Goal: Task Accomplishment & Management: Manage account settings

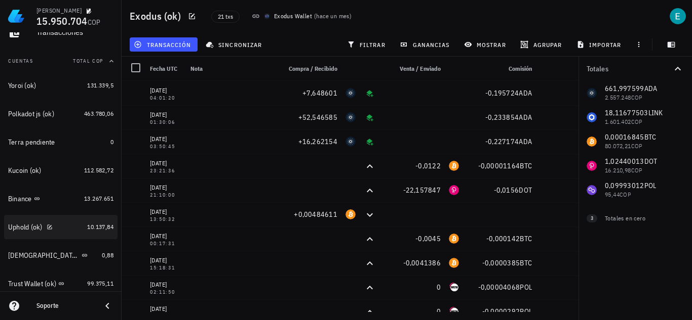
scroll to position [101, 0]
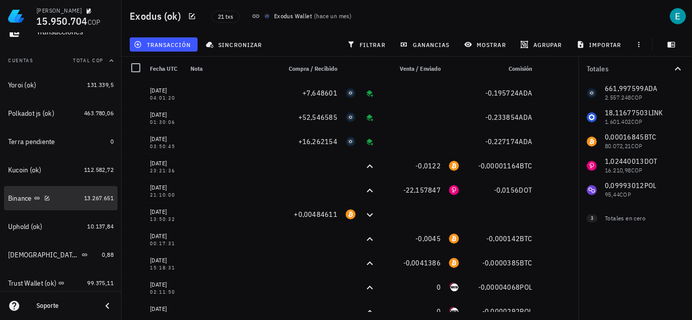
drag, startPoint x: 69, startPoint y: 200, endPoint x: 244, endPoint y: 210, distance: 175.4
click at [69, 200] on div "Binance" at bounding box center [44, 199] width 72 height 10
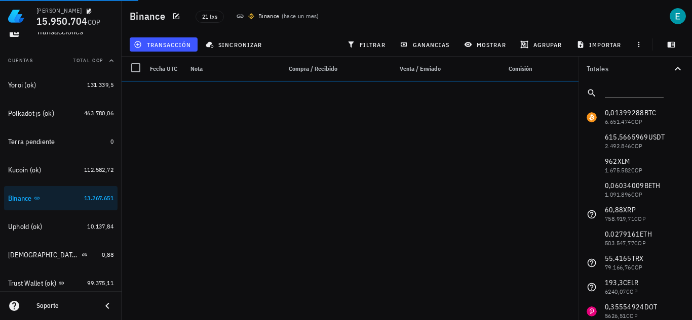
drag, startPoint x: 312, startPoint y: 270, endPoint x: 306, endPoint y: 281, distance: 12.2
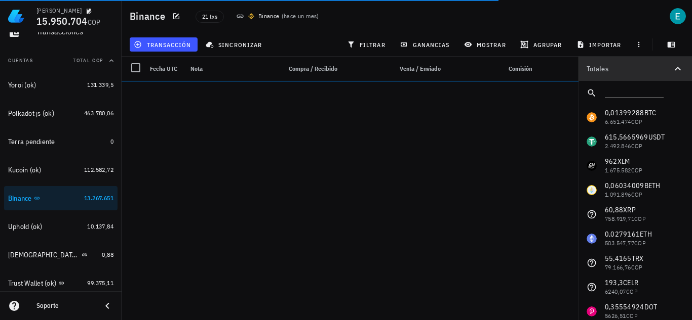
drag, startPoint x: 306, startPoint y: 281, endPoint x: 650, endPoint y: 69, distance: 403.5
click at [650, 69] on div "Totales" at bounding box center [628, 68] width 85 height 7
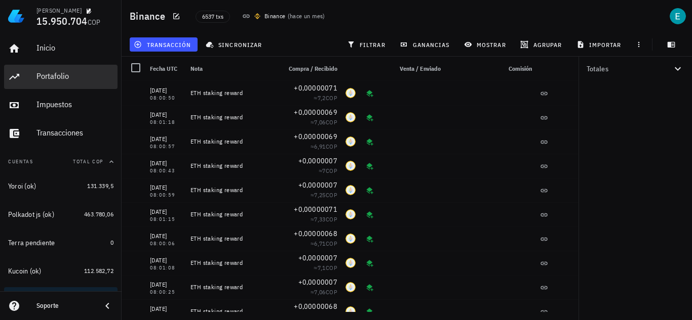
click at [64, 73] on div "Portafolio" at bounding box center [74, 76] width 77 height 10
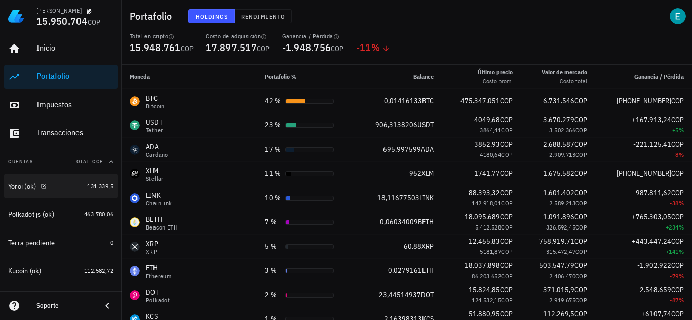
click at [56, 133] on div "Transacciones" at bounding box center [74, 133] width 77 height 10
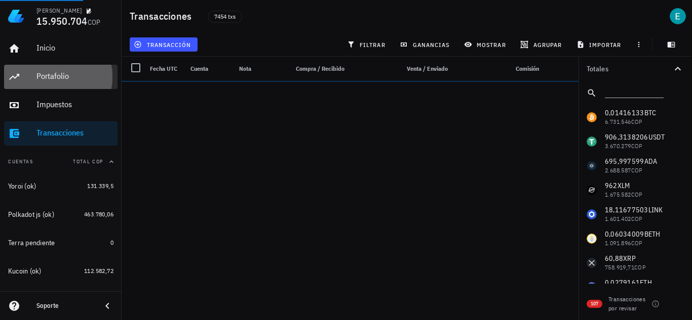
click at [62, 69] on div "Portafolio" at bounding box center [74, 76] width 77 height 23
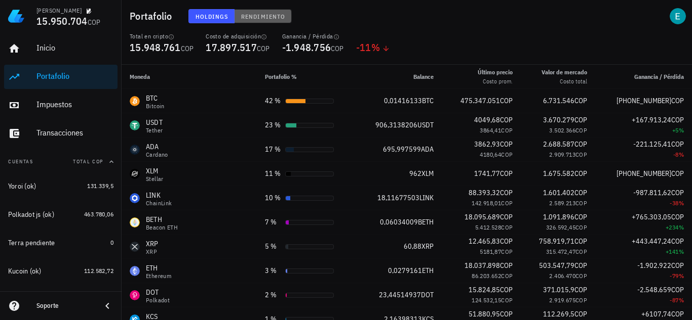
click at [266, 15] on span "Rendimiento" at bounding box center [262, 17] width 45 height 8
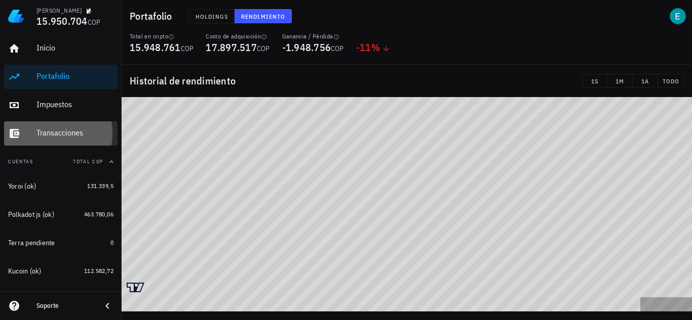
click at [75, 129] on div "Transacciones" at bounding box center [74, 133] width 77 height 10
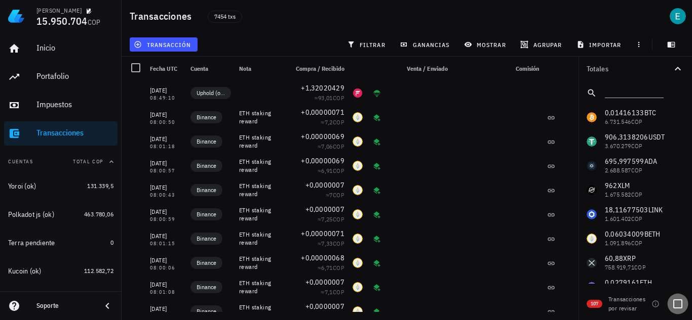
click at [676, 303] on div at bounding box center [677, 304] width 17 height 17
checkbox input "true"
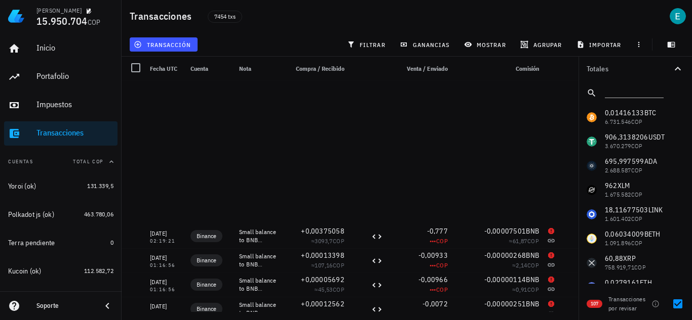
scroll to position [2369, 0]
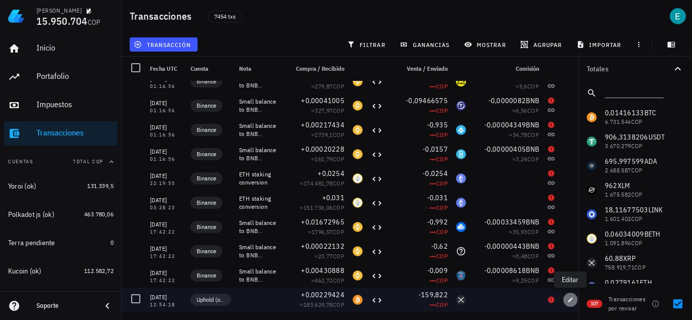
click at [571, 301] on icon "button" at bounding box center [570, 300] width 6 height 6
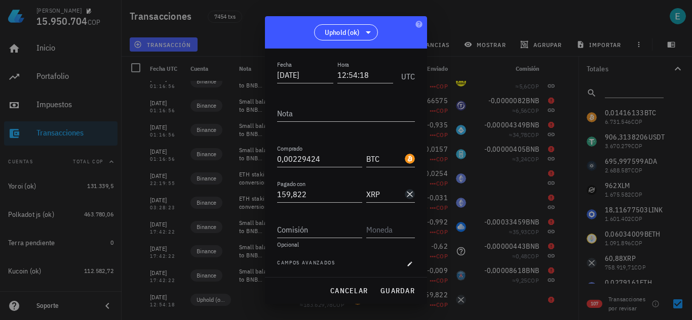
scroll to position [56, 0]
click at [407, 261] on icon "button" at bounding box center [410, 263] width 6 height 6
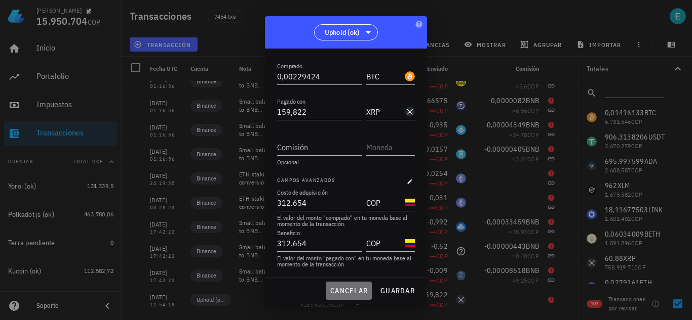
click at [362, 287] on span "cancelar" at bounding box center [349, 291] width 38 height 9
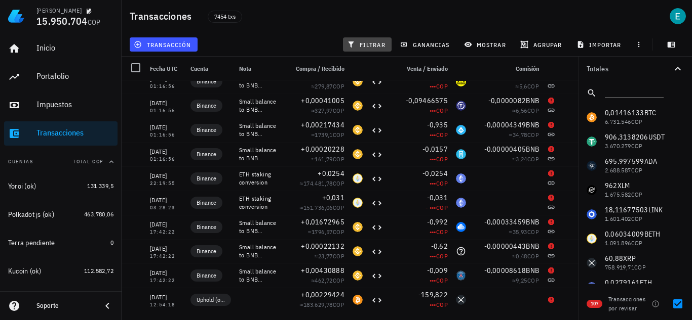
click at [366, 43] on span "filtrar" at bounding box center [367, 45] width 36 height 8
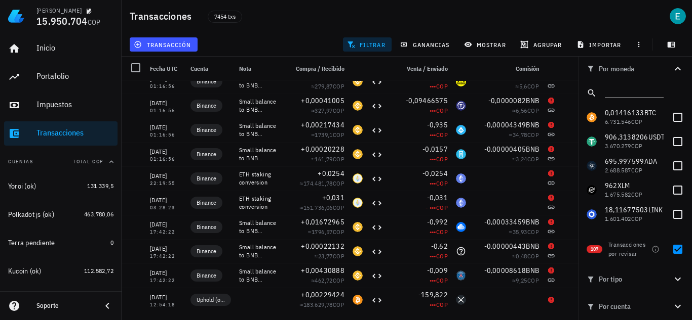
click at [630, 91] on input "text" at bounding box center [632, 91] width 57 height 13
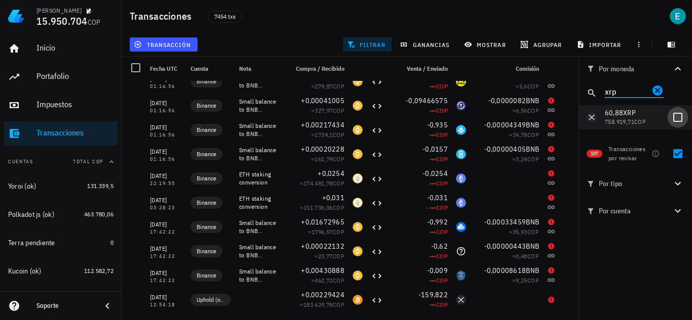
type input "xrp"
click at [677, 120] on div at bounding box center [677, 117] width 17 height 17
checkbox input "true"
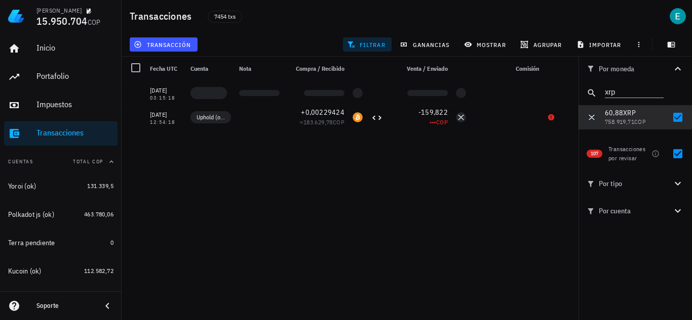
scroll to position [0, 0]
click at [680, 154] on div at bounding box center [677, 153] width 17 height 17
checkbox input "false"
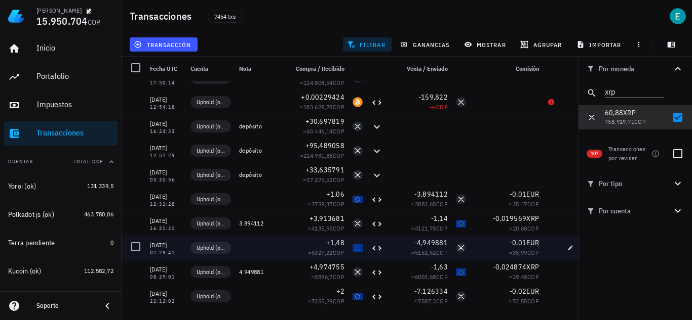
scroll to position [89, 0]
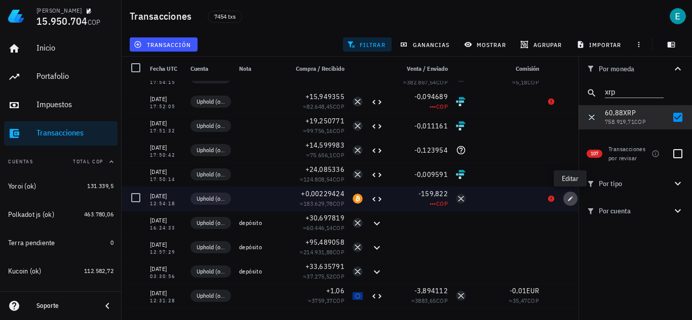
click at [568, 199] on icon "button" at bounding box center [570, 199] width 6 height 6
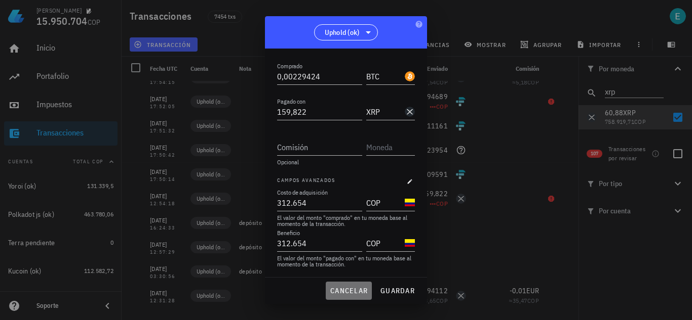
click at [361, 290] on span "cancelar" at bounding box center [349, 291] width 38 height 9
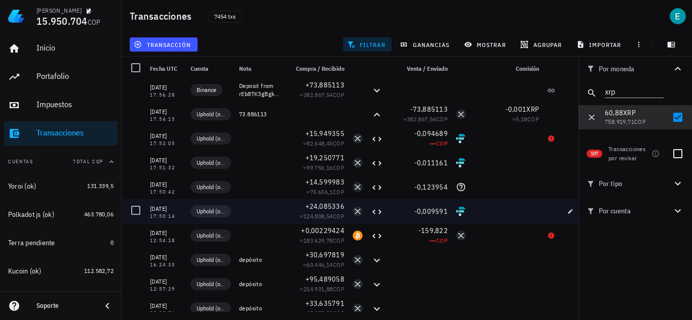
scroll to position [38, 0]
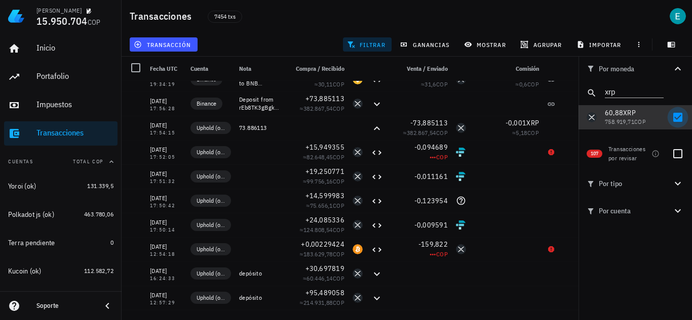
click at [680, 114] on div at bounding box center [677, 117] width 17 height 17
checkbox input "false"
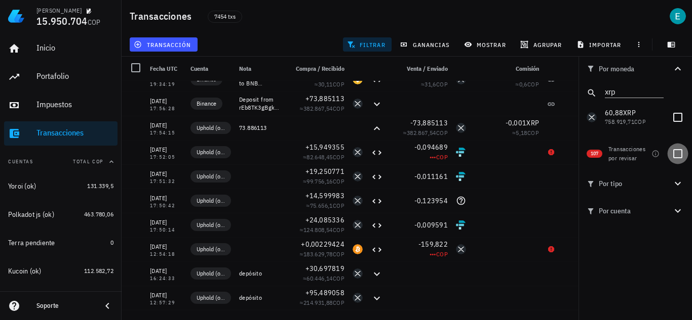
click at [678, 158] on div at bounding box center [677, 153] width 17 height 17
checkbox input "true"
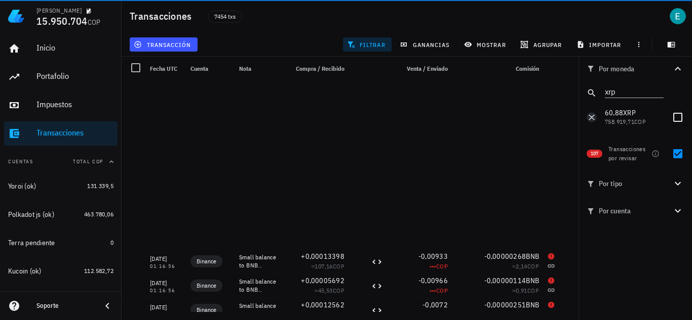
scroll to position [2369, 0]
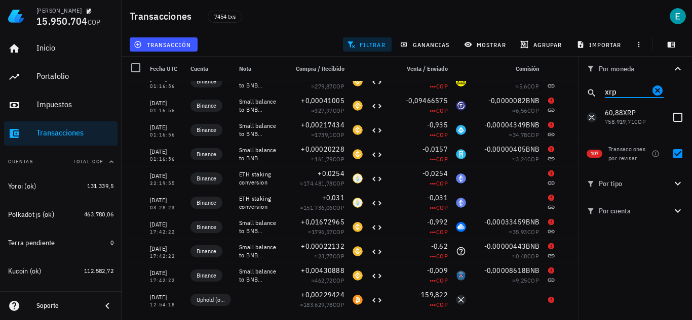
drag, startPoint x: 629, startPoint y: 89, endPoint x: 586, endPoint y: 83, distance: 43.9
click at [586, 83] on div "xrp" at bounding box center [634, 93] width 113 height 24
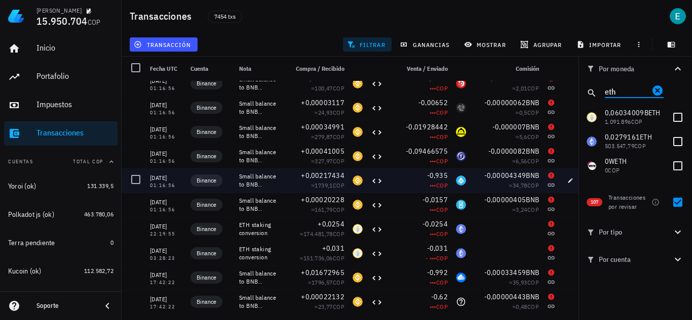
scroll to position [2268, 0]
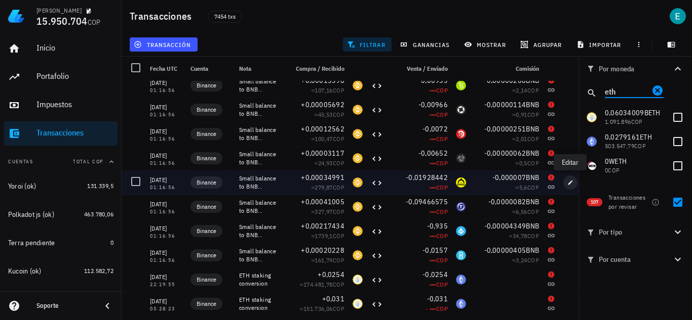
type input "eth"
click at [568, 185] on icon "button" at bounding box center [570, 182] width 5 height 5
type input "[DATE]"
type input "01:16:56"
type textarea "Small balance to BNB conversion (dust)"
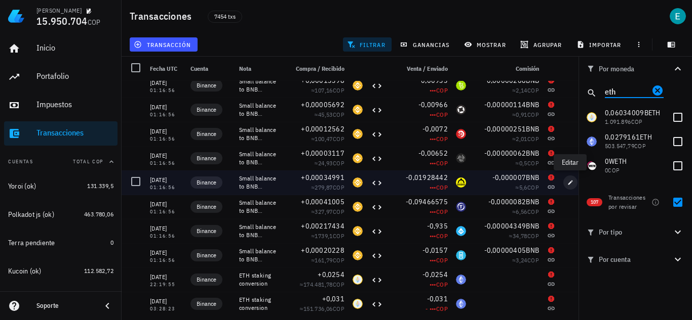
type input "0,00034991"
type input "BNB"
type input "0,01928442"
type input "DODO"
type input "0,000007"
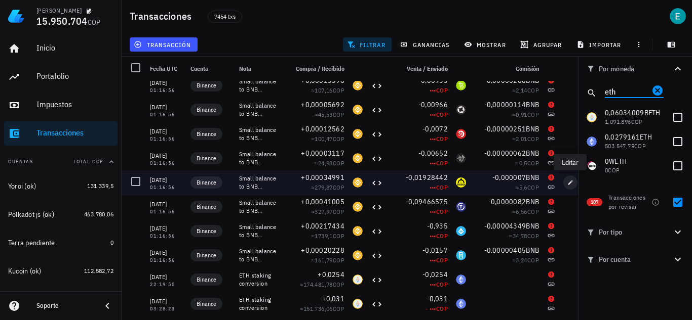
type input "BNB"
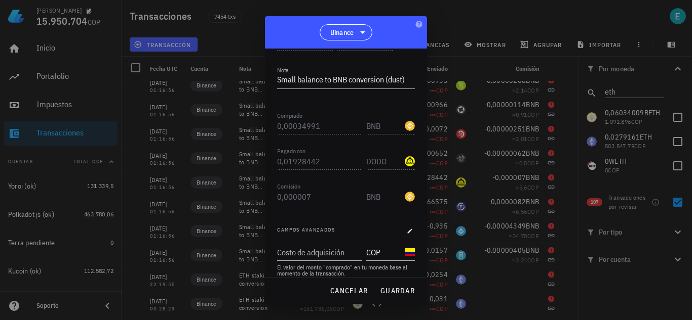
scroll to position [207, 0]
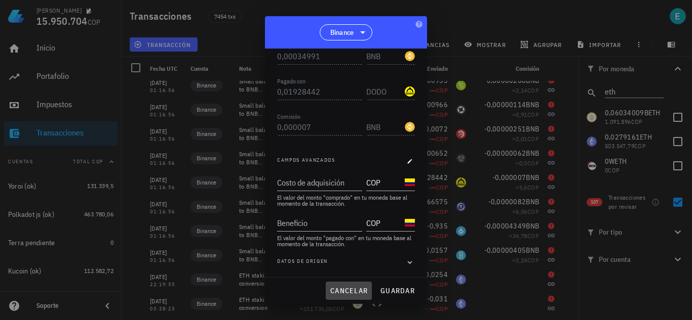
click at [360, 288] on span "cancelar" at bounding box center [349, 291] width 38 height 9
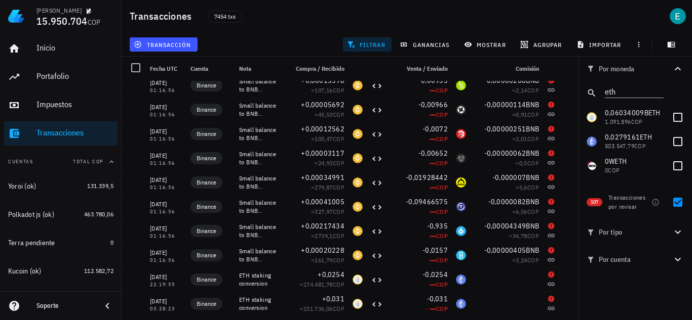
scroll to position [126, 0]
drag, startPoint x: 614, startPoint y: 91, endPoint x: 588, endPoint y: 88, distance: 25.6
click at [588, 88] on div "eth" at bounding box center [634, 93] width 113 height 24
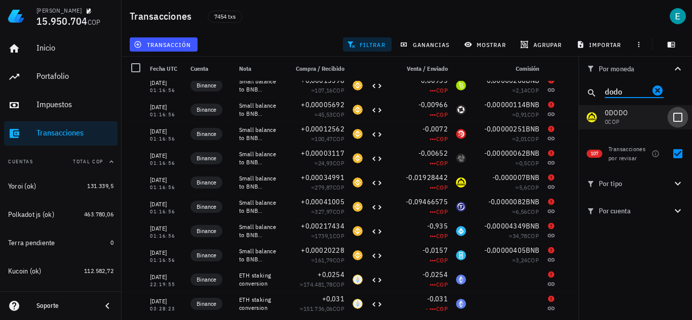
type input "dodo"
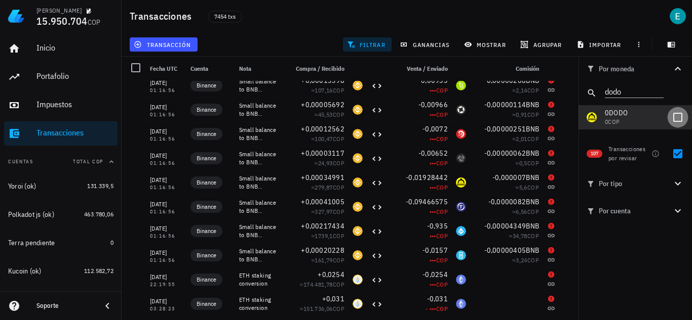
click at [676, 115] on div at bounding box center [677, 117] width 17 height 17
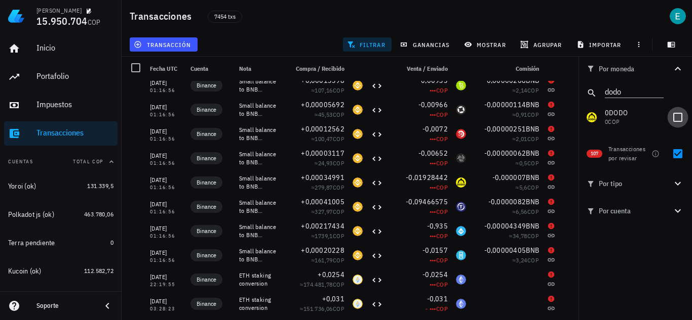
checkbox input "true"
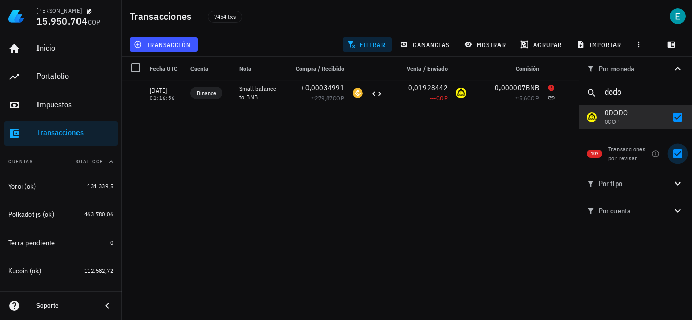
click at [678, 156] on div at bounding box center [677, 153] width 17 height 17
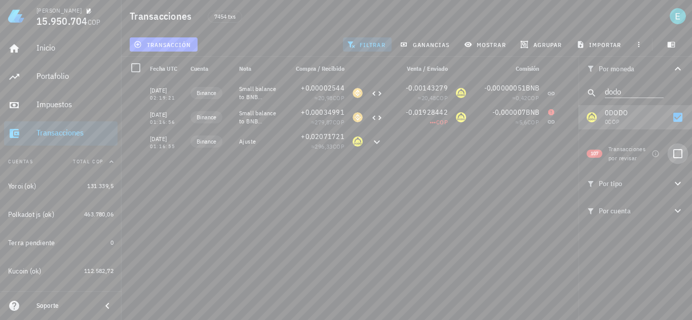
click at [680, 154] on div at bounding box center [677, 153] width 17 height 17
checkbox input "true"
click at [680, 119] on div at bounding box center [677, 117] width 17 height 17
checkbox input "false"
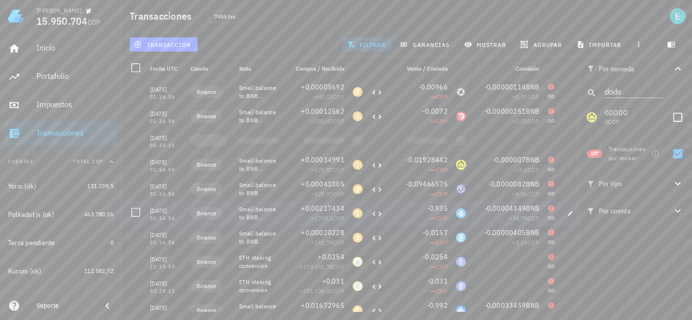
scroll to position [2268, 0]
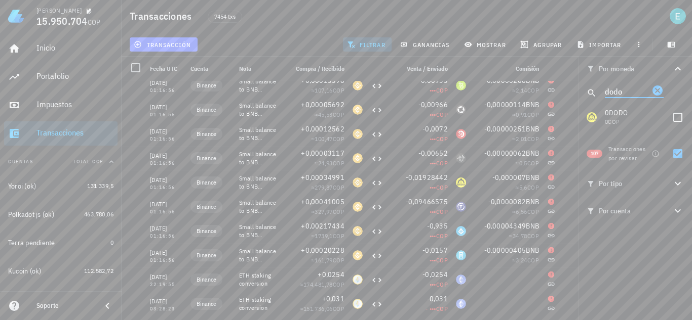
drag, startPoint x: 626, startPoint y: 91, endPoint x: 586, endPoint y: 85, distance: 40.9
click at [586, 85] on div "dodo" at bounding box center [634, 93] width 113 height 24
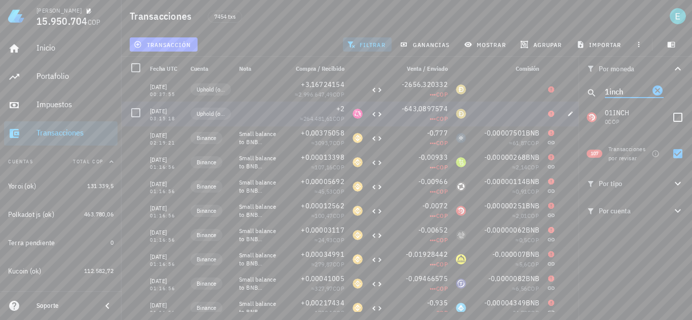
scroll to position [2166, 0]
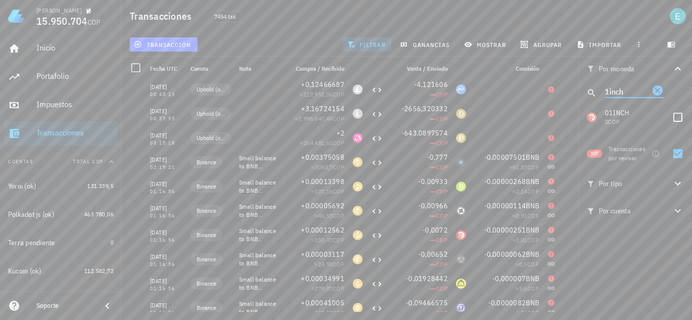
drag, startPoint x: 627, startPoint y: 92, endPoint x: 586, endPoint y: 84, distance: 42.3
click at [586, 84] on div "1inch" at bounding box center [634, 93] width 113 height 24
type input "doge"
click at [681, 113] on div at bounding box center [677, 117] width 17 height 17
checkbox input "true"
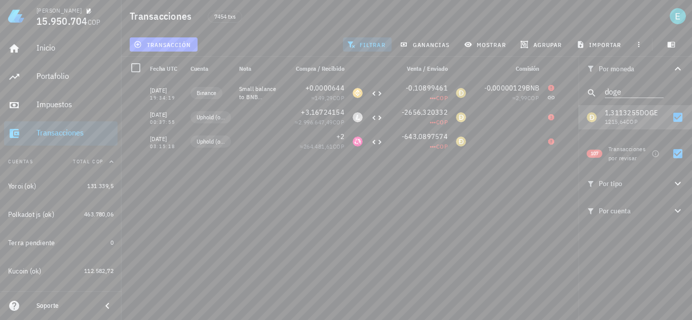
scroll to position [0, 0]
click at [673, 151] on div at bounding box center [677, 153] width 17 height 17
checkbox input "false"
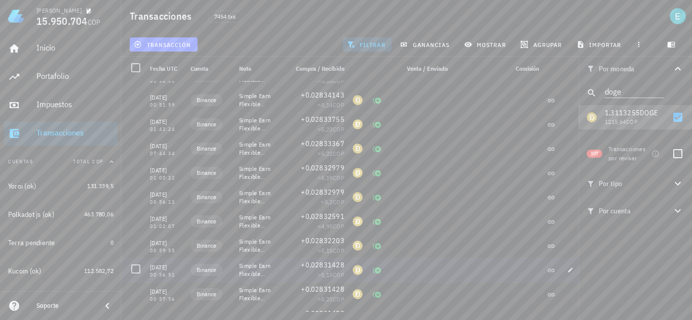
scroll to position [1470, 0]
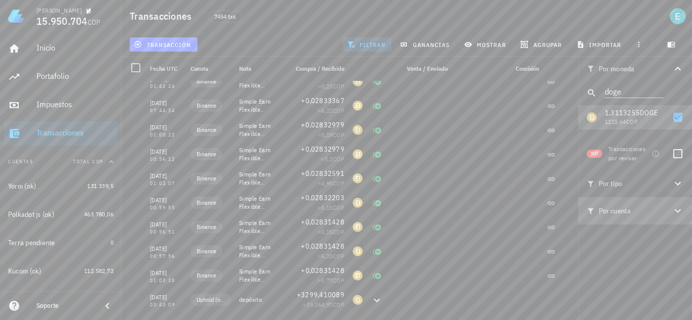
click at [667, 212] on span "Por cuenta" at bounding box center [628, 211] width 85 height 11
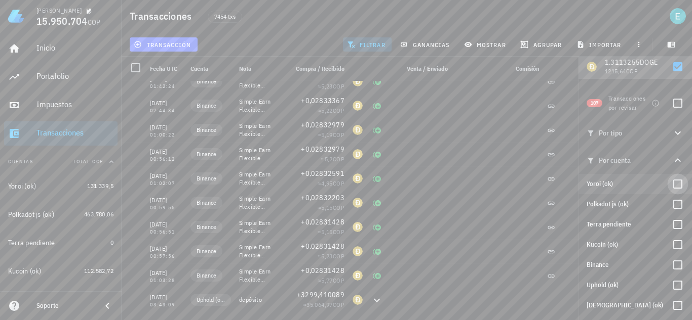
scroll to position [101, 0]
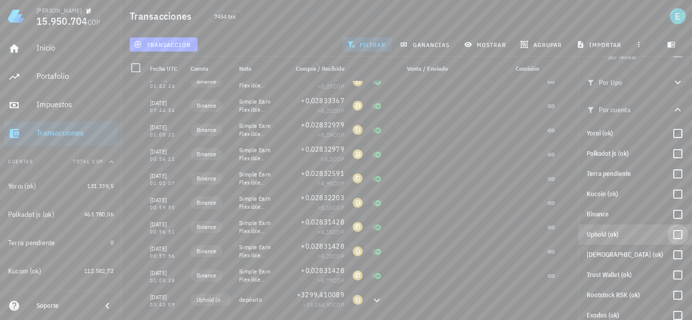
click at [672, 234] on div at bounding box center [677, 234] width 17 height 17
checkbox input "true"
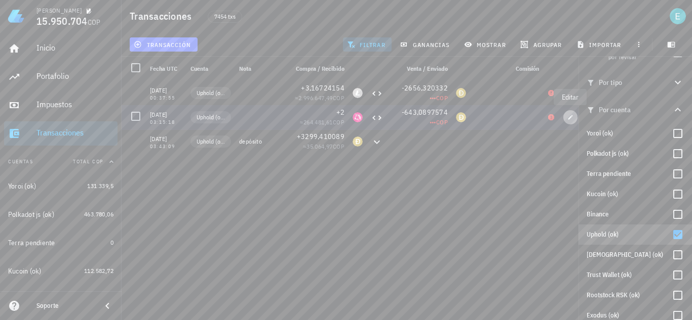
click at [569, 119] on icon "button" at bounding box center [570, 117] width 5 height 5
type input "2021-04-14"
type input "03:15:18"
type input "2"
type input "UNI"
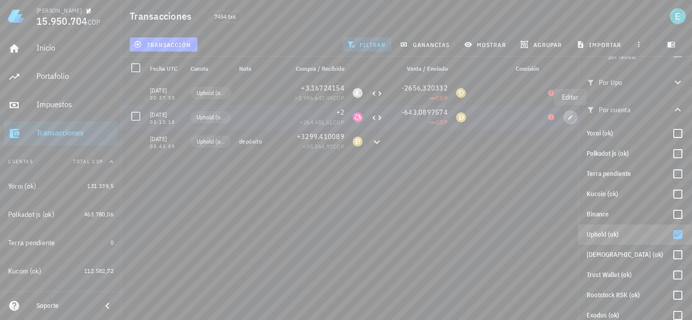
type input "643,0897574"
type input "DOGE"
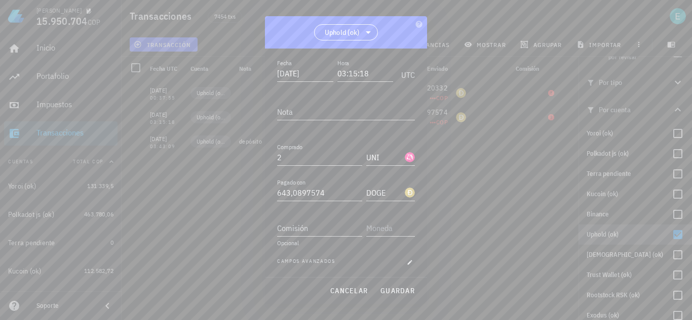
scroll to position [56, 0]
click at [407, 265] on icon "button" at bounding box center [410, 263] width 6 height 6
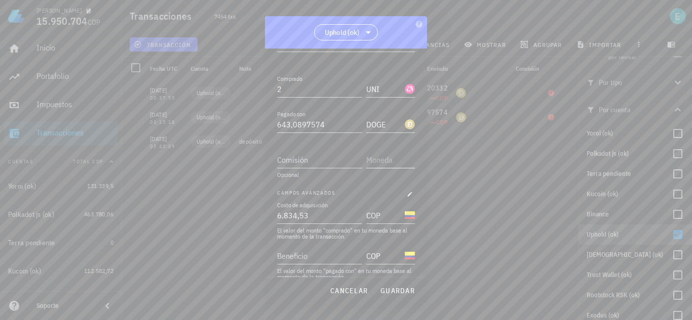
scroll to position [137, 0]
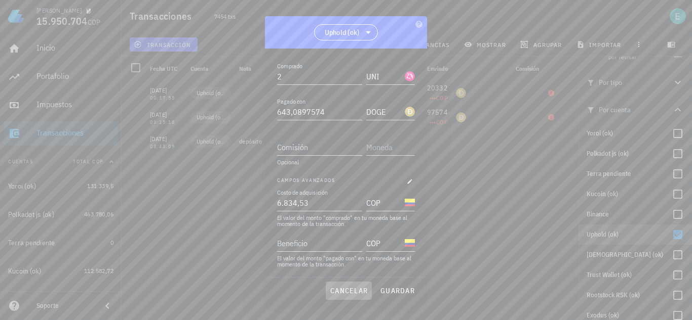
click at [356, 296] on span "cancelar" at bounding box center [349, 291] width 38 height 9
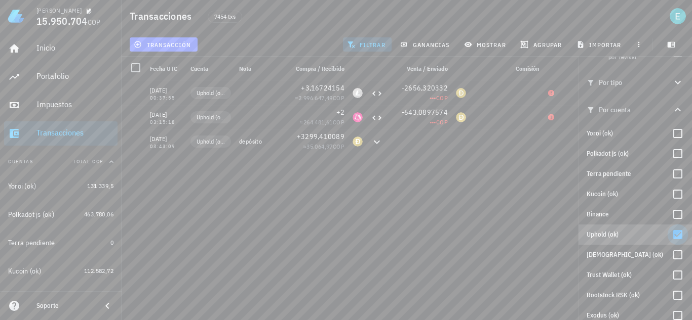
click at [669, 232] on div at bounding box center [677, 234] width 17 height 17
checkbox input "false"
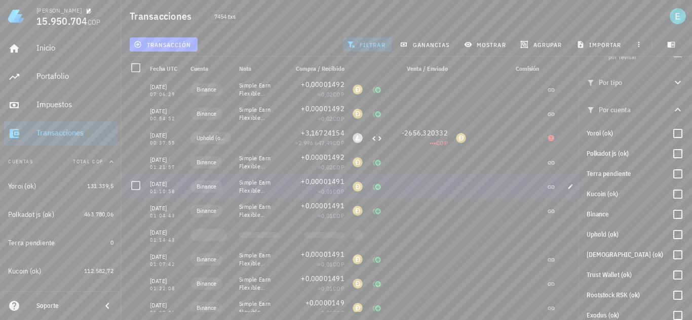
scroll to position [0, 0]
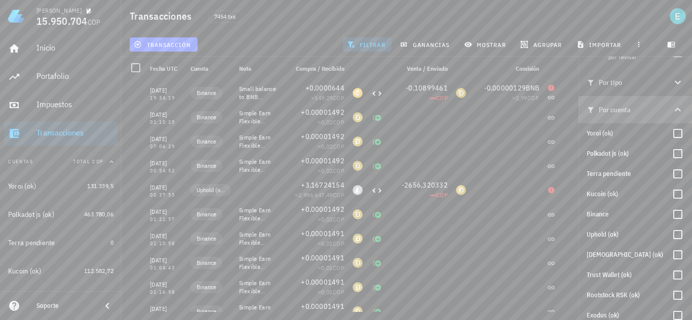
click at [671, 112] on icon "button" at bounding box center [677, 110] width 12 height 12
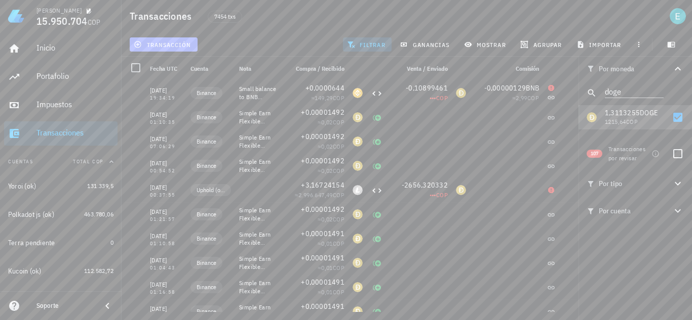
click at [183, 41] on span "transacción" at bounding box center [163, 45] width 55 height 8
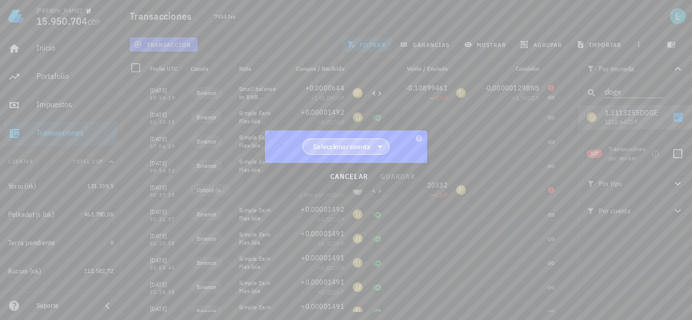
click at [354, 142] on span "Seleccionar cuenta" at bounding box center [342, 147] width 58 height 10
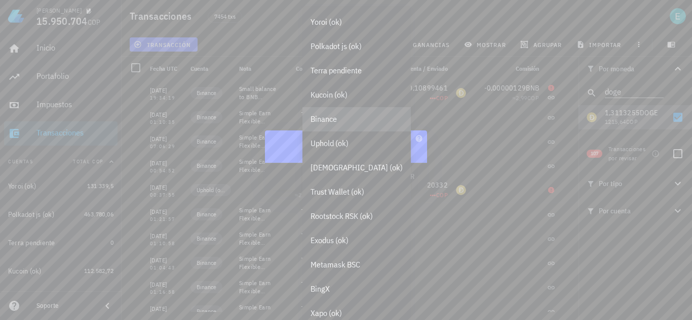
click at [345, 122] on div "Binance" at bounding box center [356, 119] width 92 height 10
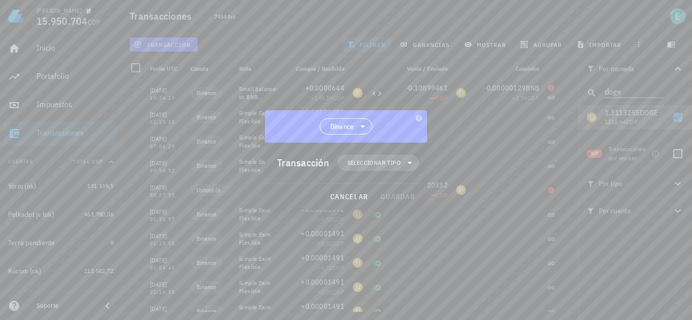
click at [352, 164] on span "Seleccionar tipo" at bounding box center [373, 163] width 53 height 10
click at [390, 224] on div "Egreso" at bounding box center [383, 228] width 39 height 8
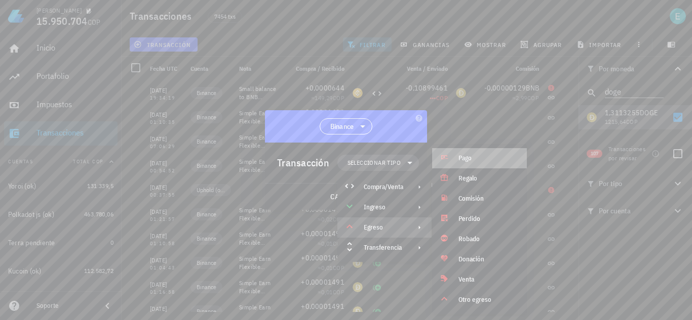
click at [470, 164] on div "Pago" at bounding box center [479, 158] width 95 height 20
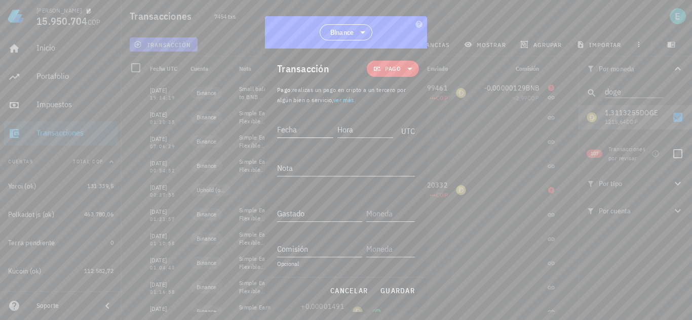
click at [302, 133] on input "Fecha" at bounding box center [305, 130] width 56 height 16
type input "[DATE]"
type input "19:34:20"
type textarea "ajuste"
type input "1,3113255"
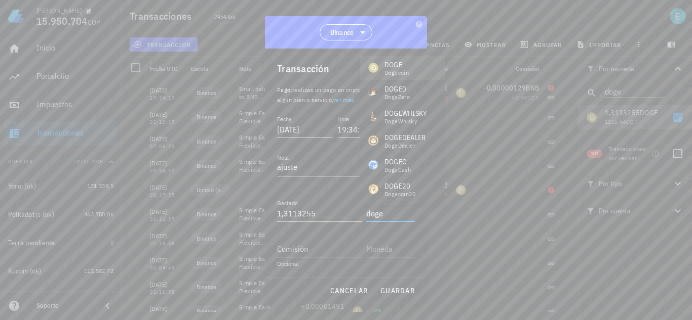
click at [408, 66] on div "DOGE" at bounding box center [396, 65] width 24 height 10
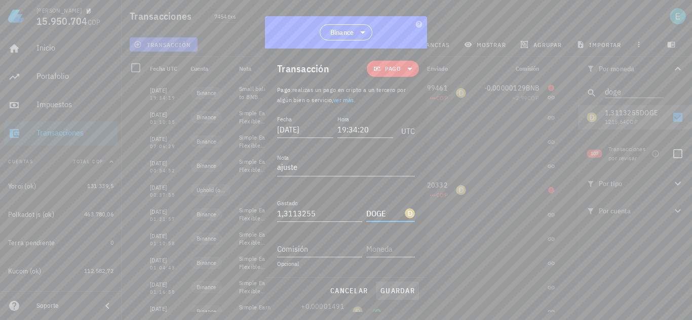
type input "DOGE"
click at [397, 291] on span "guardar" at bounding box center [397, 291] width 35 height 9
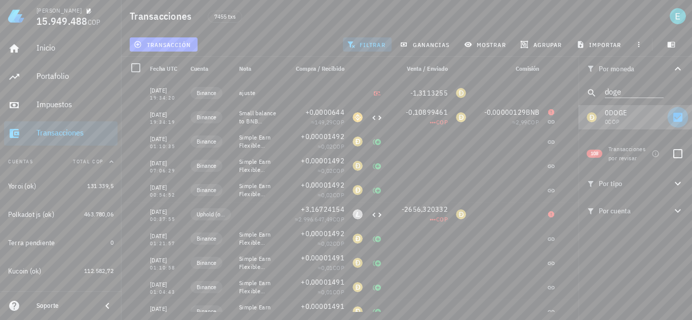
click at [674, 115] on div at bounding box center [677, 117] width 17 height 17
checkbox input "false"
click at [676, 152] on div at bounding box center [677, 153] width 17 height 17
checkbox input "true"
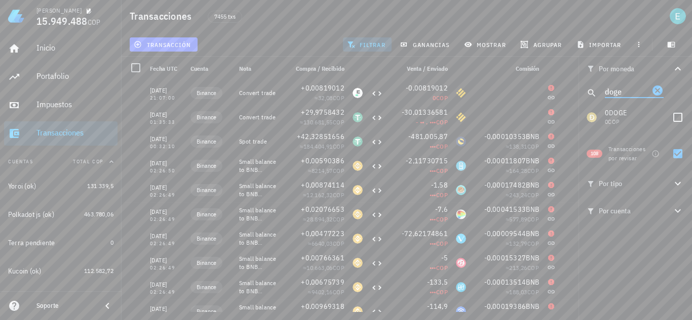
drag, startPoint x: 624, startPoint y: 92, endPoint x: 582, endPoint y: 88, distance: 42.8
click at [582, 88] on div "doge" at bounding box center [634, 93] width 113 height 24
drag, startPoint x: 630, startPoint y: 90, endPoint x: 571, endPoint y: 93, distance: 59.3
click at [571, 93] on div "Transacciones 7455 txs transacción filtrar ganancias mostrar agrupar importar P…" at bounding box center [346, 156] width 692 height 312
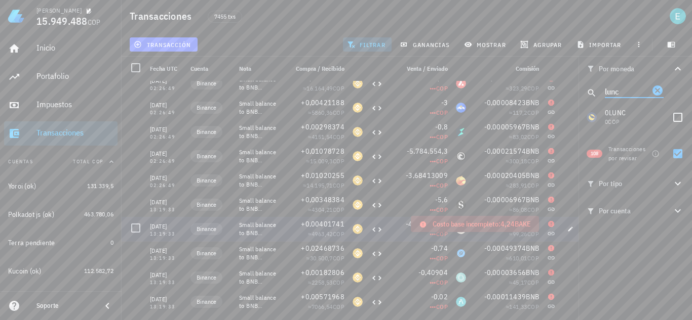
scroll to position [354, 0]
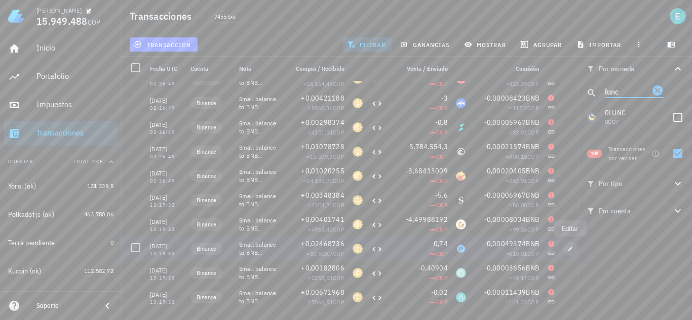
type input "lunc"
click at [568, 250] on icon "button" at bounding box center [570, 249] width 6 height 6
type input "2022-05-14"
type input "13:19:33"
type textarea "Small balance to BNB conversion (dust)"
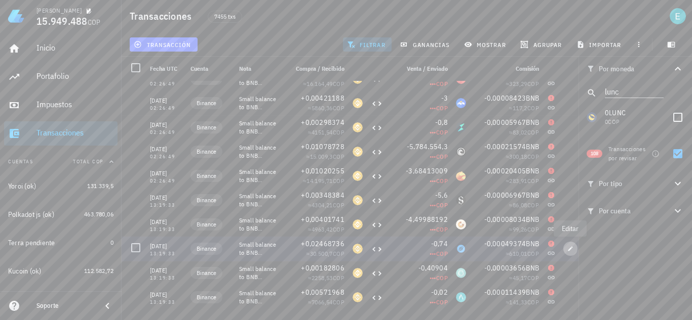
type input "0,02468736"
type input "BNB"
type input "0,74"
type input "HNT"
type input "0,00049374"
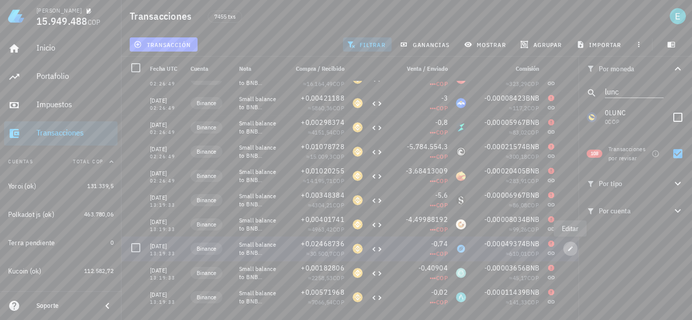
type input "BNB"
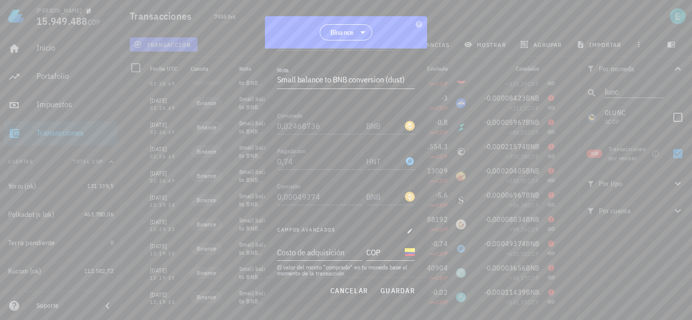
scroll to position [207, 0]
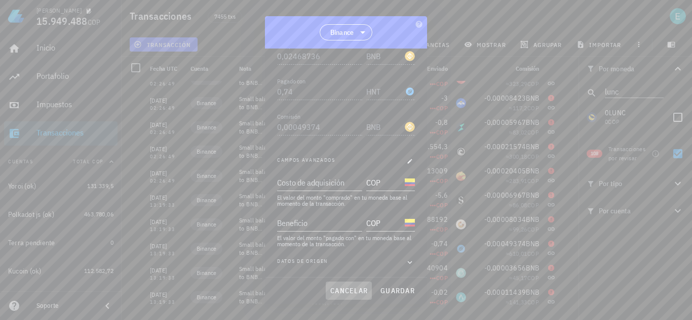
click at [365, 288] on span "cancelar" at bounding box center [349, 291] width 38 height 9
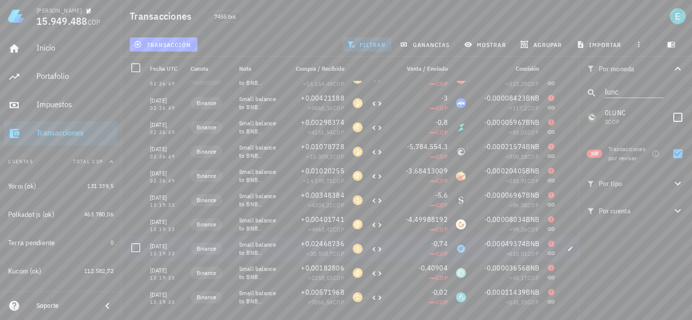
scroll to position [0, 0]
drag, startPoint x: 624, startPoint y: 90, endPoint x: 582, endPoint y: 90, distance: 41.5
click at [582, 90] on div "lunc" at bounding box center [634, 93] width 113 height 24
type input "hnt"
click at [686, 115] on div at bounding box center [677, 117] width 17 height 17
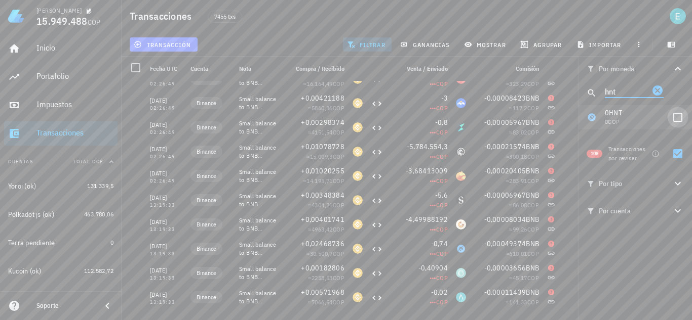
checkbox input "true"
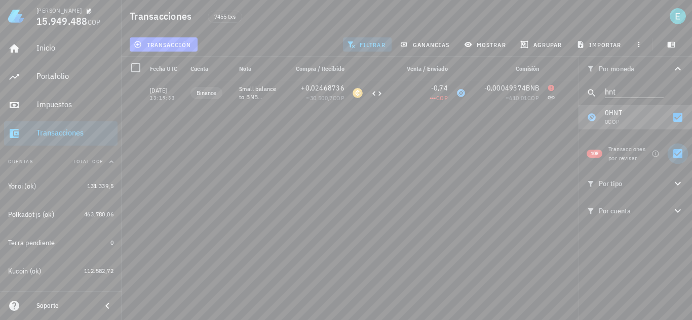
click at [675, 153] on div at bounding box center [677, 153] width 17 height 17
click at [678, 154] on div at bounding box center [677, 153] width 17 height 17
checkbox input "true"
click at [681, 117] on div at bounding box center [677, 117] width 17 height 17
checkbox input "false"
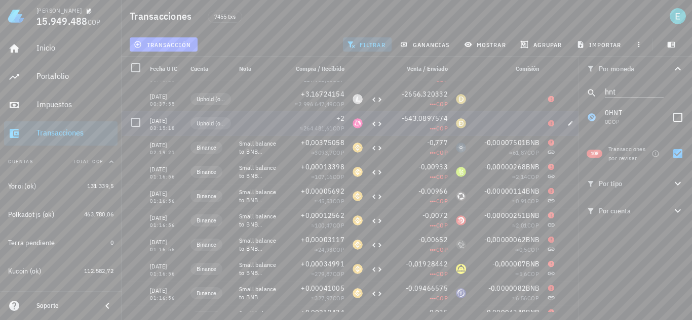
scroll to position [2140, 0]
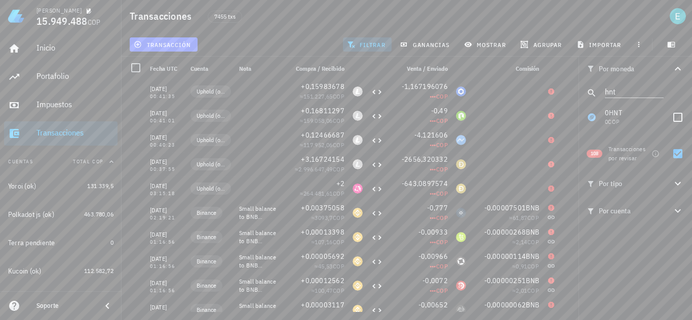
click at [659, 212] on span "Por cuenta" at bounding box center [628, 211] width 85 height 11
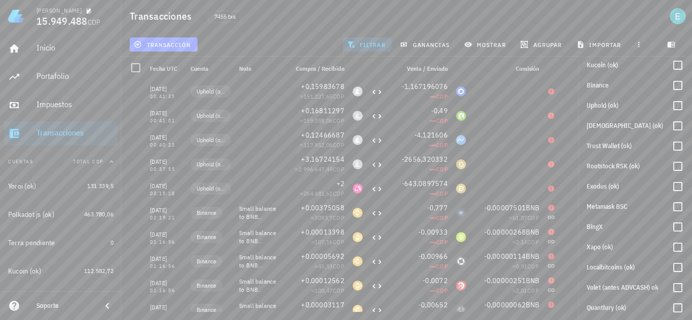
scroll to position [232, 0]
click at [669, 163] on div at bounding box center [677, 164] width 17 height 17
checkbox input "true"
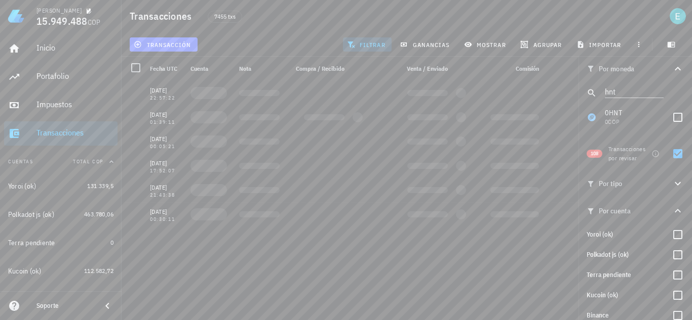
scroll to position [0, 0]
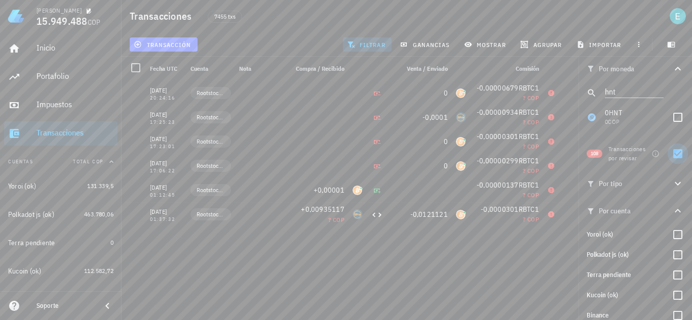
click at [671, 154] on div at bounding box center [677, 153] width 17 height 17
checkbox input "false"
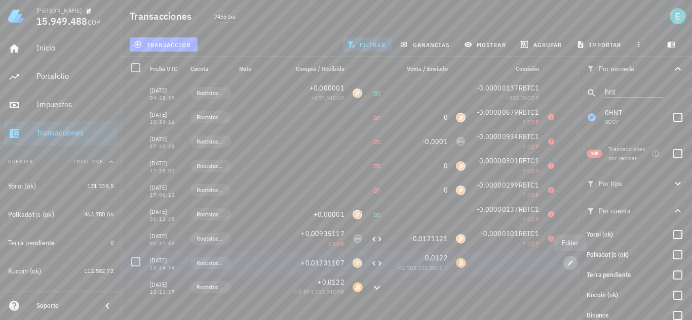
click at [569, 267] on button "button" at bounding box center [570, 263] width 14 height 14
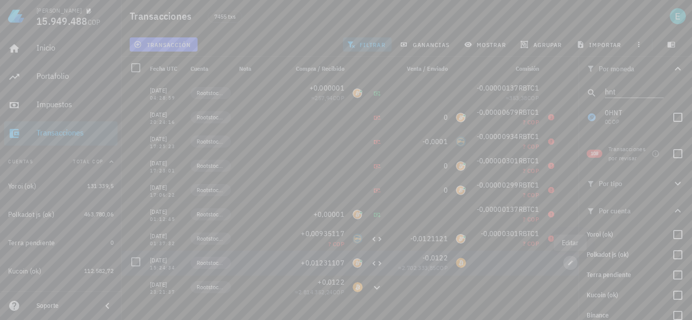
type input "2021-11-22"
type input "15:24:34"
type input "0,01231107"
type input "RBTC1"
type input "0,0122"
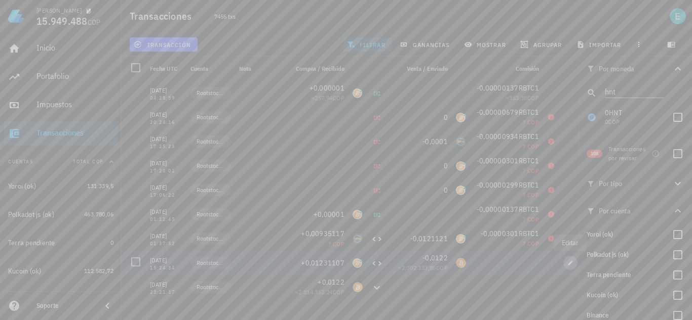
type input "BTC"
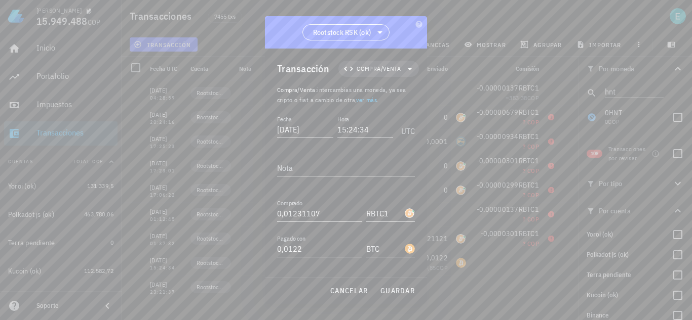
scroll to position [56, 0]
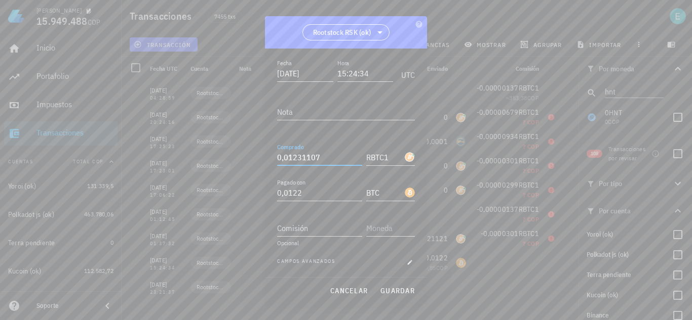
drag, startPoint x: 321, startPoint y: 157, endPoint x: 279, endPoint y: 156, distance: 42.0
click at [279, 156] on input "0,01231107" at bounding box center [319, 157] width 85 height 16
drag, startPoint x: 400, startPoint y: 266, endPoint x: 394, endPoint y: 232, distance: 34.1
click at [405, 266] on button "button" at bounding box center [410, 263] width 10 height 10
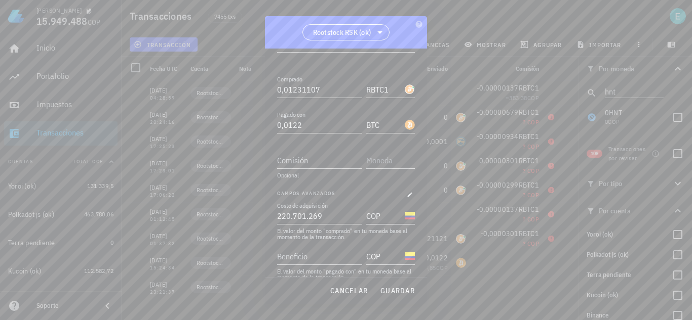
scroll to position [137, 0]
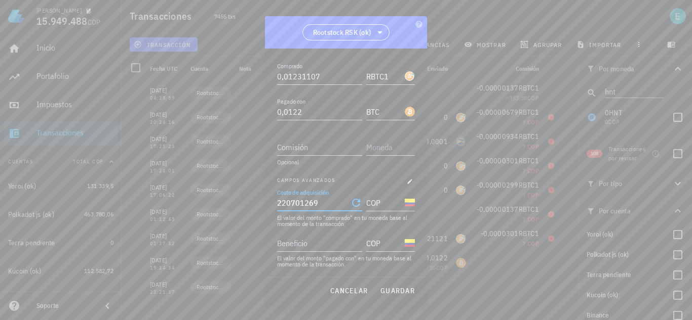
drag, startPoint x: 321, startPoint y: 205, endPoint x: 212, endPoint y: 198, distance: 109.0
click at [212, 198] on div "Ivan Patiño 15.949.488 COP Inicio Portafolio Impuestos Transacciones Cuentas To…" at bounding box center [346, 160] width 692 height 320
drag, startPoint x: 316, startPoint y: 204, endPoint x: 267, endPoint y: 197, distance: 49.0
click at [267, 197] on div "Transacción Compra/Venta Compra/Venta : intercambias una moneda, ya sea cripto …" at bounding box center [346, 163] width 162 height 229
click at [292, 203] on input "2707118" at bounding box center [312, 203] width 71 height 16
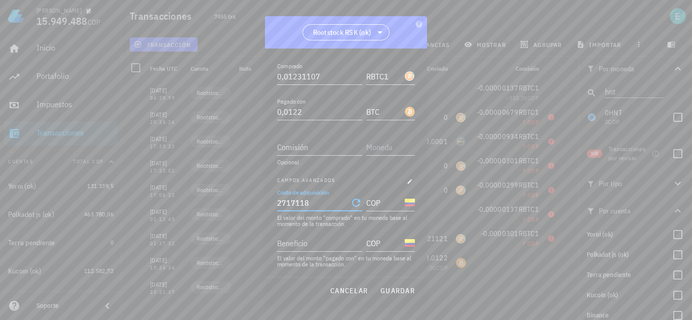
click at [303, 202] on input "2717118" at bounding box center [312, 203] width 71 height 16
click at [401, 291] on span "guardar" at bounding box center [397, 291] width 35 height 9
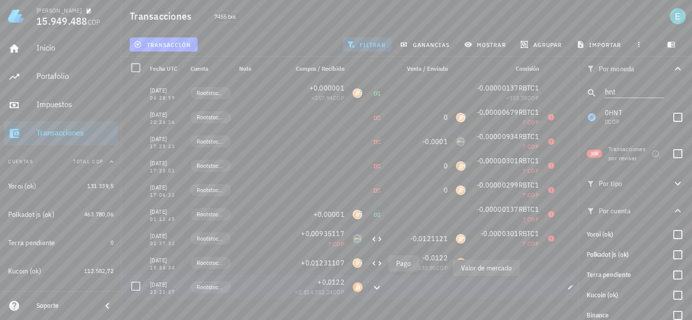
click at [416, 286] on div at bounding box center [419, 287] width 65 height 24
click at [427, 193] on div "0" at bounding box center [419, 190] width 57 height 10
click at [573, 260] on button "button" at bounding box center [570, 263] width 14 height 14
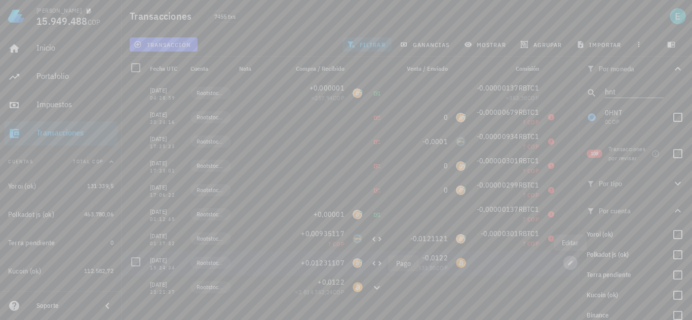
type input "2.717.068"
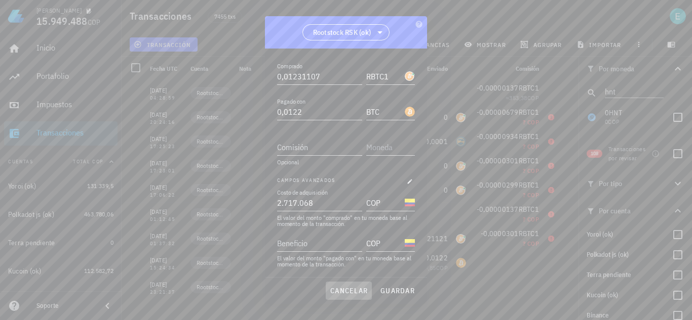
click at [356, 290] on span "cancelar" at bounding box center [349, 291] width 38 height 9
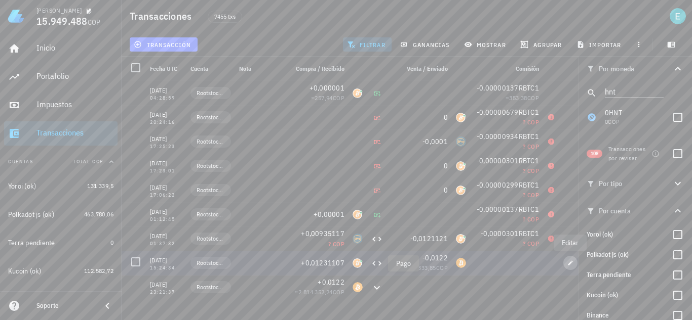
click at [570, 263] on icon "button" at bounding box center [570, 263] width 6 height 6
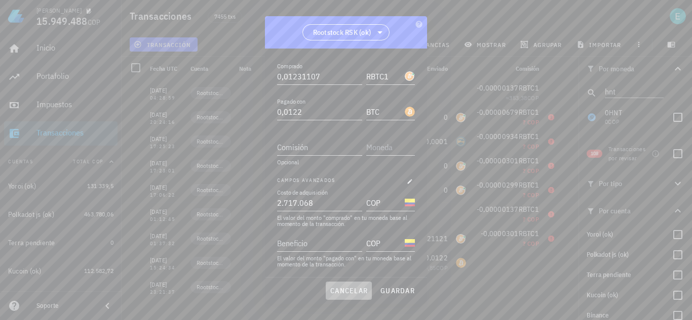
click at [361, 288] on span "cancelar" at bounding box center [349, 291] width 38 height 9
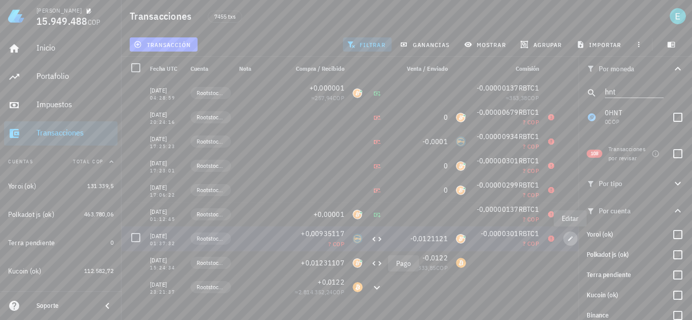
drag, startPoint x: 571, startPoint y: 241, endPoint x: 479, endPoint y: 260, distance: 94.0
click at [571, 241] on icon "button" at bounding box center [570, 239] width 6 height 6
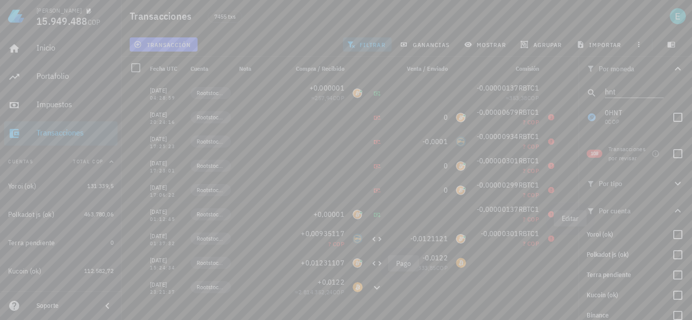
type input "[DATE]"
type input "01:37:32"
type input "0,00935117"
type input "BPRO1"
type input "0,0121121"
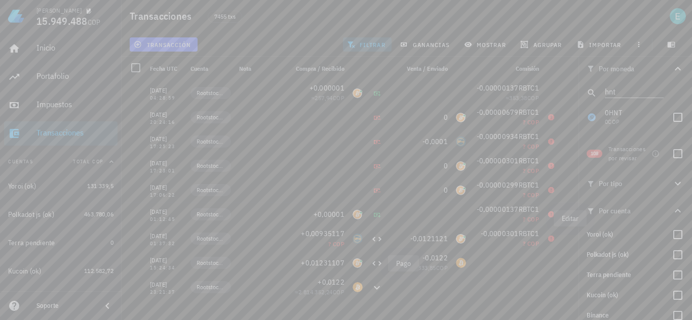
type input "RBTC1"
type input "0,0000301"
type input "RBTC1"
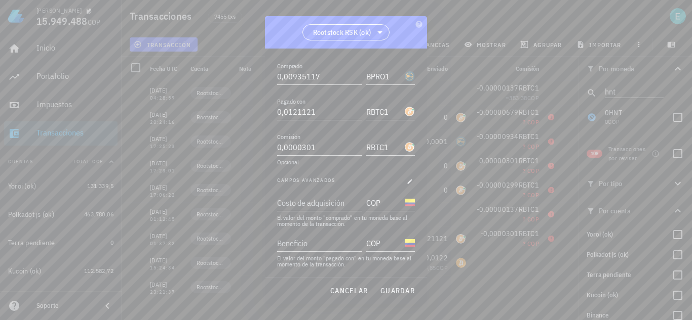
click at [320, 204] on div "Costo de adquisición" at bounding box center [318, 203] width 83 height 16
click at [317, 242] on input "Beneficio" at bounding box center [318, 243] width 83 height 16
drag, startPoint x: 318, startPoint y: 236, endPoint x: 263, endPoint y: 235, distance: 55.2
click at [263, 235] on div "Ivan Patiño 15.949.488 COP Inicio Portafolio Impuestos Transacciones Cuentas To…" at bounding box center [346, 160] width 692 height 320
click at [318, 204] on div "Costo de adquisición" at bounding box center [318, 203] width 83 height 16
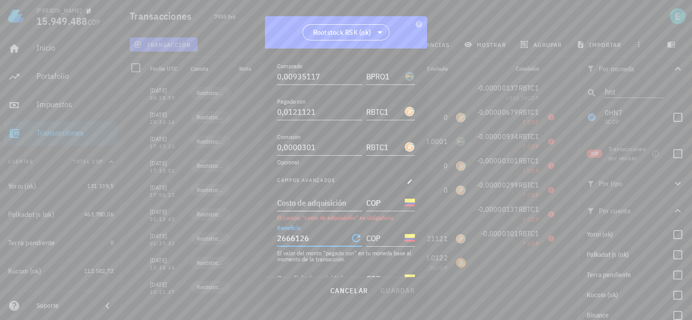
type input "2.666.126"
paste input "2666126"
click at [395, 292] on span "guardar" at bounding box center [397, 291] width 35 height 9
type input "2.666.126"
drag, startPoint x: 352, startPoint y: 289, endPoint x: 327, endPoint y: 248, distance: 47.8
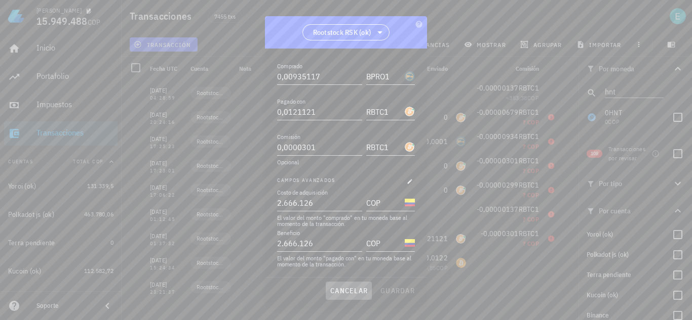
click at [352, 289] on span "cancelar" at bounding box center [349, 291] width 38 height 9
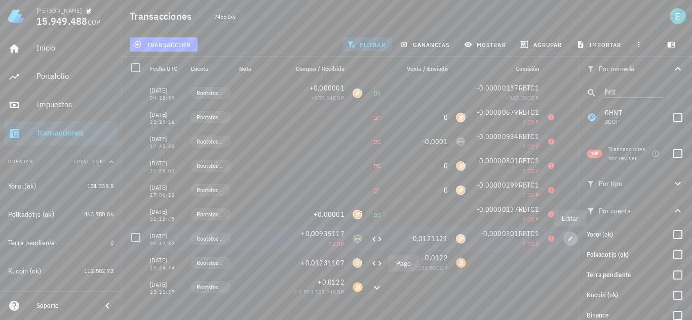
click at [571, 237] on icon "button" at bounding box center [570, 239] width 6 height 6
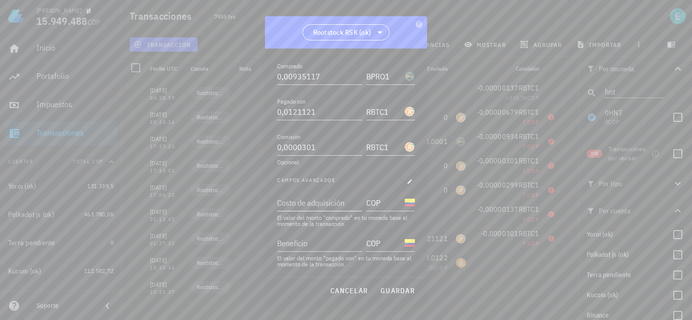
click at [333, 206] on div "Costo de adquisición" at bounding box center [318, 203] width 83 height 16
type input "2.666.126"
click at [296, 249] on input "Beneficio" at bounding box center [318, 243] width 83 height 16
type input "2.666.126"
click at [387, 291] on span "guardar" at bounding box center [397, 291] width 35 height 9
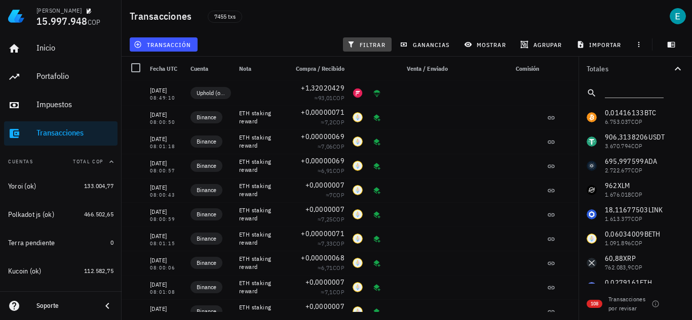
drag, startPoint x: 353, startPoint y: 44, endPoint x: 691, endPoint y: 206, distance: 375.2
click at [353, 44] on icon "button" at bounding box center [351, 45] width 8 height 8
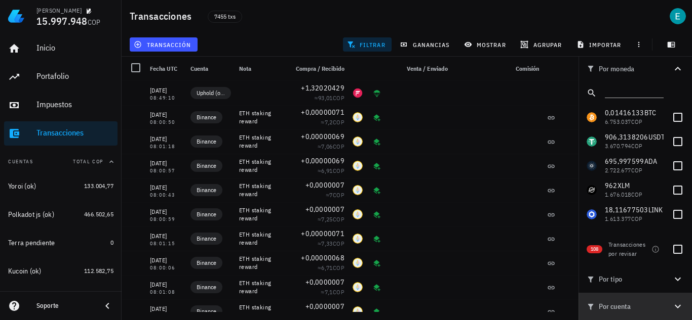
click at [674, 306] on icon "button" at bounding box center [677, 307] width 6 height 4
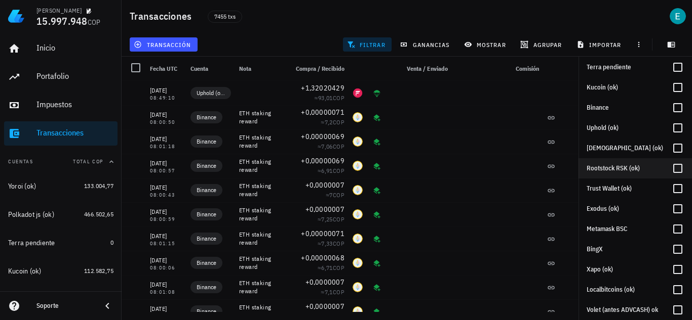
scroll to position [253, 0]
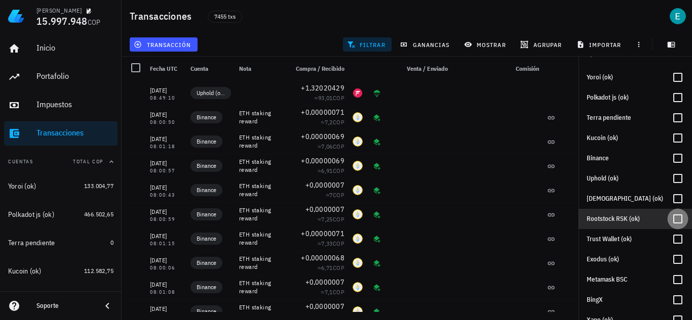
click at [672, 218] on div at bounding box center [677, 219] width 17 height 17
checkbox input "true"
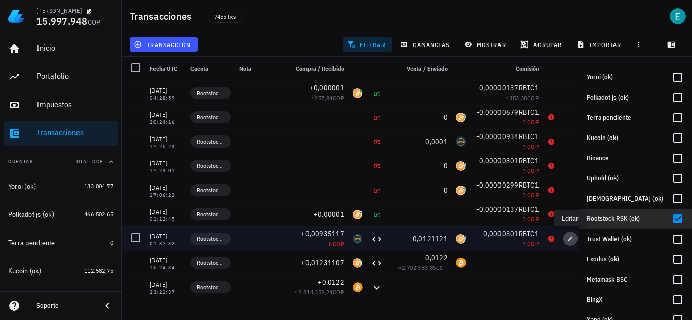
click at [568, 240] on icon "button" at bounding box center [570, 238] width 5 height 5
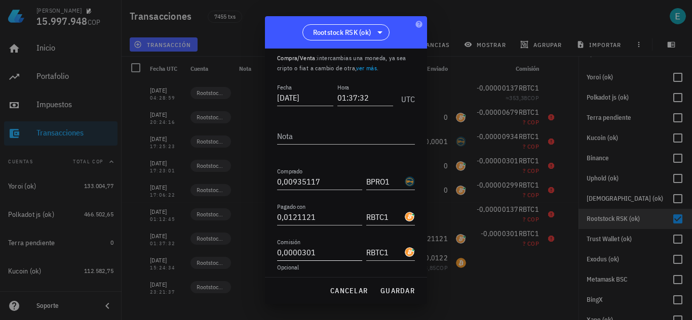
scroll to position [56, 0]
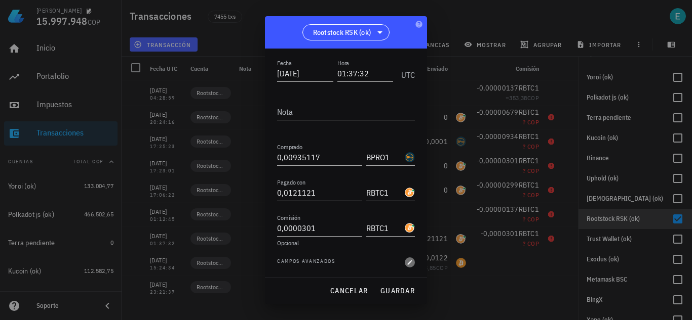
click at [407, 263] on icon "button" at bounding box center [410, 263] width 6 height 6
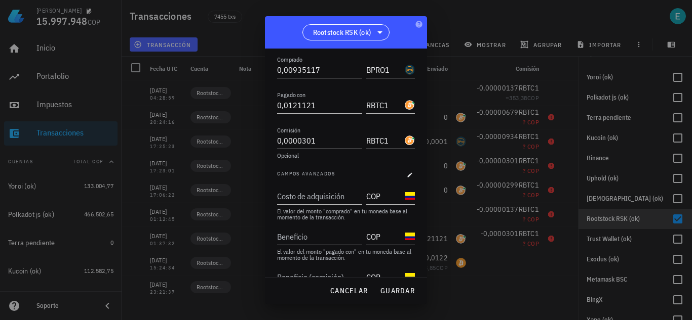
scroll to position [178, 0]
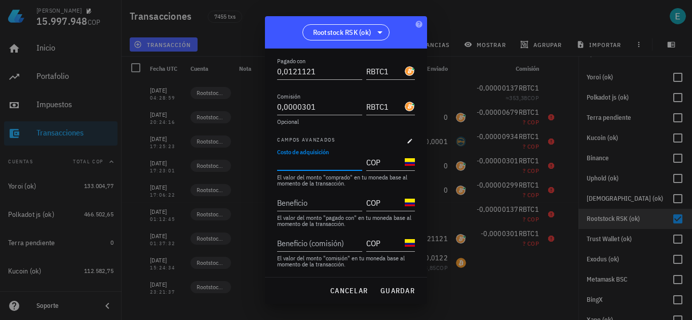
click at [309, 165] on input "Costo de adquisición" at bounding box center [318, 162] width 83 height 16
type input "2.666.126"
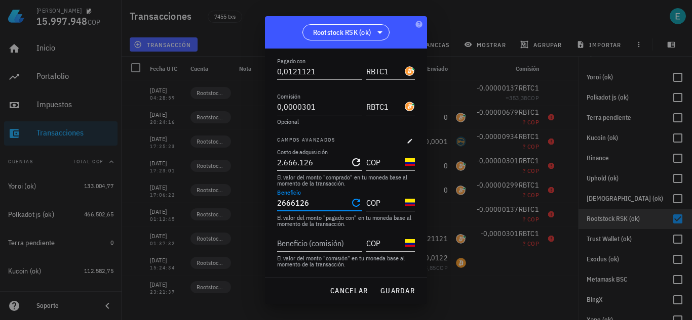
type input "2.666.126"
click at [378, 207] on input "COP" at bounding box center [384, 203] width 36 height 16
click at [379, 203] on input "COP" at bounding box center [384, 203] width 36 height 16
click at [340, 239] on input "Beneficio (comisión)" at bounding box center [318, 243] width 83 height 16
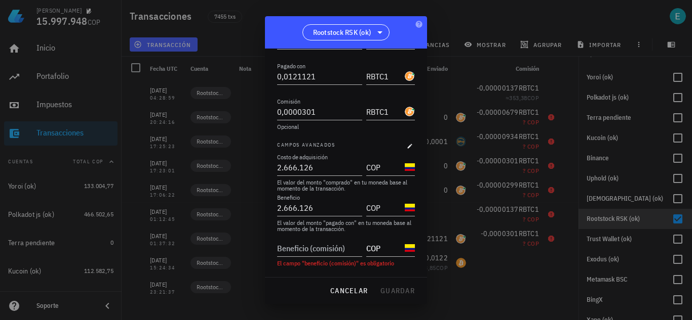
scroll to position [173, 0]
click at [299, 242] on label "Beneficio (comisión)" at bounding box center [302, 238] width 51 height 8
click at [299, 246] on input "Beneficio (comisión)" at bounding box center [318, 248] width 83 height 16
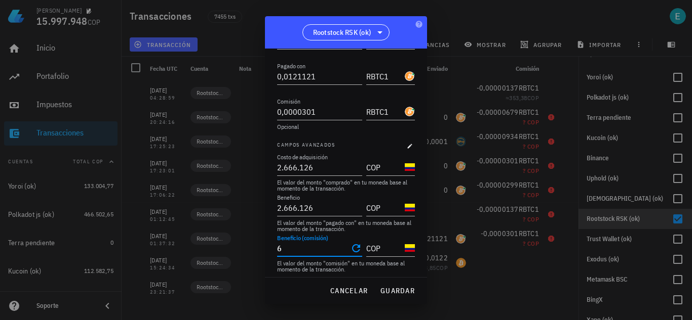
scroll to position [178, 0]
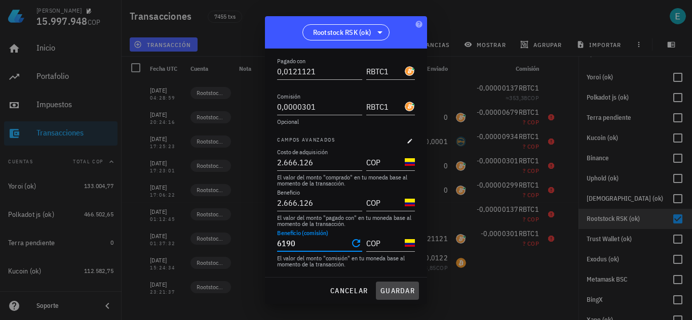
type input "6.190"
click at [389, 290] on span "guardar" at bounding box center [397, 291] width 35 height 9
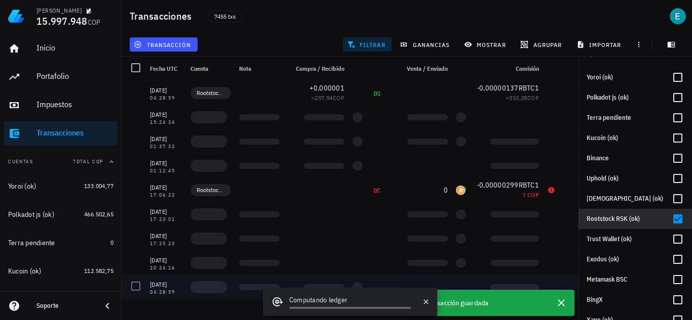
scroll to position [0, 0]
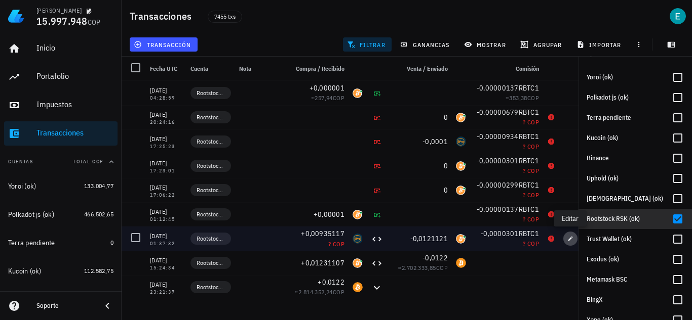
click at [569, 241] on icon "button" at bounding box center [570, 238] width 5 height 5
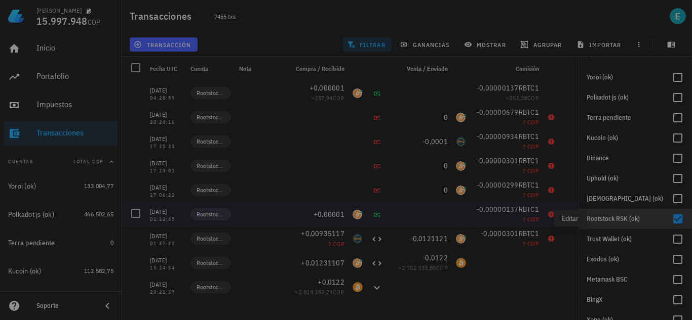
type input "2.666.126"
type input "6.190"
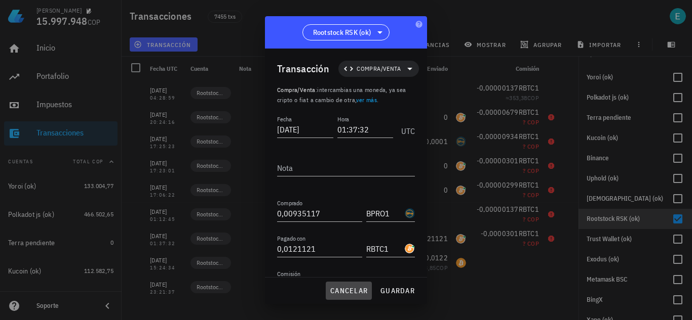
click at [355, 290] on span "cancelar" at bounding box center [349, 291] width 38 height 9
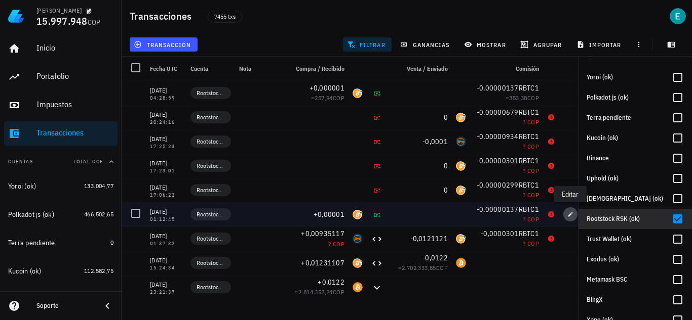
click at [573, 217] on icon "button" at bounding box center [570, 215] width 6 height 6
type input "[DATE]"
type input "01:12:45"
type input "0,00001"
type input "RBTC1"
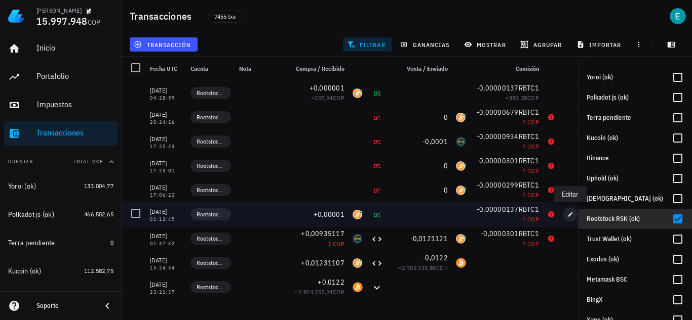
type input "0,00000137"
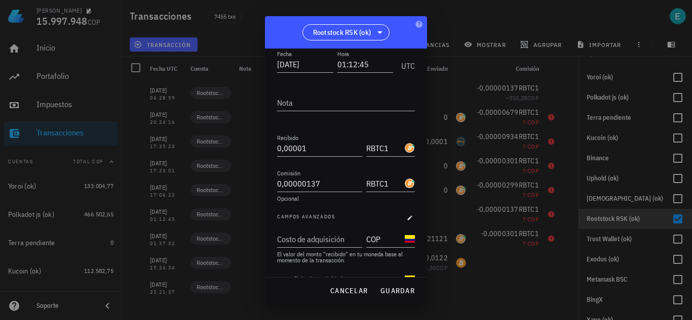
scroll to position [102, 0]
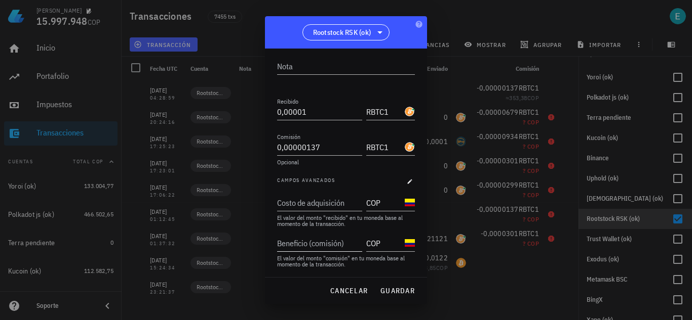
click at [330, 241] on div "Beneficio (comisión)" at bounding box center [318, 243] width 83 height 16
type input "281"
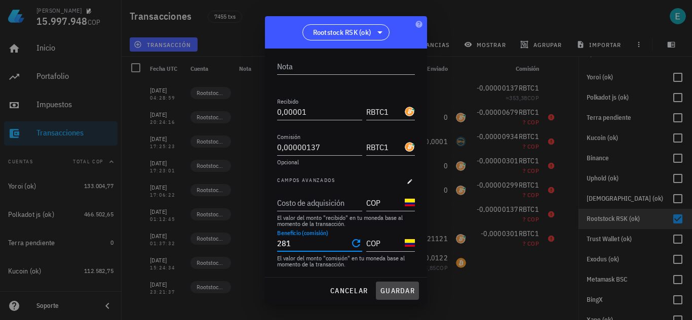
click at [386, 286] on button "guardar" at bounding box center [397, 291] width 43 height 18
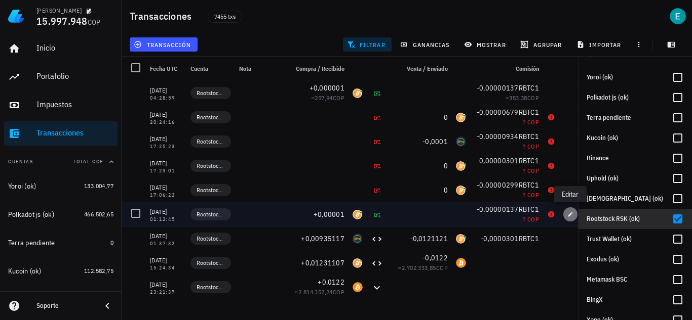
click at [568, 214] on icon "button" at bounding box center [570, 215] width 6 height 6
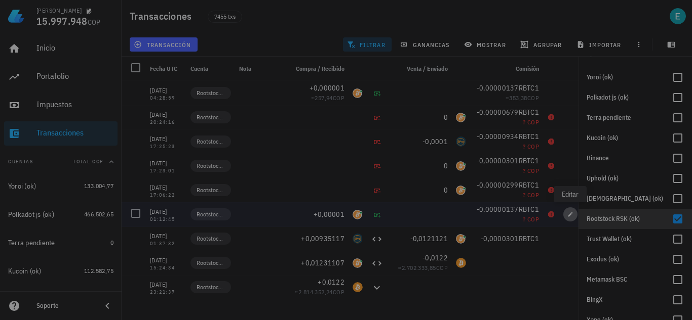
type input "281"
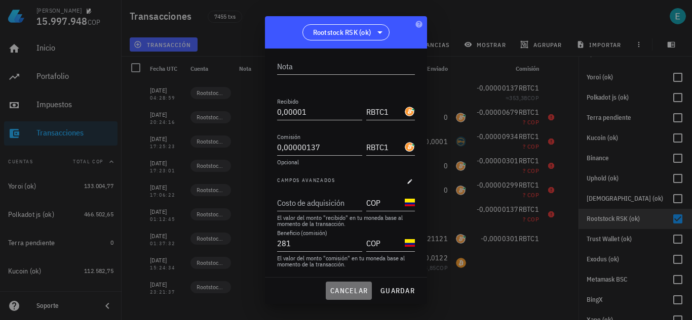
click at [361, 292] on span "cancelar" at bounding box center [349, 291] width 38 height 9
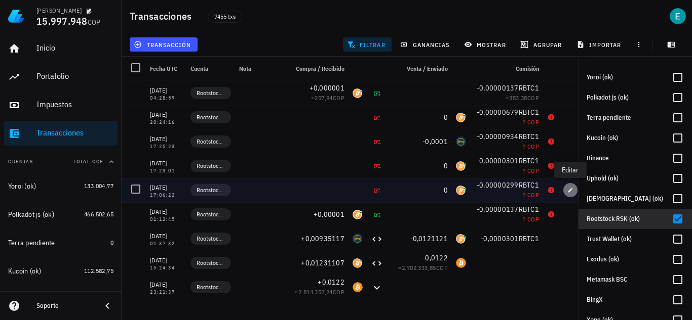
click at [573, 190] on icon "button" at bounding box center [570, 190] width 6 height 6
type input "[DATE]"
type input "17:06:22"
type input "0"
type input "RBTC1"
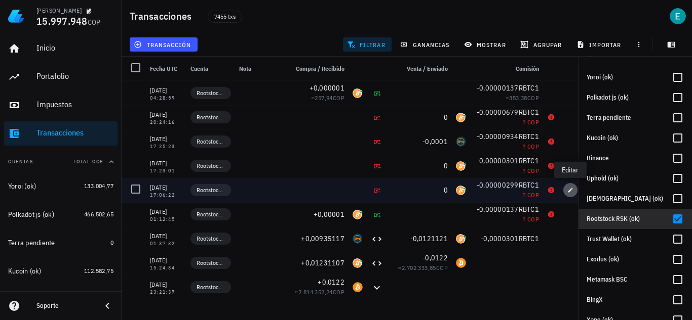
type input "0,00000299"
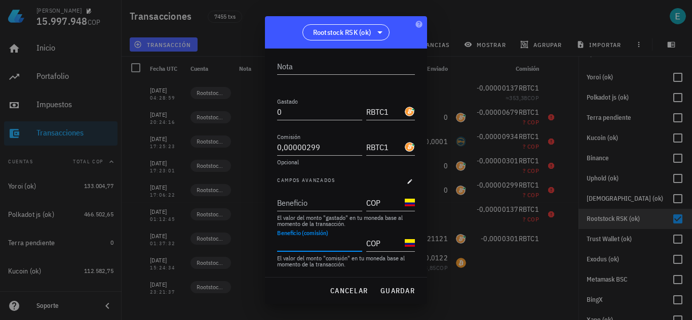
click at [326, 243] on input "Beneficio (comisión)" at bounding box center [318, 243] width 83 height 16
type input "500"
click at [395, 289] on span "guardar" at bounding box center [397, 291] width 35 height 9
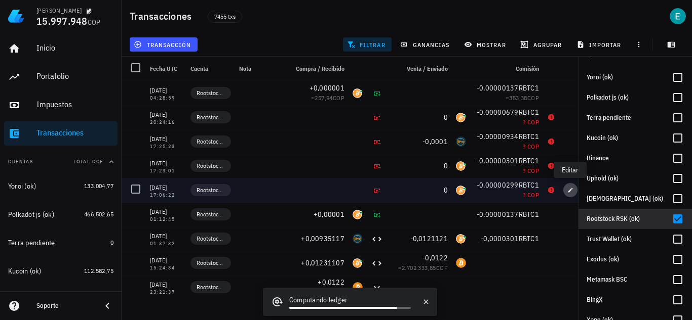
click at [572, 187] on icon "button" at bounding box center [570, 190] width 6 height 6
type input "500"
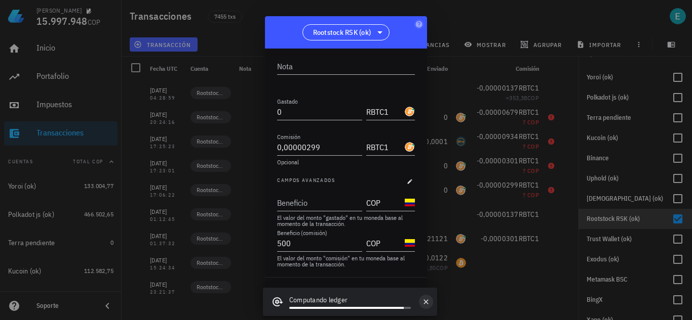
click at [426, 302] on icon "button" at bounding box center [426, 302] width 8 height 8
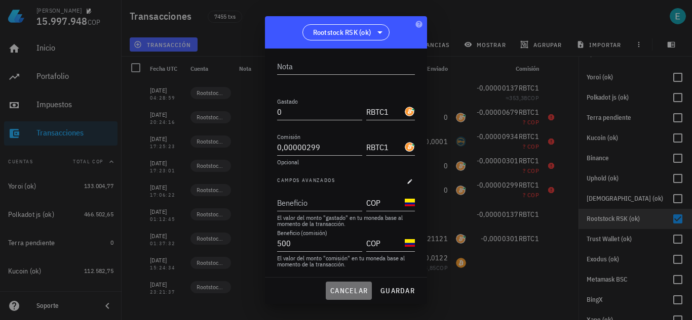
click at [357, 288] on span "cancelar" at bounding box center [349, 291] width 38 height 9
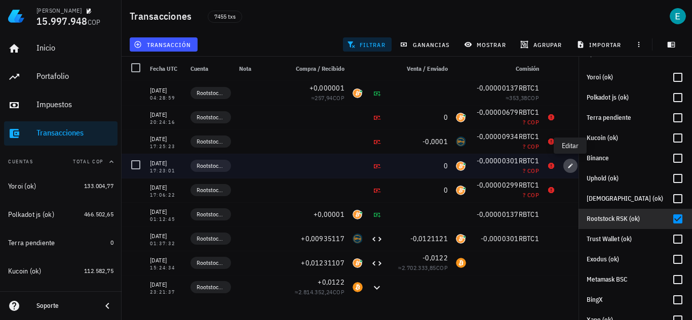
click at [568, 160] on button "button" at bounding box center [570, 166] width 14 height 14
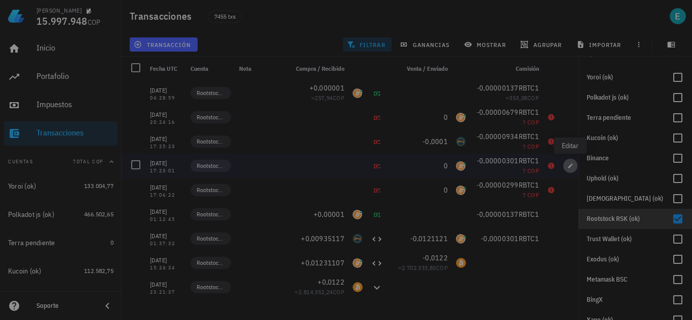
type input "17:23:01"
type input "0,00000301"
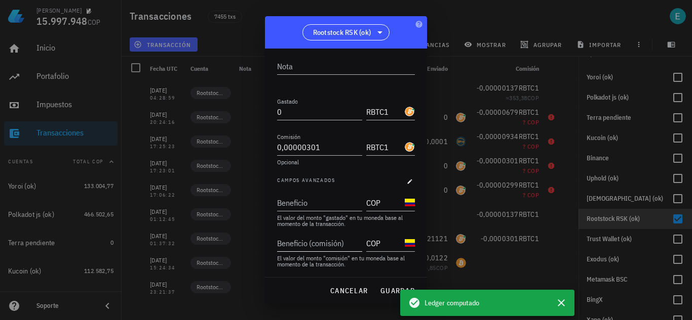
click at [338, 242] on div "Beneficio (comisión)" at bounding box center [318, 243] width 83 height 16
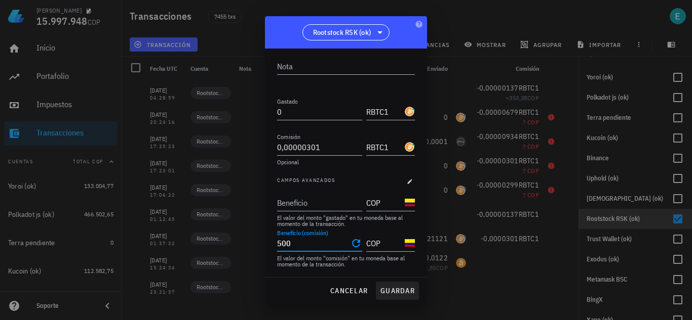
type input "500"
click at [389, 290] on span "guardar" at bounding box center [397, 291] width 35 height 9
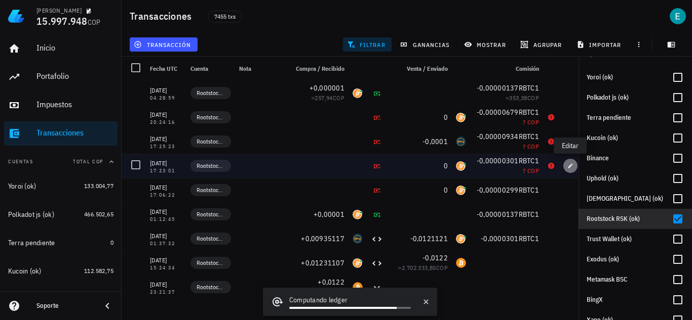
click at [570, 165] on icon "button" at bounding box center [570, 166] width 6 height 6
type input "500"
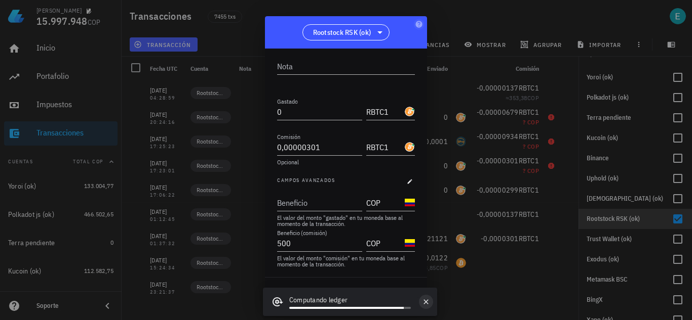
click at [425, 299] on icon "button" at bounding box center [426, 302] width 8 height 8
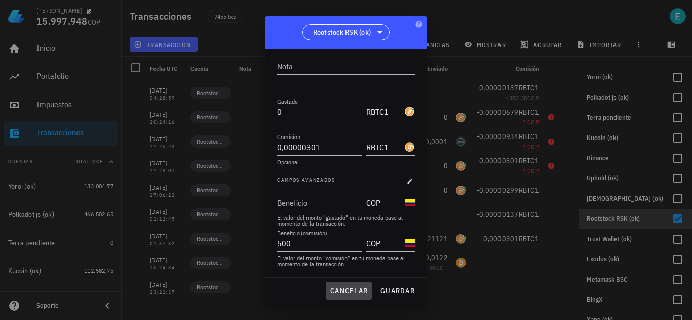
click at [357, 288] on span "cancelar" at bounding box center [349, 291] width 38 height 9
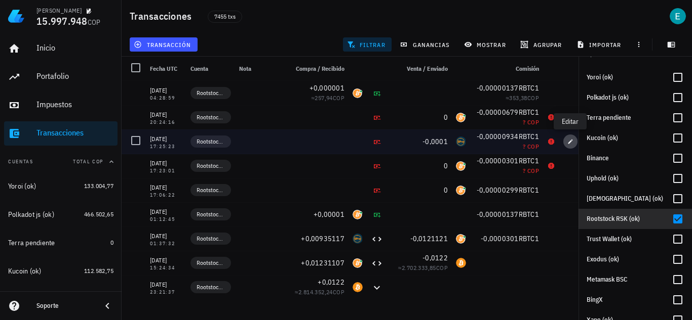
click at [570, 140] on icon "button" at bounding box center [570, 142] width 6 height 6
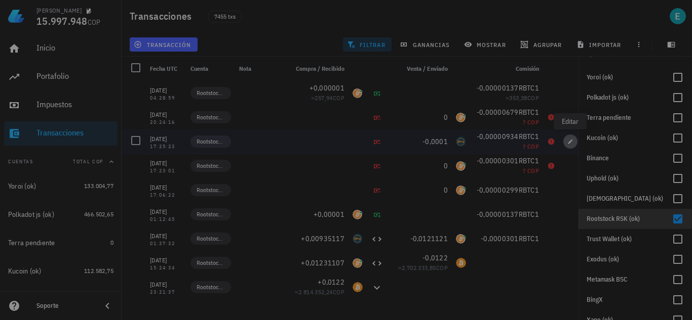
type input "17:25:23"
type input "0,0001"
type input "BPRO1"
type input "0,00000934"
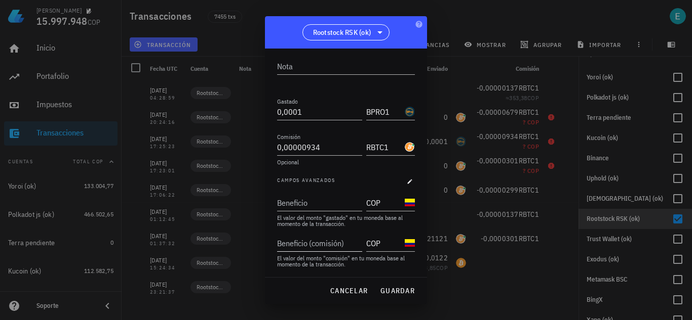
click at [319, 247] on input "Beneficio (comisión)" at bounding box center [318, 243] width 83 height 16
type input "850"
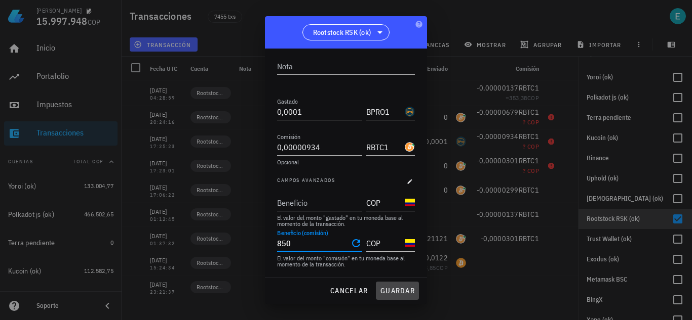
click at [400, 288] on span "guardar" at bounding box center [397, 291] width 35 height 9
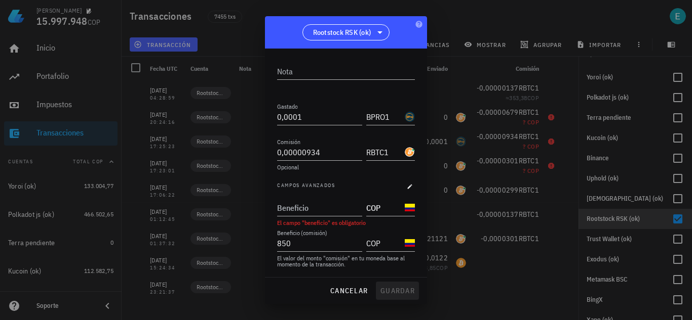
scroll to position [97, 0]
click at [353, 287] on span "cancelar" at bounding box center [349, 291] width 38 height 9
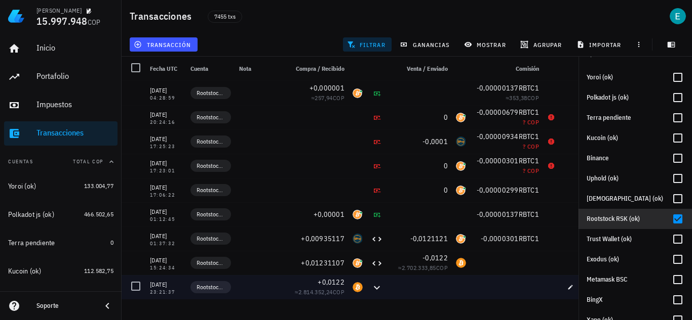
scroll to position [102, 0]
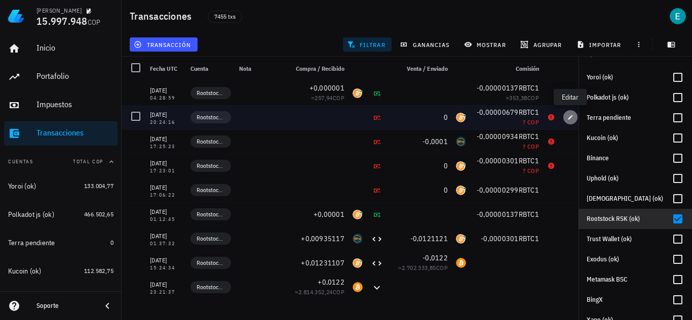
click at [567, 122] on button "button" at bounding box center [570, 117] width 14 height 14
type input "20:24:16"
type input "0"
type input "RBTC1"
type input "0,00000679"
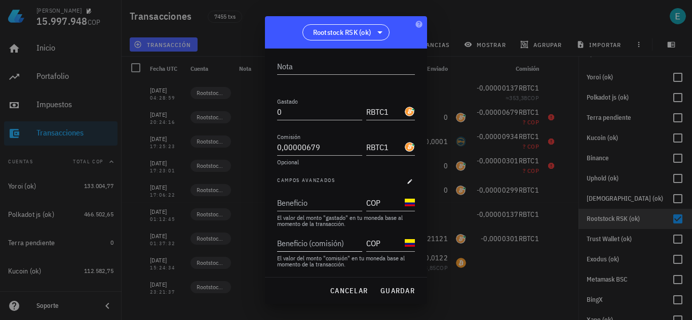
click at [327, 244] on input "Beneficio (comisión)" at bounding box center [318, 243] width 83 height 16
type input "1.100"
click at [397, 291] on span "guardar" at bounding box center [397, 291] width 35 height 9
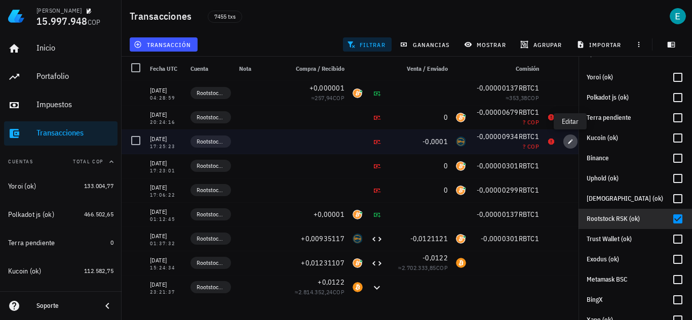
click at [567, 142] on span "button" at bounding box center [570, 142] width 14 height 6
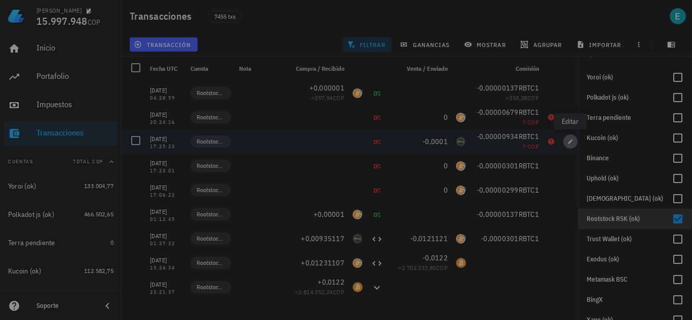
type input "17:25:23"
type input "0,0001"
type input "BPRO1"
type input "0,00000934"
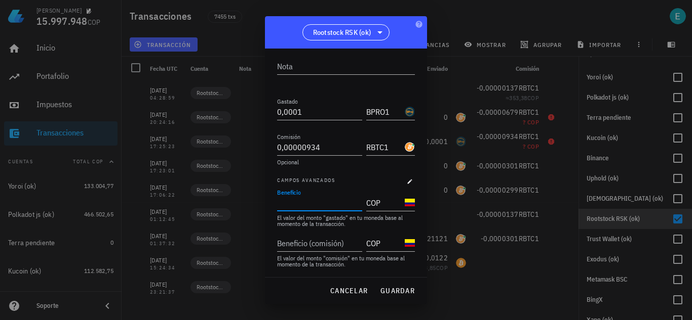
click at [304, 208] on input "Beneficio" at bounding box center [318, 203] width 83 height 16
type input "16.000"
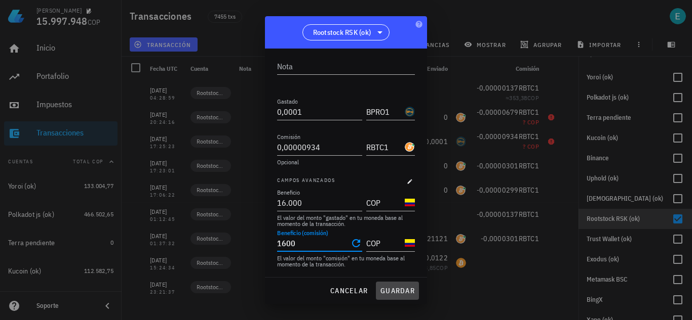
type input "1.600"
click at [406, 291] on span "guardar" at bounding box center [397, 291] width 35 height 9
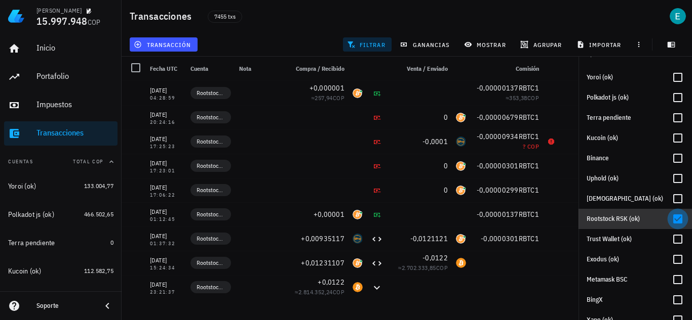
click at [669, 214] on div at bounding box center [677, 219] width 17 height 17
checkbox input "false"
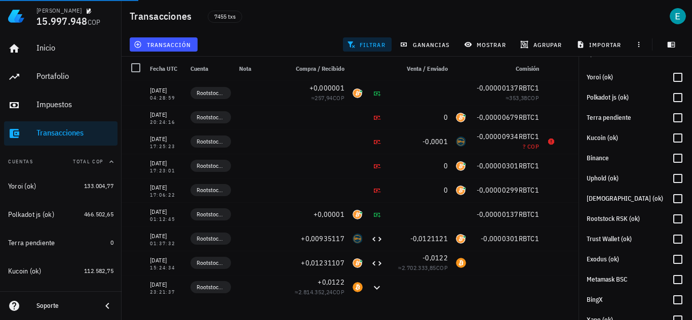
scroll to position [0, 0]
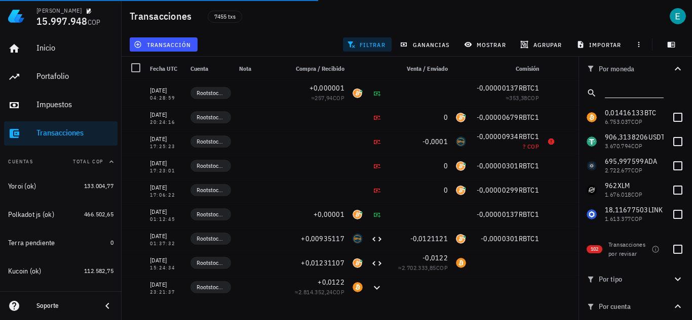
click at [625, 92] on input "text" at bounding box center [632, 91] width 57 height 13
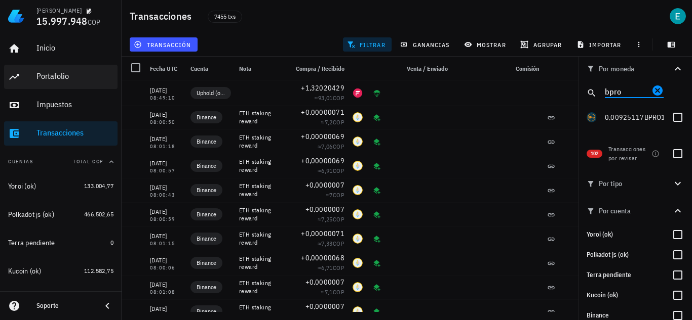
type input "bpro"
click at [64, 83] on div "Portafolio" at bounding box center [74, 76] width 77 height 23
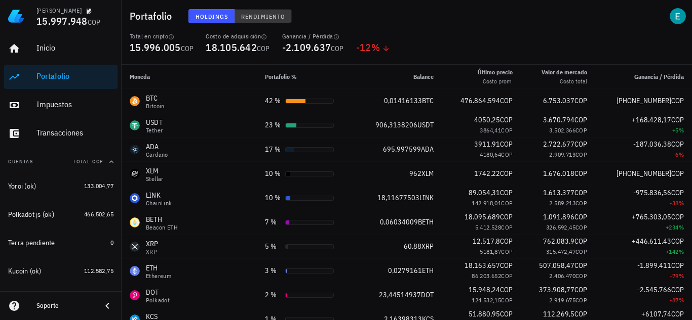
click at [267, 17] on span "Rendimiento" at bounding box center [262, 17] width 45 height 8
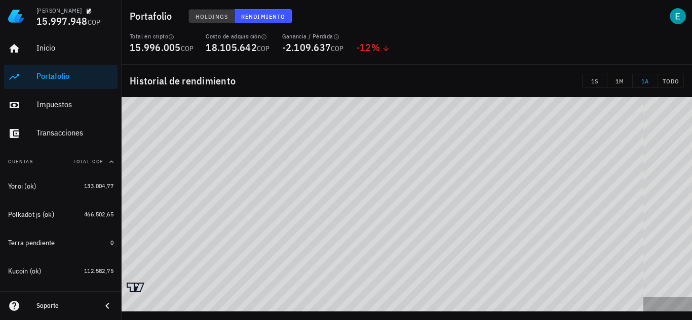
click at [216, 11] on button "Holdings" at bounding box center [211, 16] width 47 height 14
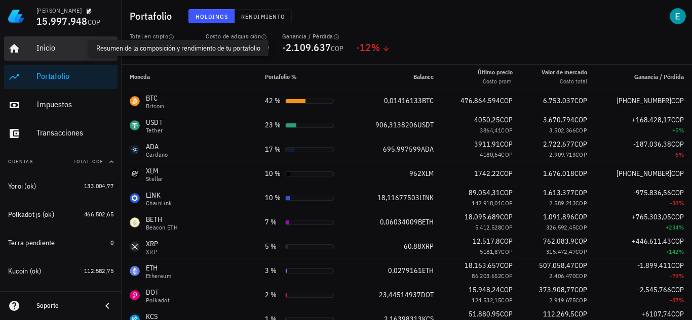
click at [67, 48] on div "Inicio" at bounding box center [74, 48] width 77 height 10
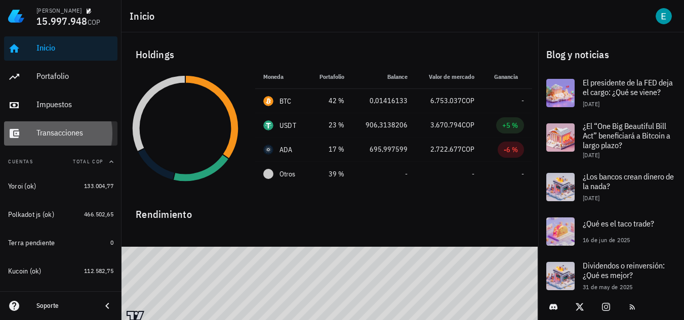
click at [55, 137] on div "Transacciones" at bounding box center [74, 133] width 77 height 10
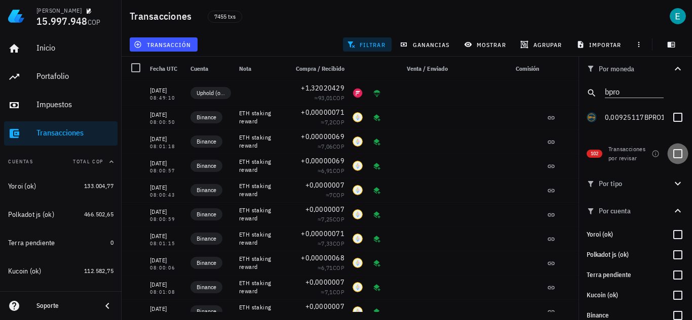
click at [671, 152] on div at bounding box center [677, 153] width 17 height 17
checkbox input "true"
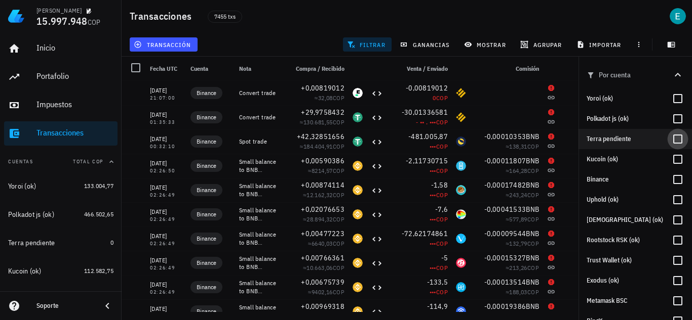
scroll to position [152, 0]
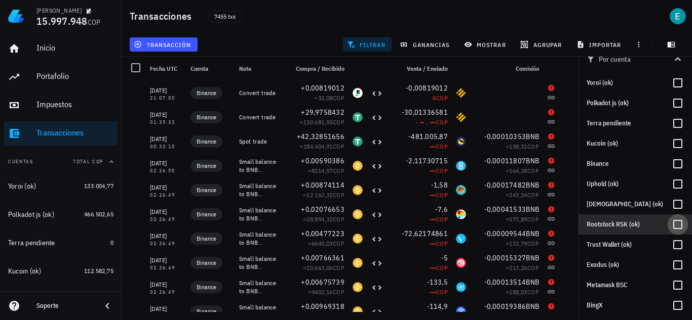
click at [669, 224] on div at bounding box center [677, 224] width 17 height 17
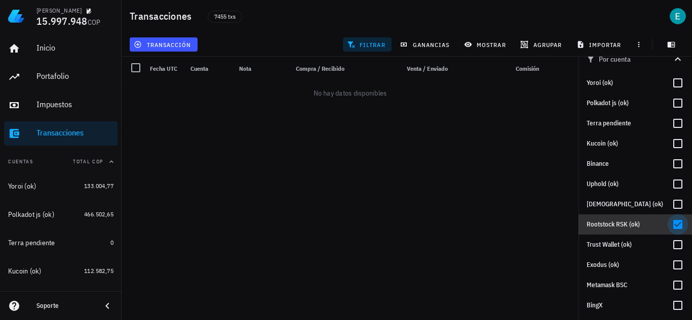
click at [669, 220] on div at bounding box center [677, 224] width 17 height 17
checkbox input "false"
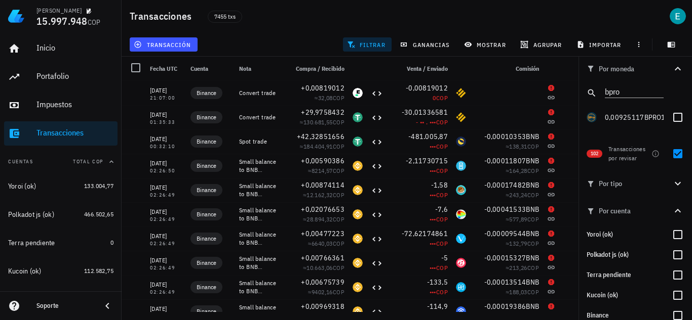
scroll to position [51, 0]
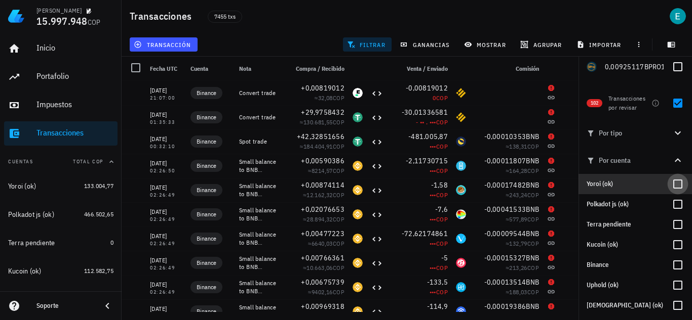
click at [672, 185] on div at bounding box center [677, 184] width 17 height 17
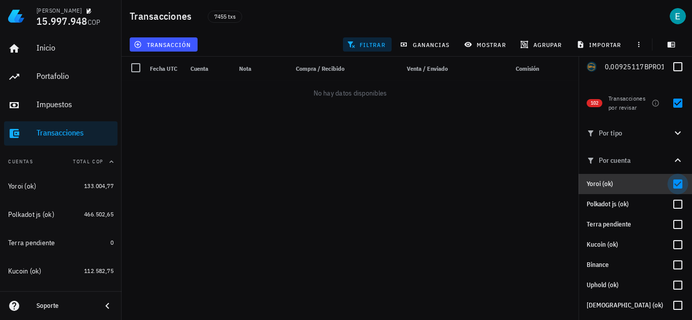
click at [672, 185] on div at bounding box center [677, 184] width 17 height 17
checkbox input "false"
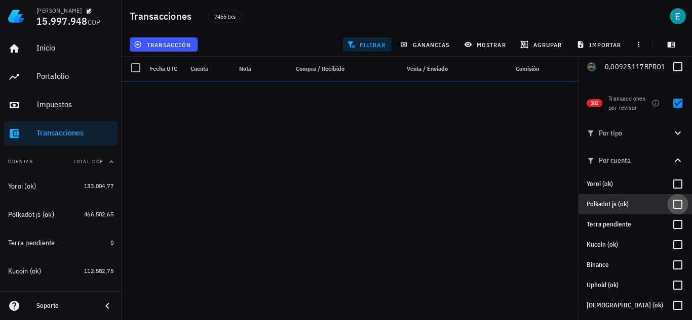
click at [669, 206] on div at bounding box center [677, 204] width 17 height 17
click at [669, 205] on div at bounding box center [677, 204] width 17 height 17
checkbox input "false"
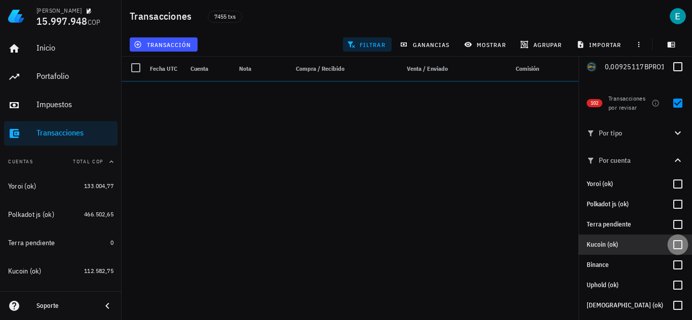
click at [669, 249] on div at bounding box center [677, 244] width 17 height 17
checkbox input "true"
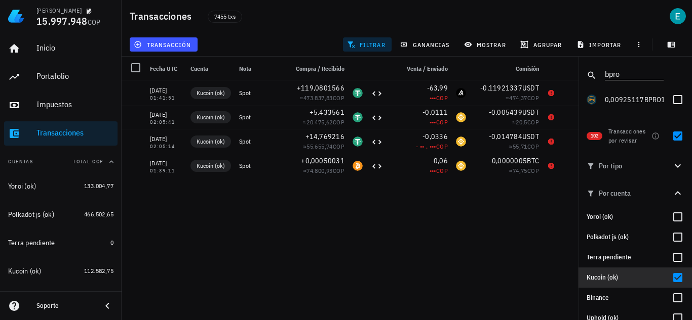
scroll to position [0, 0]
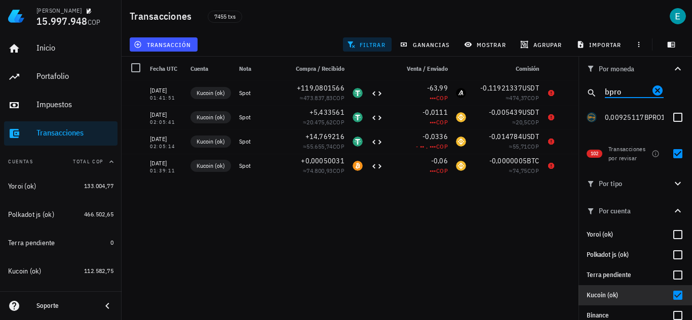
drag, startPoint x: 625, startPoint y: 93, endPoint x: 587, endPoint y: 91, distance: 37.5
click at [587, 91] on div "bpro" at bounding box center [634, 93] width 113 height 24
type input "algo"
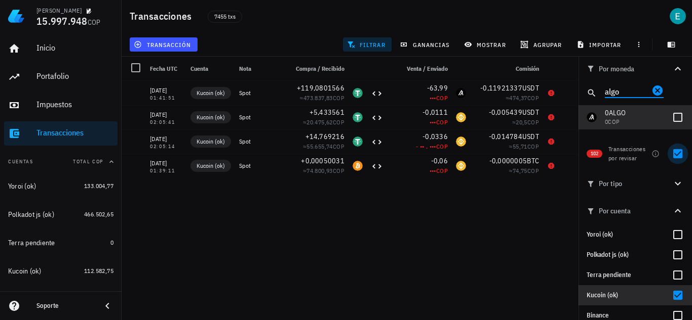
click at [675, 119] on div at bounding box center [677, 117] width 17 height 17
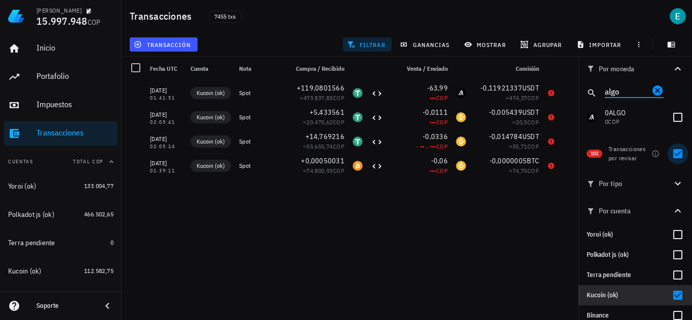
checkbox input "true"
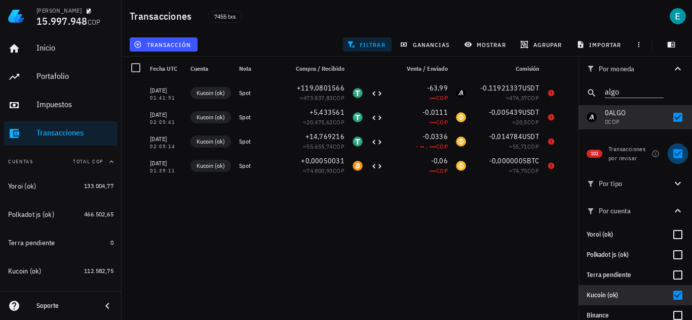
click at [675, 151] on div at bounding box center [677, 153] width 17 height 17
checkbox input "false"
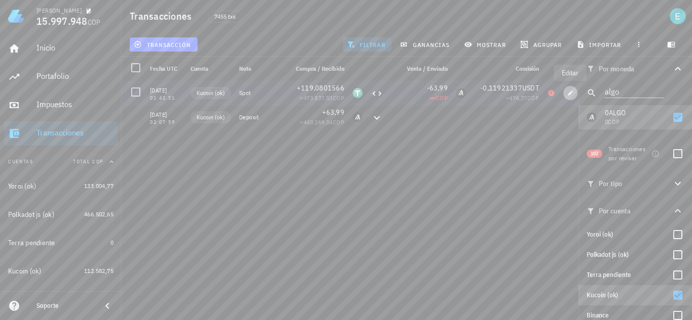
click at [569, 96] on icon "button" at bounding box center [570, 93] width 6 height 6
type input "2021-11-25"
type input "01:41:51"
type textarea "Spot"
type input "119,08015663"
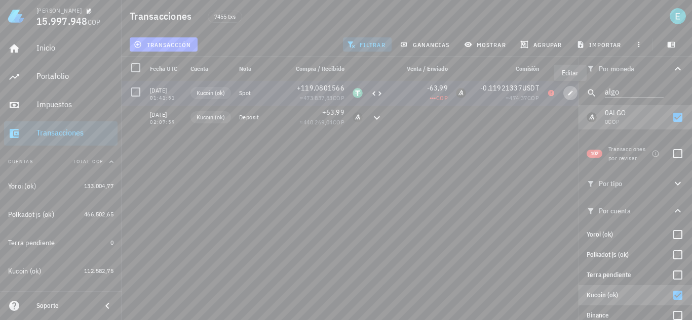
type input "USDT"
type input "63,99"
type input "ALGO"
type input "0,11921337"
type input "USDT"
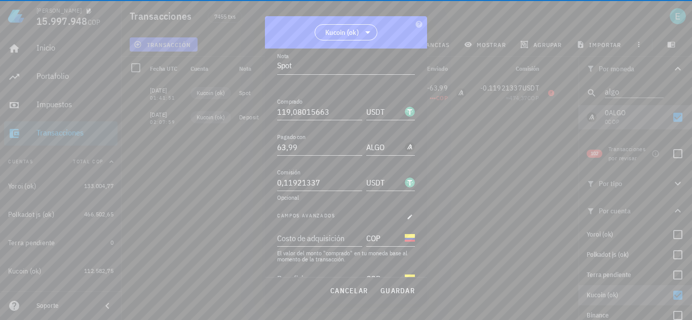
scroll to position [137, 0]
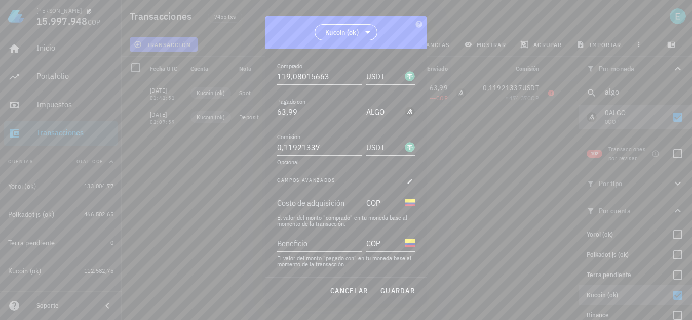
click at [329, 198] on div "Costo de adquisición" at bounding box center [318, 203] width 83 height 16
type input "440.269,64"
drag, startPoint x: 396, startPoint y: 289, endPoint x: 393, endPoint y: 284, distance: 6.3
click at [397, 289] on span "guardar" at bounding box center [397, 291] width 35 height 9
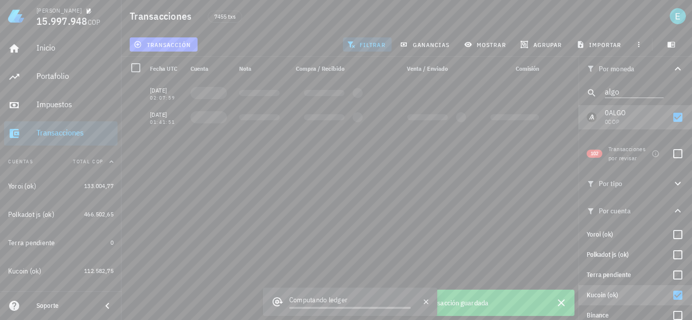
scroll to position [0, 0]
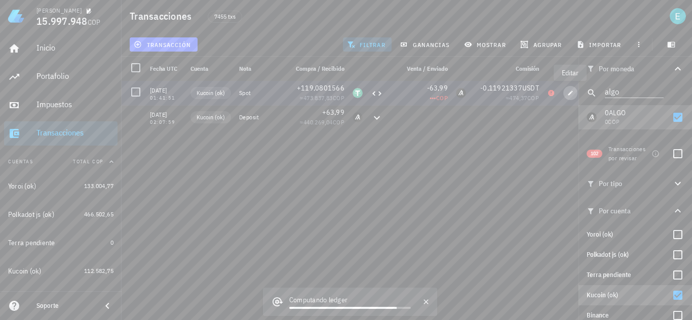
click at [566, 94] on span "button" at bounding box center [570, 93] width 14 height 6
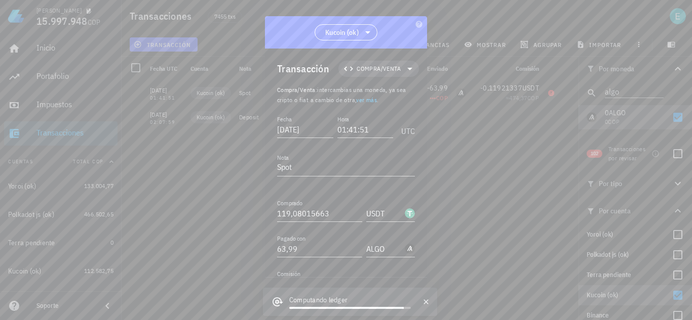
click at [407, 316] on icon "button" at bounding box center [410, 319] width 6 height 6
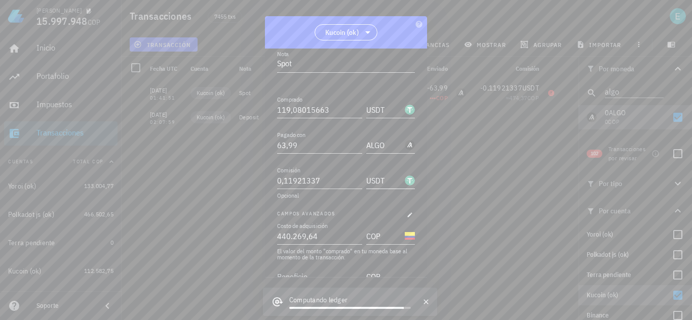
scroll to position [137, 0]
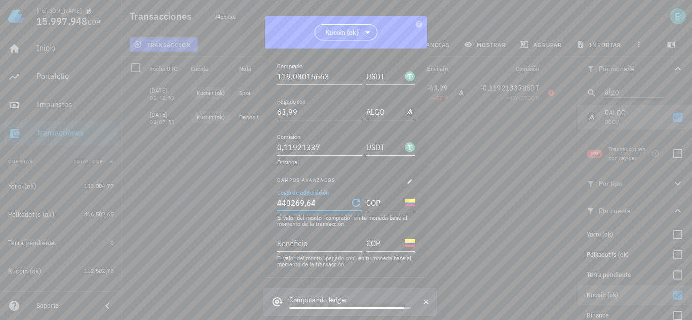
drag, startPoint x: 334, startPoint y: 199, endPoint x: 258, endPoint y: 201, distance: 75.4
click at [258, 201] on div "Ivan Patiño 15.997.948 COP Inicio Portafolio Impuestos Transacciones Cuentas To…" at bounding box center [346, 160] width 692 height 320
type input "440.269,64"
click at [296, 244] on div "Beneficio" at bounding box center [318, 243] width 83 height 16
paste input "440269,64"
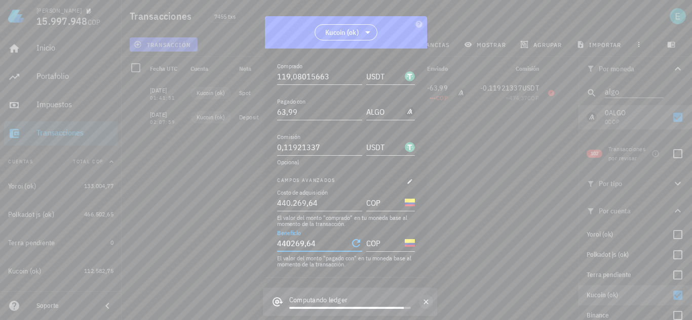
type input "440.269,64"
click at [430, 298] on button "button" at bounding box center [426, 302] width 14 height 14
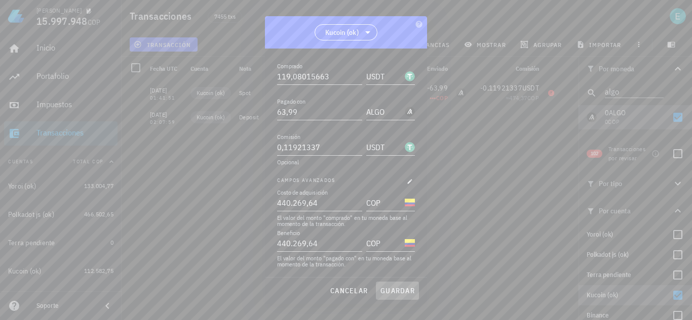
click at [412, 293] on span "guardar" at bounding box center [397, 291] width 35 height 9
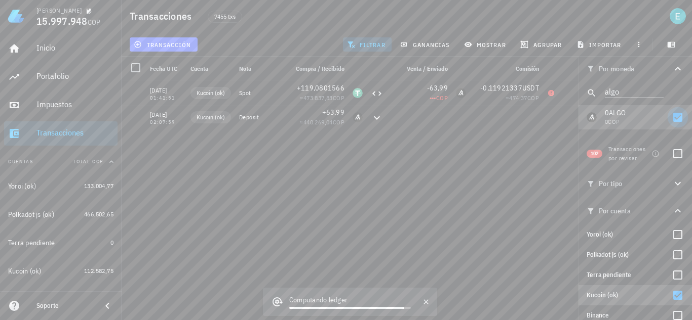
drag, startPoint x: 673, startPoint y: 155, endPoint x: 675, endPoint y: 116, distance: 39.5
click at [673, 155] on div at bounding box center [677, 153] width 17 height 17
checkbox input "true"
click at [675, 116] on div at bounding box center [677, 117] width 17 height 17
checkbox input "false"
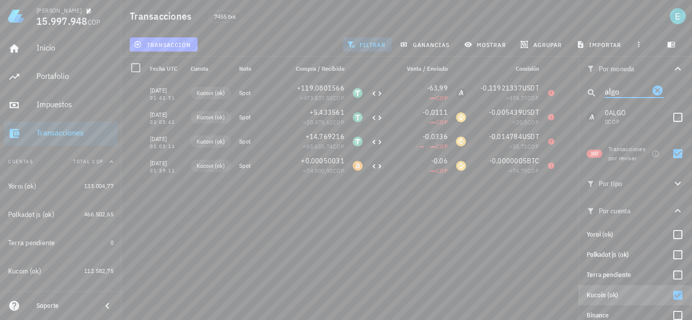
drag, startPoint x: 626, startPoint y: 90, endPoint x: 583, endPoint y: 89, distance: 43.6
click at [583, 89] on div "algo" at bounding box center [634, 93] width 113 height 24
type input "bnb"
click at [671, 118] on div at bounding box center [677, 117] width 17 height 17
checkbox input "true"
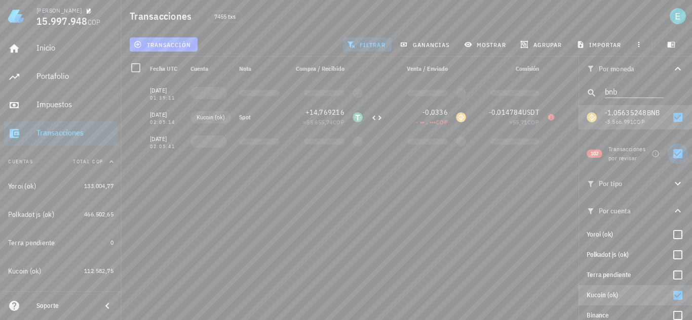
click at [671, 152] on div at bounding box center [677, 153] width 17 height 17
checkbox input "false"
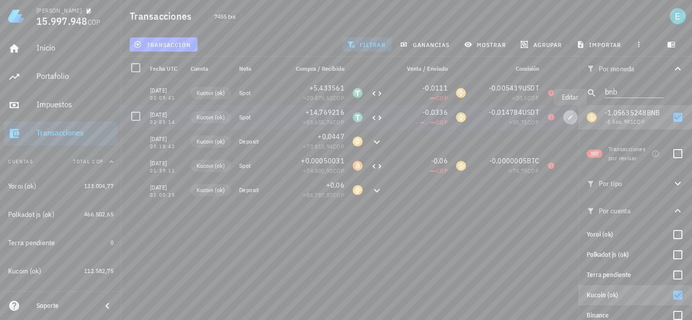
click at [572, 117] on icon "button" at bounding box center [570, 117] width 6 height 6
type input "2021-10-12"
type input "02:05:14"
type input "14,769216"
type input "0,0336"
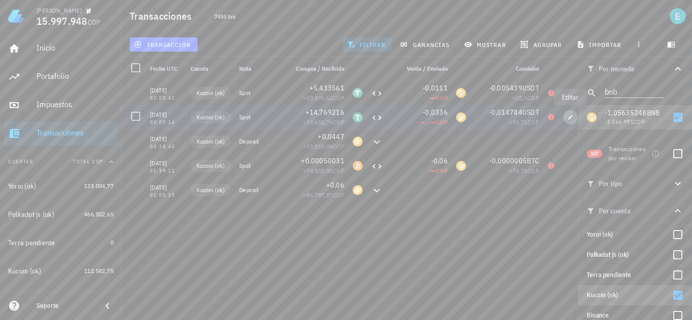
type input "BNB"
type input "0,014784"
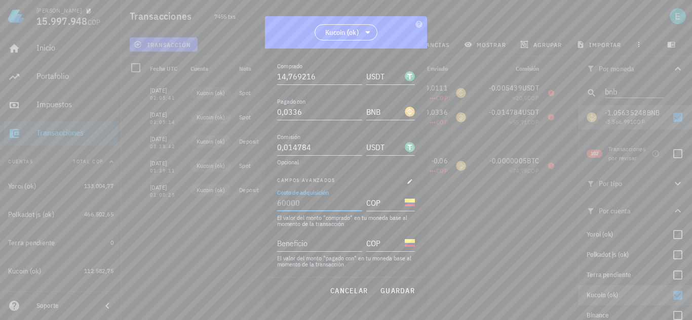
click at [313, 202] on div "Costo de adquisición" at bounding box center [318, 203] width 83 height 16
type input "55.485"
click at [301, 243] on div "Beneficio" at bounding box center [318, 243] width 83 height 16
type input "55.485"
click at [405, 287] on span "guardar" at bounding box center [397, 291] width 35 height 9
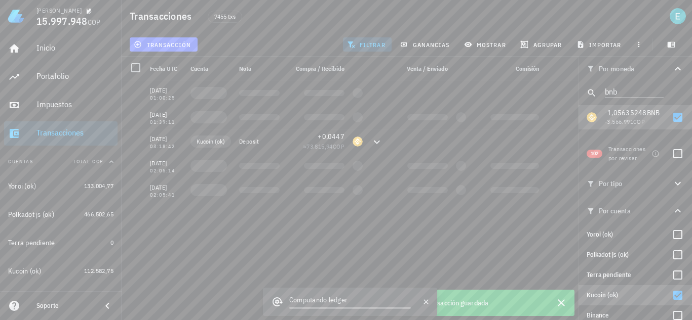
scroll to position [0, 0]
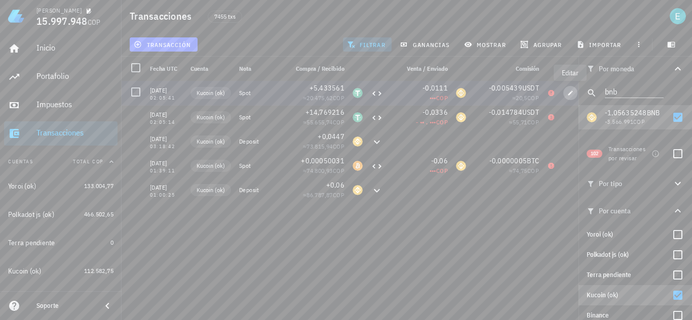
drag, startPoint x: 566, startPoint y: 95, endPoint x: 476, endPoint y: 187, distance: 128.5
click at [566, 95] on span "button" at bounding box center [570, 93] width 14 height 6
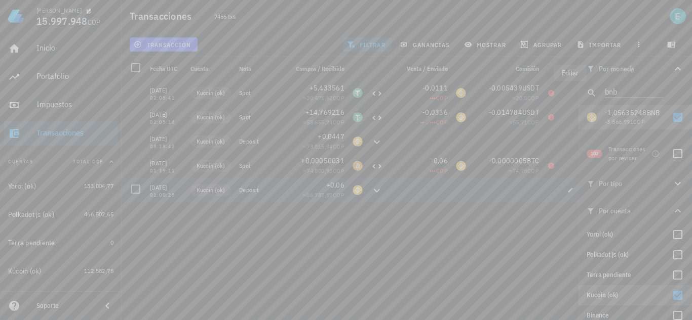
type input "02:05:41"
type input "5,433561"
type input "0,0111"
type input "0,005439"
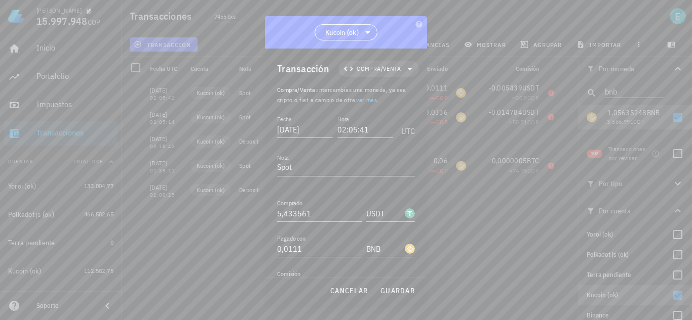
click at [405, 314] on button "button" at bounding box center [410, 319] width 10 height 10
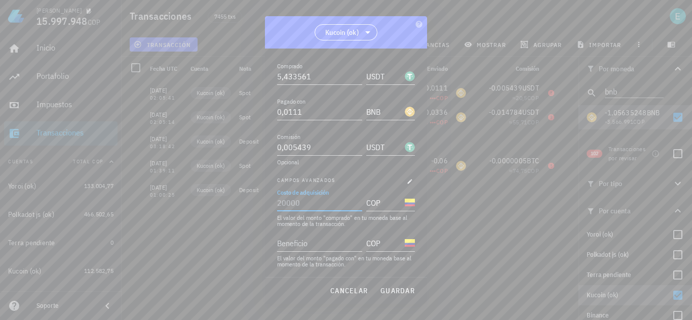
click at [295, 200] on div "Costo de adquisición" at bounding box center [318, 203] width 83 height 16
type input "18.330"
click at [297, 240] on div "Beneficio" at bounding box center [318, 243] width 83 height 16
type input "18.330"
click at [387, 290] on span "guardar" at bounding box center [397, 291] width 35 height 9
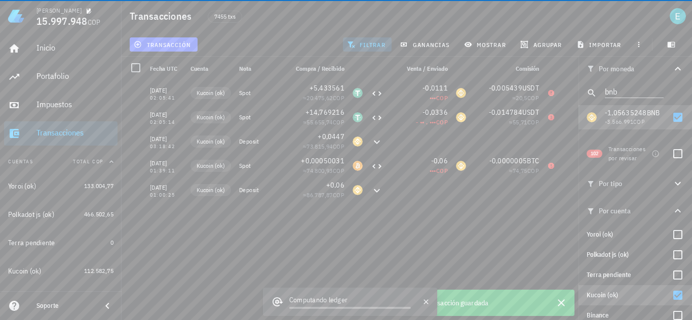
scroll to position [0, 0]
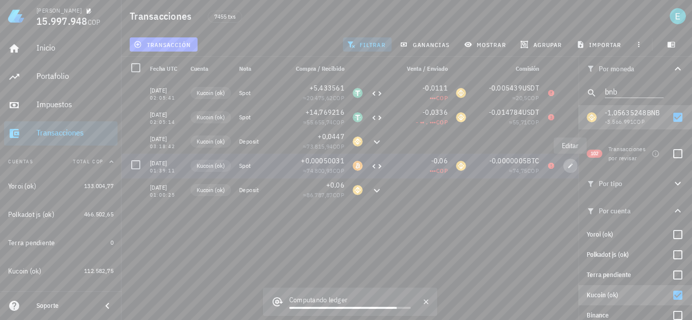
click at [566, 170] on button "button" at bounding box center [570, 166] width 14 height 14
type input "2021-05-20"
type input "01:39:11"
type input "0,00050031"
type input "BTC"
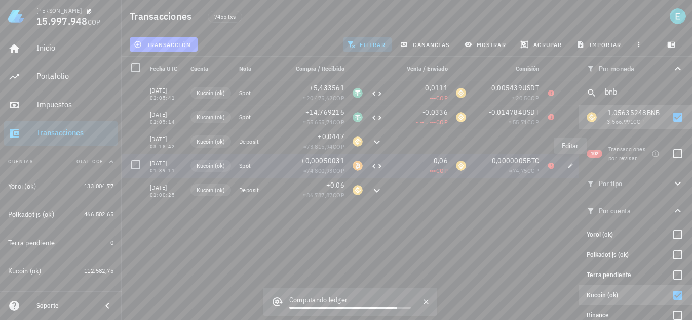
type input "0,06"
type input "0,000000501312"
type input "BTC"
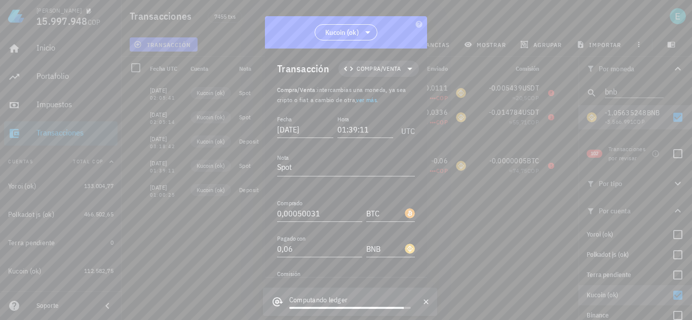
click at [407, 316] on icon "button" at bounding box center [410, 319] width 6 height 6
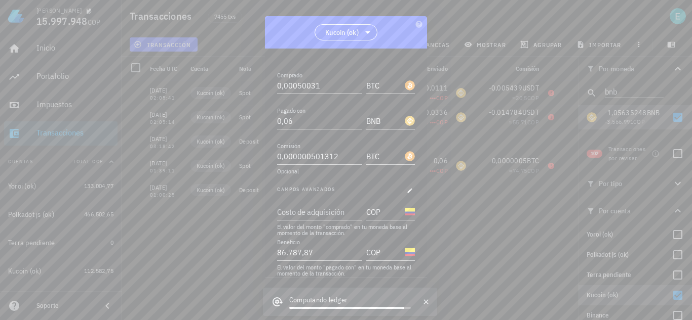
scroll to position [137, 0]
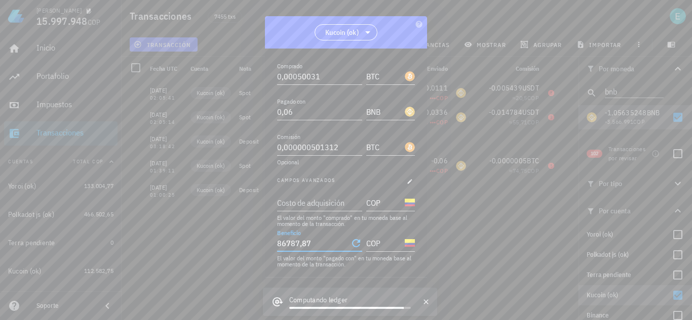
drag, startPoint x: 319, startPoint y: 243, endPoint x: 256, endPoint y: 241, distance: 63.3
click at [256, 241] on div "Ivan Patiño 15.997.948 COP Inicio Portafolio Impuestos Transacciones Cuentas To…" at bounding box center [346, 160] width 692 height 320
type input "86.787,87"
click at [307, 198] on div "Costo de adquisición" at bounding box center [318, 203] width 83 height 16
paste input "86787,87"
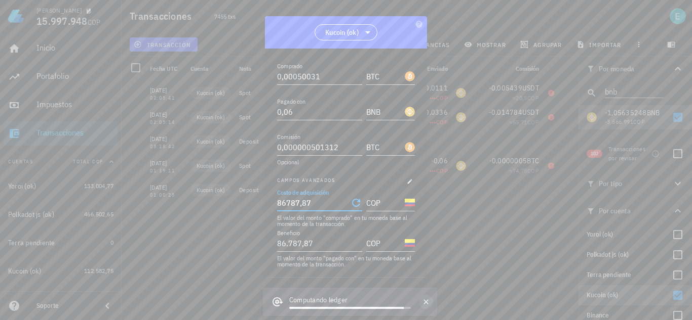
type input "86.787,87"
click at [425, 301] on icon "button" at bounding box center [426, 302] width 8 height 8
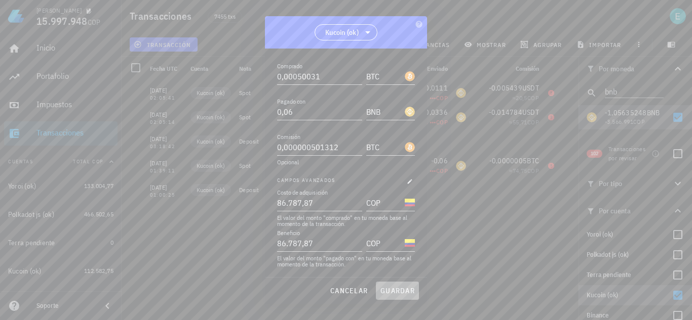
click at [405, 293] on span "guardar" at bounding box center [397, 291] width 35 height 9
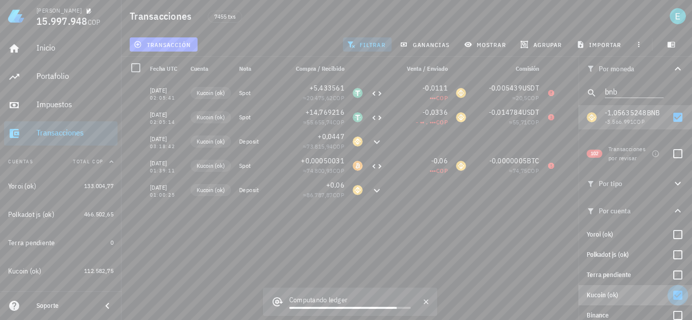
click at [671, 293] on div at bounding box center [677, 295] width 17 height 17
checkbox input "false"
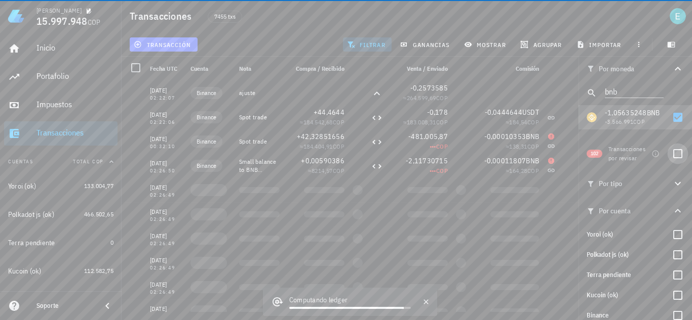
drag, startPoint x: 670, startPoint y: 155, endPoint x: 666, endPoint y: 125, distance: 30.1
click at [670, 155] on div at bounding box center [677, 153] width 17 height 17
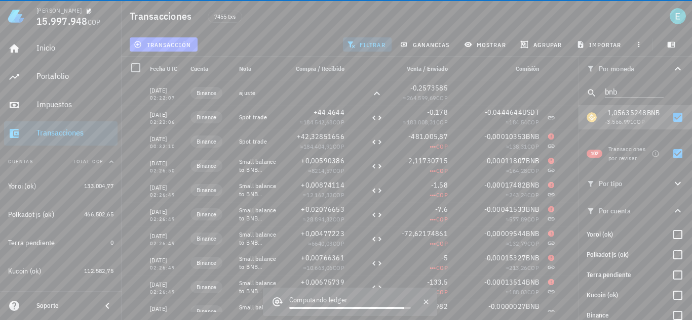
checkbox input "true"
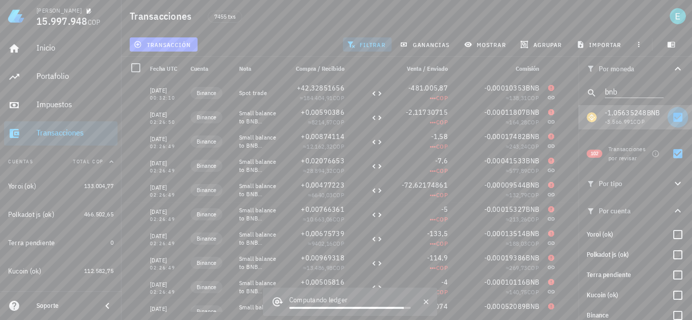
click at [673, 121] on div at bounding box center [677, 117] width 17 height 17
checkbox input "false"
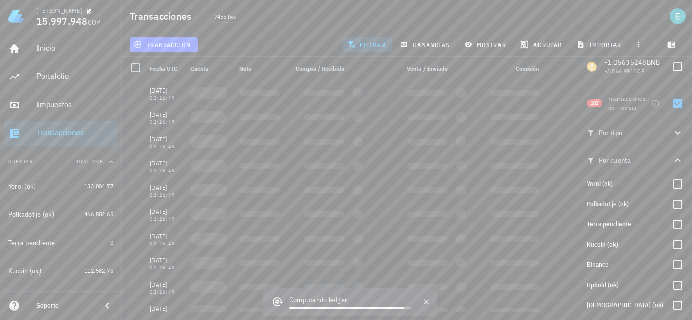
scroll to position [101, 0]
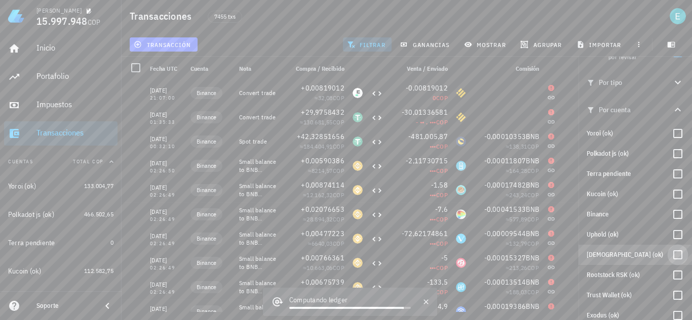
click at [669, 260] on div at bounding box center [677, 255] width 17 height 17
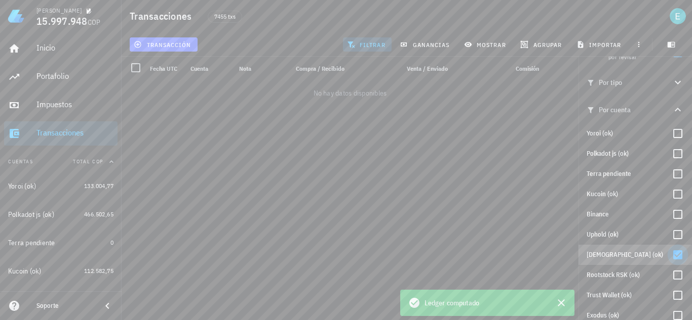
click at [669, 260] on div at bounding box center [677, 255] width 17 height 17
checkbox input "false"
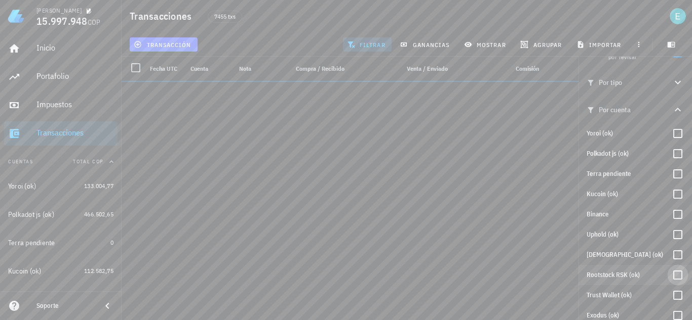
click at [670, 273] on div at bounding box center [677, 275] width 17 height 17
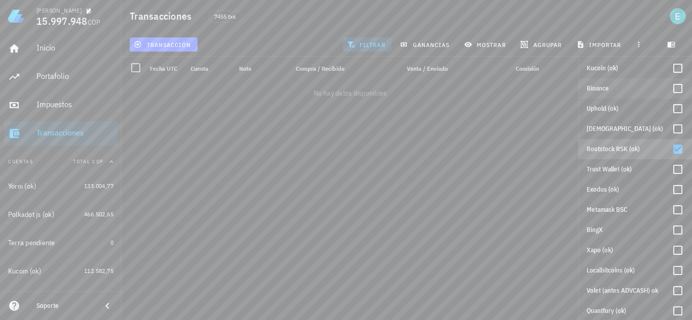
scroll to position [232, 0]
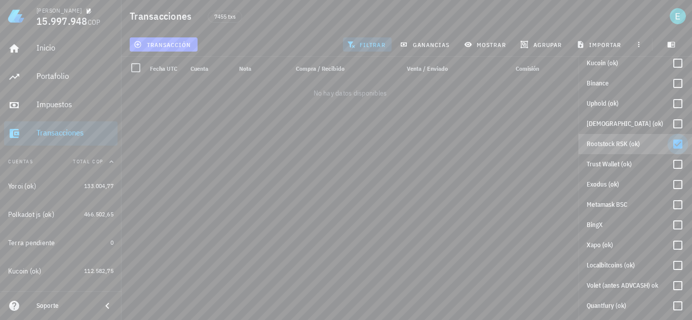
click at [673, 146] on div at bounding box center [677, 144] width 17 height 17
checkbox input "false"
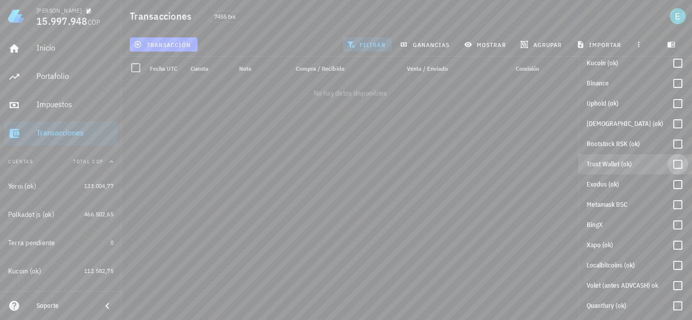
click at [671, 163] on div at bounding box center [677, 164] width 17 height 17
checkbox input "true"
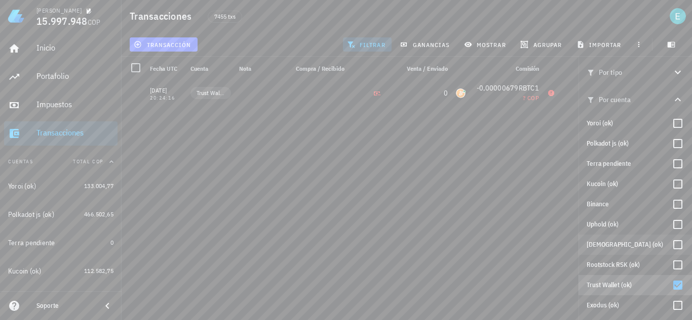
scroll to position [0, 0]
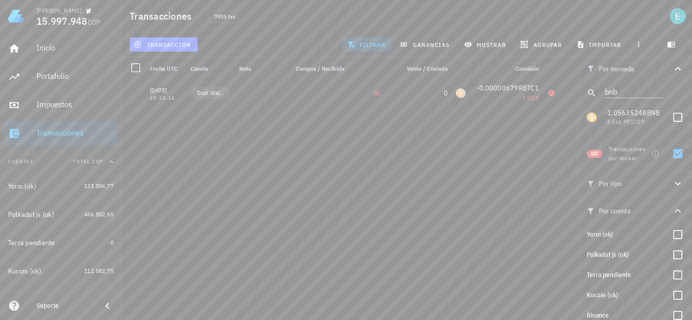
click at [674, 152] on div at bounding box center [677, 153] width 17 height 17
checkbox input "false"
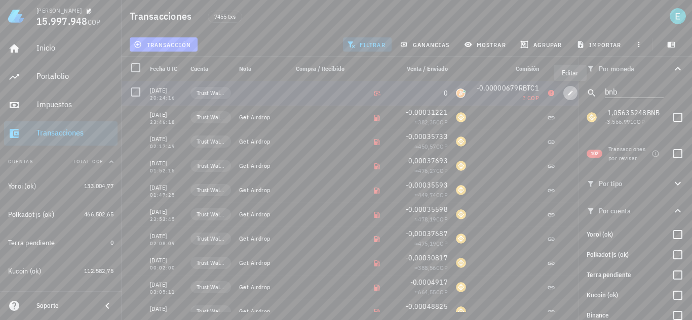
click at [570, 95] on icon "button" at bounding box center [570, 93] width 5 height 5
type input "2022-04-15"
type input "20:24:16"
type input "0"
type input "RBTC1"
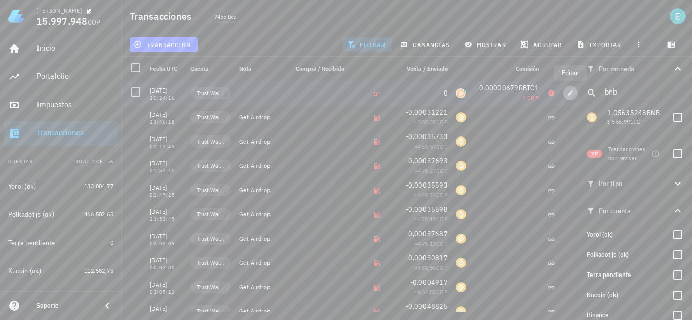
type input "0,00000679"
type input "RBTC1"
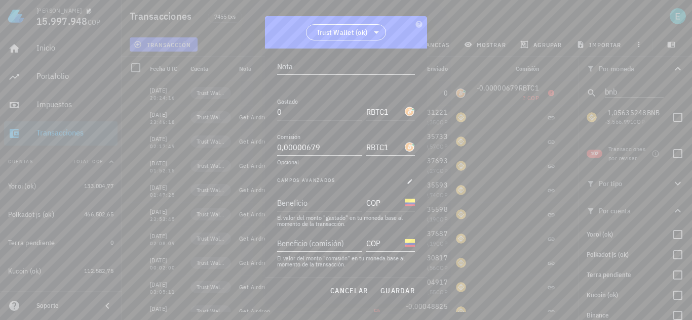
scroll to position [102, 0]
click at [377, 35] on icon at bounding box center [376, 32] width 12 height 12
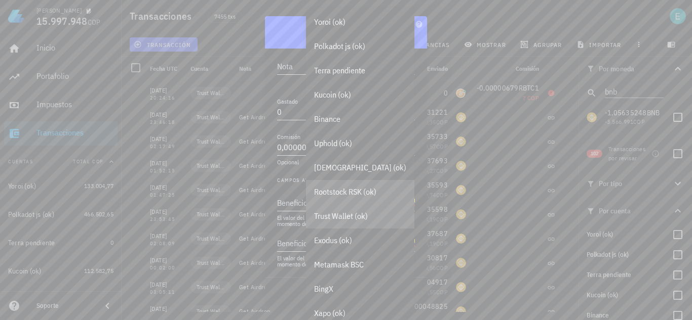
click at [353, 194] on div "Rootstock RSK (ok)" at bounding box center [360, 192] width 92 height 10
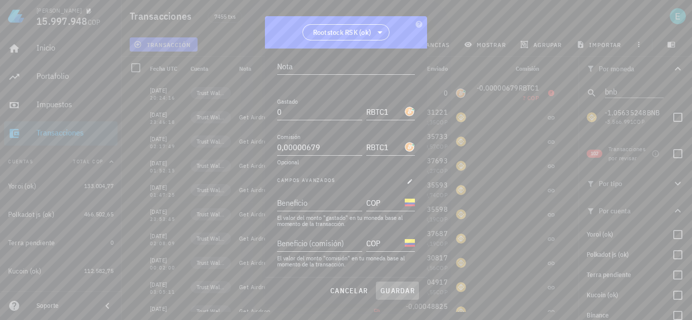
click at [401, 294] on span "guardar" at bounding box center [397, 291] width 35 height 9
click at [297, 247] on input "Beneficio (comisión)" at bounding box center [318, 248] width 83 height 16
type input "1.100"
click at [403, 292] on span "guardar" at bounding box center [397, 291] width 35 height 9
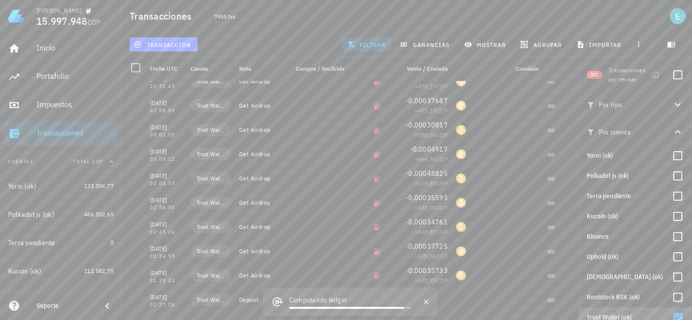
scroll to position [101, 0]
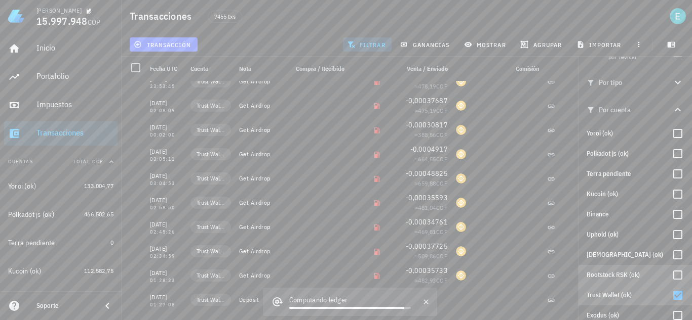
drag, startPoint x: 672, startPoint y: 275, endPoint x: 676, endPoint y: 303, distance: 28.1
click at [672, 275] on div at bounding box center [677, 275] width 17 height 17
checkbox input "true"
click at [669, 295] on div at bounding box center [677, 295] width 17 height 17
checkbox input "false"
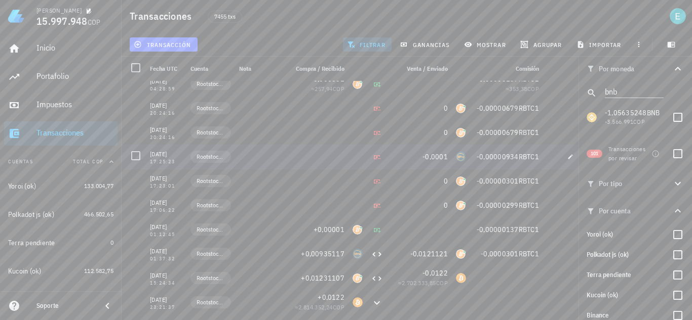
scroll to position [12, 0]
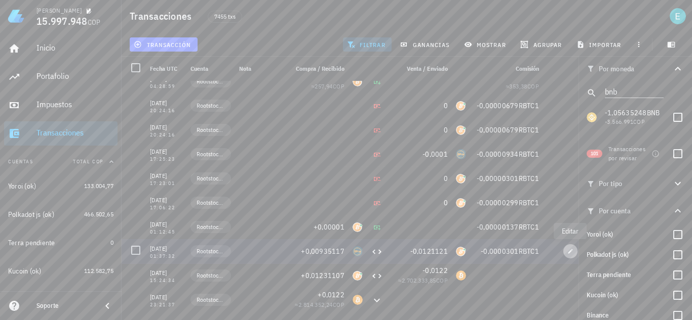
click at [564, 253] on span "button" at bounding box center [570, 252] width 14 height 6
type input "2021-11-23"
type input "01:37:32"
type input "0,00935117"
type input "BPRO1"
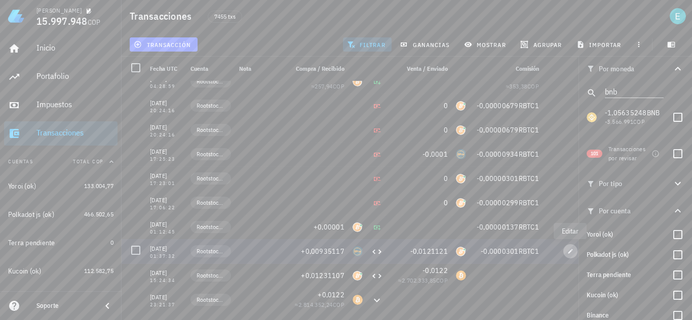
type input "0,0121121"
type input "0,0000301"
type input "2.666.126"
type input "6.190"
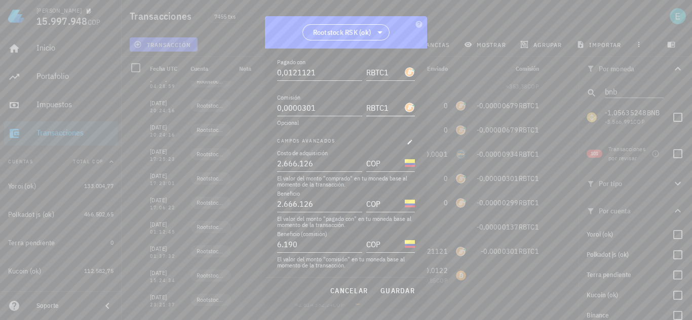
scroll to position [178, 0]
click at [356, 288] on span "cancelar" at bounding box center [349, 291] width 38 height 9
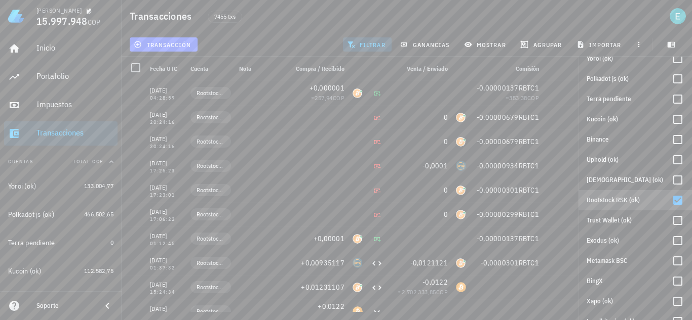
scroll to position [203, 0]
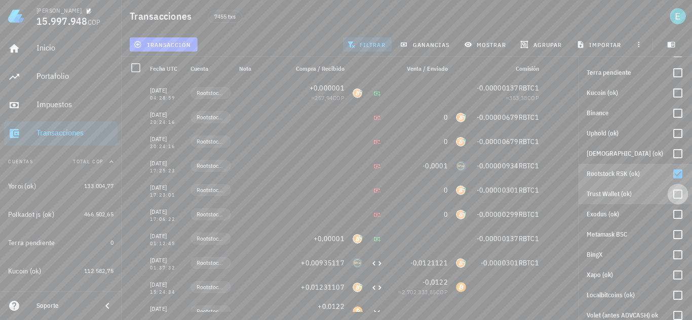
click at [671, 195] on div at bounding box center [677, 194] width 17 height 17
checkbox input "true"
click at [672, 175] on div at bounding box center [677, 174] width 17 height 17
checkbox input "false"
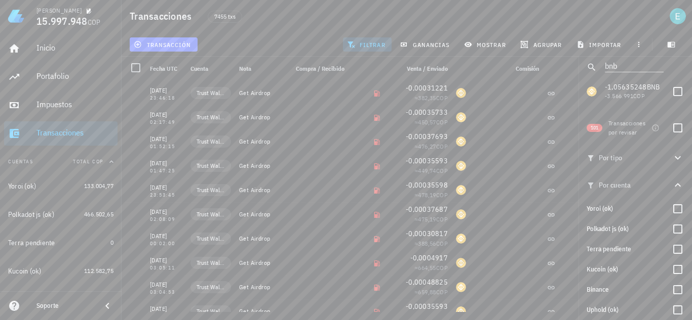
scroll to position [0, 0]
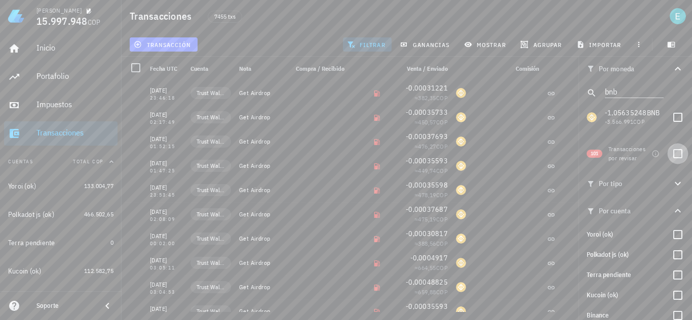
click at [674, 156] on div at bounding box center [677, 153] width 17 height 17
checkbox input "true"
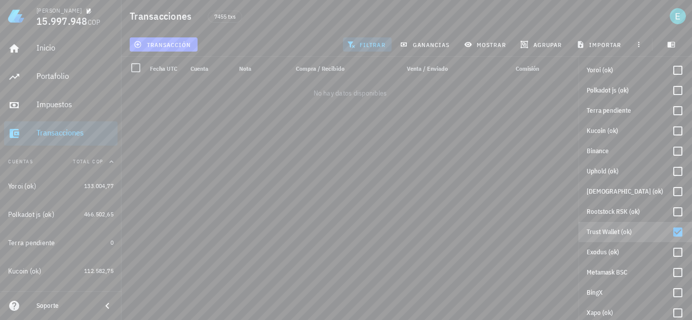
scroll to position [232, 0]
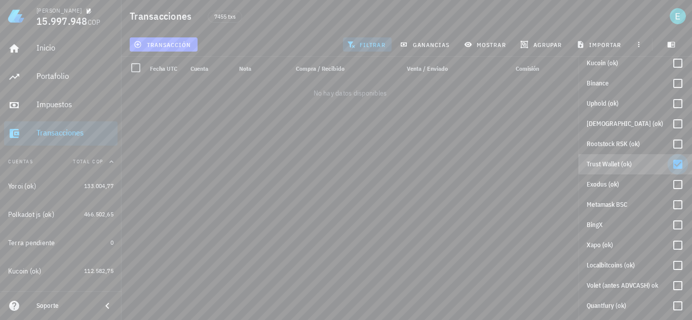
click at [669, 167] on div at bounding box center [677, 164] width 17 height 17
checkbox input "false"
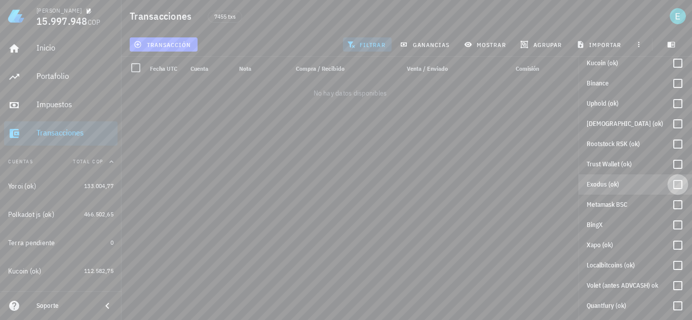
click at [672, 189] on div at bounding box center [677, 184] width 17 height 17
checkbox input "true"
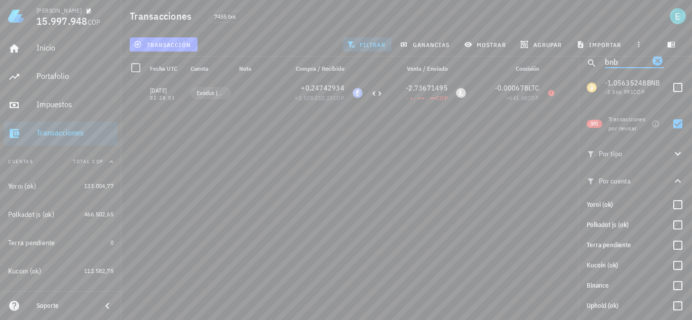
scroll to position [0, 0]
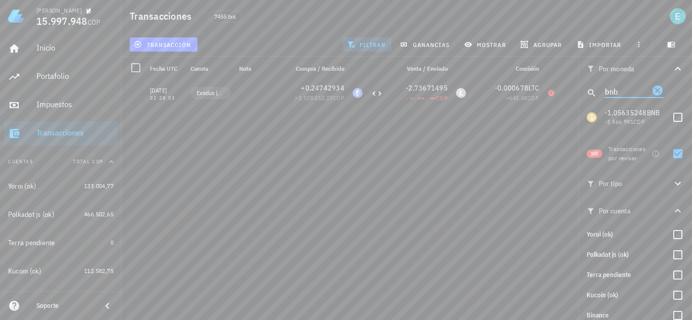
drag, startPoint x: 622, startPoint y: 64, endPoint x: 576, endPoint y: 60, distance: 46.3
click at [576, 60] on div "Transacciones 7455 txs transacción filtrar ganancias mostrar agrupar importar P…" at bounding box center [346, 156] width 692 height 312
type input "ltc"
click at [570, 95] on icon "button" at bounding box center [570, 93] width 5 height 5
type input "2021-04-29"
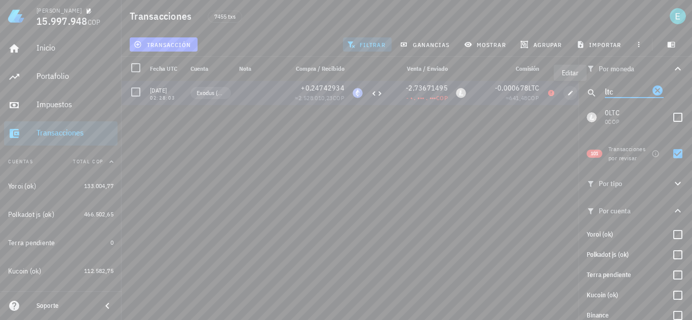
type input "02:28:03"
type input "0,24742934"
type input "ETH"
type input "2,73671495"
type input "LTC"
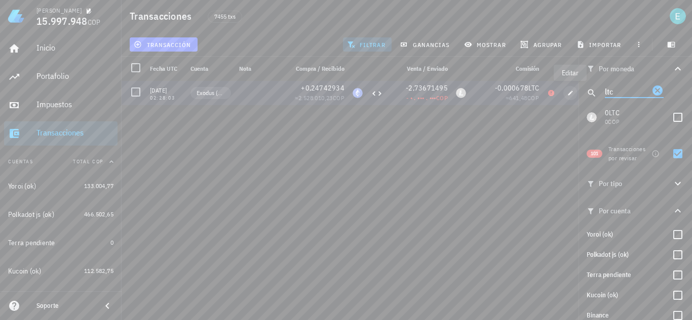
type input "0,000678"
type input "LTC"
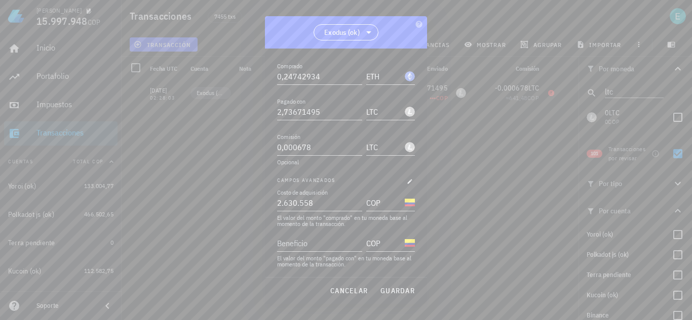
scroll to position [137, 0]
drag, startPoint x: 322, startPoint y: 206, endPoint x: 250, endPoint y: 202, distance: 72.5
click at [250, 202] on div "Ivan Patiño 15.997.948 COP Inicio Portafolio Impuestos Transacciones Cuentas To…" at bounding box center [346, 160] width 692 height 320
type input "2.630.558"
click at [304, 233] on div "Beneficio" at bounding box center [321, 240] width 89 height 22
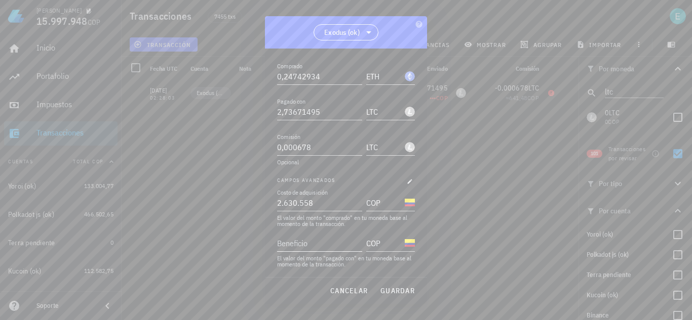
click at [305, 245] on input "Beneficio" at bounding box center [318, 243] width 83 height 16
paste input "2630558"
type input "2.630.558"
click at [384, 282] on button "guardar" at bounding box center [397, 291] width 43 height 18
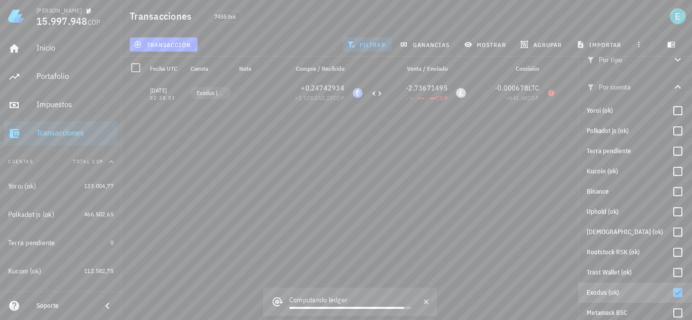
scroll to position [232, 0]
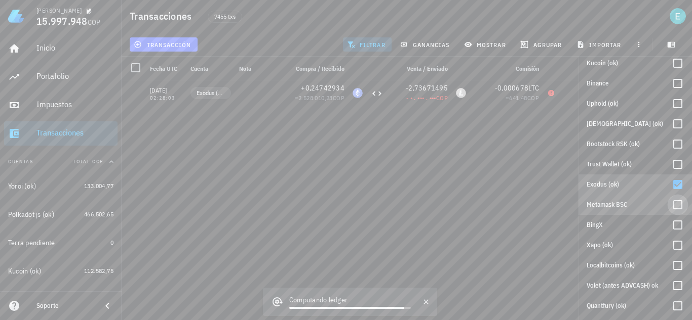
click at [671, 207] on div at bounding box center [677, 204] width 17 height 17
checkbox input "true"
click at [670, 189] on div at bounding box center [677, 184] width 17 height 17
checkbox input "false"
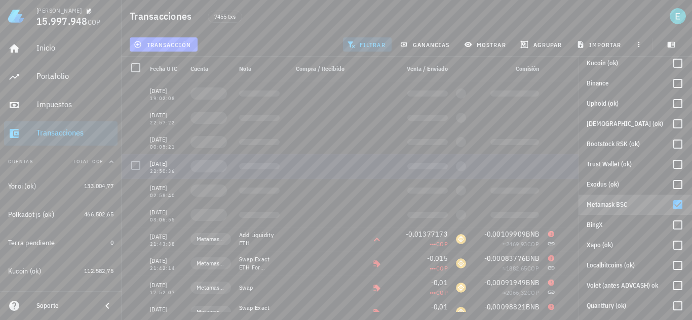
scroll to position [0, 0]
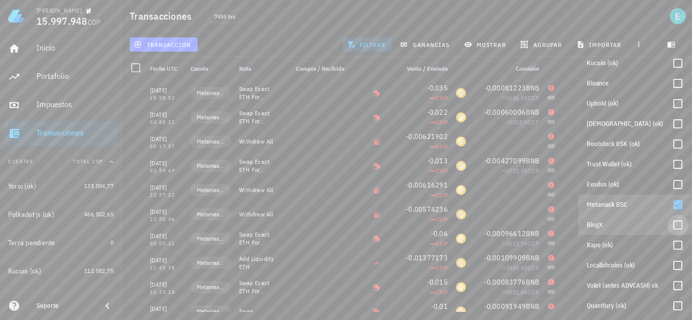
click at [669, 221] on div at bounding box center [677, 225] width 17 height 17
checkbox input "true"
click at [673, 207] on div at bounding box center [677, 204] width 17 height 17
checkbox input "false"
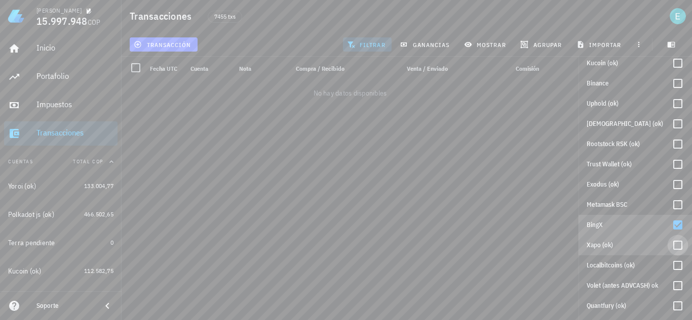
click at [669, 240] on div at bounding box center [677, 245] width 17 height 17
checkbox input "true"
click at [672, 223] on div at bounding box center [677, 225] width 17 height 17
checkbox input "false"
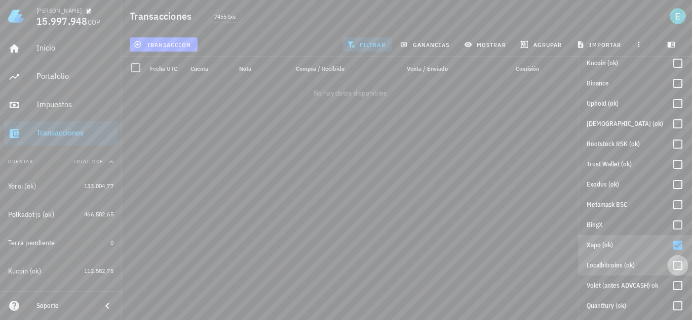
click at [669, 266] on div at bounding box center [677, 265] width 17 height 17
checkbox input "true"
click at [669, 244] on div at bounding box center [677, 245] width 17 height 17
checkbox input "false"
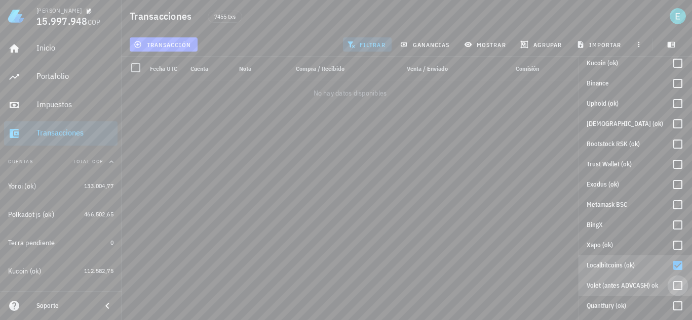
click at [669, 281] on div at bounding box center [677, 285] width 17 height 17
checkbox input "true"
click at [670, 260] on div at bounding box center [677, 265] width 17 height 17
checkbox input "false"
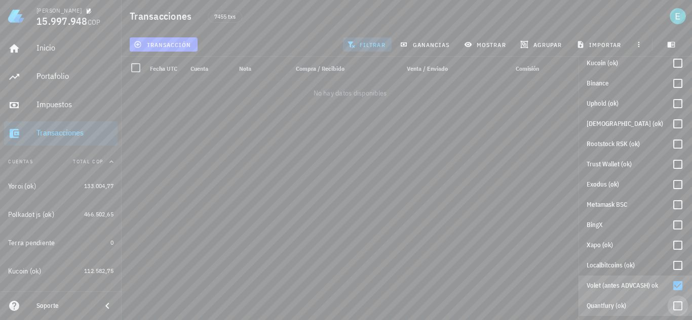
click at [674, 301] on div at bounding box center [677, 306] width 17 height 17
checkbox input "true"
click at [674, 287] on div at bounding box center [677, 285] width 17 height 17
checkbox input "false"
click at [671, 304] on div at bounding box center [677, 306] width 17 height 17
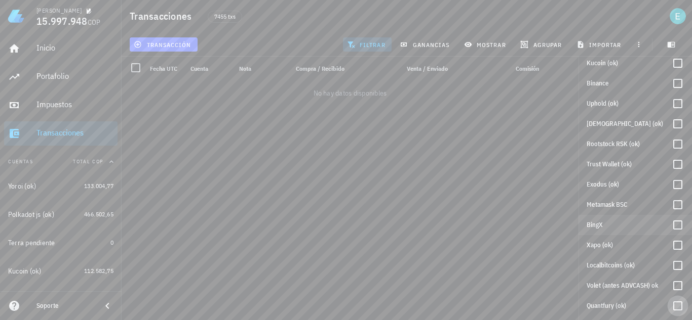
checkbox input "false"
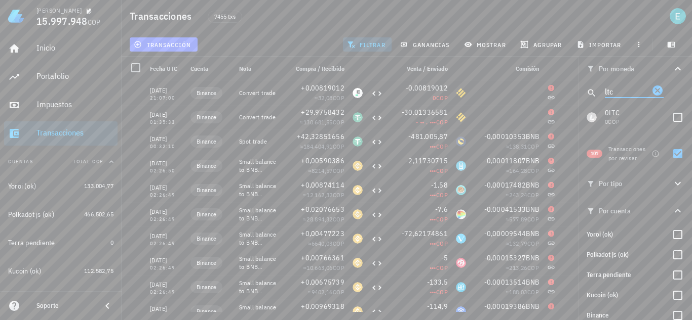
drag, startPoint x: 620, startPoint y: 91, endPoint x: 590, endPoint y: 86, distance: 30.9
click at [590, 86] on div "ltc" at bounding box center [634, 93] width 113 height 24
type input "thet"
click at [670, 115] on div at bounding box center [677, 117] width 17 height 17
checkbox input "true"
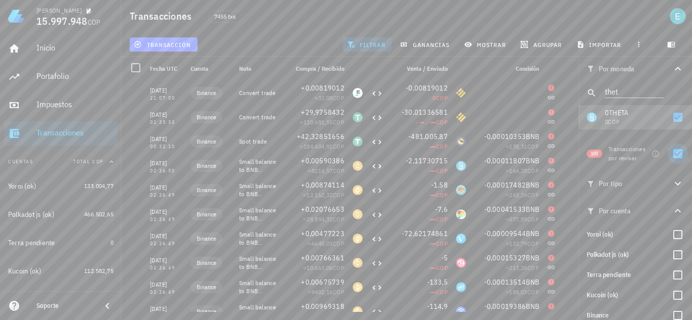
click at [673, 157] on div at bounding box center [677, 153] width 17 height 17
checkbox input "false"
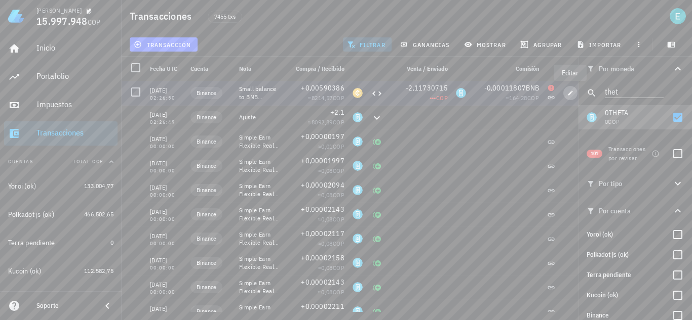
click at [569, 93] on icon "button" at bounding box center [570, 93] width 6 height 6
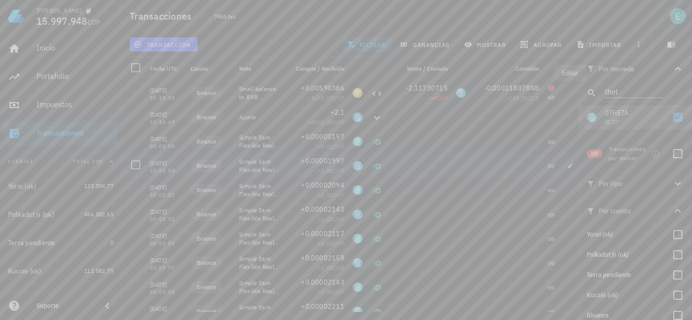
type input "2023-05-30"
type input "02:26:50"
type textarea "Small balance to BNB conversion (dust)"
type input "0,00590386"
type input "BNB"
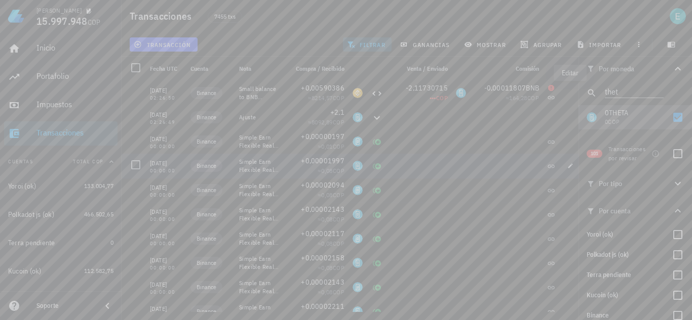
type input "2,11730715"
type input "THETA"
type input "0,00011807"
type input "BNB"
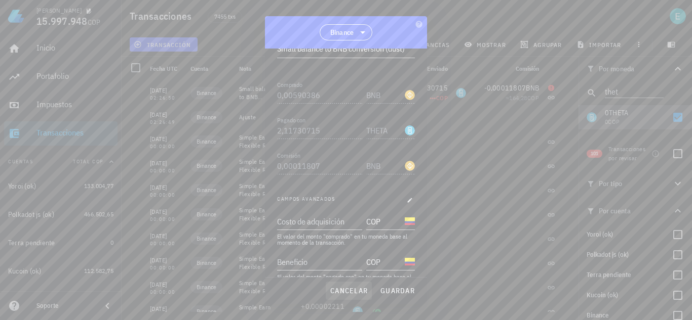
scroll to position [157, 0]
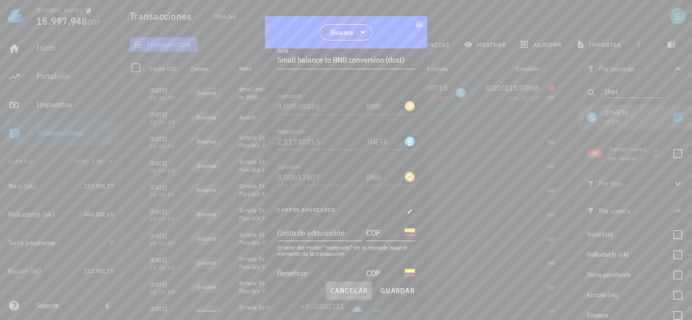
click at [361, 292] on span "cancelar" at bounding box center [349, 291] width 38 height 9
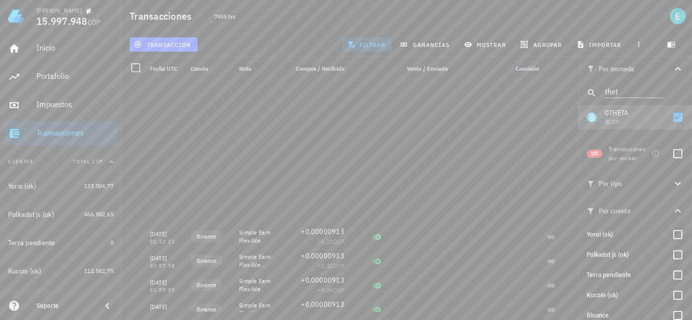
scroll to position [17314, 0]
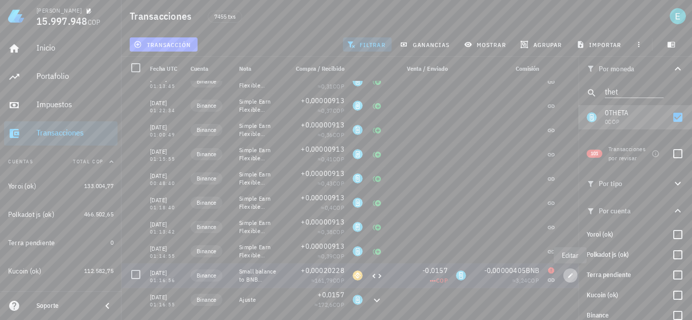
click at [570, 273] on icon "button" at bounding box center [570, 276] width 6 height 6
type input "2021-02-26"
type input "01:16:56"
type input "0,00020228"
type input "0,0157"
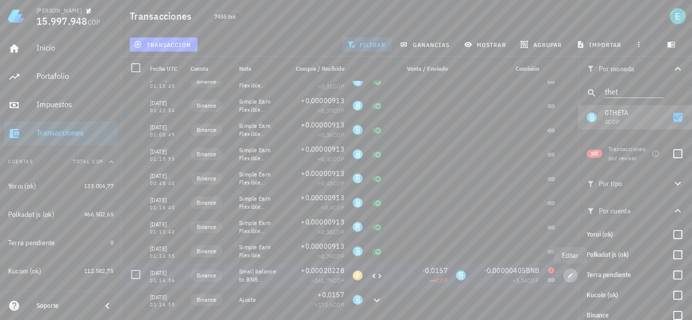
type input "0,00000405"
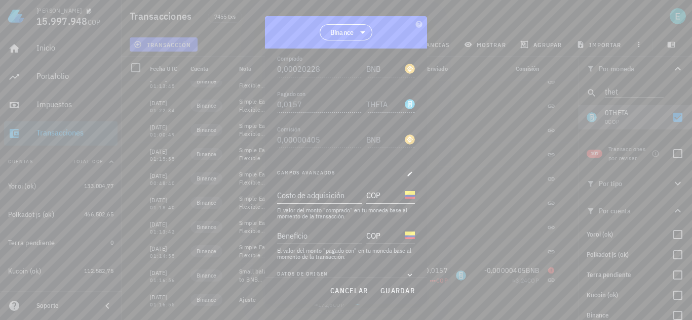
scroll to position [207, 0]
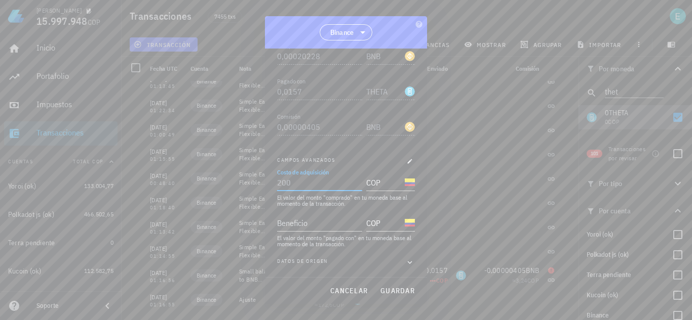
click at [339, 179] on input "Costo de adquisición" at bounding box center [318, 183] width 83 height 16
click at [338, 216] on input "Beneficio" at bounding box center [318, 223] width 83 height 16
click at [329, 179] on div "Costo de adquisición" at bounding box center [318, 183] width 83 height 16
type input "172,6"
click at [326, 219] on input "Beneficio" at bounding box center [318, 223] width 83 height 16
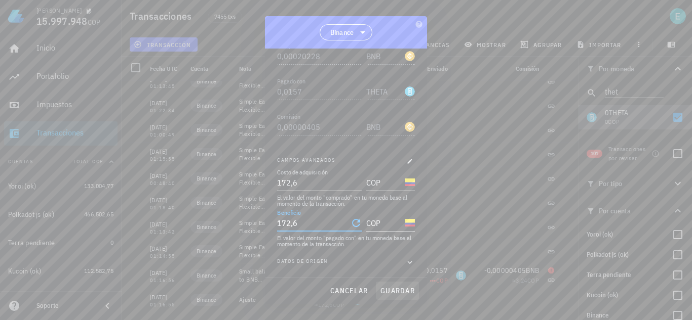
type input "172,6"
click at [395, 292] on span "guardar" at bounding box center [397, 291] width 35 height 9
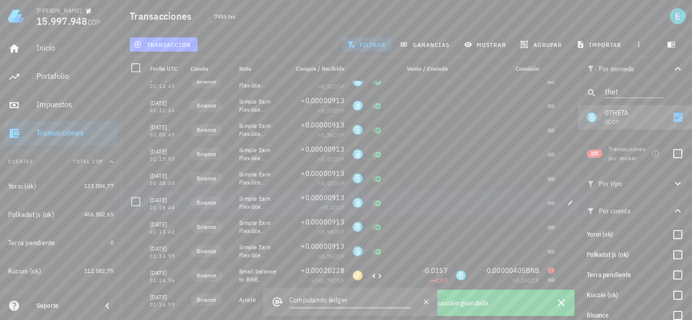
scroll to position [0, 0]
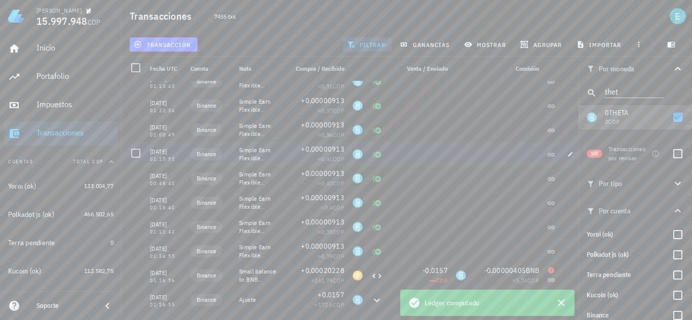
click at [459, 201] on div at bounding box center [461, 203] width 18 height 24
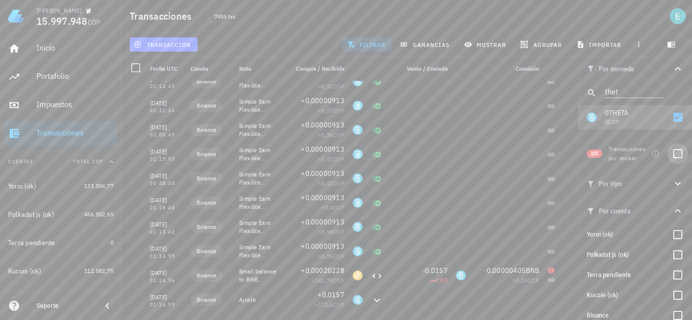
click at [678, 151] on div at bounding box center [677, 153] width 17 height 17
checkbox input "true"
click at [676, 111] on div at bounding box center [677, 117] width 17 height 17
checkbox input "false"
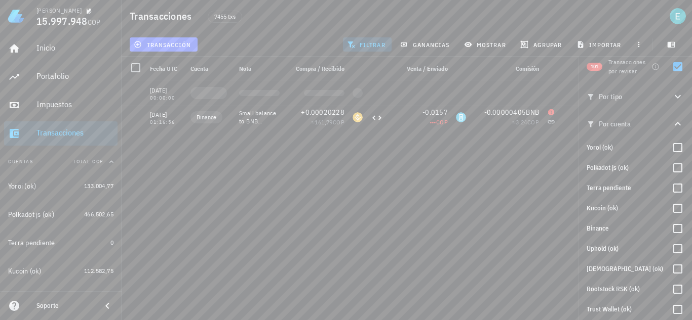
scroll to position [232, 0]
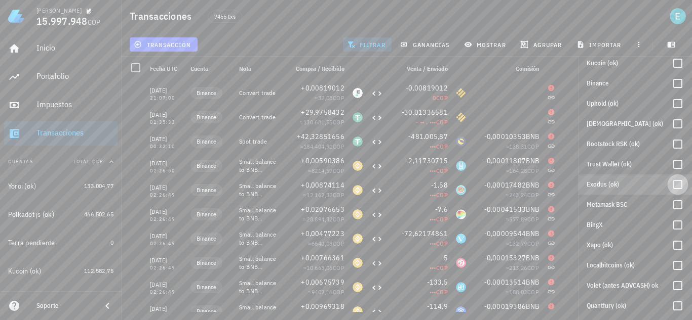
click at [674, 186] on div at bounding box center [677, 184] width 17 height 17
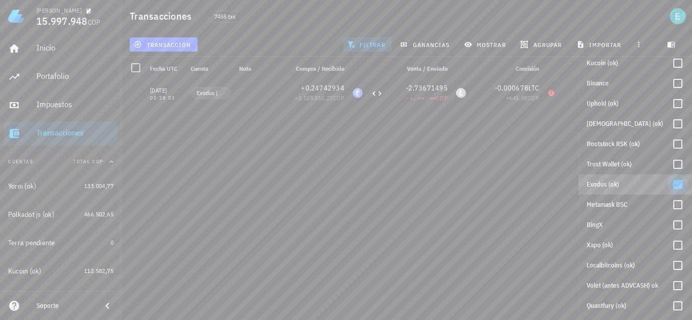
click at [672, 184] on div at bounding box center [677, 184] width 17 height 17
checkbox input "false"
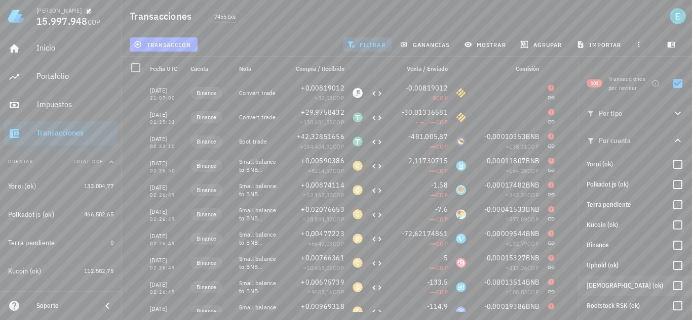
scroll to position [0, 0]
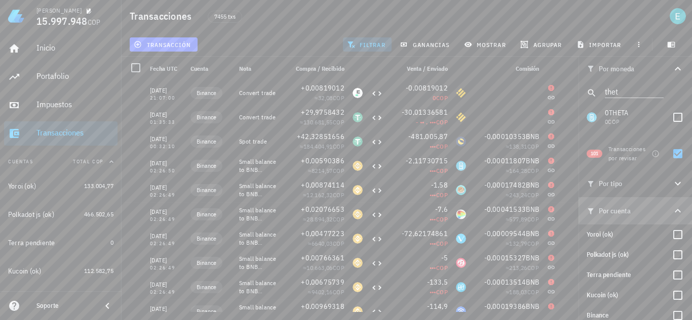
click at [675, 211] on icon "button" at bounding box center [677, 211] width 12 height 12
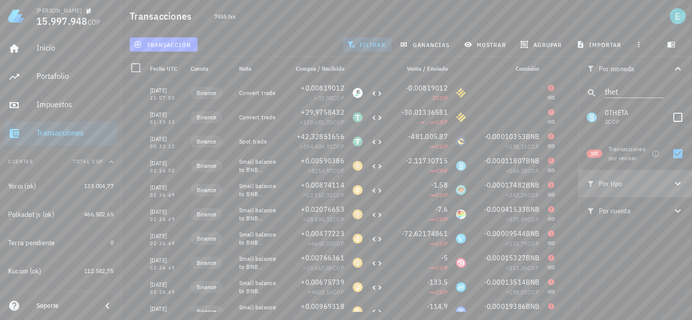
click at [671, 181] on span "Por tipo" at bounding box center [628, 183] width 85 height 11
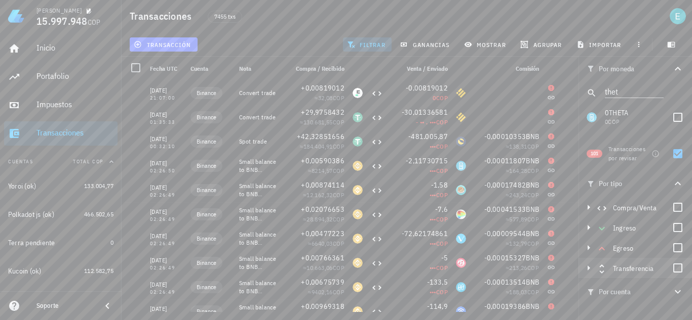
click at [666, 266] on div "Transferencia" at bounding box center [641, 268] width 56 height 12
click at [673, 269] on div at bounding box center [677, 268] width 17 height 17
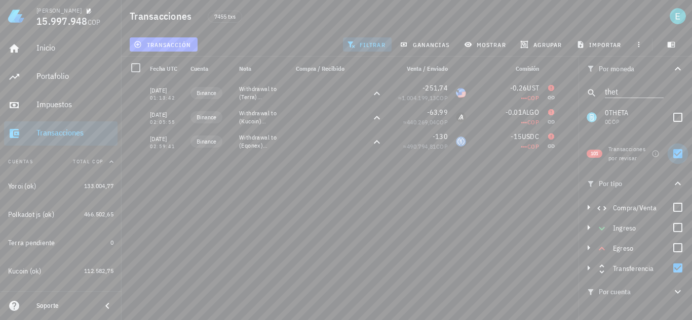
click at [679, 152] on div at bounding box center [677, 153] width 17 height 17
checkbox input "false"
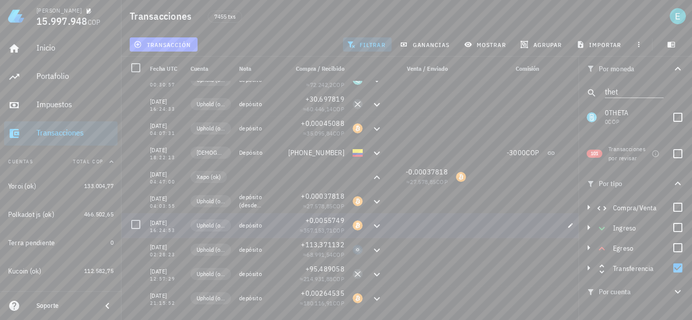
scroll to position [3049, 0]
click at [571, 180] on icon "button" at bounding box center [570, 179] width 6 height 6
type input "2020-12-16"
type input "04:47:00"
type input "0,00037818"
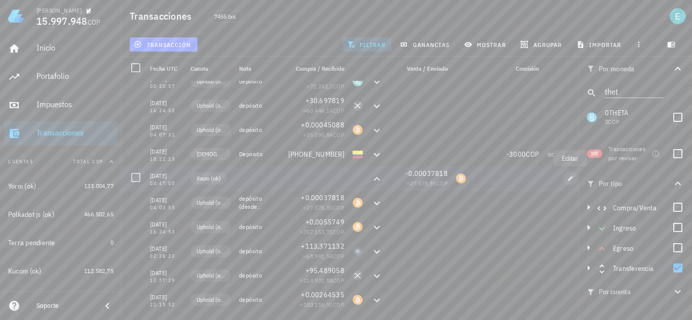
type input "BTC"
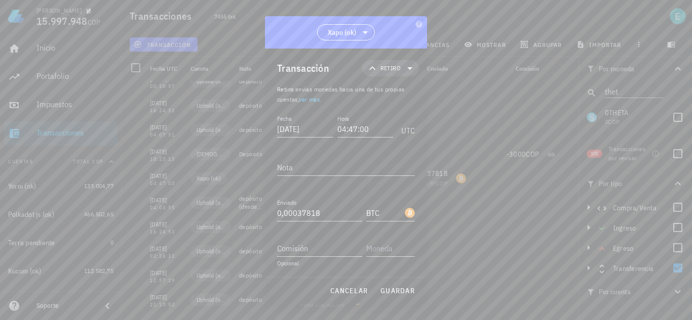
scroll to position [1, 0]
drag, startPoint x: 344, startPoint y: 130, endPoint x: 396, endPoint y: 137, distance: 53.1
click at [396, 137] on div "Fecha 2020-12-16 Hora 04:47:00 UTC" at bounding box center [346, 126] width 138 height 27
click at [395, 294] on span "guardar" at bounding box center [397, 291] width 35 height 9
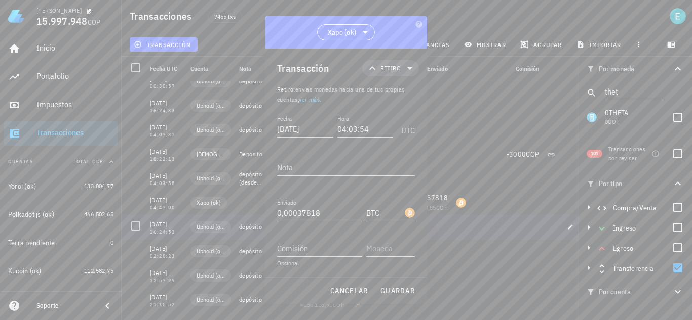
type input "04:47:00"
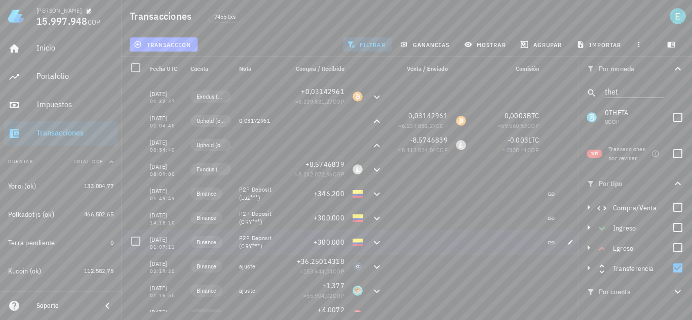
scroll to position [1986, 0]
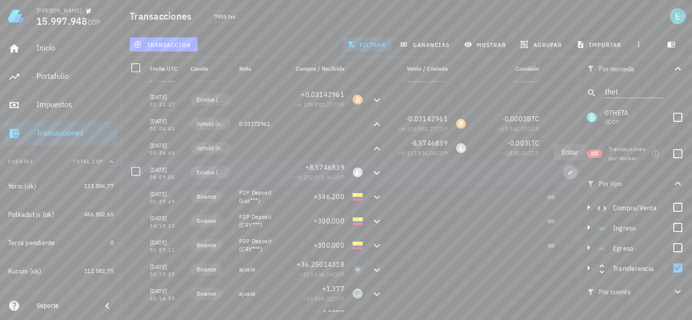
click at [569, 174] on icon "button" at bounding box center [570, 172] width 5 height 5
type input "2021-04-28"
type input "08:09:00"
type input "8,5746839"
type input "LTC"
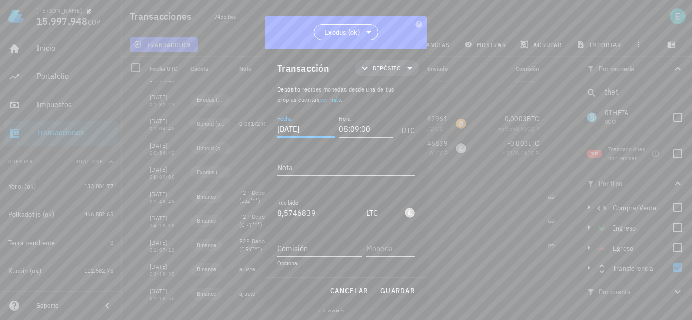
click at [322, 129] on input "2021-04-28" at bounding box center [306, 129] width 58 height 16
drag, startPoint x: 368, startPoint y: 131, endPoint x: 321, endPoint y: 128, distance: 46.7
click at [321, 128] on div "Fecha 2021-04-29 Hora 08:09:00 UTC" at bounding box center [346, 126] width 138 height 27
click at [395, 296] on button "guardar" at bounding box center [397, 291] width 43 height 18
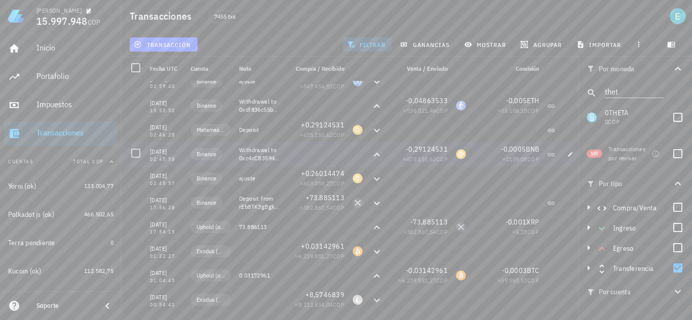
scroll to position [1784, 0]
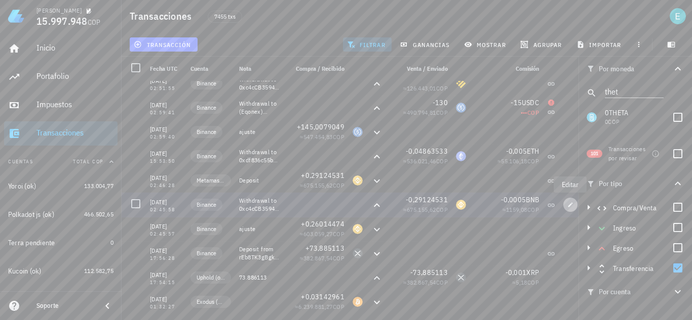
click at [570, 207] on icon "button" at bounding box center [570, 205] width 6 height 6
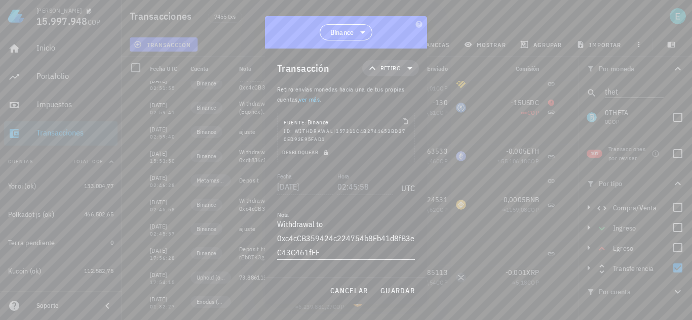
click at [333, 225] on textarea "Withdrawal to 0xc4cCB359424c224754b8Fb41d8fB3eC43C461fEF" at bounding box center [346, 238] width 138 height 43
click at [405, 287] on span "guardar" at bounding box center [397, 291] width 35 height 9
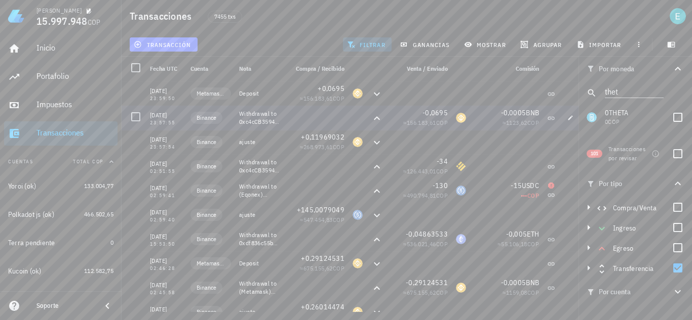
scroll to position [1682, 0]
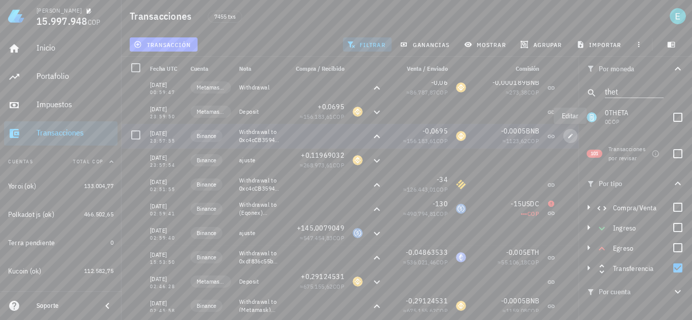
click at [568, 133] on icon "button" at bounding box center [570, 136] width 6 height 6
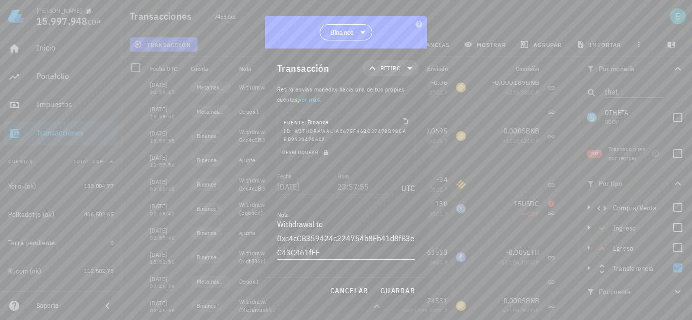
click at [334, 224] on textarea "Withdrawal to 0xc4cCB359424c224754b8Fb41d8fB3eC43C461fEF" at bounding box center [346, 238] width 138 height 43
click at [395, 285] on button "guardar" at bounding box center [397, 291] width 43 height 18
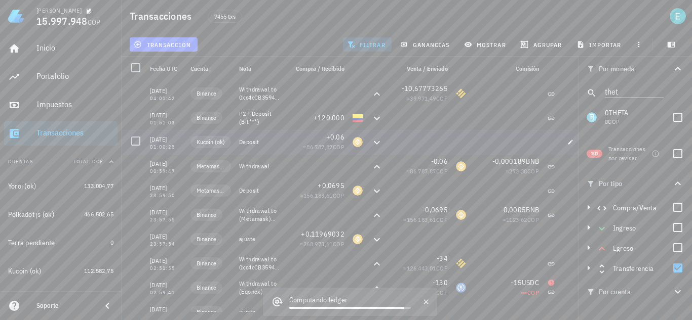
scroll to position [1581, 0]
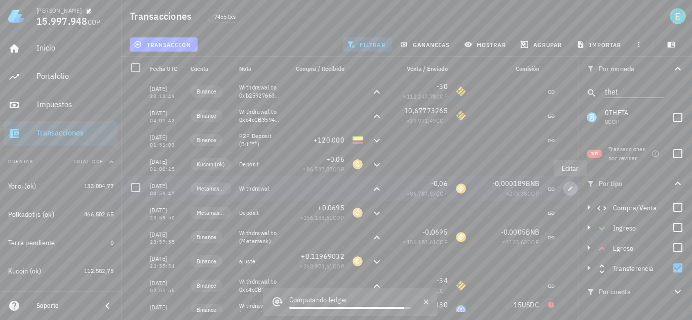
click at [568, 186] on icon "button" at bounding box center [570, 189] width 6 height 6
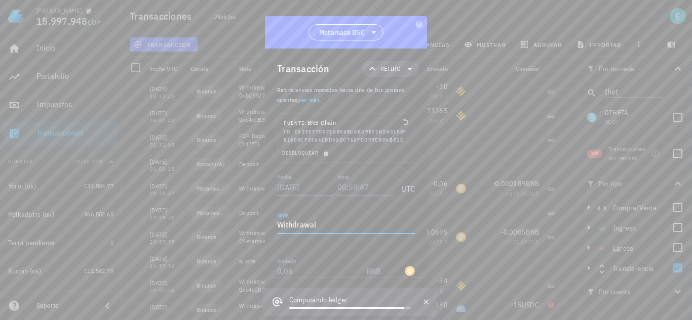
click at [323, 226] on textarea "Withdrawal" at bounding box center [346, 226] width 138 height 16
click at [426, 301] on icon "button" at bounding box center [426, 302] width 8 height 8
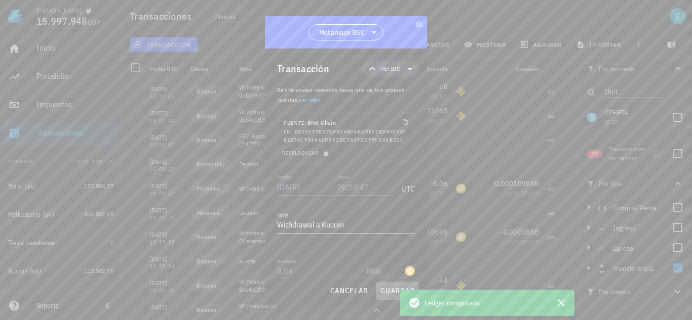
click at [387, 290] on span "guardar" at bounding box center [397, 291] width 35 height 9
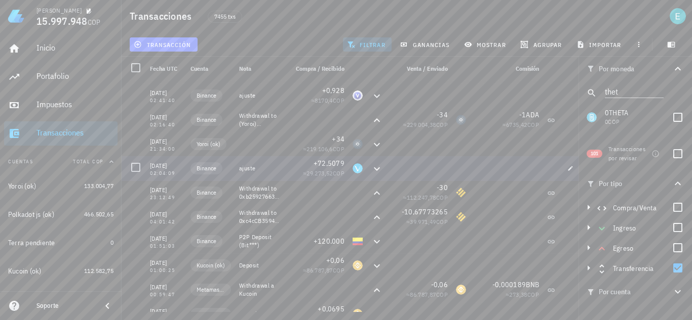
scroll to position [1429, 0]
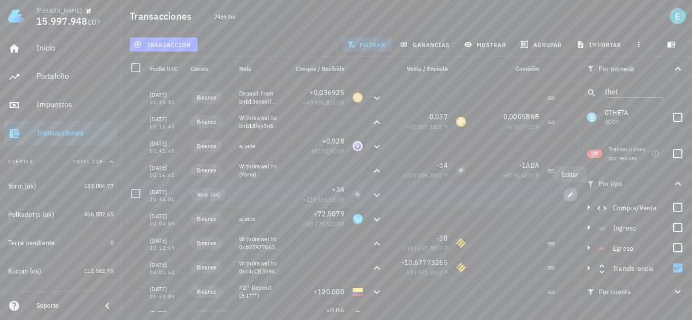
click at [568, 194] on icon "button" at bounding box center [570, 195] width 6 height 6
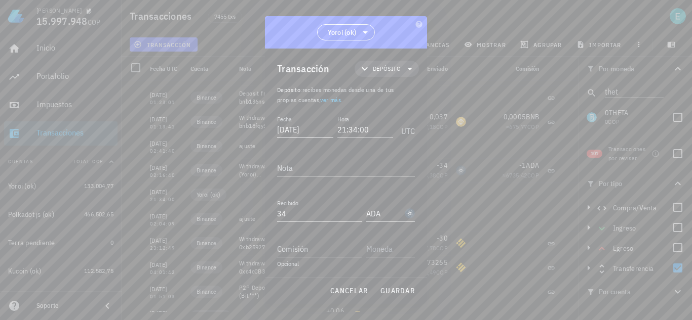
click at [321, 129] on input "2021-06-02" at bounding box center [305, 130] width 56 height 16
drag, startPoint x: 371, startPoint y: 131, endPoint x: 290, endPoint y: 124, distance: 81.8
click at [290, 124] on div "Fecha 2021-06-03 Hora 21:34:00 UTC" at bounding box center [346, 126] width 138 height 27
click at [391, 292] on span "guardar" at bounding box center [397, 291] width 35 height 9
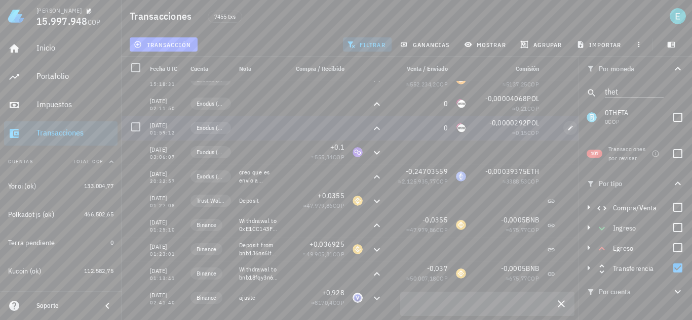
scroll to position [1227, 0]
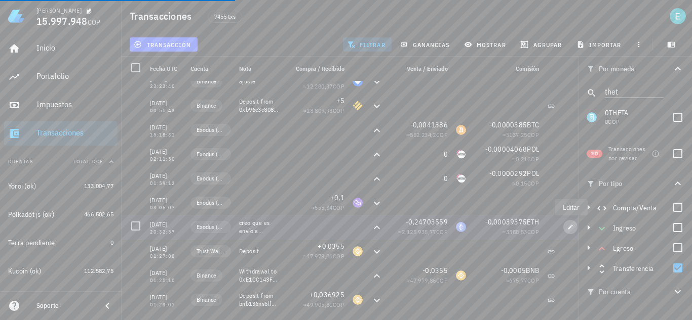
click at [569, 226] on icon "button" at bounding box center [570, 227] width 6 height 6
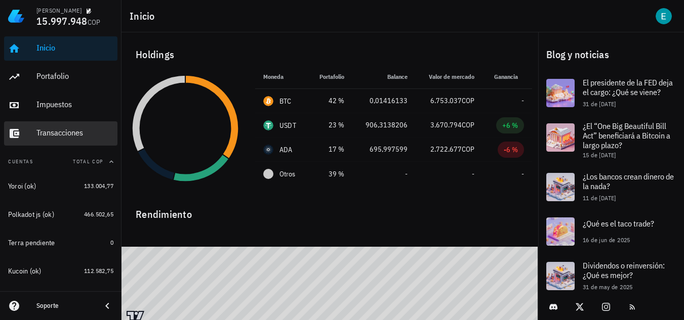
click at [57, 135] on div "Transacciones" at bounding box center [74, 133] width 77 height 10
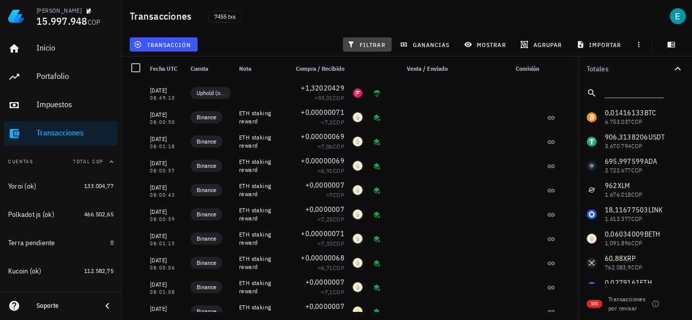
click at [369, 44] on span "filtrar" at bounding box center [367, 45] width 36 height 8
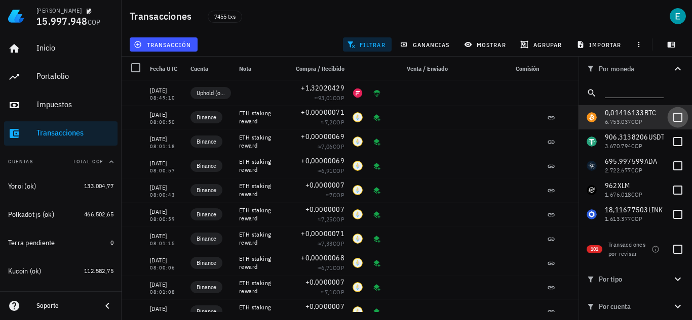
click at [673, 112] on div at bounding box center [677, 117] width 17 height 17
checkbox input "true"
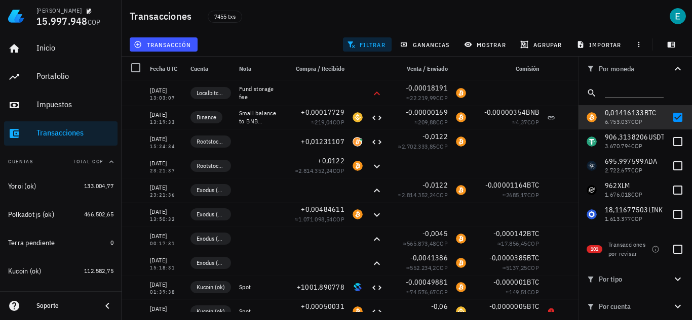
click at [674, 309] on icon "button" at bounding box center [677, 307] width 12 height 12
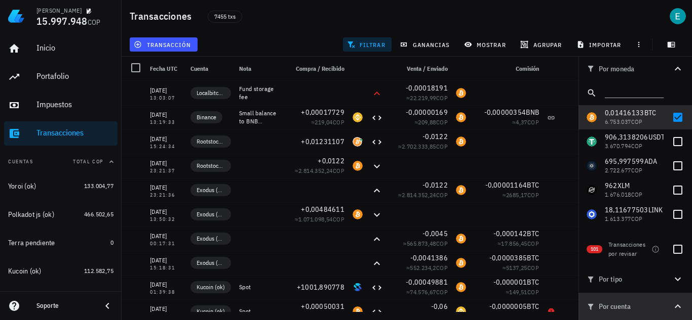
click at [674, 306] on icon "button" at bounding box center [677, 307] width 6 height 4
drag, startPoint x: 636, startPoint y: 311, endPoint x: 645, endPoint y: 293, distance: 20.4
click at [637, 311] on span "Por cuenta" at bounding box center [628, 306] width 85 height 11
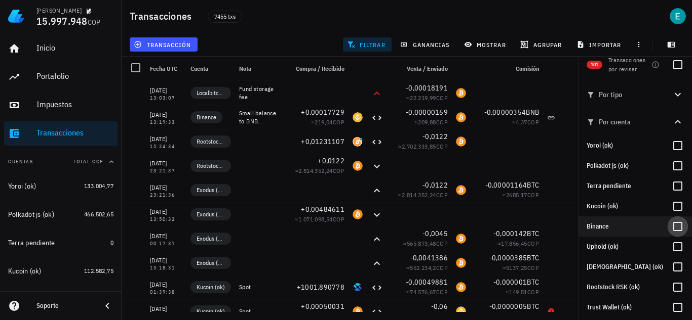
scroll to position [203, 0]
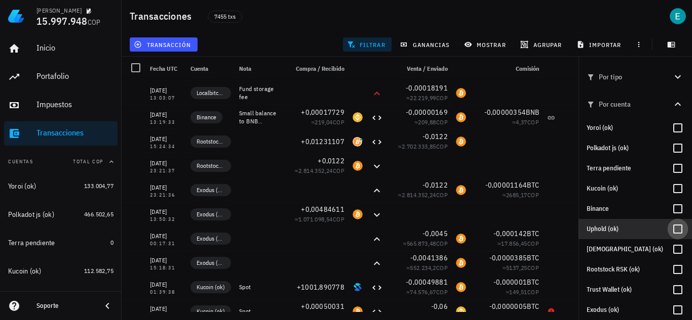
click at [670, 225] on div at bounding box center [677, 229] width 17 height 17
checkbox input "true"
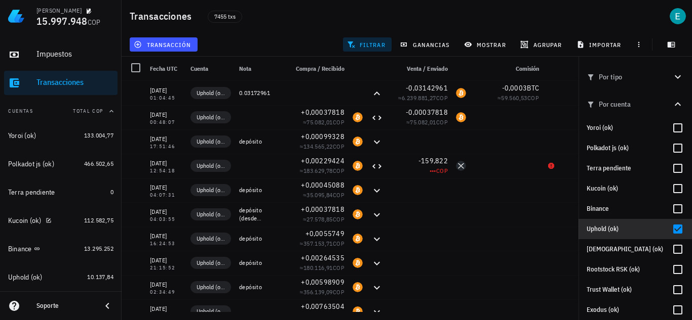
scroll to position [101, 0]
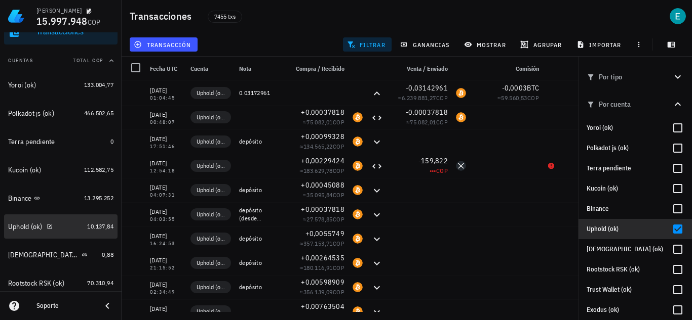
click at [79, 231] on link "Uphold (ok) 10.137,84" at bounding box center [60, 227] width 113 height 24
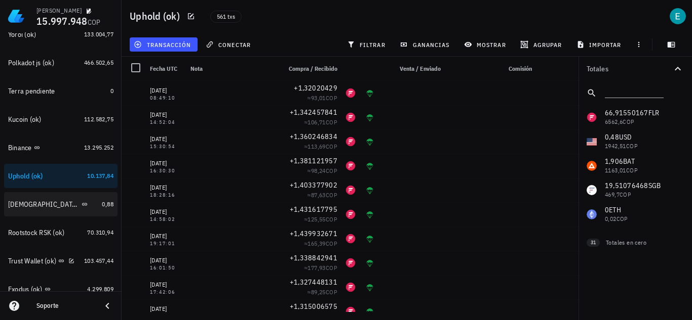
scroll to position [203, 0]
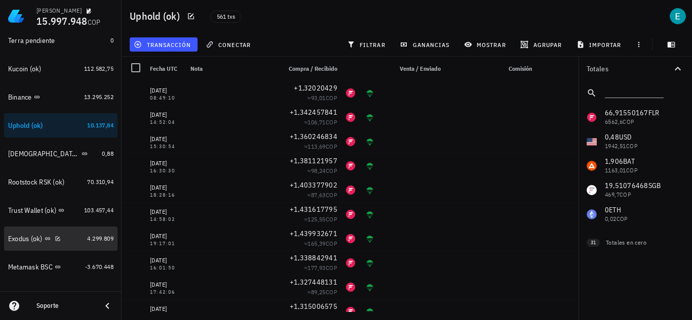
click at [73, 244] on div "Exodus (ok)" at bounding box center [45, 239] width 75 height 10
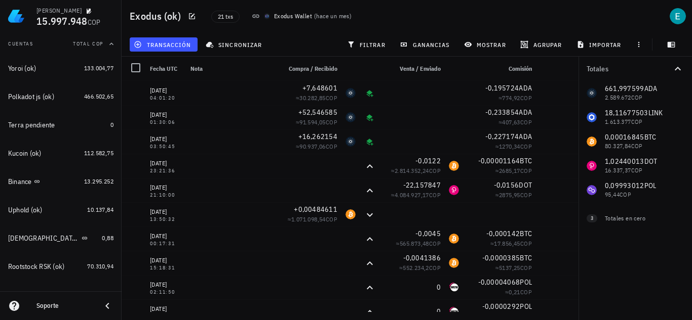
scroll to position [101, 0]
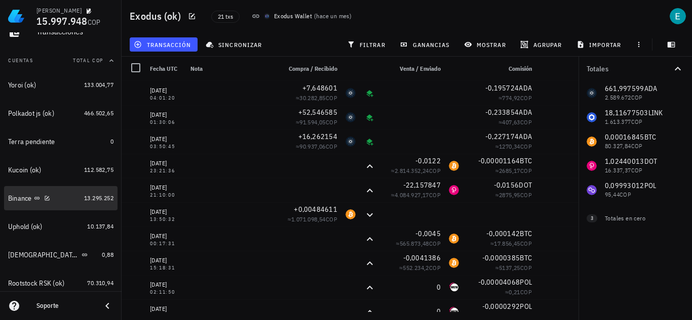
click at [63, 199] on div "Binance" at bounding box center [44, 199] width 72 height 10
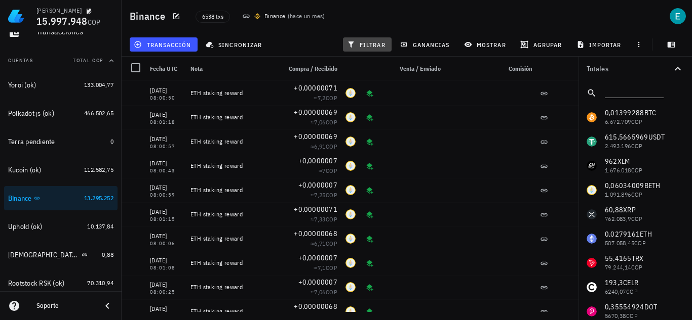
click at [373, 39] on button "filtrar" at bounding box center [367, 44] width 49 height 14
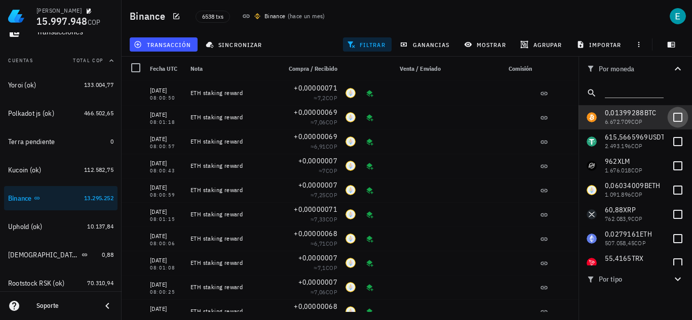
click at [669, 120] on div at bounding box center [677, 117] width 17 height 17
checkbox input "true"
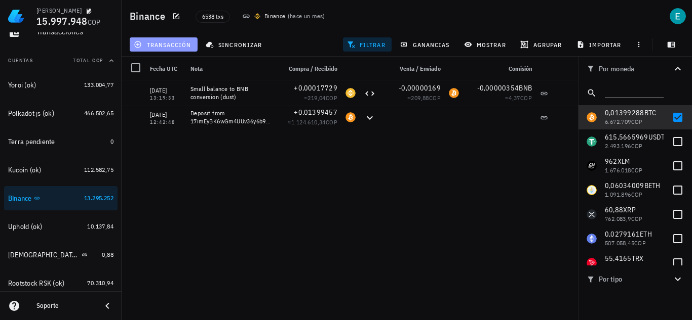
click at [189, 48] on span "transacción" at bounding box center [163, 45] width 55 height 8
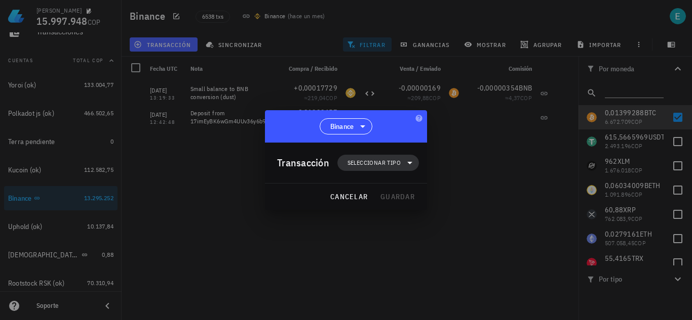
click at [408, 160] on icon at bounding box center [409, 163] width 12 height 12
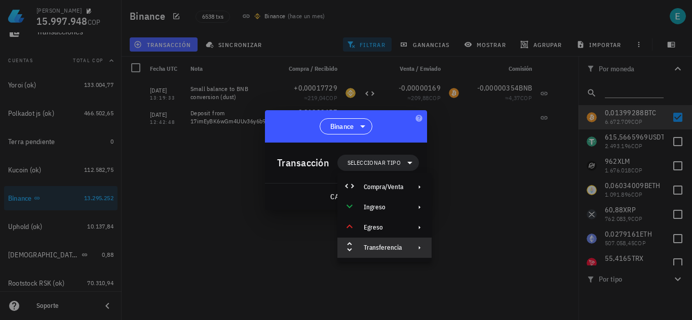
click at [403, 240] on div "Transferencia" at bounding box center [384, 248] width 94 height 20
click at [461, 265] on div "Retiro" at bounding box center [479, 272] width 95 height 20
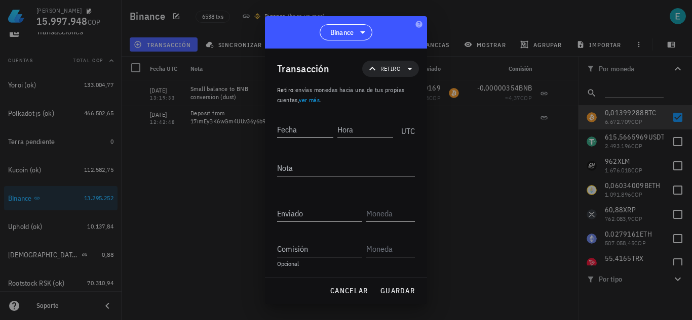
click at [320, 133] on input "Fecha" at bounding box center [305, 130] width 56 height 16
type input "2020-12-20"
type input "12:42:48"
type textarea "ajuste"
type input "0,01399288"
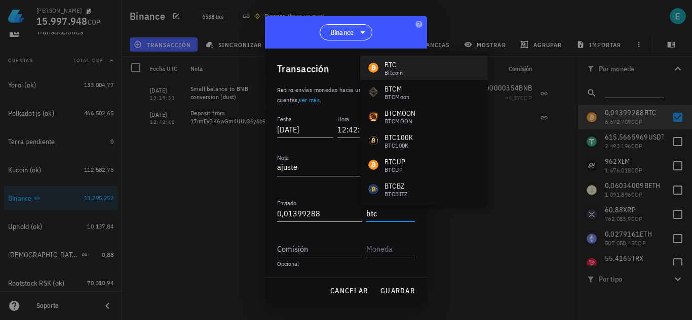
click at [415, 70] on div "BTC Bitcoin" at bounding box center [424, 68] width 128 height 24
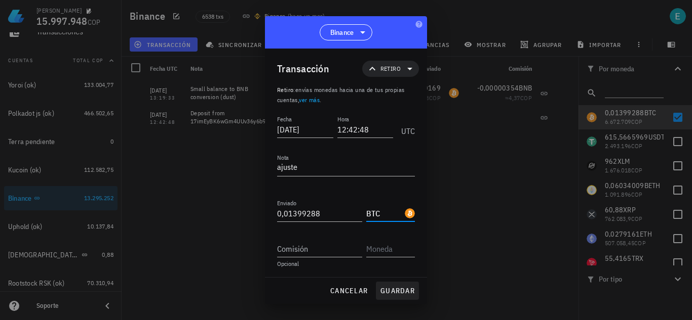
type input "BTC"
click at [395, 288] on span "guardar" at bounding box center [397, 291] width 35 height 9
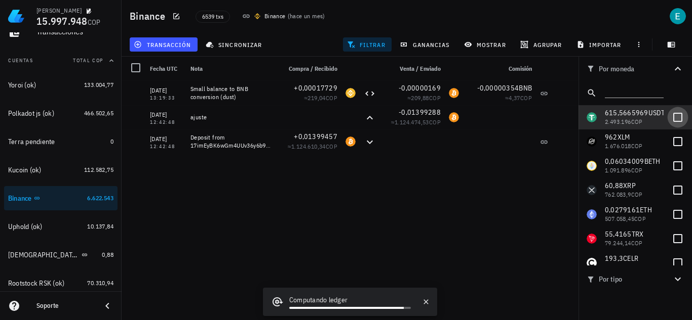
click at [670, 118] on div at bounding box center [677, 117] width 17 height 17
checkbox input "true"
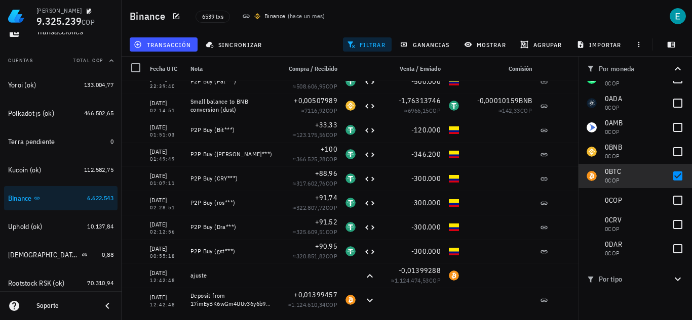
scroll to position [456, 0]
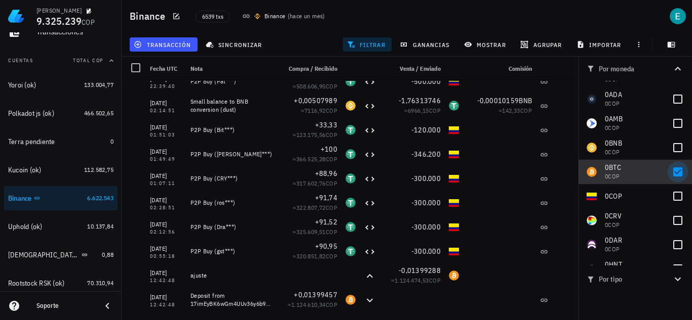
click at [673, 173] on div at bounding box center [677, 172] width 17 height 17
checkbox input "false"
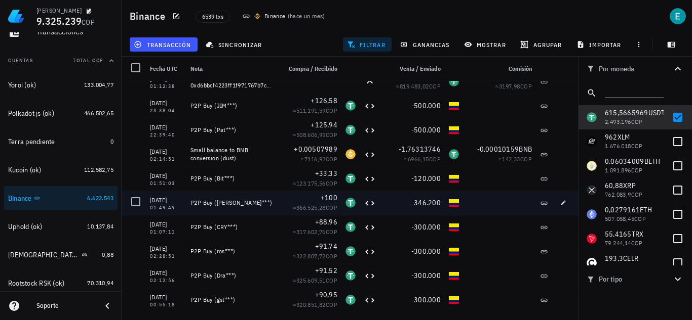
scroll to position [0, 0]
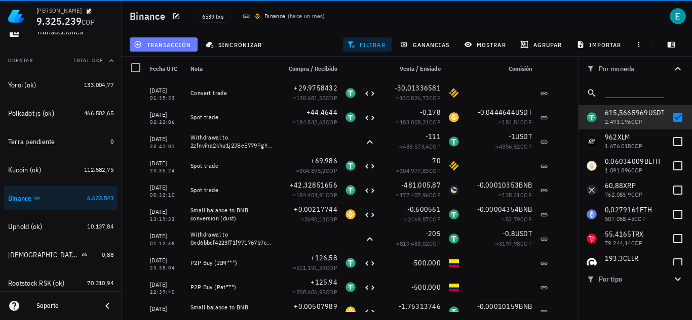
click at [158, 47] on span "transacción" at bounding box center [163, 45] width 55 height 8
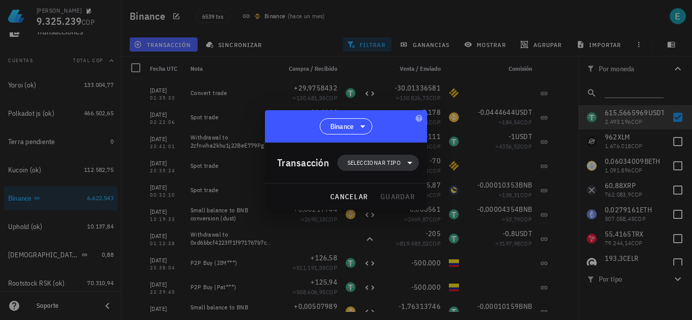
click at [401, 168] on span "Seleccionar tipo" at bounding box center [377, 163] width 69 height 16
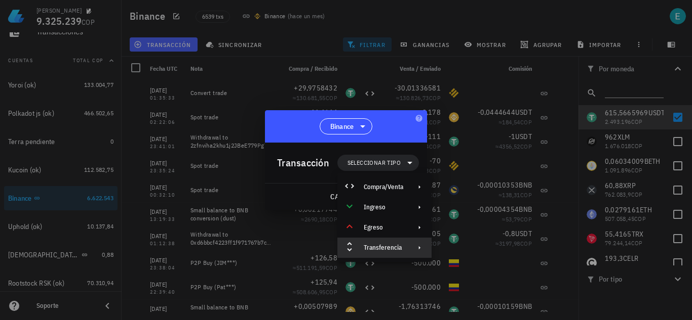
click at [392, 250] on div "Transferencia" at bounding box center [383, 248] width 39 height 8
click at [477, 277] on div "Retiro" at bounding box center [479, 272] width 95 height 20
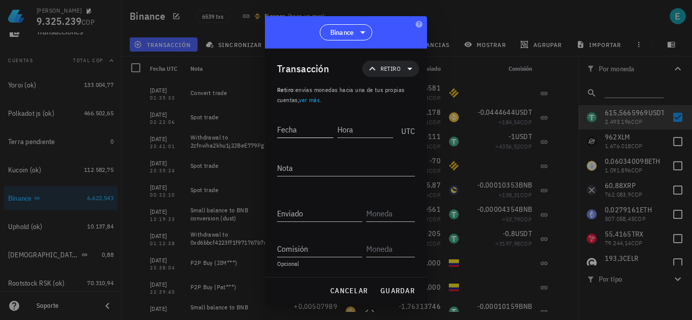
click at [313, 132] on input "Fecha" at bounding box center [305, 130] width 56 height 16
type input "2023-10-06"
type input "01:35:34"
type textarea "ajuste"
type input "615,5665969"
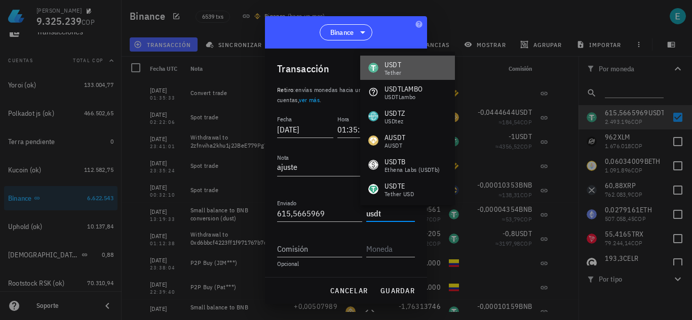
click at [417, 72] on div "USDT Tether" at bounding box center [407, 68] width 95 height 24
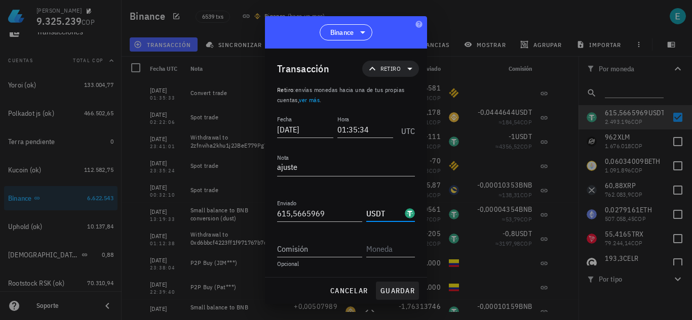
type input "USDT"
click at [402, 288] on span "guardar" at bounding box center [397, 291] width 35 height 9
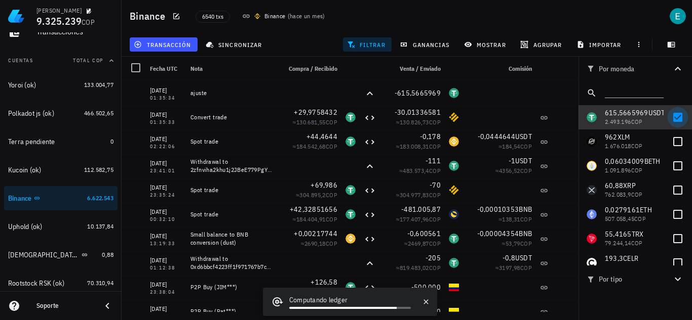
click at [674, 112] on div at bounding box center [677, 117] width 17 height 17
checkbox input "false"
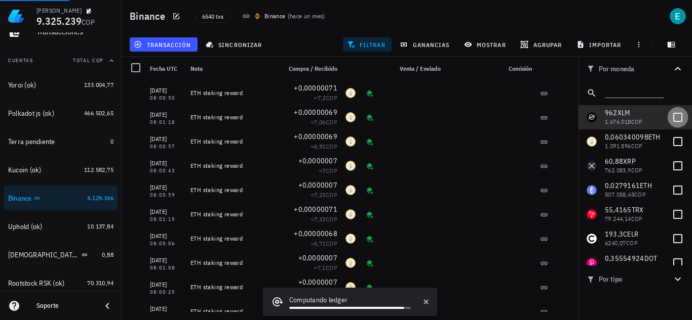
click at [669, 120] on div at bounding box center [677, 117] width 17 height 17
checkbox input "true"
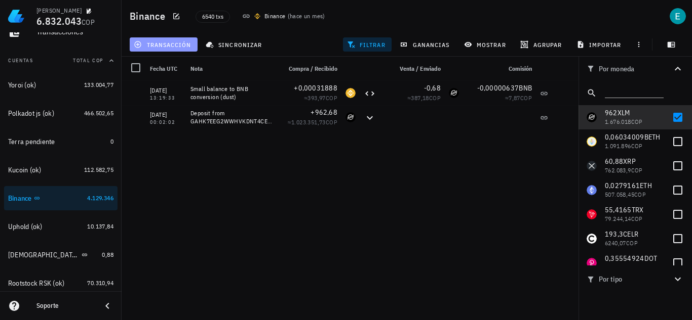
click at [174, 49] on button "transacción" at bounding box center [164, 44] width 68 height 14
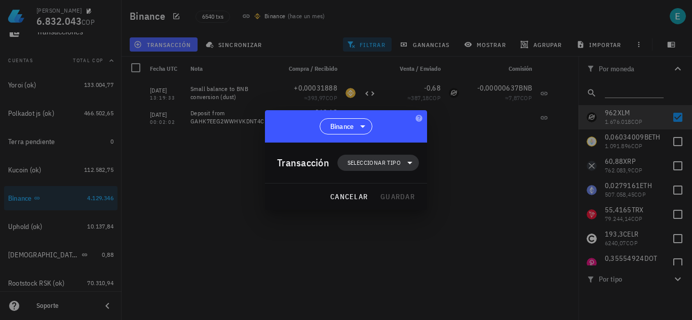
click at [376, 158] on span "Seleccionar tipo" at bounding box center [373, 163] width 53 height 10
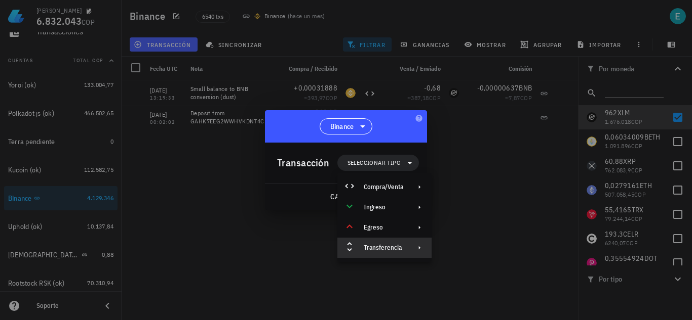
click at [390, 245] on div "Transferencia" at bounding box center [383, 248] width 39 height 8
click at [469, 273] on div "Retiro" at bounding box center [488, 272] width 60 height 8
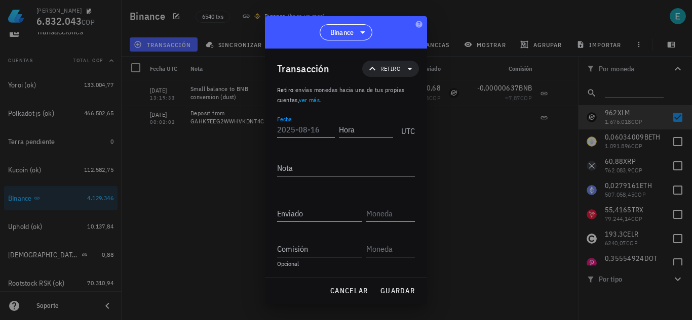
click at [312, 123] on input "Fecha" at bounding box center [306, 130] width 58 height 16
type input "2022-01-11"
type input "00:02:03"
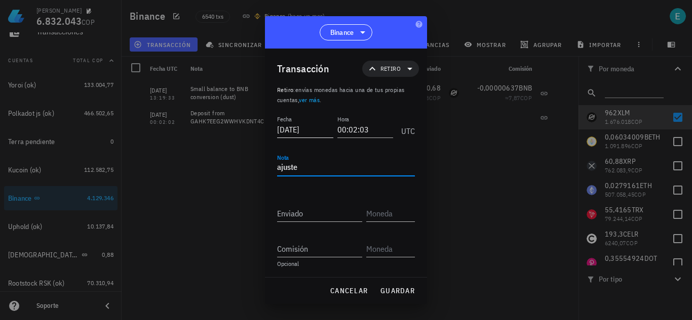
type textarea "ajuste"
type input "962"
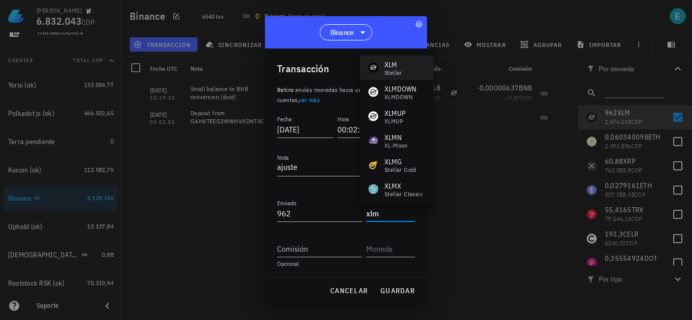
click at [387, 71] on div "Stellar" at bounding box center [393, 73] width 18 height 6
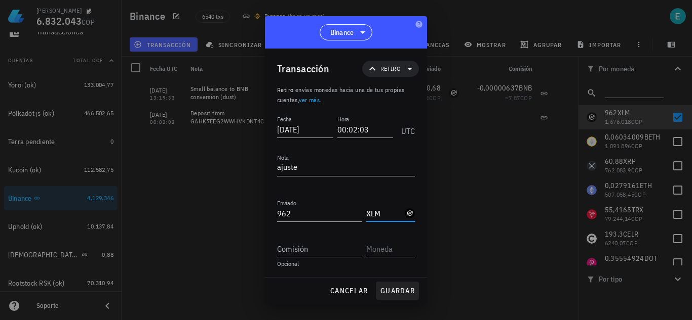
type input "XLM"
click at [402, 290] on span "guardar" at bounding box center [397, 291] width 35 height 9
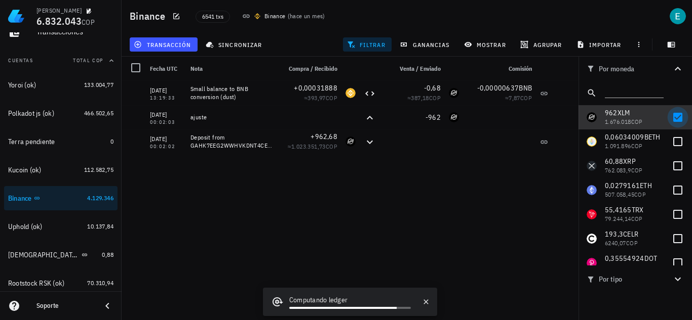
click at [673, 115] on div at bounding box center [677, 117] width 17 height 17
checkbox input "false"
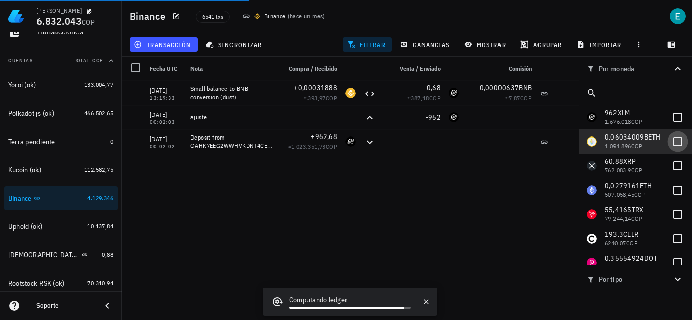
click at [673, 143] on div at bounding box center [677, 141] width 17 height 17
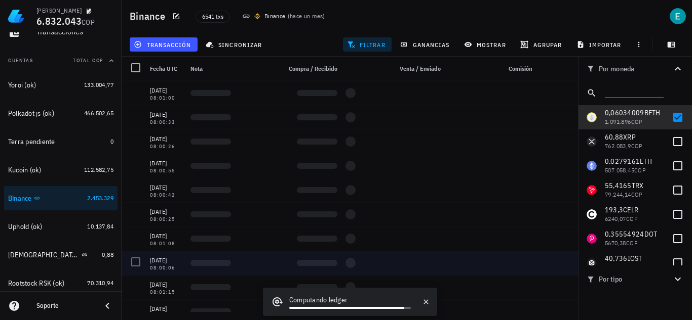
checkbox input "true"
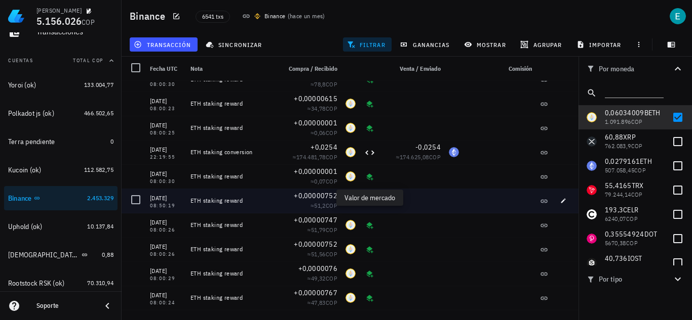
scroll to position [35256, 0]
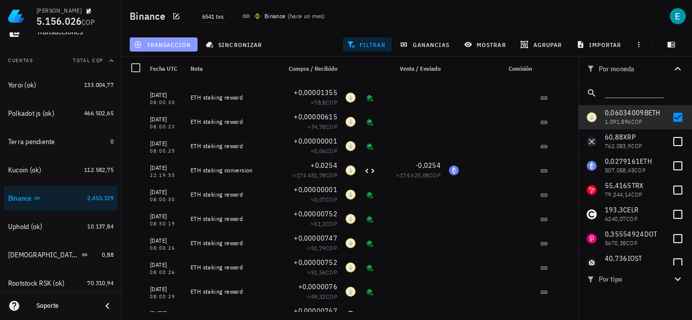
click at [193, 41] on button "transacción" at bounding box center [164, 44] width 68 height 14
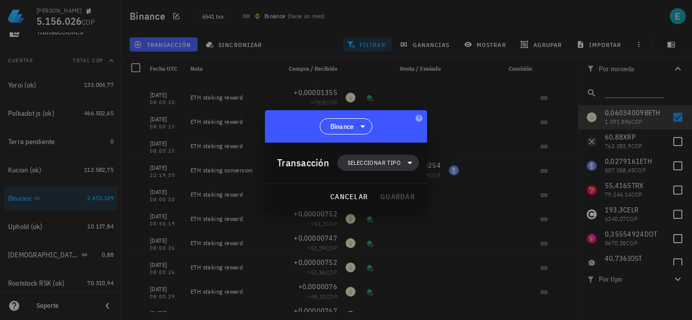
click at [369, 163] on span "Seleccionar tipo" at bounding box center [373, 163] width 53 height 10
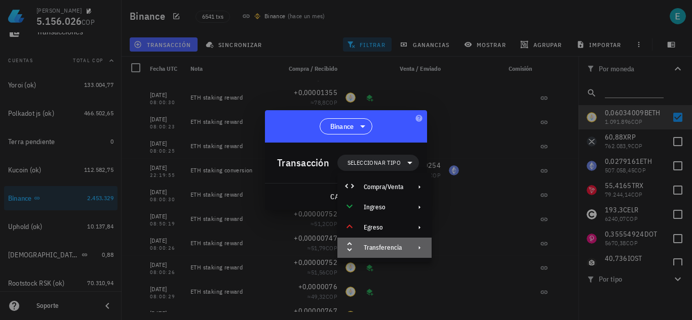
click at [380, 254] on div "Transferencia" at bounding box center [384, 248] width 94 height 20
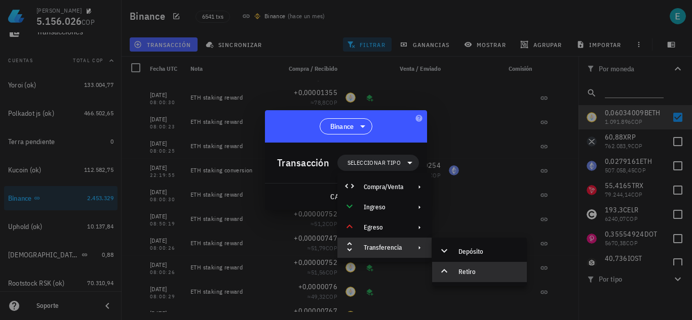
click at [478, 277] on div "Retiro" at bounding box center [479, 272] width 95 height 20
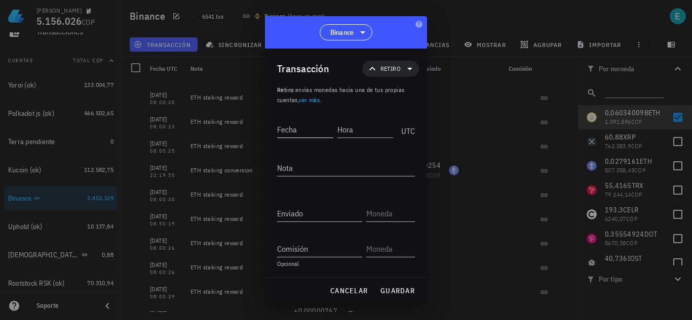
click at [309, 128] on input "Fecha" at bounding box center [305, 130] width 56 height 16
type input "2021-02-21"
type input "22:19:56"
type textarea "ajuste"
type input "0,06064009"
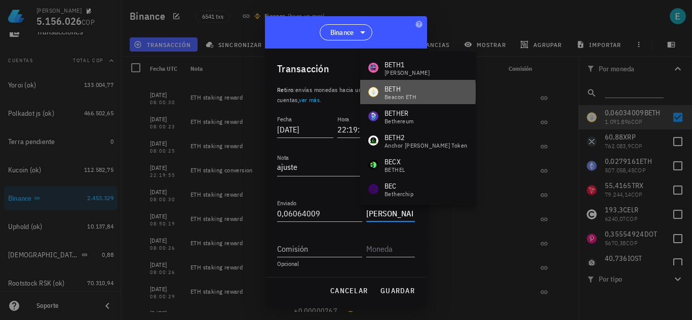
click at [422, 95] on div "BETH Beacon ETH" at bounding box center [417, 92] width 115 height 24
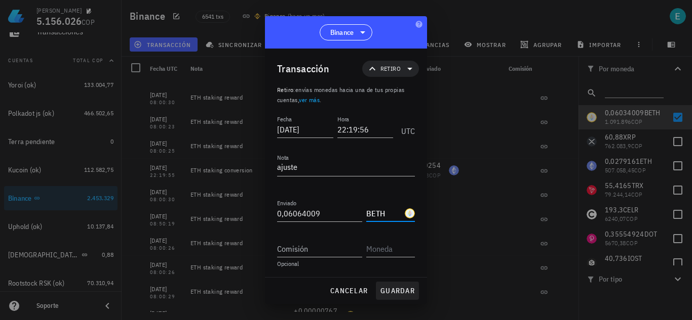
type input "BETH"
click at [395, 292] on span "guardar" at bounding box center [397, 291] width 35 height 9
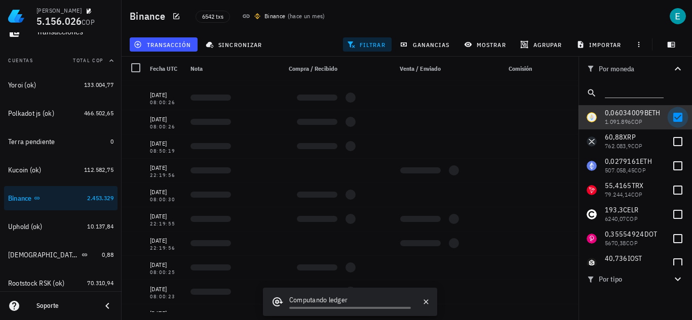
click at [672, 117] on div at bounding box center [677, 117] width 17 height 17
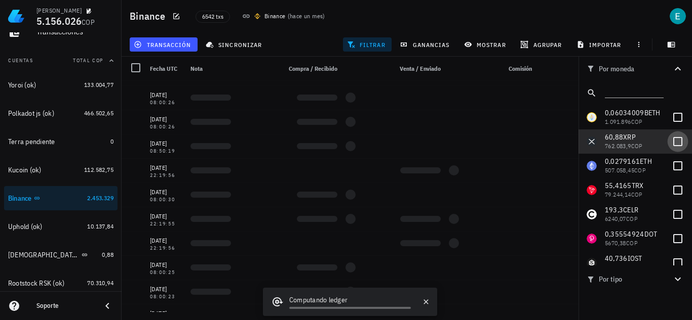
click at [671, 139] on div at bounding box center [677, 141] width 17 height 17
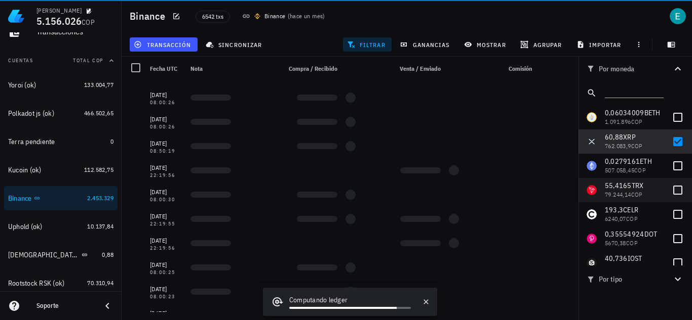
checkbox input "false"
checkbox input "true"
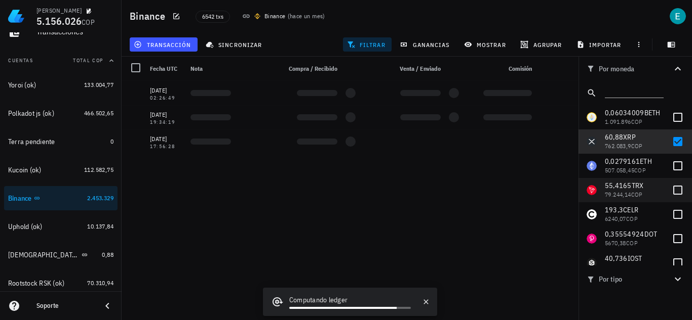
scroll to position [0, 0]
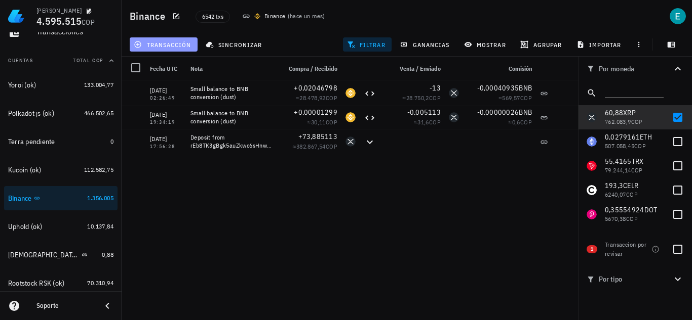
click at [164, 48] on span "transacción" at bounding box center [163, 45] width 55 height 8
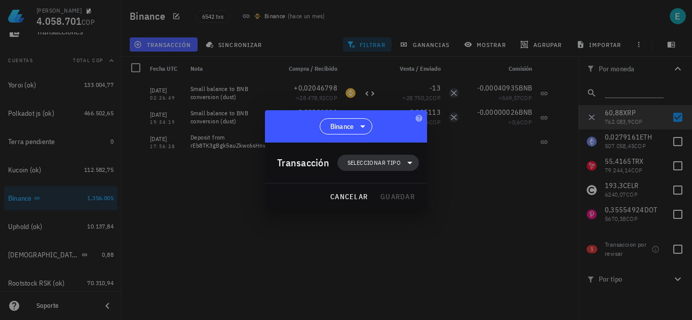
click at [382, 169] on span "Seleccionar tipo" at bounding box center [377, 163] width 69 height 16
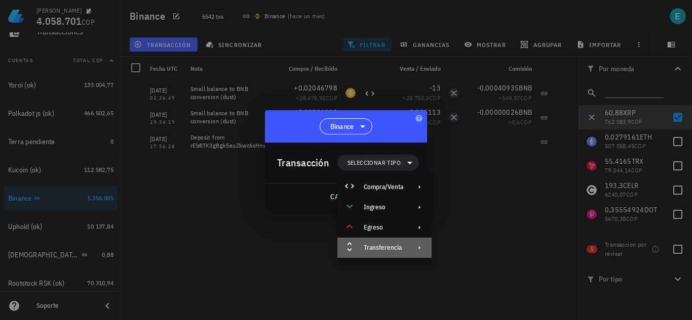
click at [392, 252] on div "Transferencia" at bounding box center [383, 248] width 39 height 8
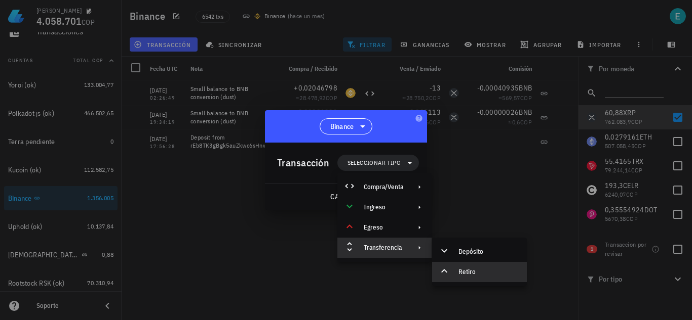
click at [475, 274] on div "Retiro" at bounding box center [488, 272] width 60 height 8
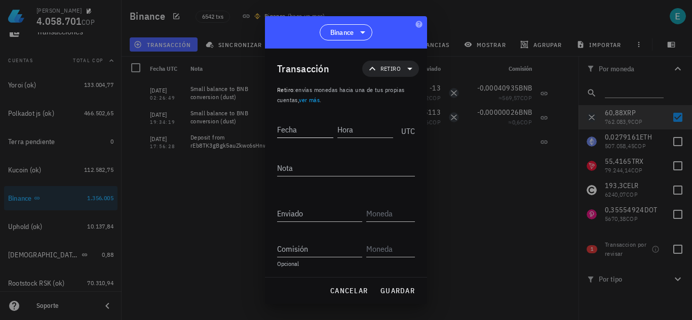
click at [309, 129] on input "Fecha" at bounding box center [305, 130] width 56 height 16
type input "2021-04-29"
type input "17:56:29"
type textarea "ajuste"
type input "60,88"
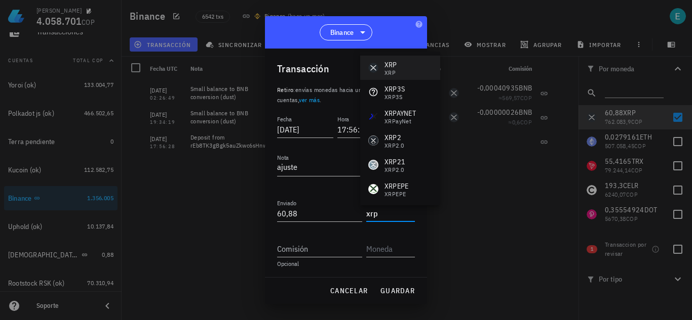
click at [398, 59] on div "XRP XRP" at bounding box center [400, 68] width 80 height 24
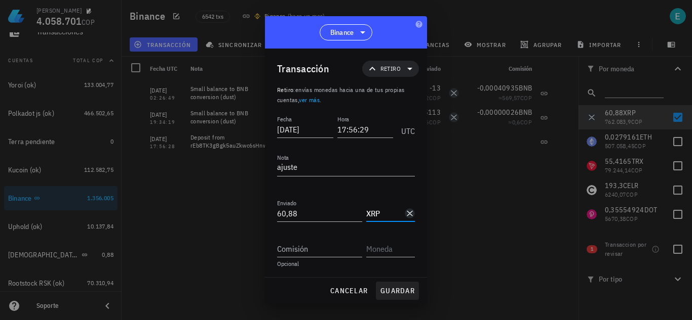
type input "XRP"
click at [402, 293] on span "guardar" at bounding box center [397, 291] width 35 height 9
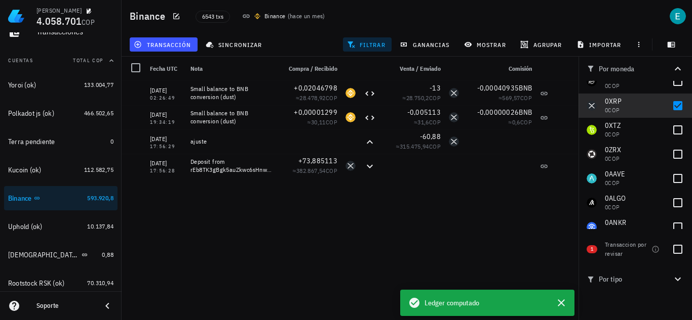
scroll to position [861, 0]
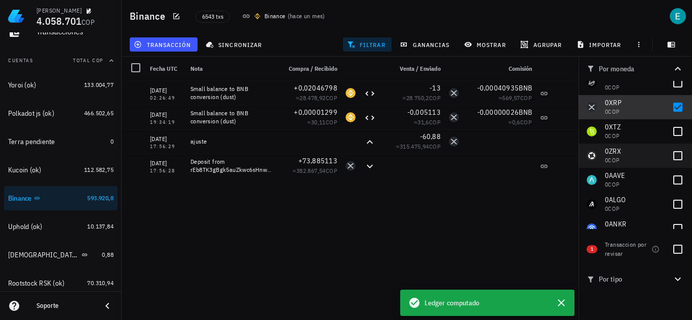
click at [673, 108] on div at bounding box center [677, 107] width 17 height 17
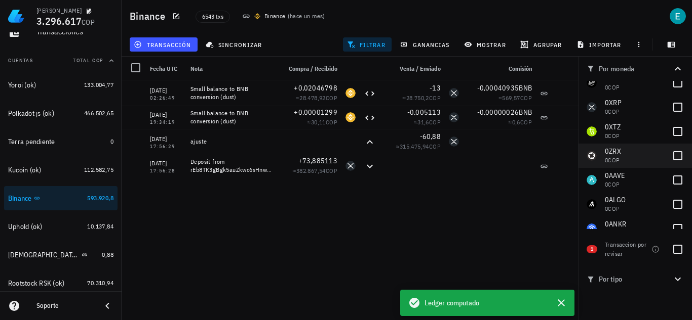
checkbox input "false"
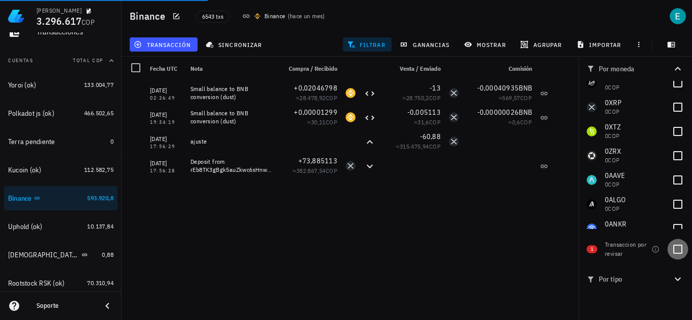
click at [676, 250] on div at bounding box center [677, 249] width 17 height 17
checkbox input "true"
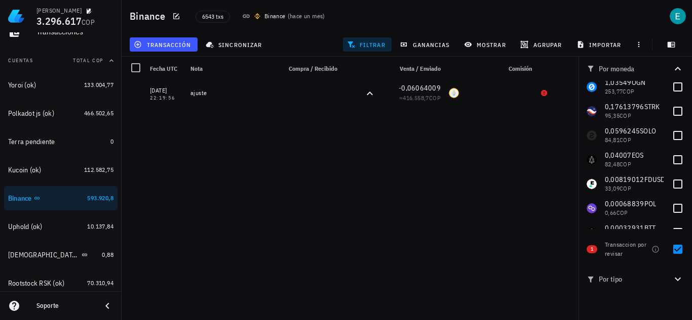
scroll to position [0, 0]
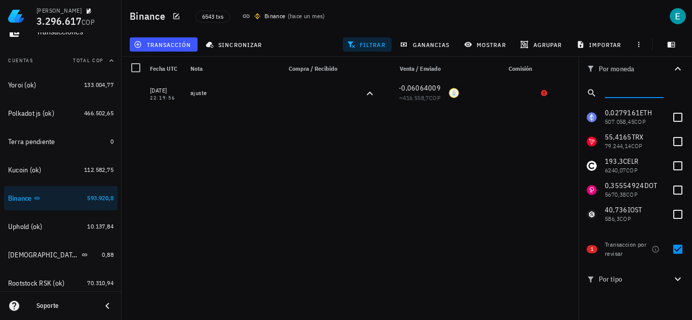
click at [621, 95] on input "text" at bounding box center [632, 91] width 57 height 13
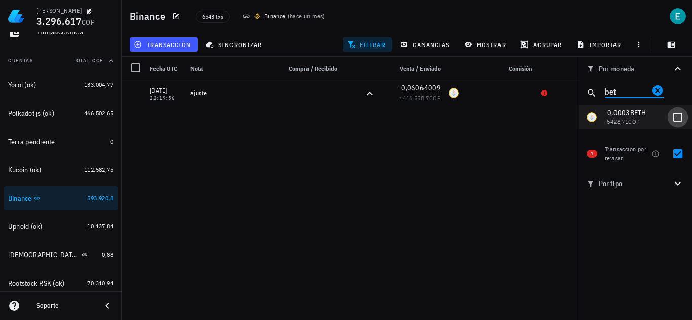
type input "bet"
click at [677, 117] on div at bounding box center [677, 117] width 17 height 17
checkbox input "true"
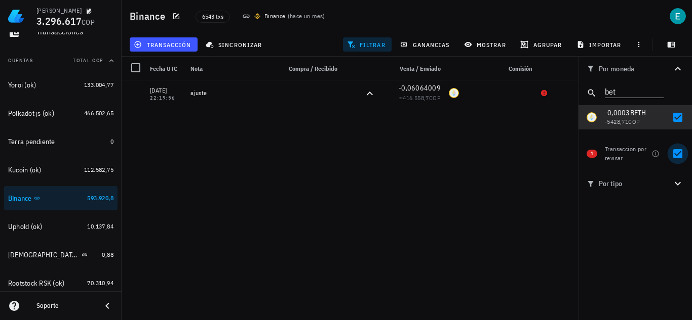
click at [676, 153] on div at bounding box center [677, 153] width 17 height 17
checkbox input "false"
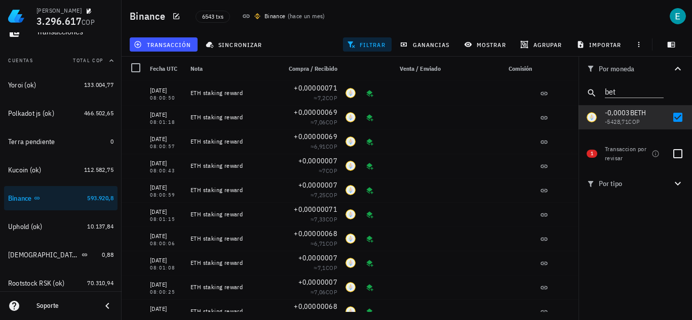
click at [677, 180] on icon "button" at bounding box center [677, 184] width 12 height 12
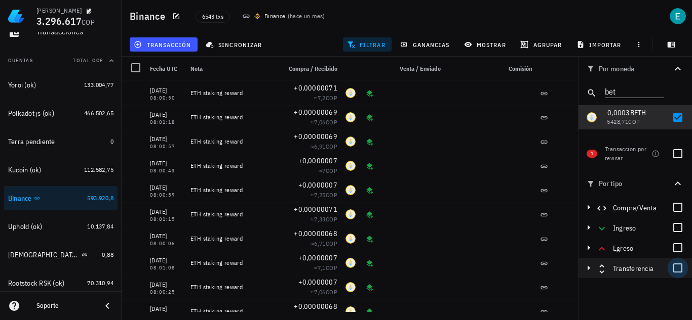
click at [673, 271] on div at bounding box center [677, 268] width 17 height 17
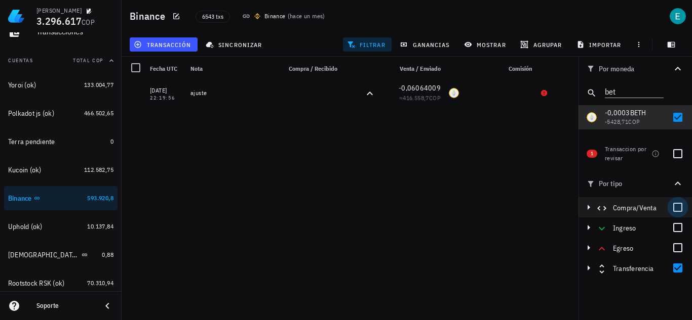
click at [676, 205] on div at bounding box center [677, 207] width 17 height 17
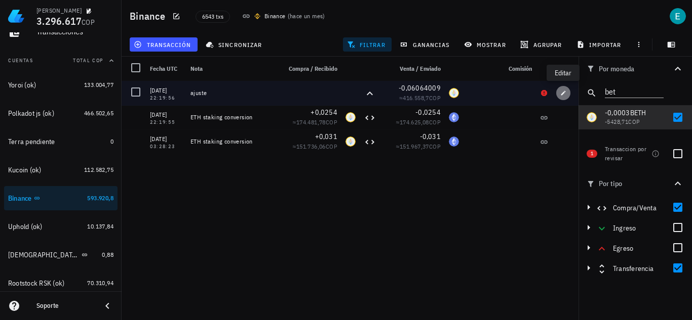
click at [566, 94] on span "button" at bounding box center [563, 93] width 14 height 6
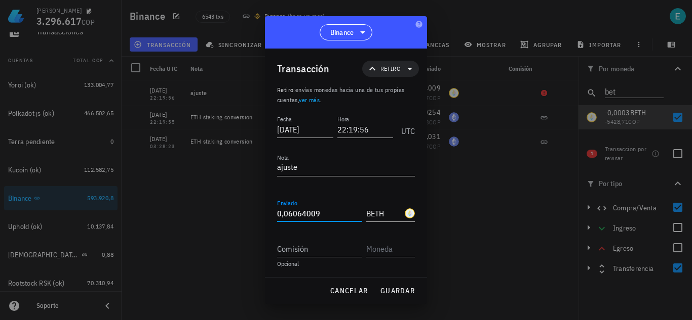
drag, startPoint x: 296, startPoint y: 215, endPoint x: 328, endPoint y: 216, distance: 31.9
click at [328, 216] on input "0,06064009" at bounding box center [319, 214] width 85 height 16
click at [391, 292] on span "guardar" at bounding box center [397, 291] width 35 height 9
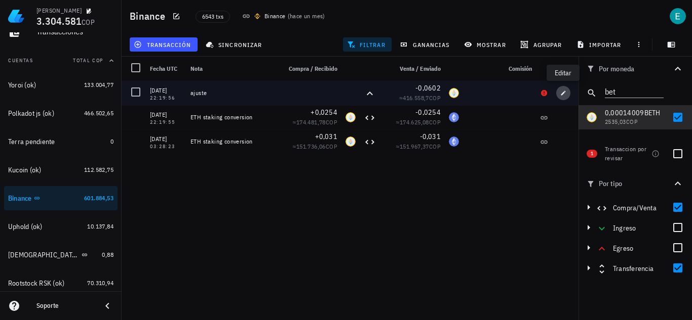
click at [564, 96] on button "button" at bounding box center [563, 93] width 14 height 14
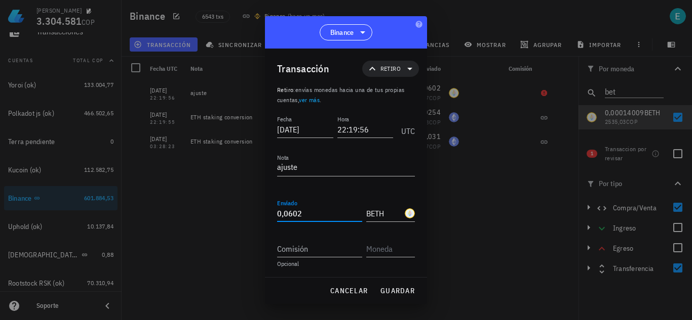
drag, startPoint x: 290, startPoint y: 213, endPoint x: 312, endPoint y: 216, distance: 23.0
click at [312, 216] on input "0,0602" at bounding box center [319, 214] width 85 height 16
click at [406, 287] on span "guardar" at bounding box center [397, 291] width 35 height 9
type input "0,0602"
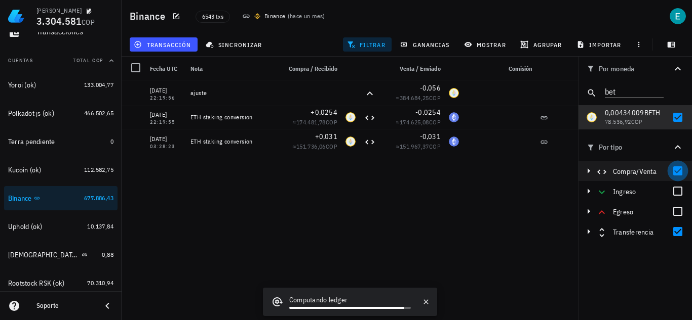
click at [677, 173] on div at bounding box center [677, 171] width 17 height 17
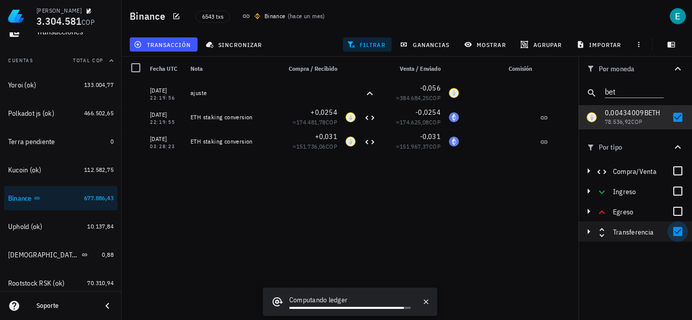
click at [676, 229] on div at bounding box center [677, 231] width 17 height 17
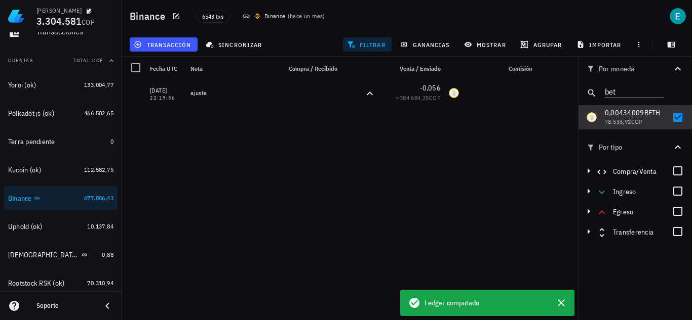
click at [679, 116] on div at bounding box center [677, 117] width 17 height 17
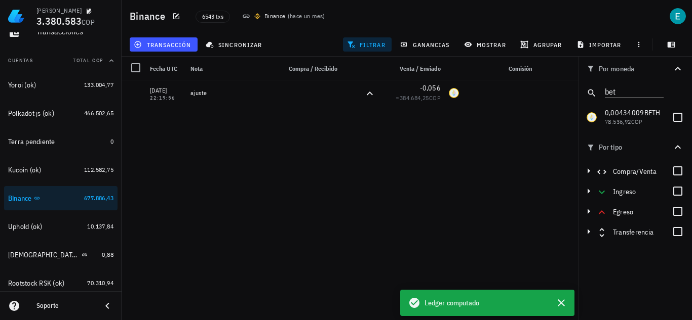
checkbox input "false"
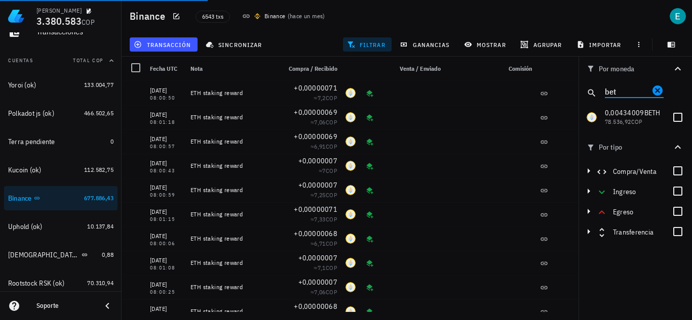
drag, startPoint x: 626, startPoint y: 92, endPoint x: 570, endPoint y: 93, distance: 56.2
click at [570, 93] on div "Binance 6543 txs Binance ( hace un mes ) transacción sincronizar filtrar gananc…" at bounding box center [346, 156] width 692 height 312
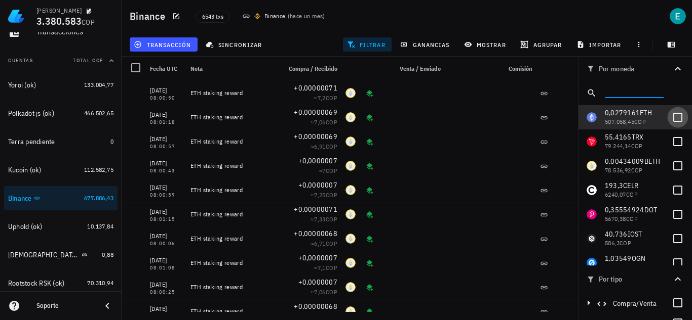
click at [669, 117] on div at bounding box center [677, 117] width 17 height 17
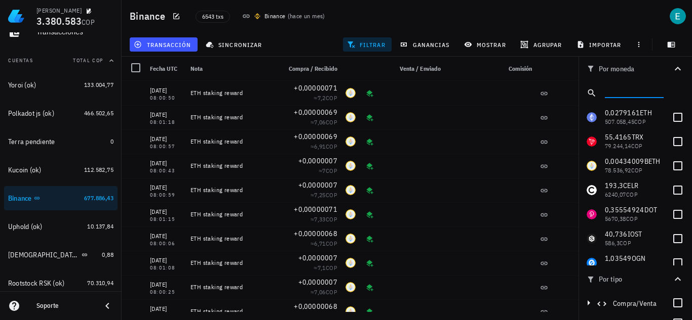
checkbox input "true"
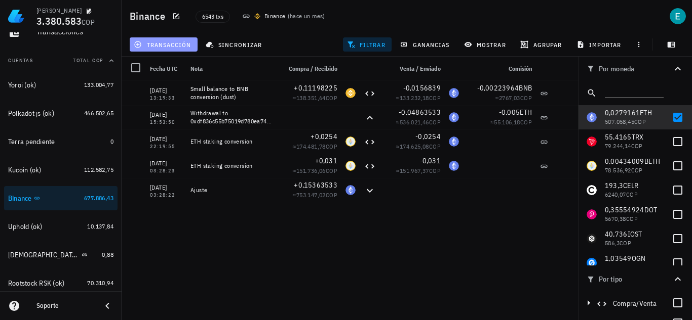
click at [188, 41] on span "transacción" at bounding box center [163, 45] width 55 height 8
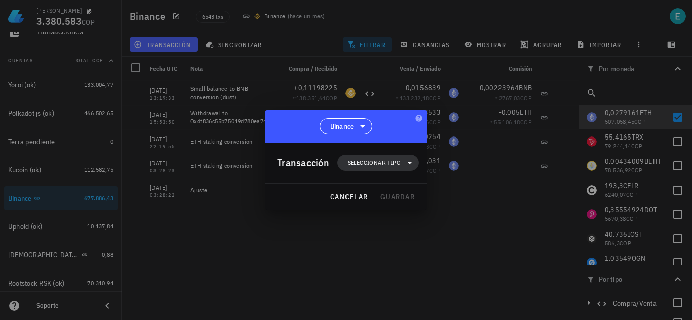
click at [385, 166] on span "Seleccionar tipo" at bounding box center [373, 163] width 53 height 10
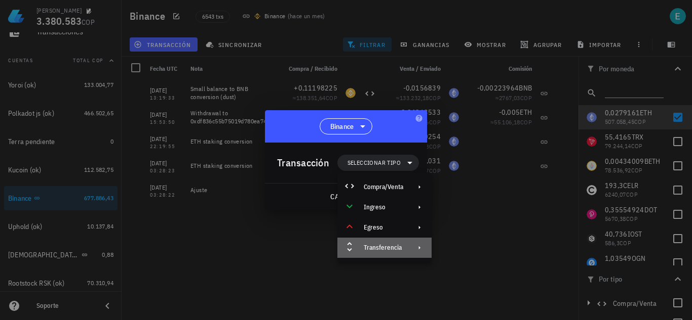
click at [381, 244] on div "Transferencia" at bounding box center [384, 248] width 94 height 20
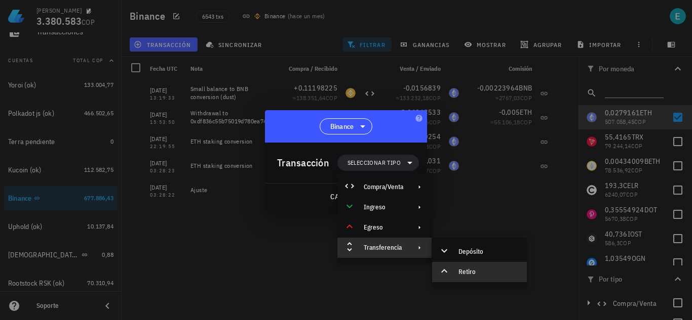
click at [487, 267] on div "Retiro" at bounding box center [479, 272] width 95 height 20
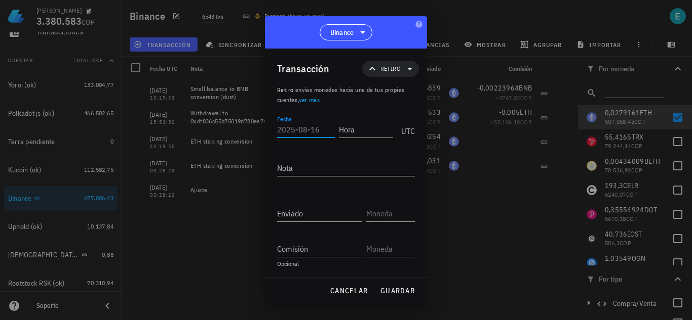
click at [295, 131] on input "Fecha" at bounding box center [306, 130] width 58 height 16
type input "2022-05-14"
type input "13:19:33"
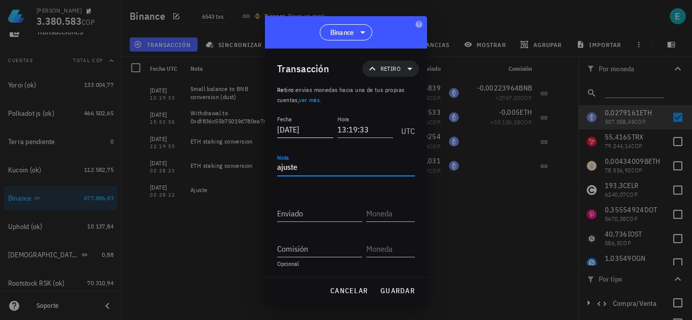
type textarea "ajuste"
click at [326, 211] on input "0,0279162" at bounding box center [319, 214] width 85 height 16
type input "0,0279161"
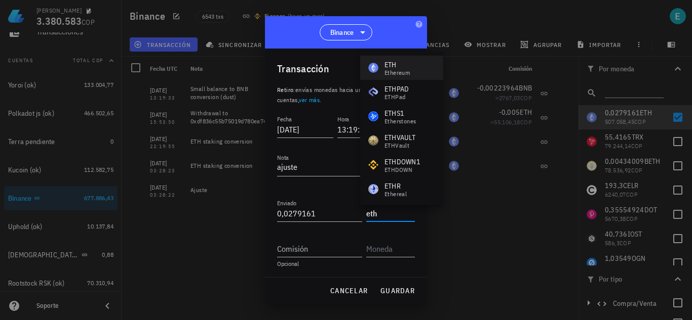
click at [392, 72] on div "Ethereum" at bounding box center [396, 73] width 25 height 6
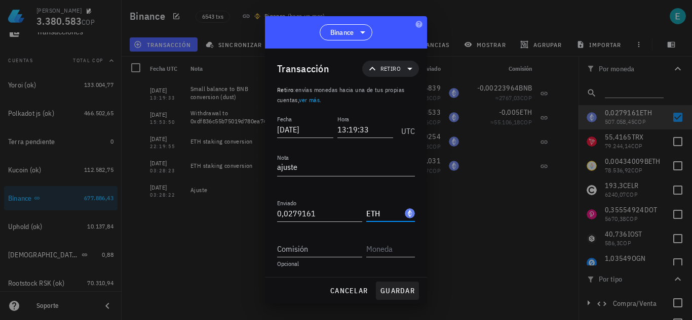
type input "ETH"
click at [400, 287] on span "guardar" at bounding box center [397, 291] width 35 height 9
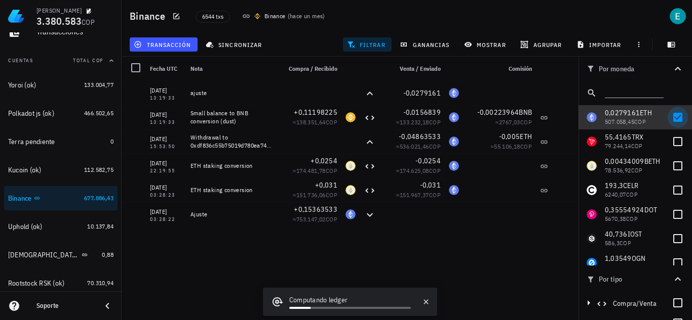
click at [669, 118] on div at bounding box center [677, 117] width 17 height 17
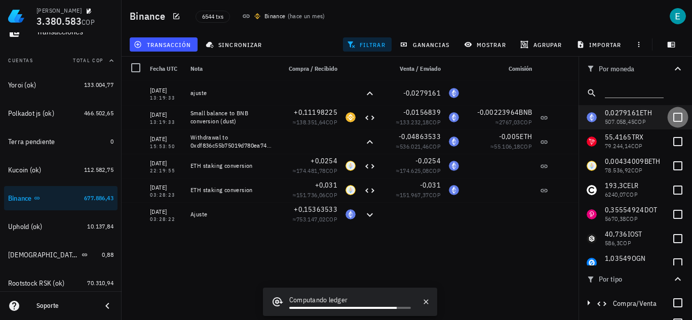
checkbox input "false"
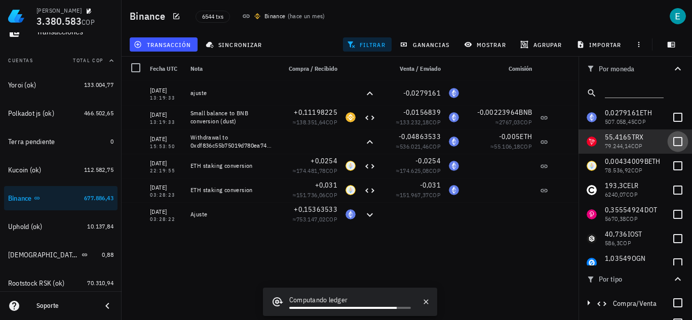
click at [669, 143] on div at bounding box center [677, 141] width 17 height 17
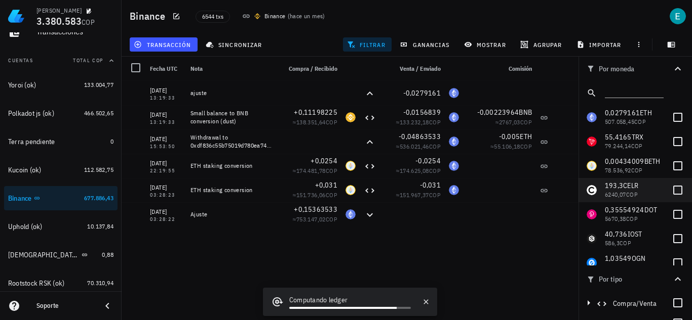
checkbox input "true"
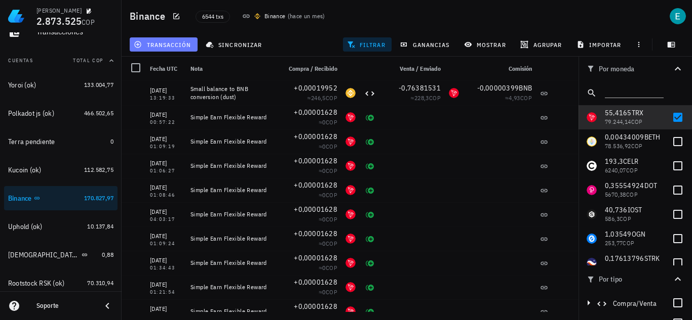
click at [183, 42] on span "transacción" at bounding box center [163, 45] width 55 height 8
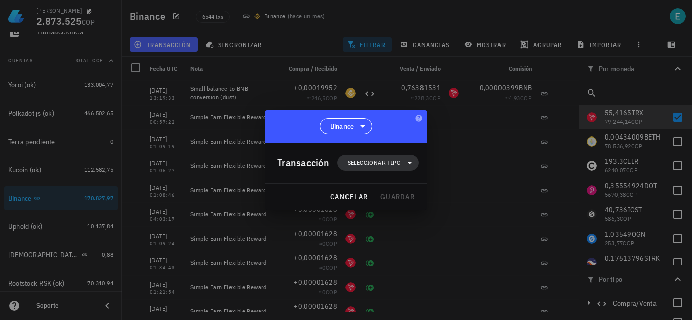
click at [362, 166] on span "Seleccionar tipo" at bounding box center [373, 163] width 53 height 10
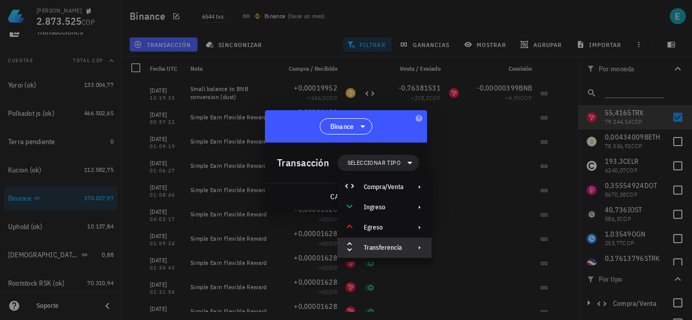
click at [400, 241] on div "Transferencia" at bounding box center [384, 248] width 94 height 20
click at [468, 269] on div "Retiro" at bounding box center [488, 272] width 60 height 8
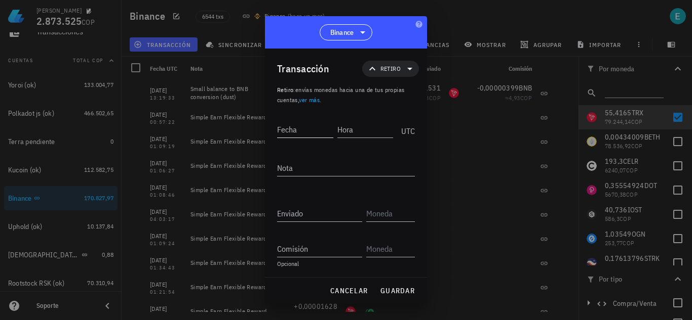
click at [312, 130] on input "Fecha" at bounding box center [305, 130] width 56 height 16
type input "2022-05-14"
type input "13:19:34"
type textarea "ajuste"
type input "55,4165"
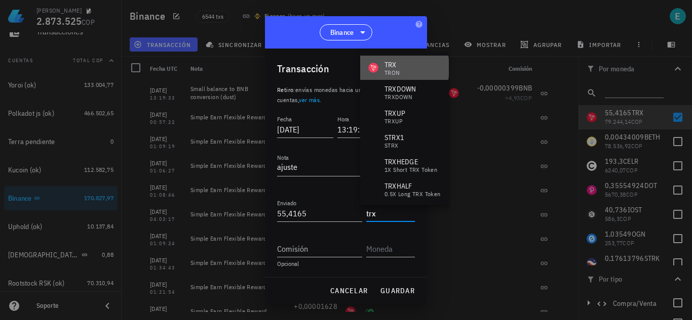
click at [405, 60] on div "TRX TRON" at bounding box center [404, 68] width 89 height 24
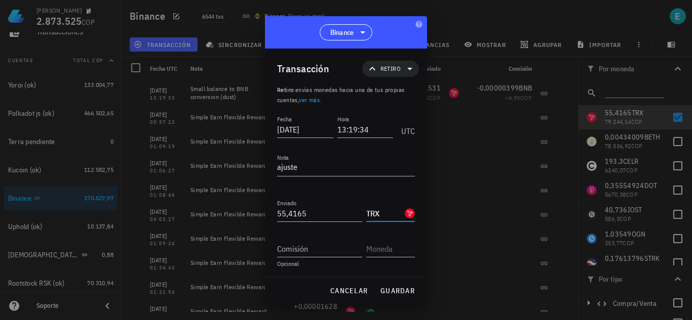
type input "TRX"
click at [400, 289] on span "guardar" at bounding box center [397, 291] width 35 height 9
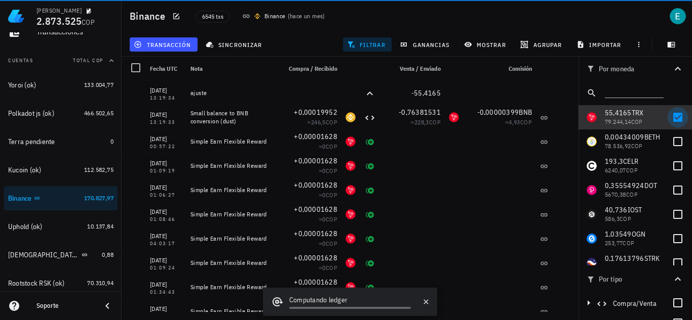
click at [669, 116] on div at bounding box center [677, 117] width 17 height 17
checkbox input "false"
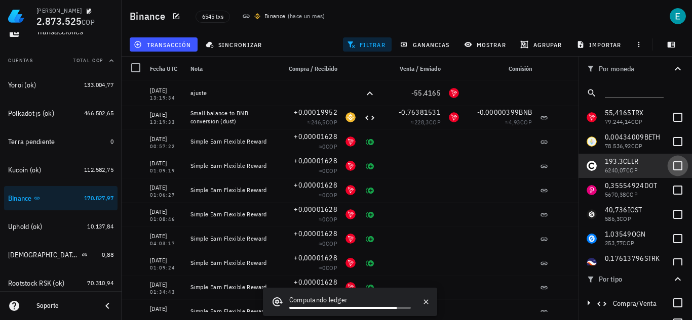
click at [669, 164] on div at bounding box center [677, 165] width 17 height 17
checkbox input "true"
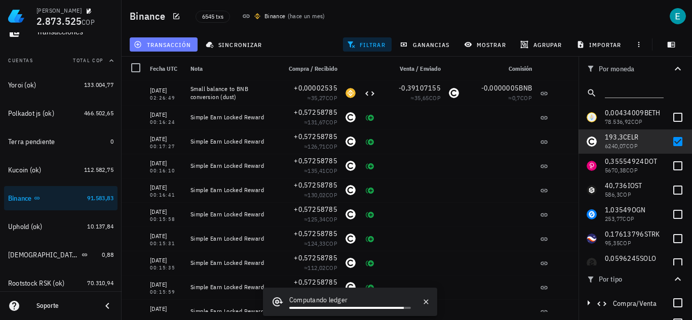
click at [167, 48] on span "transacción" at bounding box center [163, 45] width 55 height 8
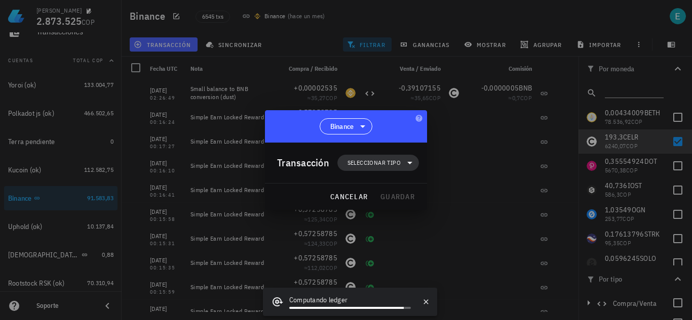
click at [363, 158] on span "Seleccionar tipo" at bounding box center [373, 163] width 53 height 10
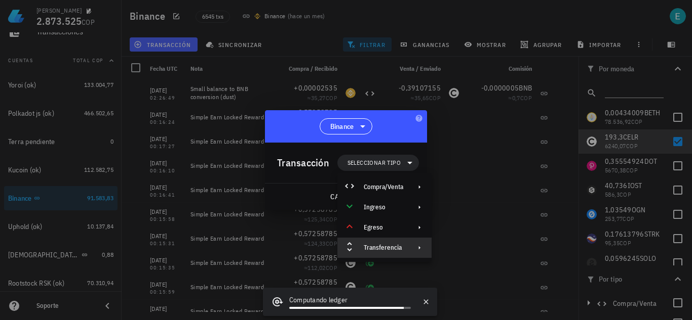
click at [383, 250] on div "Transferencia" at bounding box center [383, 248] width 39 height 8
click at [475, 267] on div "Retiro" at bounding box center [479, 272] width 95 height 20
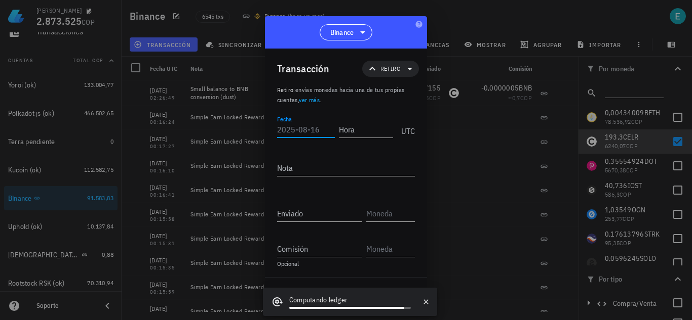
click at [299, 127] on input "Fecha" at bounding box center [306, 130] width 58 height 16
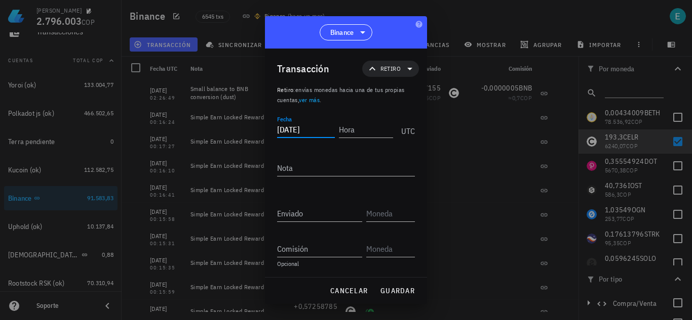
type input "[DATE]"
type input "02:26:50"
type textarea "ajuste"
type input "193,3"
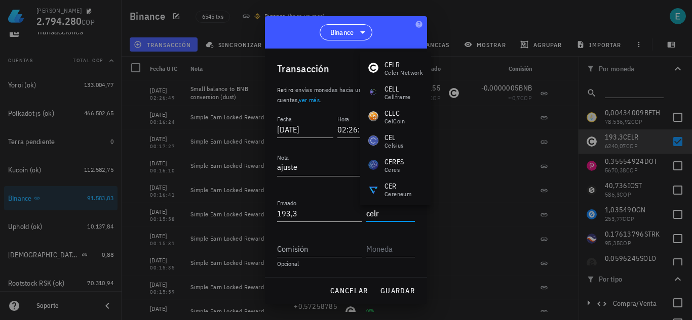
drag, startPoint x: 407, startPoint y: 69, endPoint x: 406, endPoint y: 79, distance: 10.6
click at [408, 70] on div "Celer Network" at bounding box center [403, 73] width 38 height 6
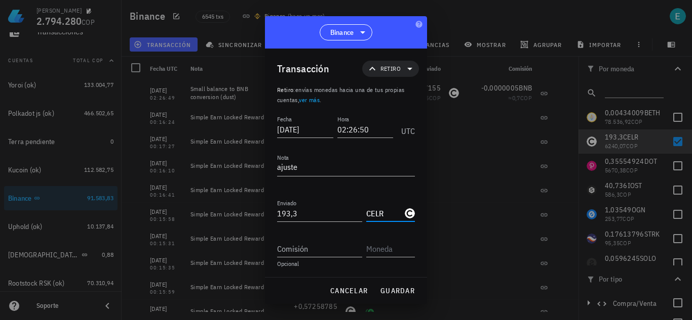
type input "CELR"
click at [405, 288] on span "guardar" at bounding box center [397, 291] width 35 height 9
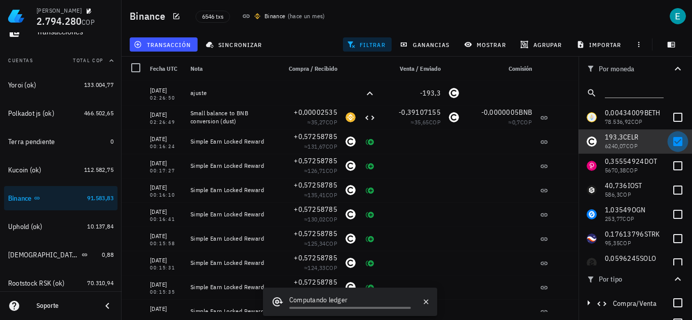
click at [669, 142] on div at bounding box center [677, 141] width 17 height 17
checkbox input "false"
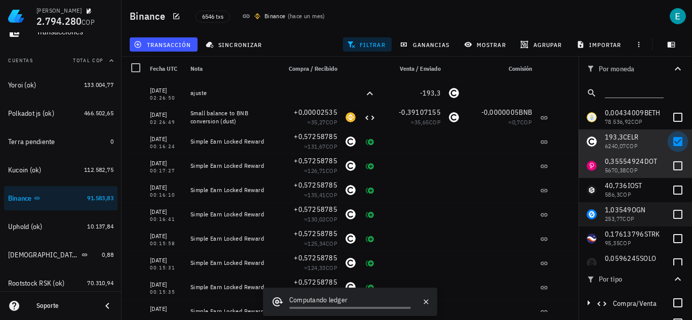
click at [669, 164] on div at bounding box center [677, 165] width 17 height 17
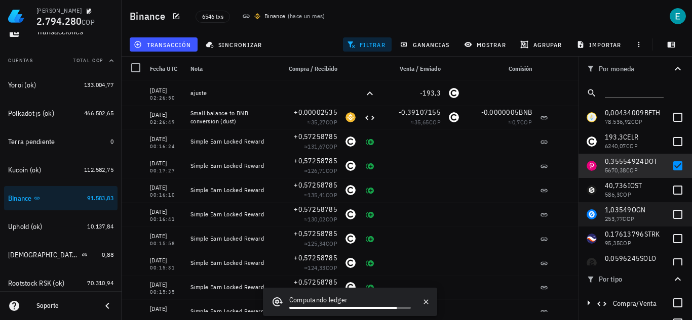
checkbox input "true"
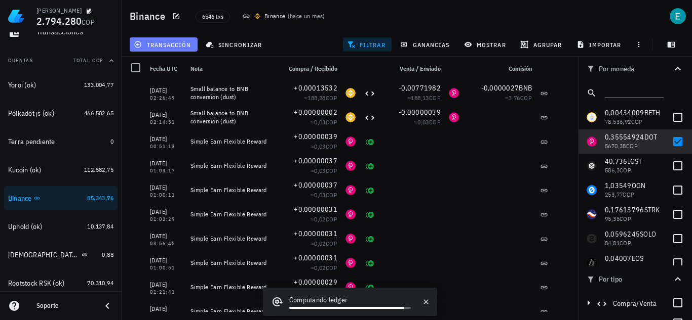
click at [168, 42] on span "transacción" at bounding box center [163, 45] width 55 height 8
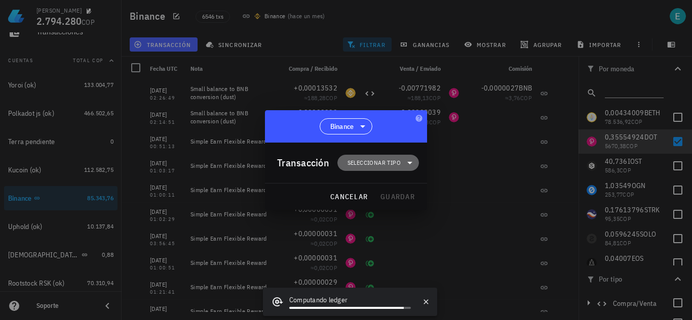
click at [375, 160] on span "Seleccionar tipo" at bounding box center [373, 163] width 53 height 10
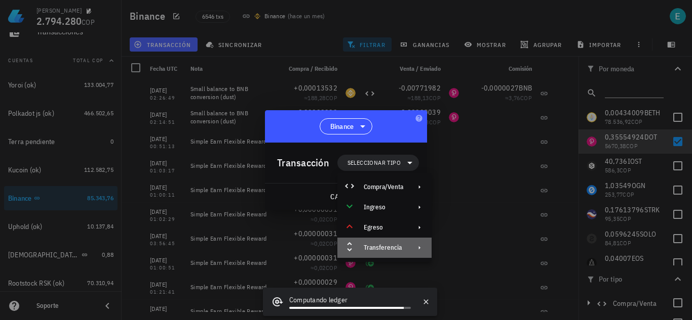
click at [395, 248] on div "Transferencia" at bounding box center [383, 248] width 39 height 8
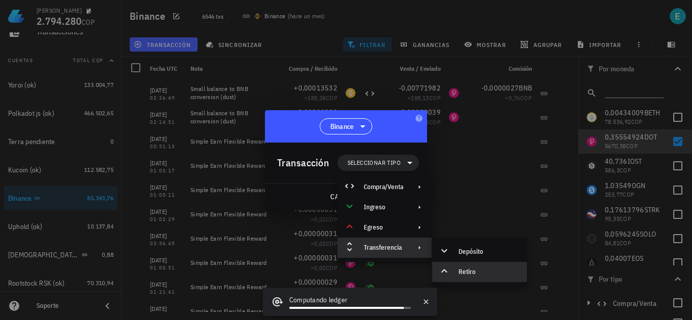
click at [464, 268] on div "Retiro" at bounding box center [488, 272] width 60 height 8
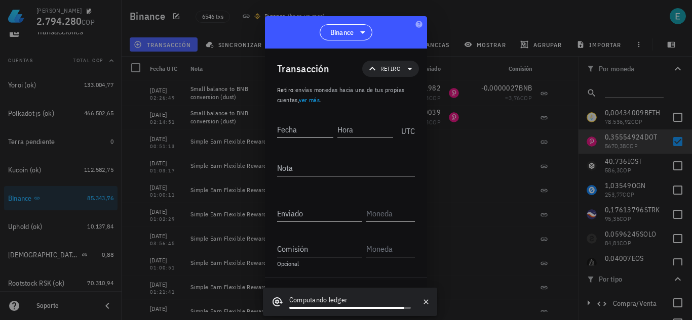
click at [308, 131] on input "Fecha" at bounding box center [305, 130] width 56 height 16
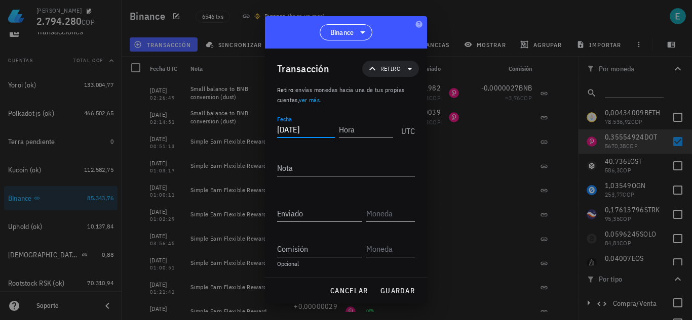
type input "[DATE]"
type input "02:26:50"
type textarea "ajuste"
type input "0,35554924"
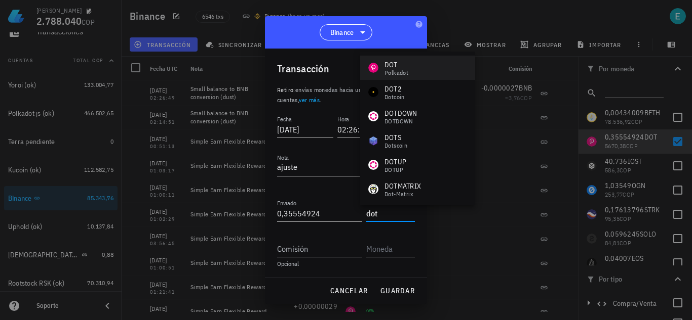
click at [392, 67] on div "DOT" at bounding box center [396, 65] width 24 height 10
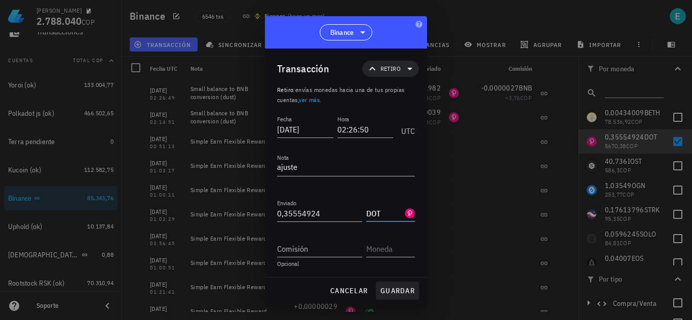
type input "DOT"
click at [398, 282] on button "guardar" at bounding box center [397, 291] width 43 height 18
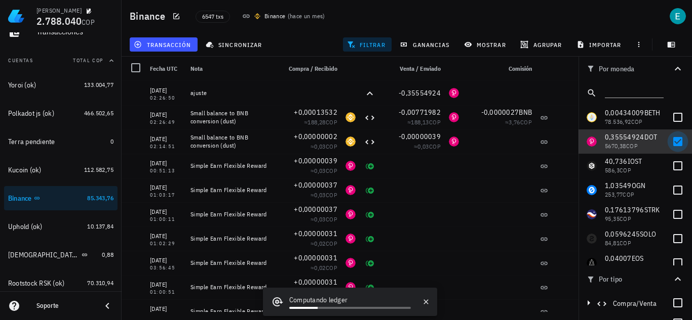
click at [669, 141] on div at bounding box center [677, 141] width 17 height 17
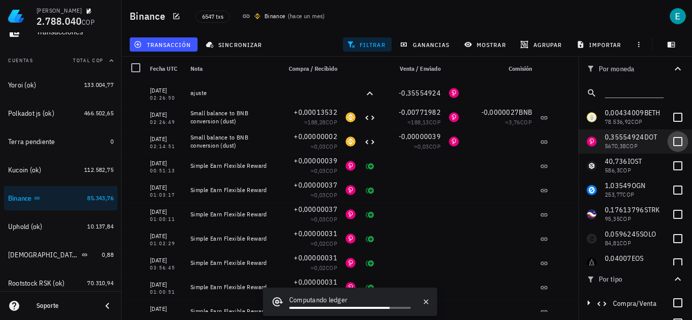
checkbox input "false"
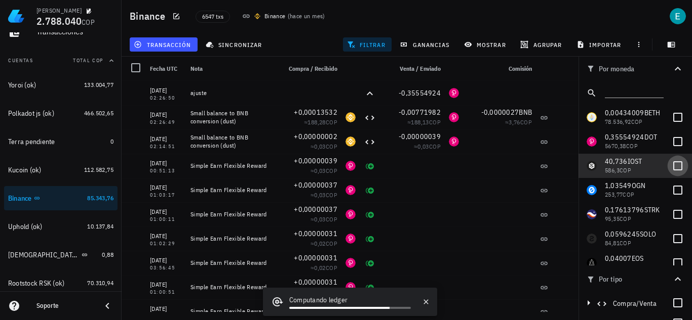
click at [669, 171] on div at bounding box center [677, 165] width 17 height 17
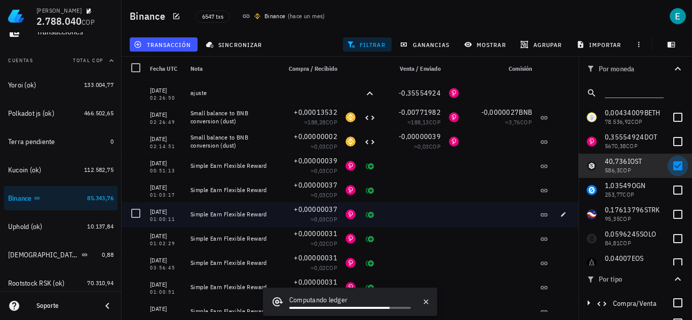
checkbox input "true"
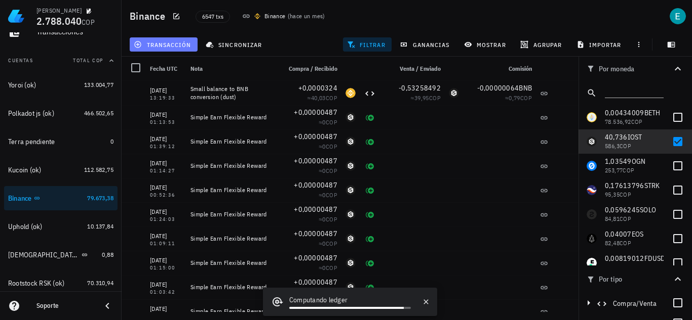
click at [163, 46] on span "transacción" at bounding box center [163, 45] width 55 height 8
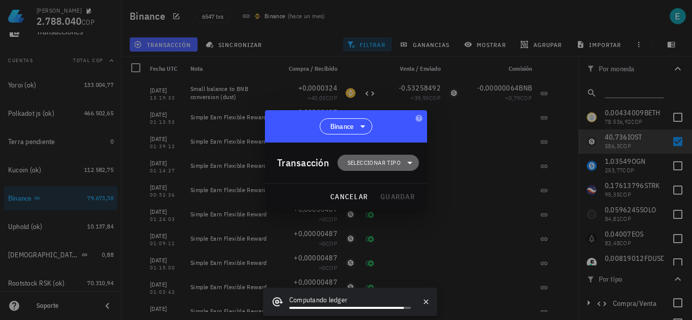
click at [381, 160] on span "Seleccionar tipo" at bounding box center [373, 163] width 53 height 10
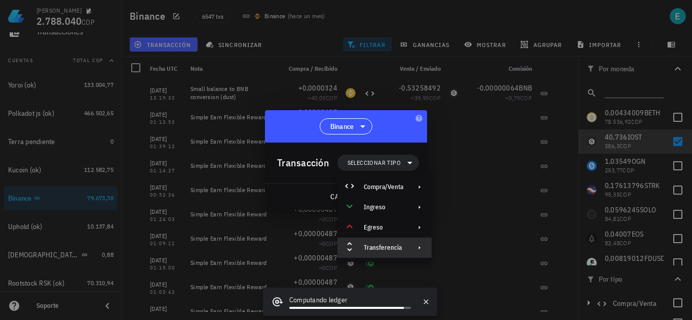
click at [386, 251] on div "Transferencia" at bounding box center [383, 248] width 39 height 8
click at [464, 266] on div "Retiro" at bounding box center [479, 272] width 95 height 20
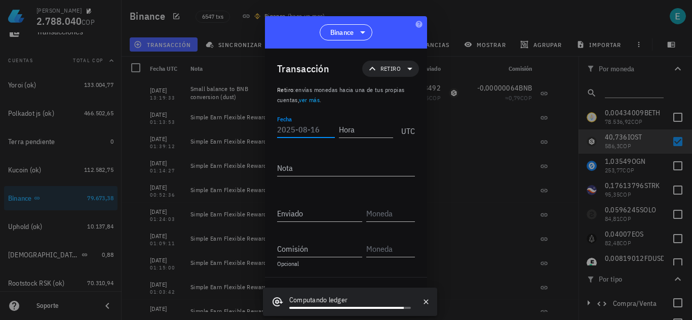
click at [311, 132] on input "Fecha" at bounding box center [306, 130] width 58 height 16
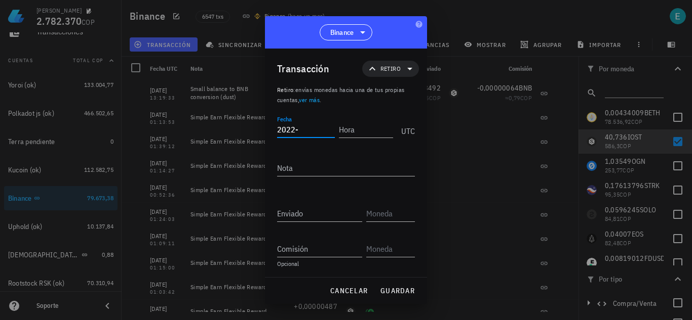
type input "2022-"
type input "05:14:"
drag, startPoint x: 334, startPoint y: 137, endPoint x: 352, endPoint y: 140, distance: 18.5
click at [352, 140] on div "Fecha 2022- Hora 05:14: UTC" at bounding box center [346, 126] width 138 height 27
type input "2022-05-14"
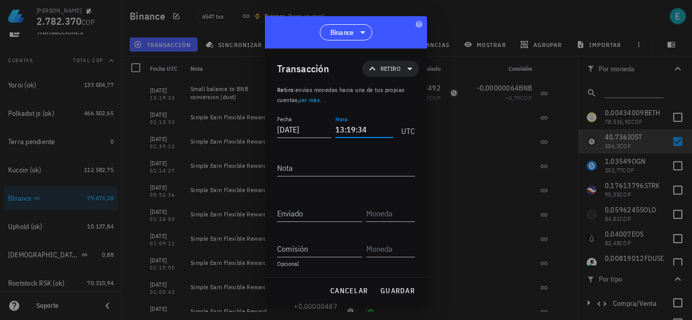
type input "13:19:34"
type textarea "ajuste"
type input "40,736"
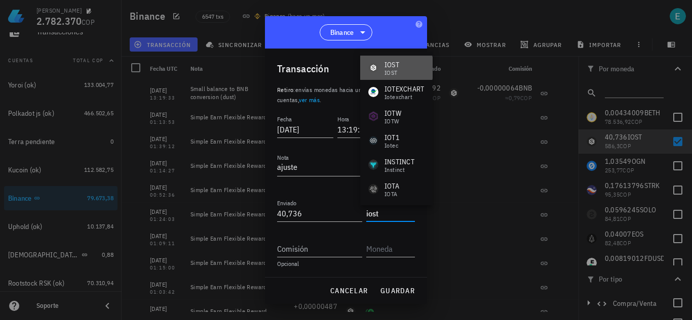
click at [419, 65] on div "IOST IOST" at bounding box center [396, 68] width 72 height 24
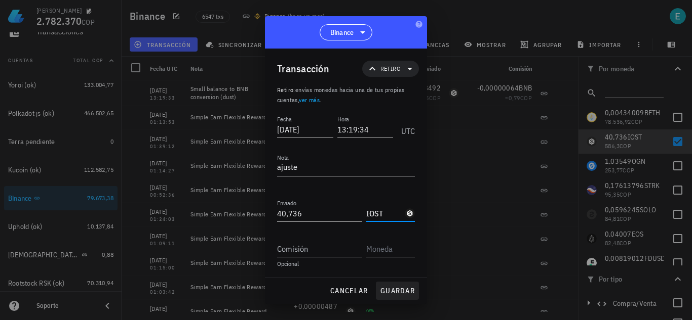
type input "IOST"
click at [401, 287] on span "guardar" at bounding box center [397, 291] width 35 height 9
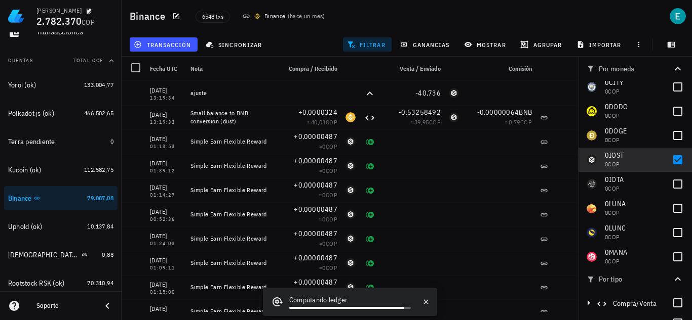
scroll to position [1114, 0]
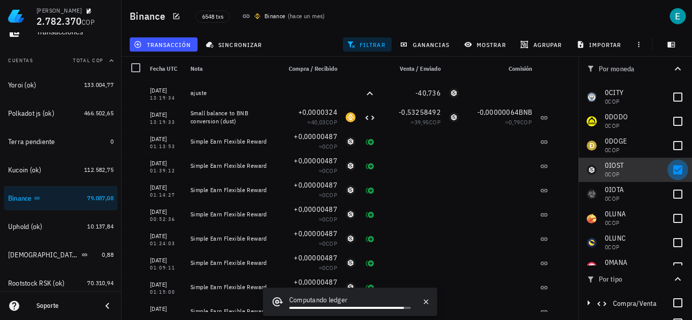
click at [669, 170] on div at bounding box center [677, 170] width 17 height 17
checkbox input "false"
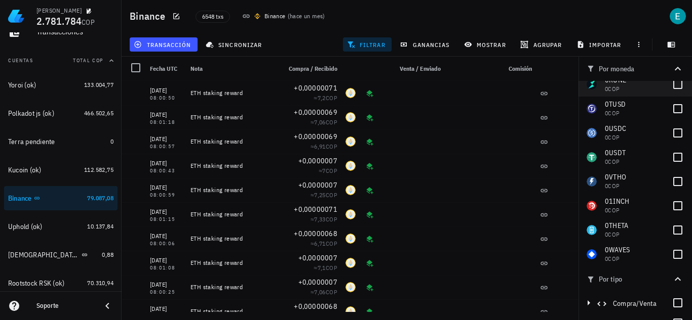
scroll to position [1520, 0]
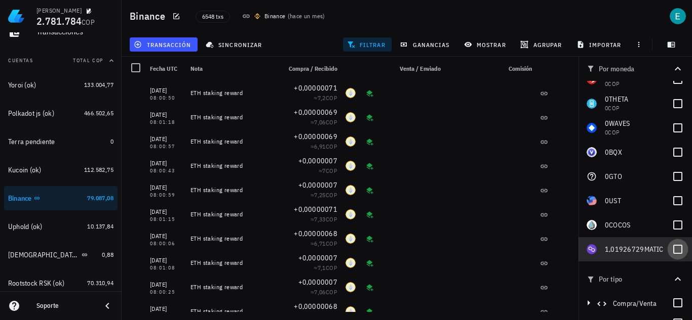
click at [669, 254] on div at bounding box center [677, 249] width 17 height 17
checkbox input "true"
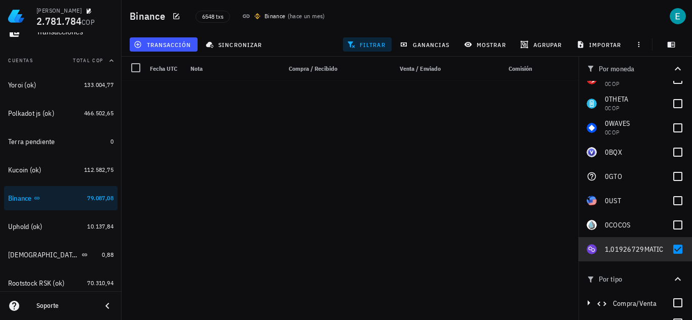
scroll to position [0, 0]
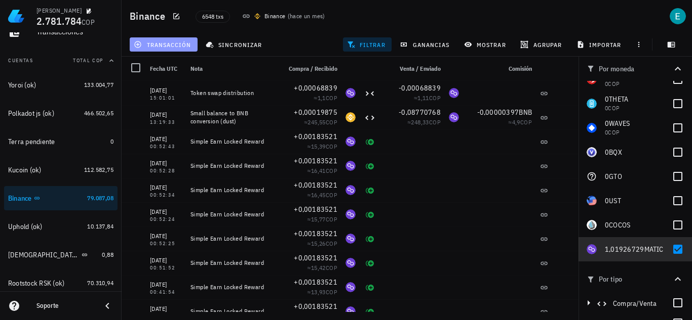
click at [179, 40] on button "transacción" at bounding box center [164, 44] width 68 height 14
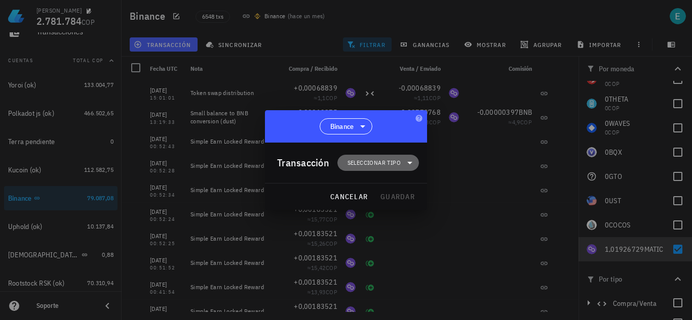
click at [374, 156] on span "Seleccionar tipo" at bounding box center [377, 163] width 69 height 16
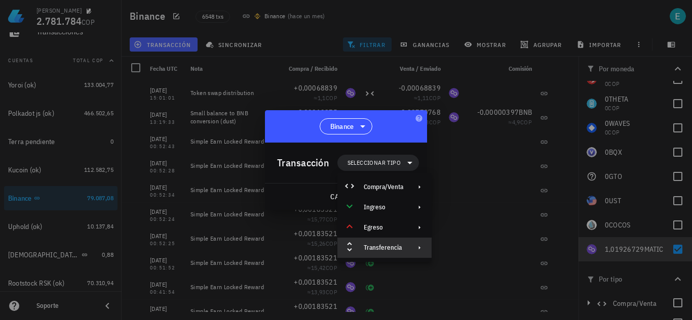
click at [400, 247] on div "Transferencia" at bounding box center [383, 248] width 39 height 8
click at [477, 270] on div "Retiro" at bounding box center [488, 272] width 60 height 8
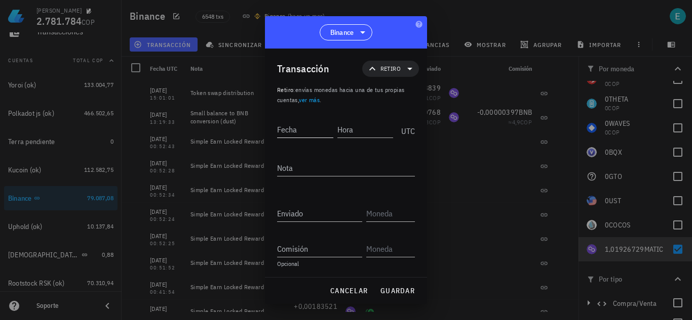
click at [309, 131] on input "Fecha" at bounding box center [305, 130] width 56 height 16
click at [309, 132] on input "2024-" at bounding box center [304, 130] width 54 height 16
type input "[DATE]"
type input "15:01:02"
type textarea "ajuste"
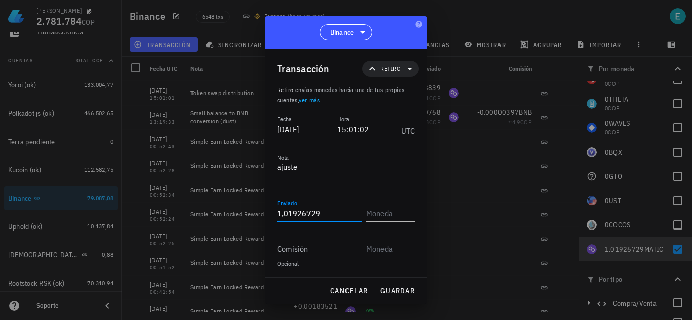
type input "1,01926729"
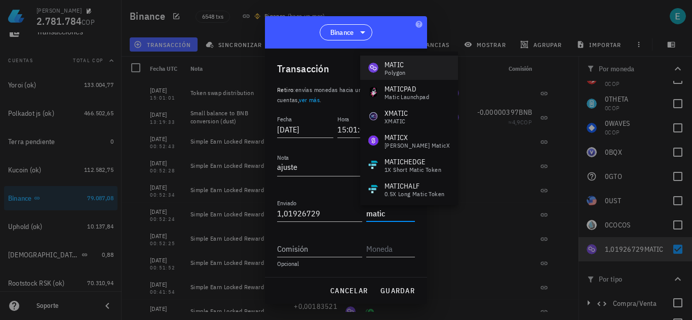
click at [400, 75] on div "Polygon" at bounding box center [394, 73] width 21 height 6
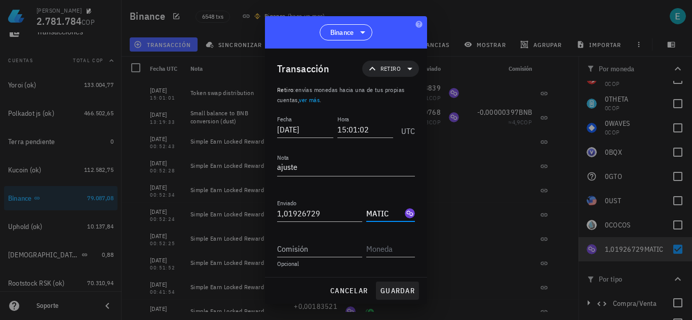
type input "MATIC"
click at [403, 286] on button "guardar" at bounding box center [397, 291] width 43 height 18
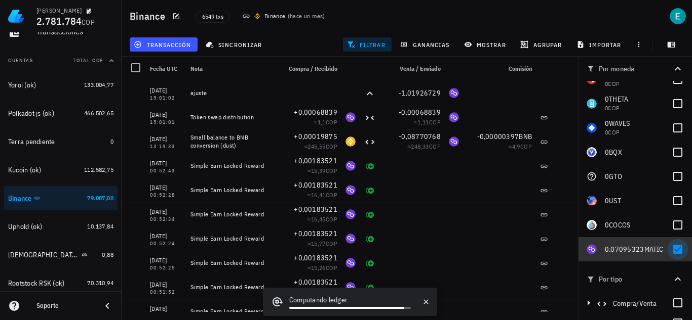
click at [669, 249] on div at bounding box center [677, 249] width 17 height 17
checkbox input "false"
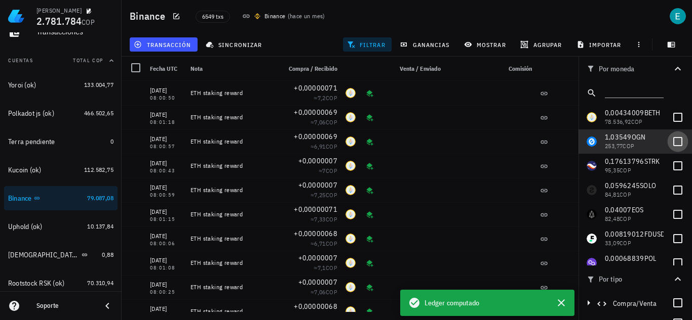
click at [669, 143] on div at bounding box center [677, 141] width 17 height 17
checkbox input "true"
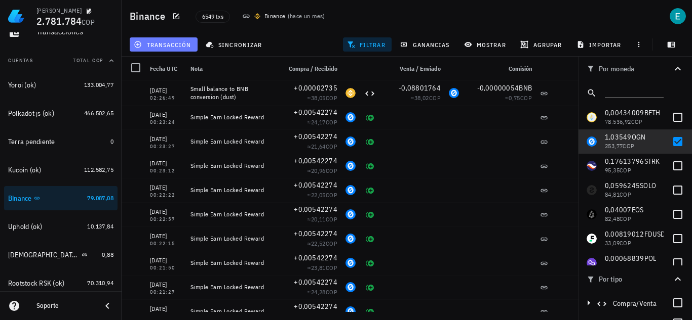
click at [165, 45] on span "transacción" at bounding box center [163, 45] width 55 height 8
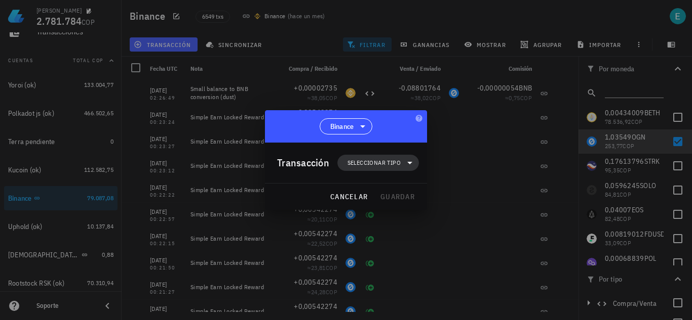
click at [389, 156] on span "Seleccionar tipo" at bounding box center [377, 163] width 69 height 16
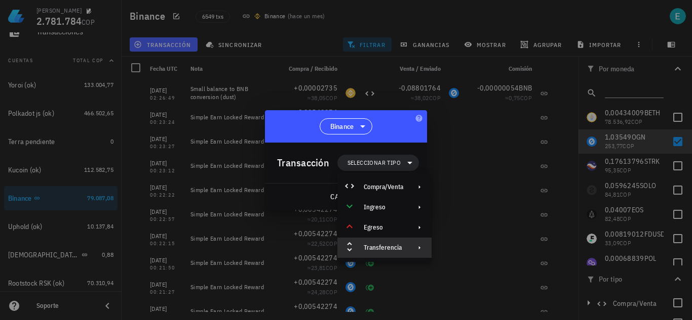
click at [376, 254] on div "Transferencia" at bounding box center [384, 248] width 94 height 20
click at [494, 266] on div "Retiro" at bounding box center [479, 272] width 95 height 20
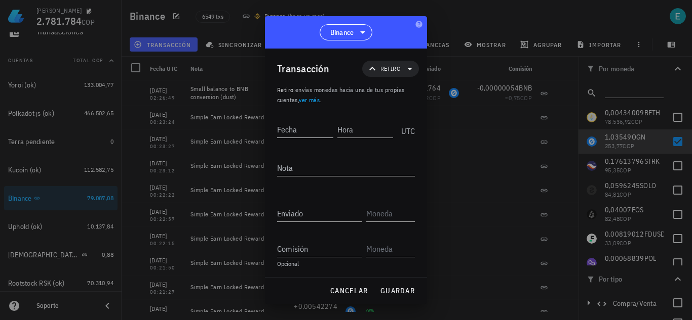
click at [306, 129] on input "Fecha" at bounding box center [305, 130] width 56 height 16
type input "2023-05-30"
type input "02:26:50"
type textarea "ajuste"
type input "1,03549"
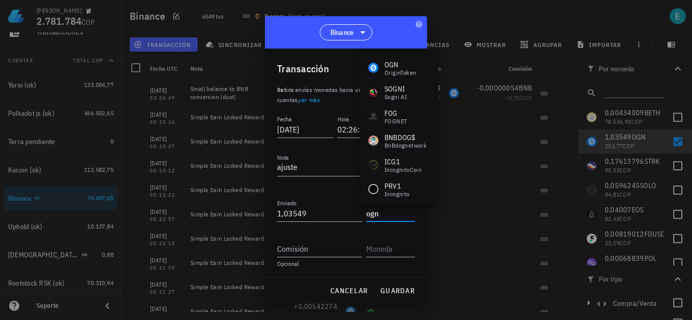
click at [412, 71] on div "OriginToken" at bounding box center [399, 73] width 31 height 6
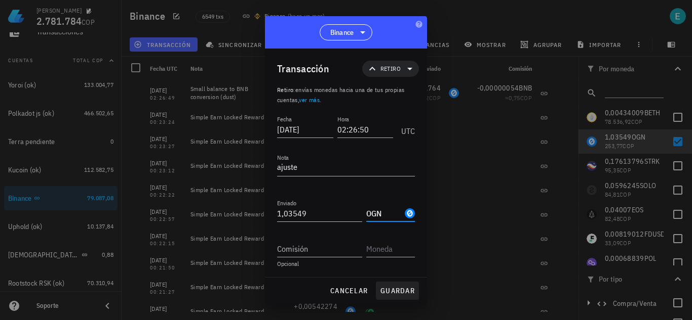
type input "OGN"
click at [403, 284] on button "guardar" at bounding box center [397, 291] width 43 height 18
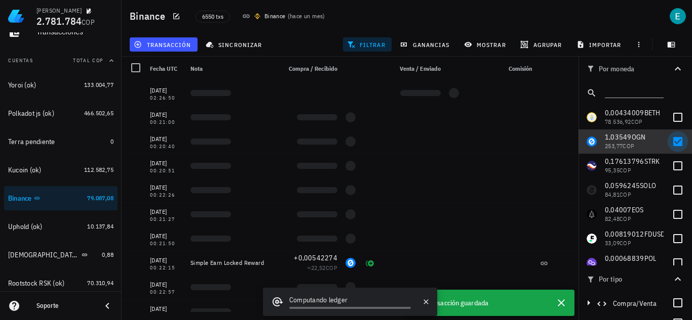
click at [669, 143] on div at bounding box center [677, 141] width 17 height 17
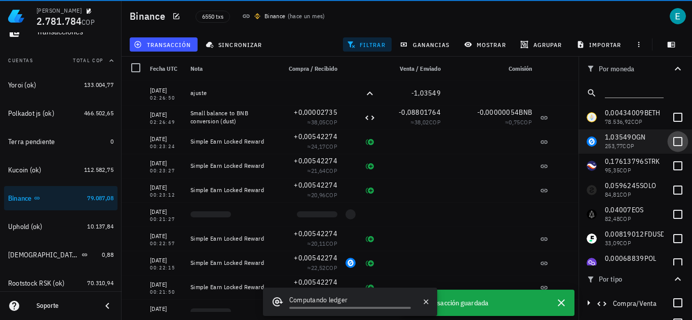
checkbox input "false"
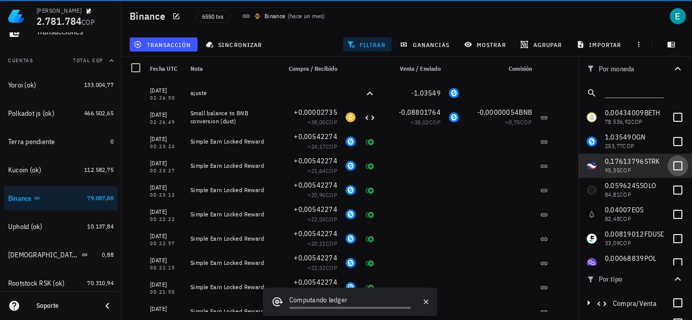
click at [669, 166] on div at bounding box center [677, 165] width 17 height 17
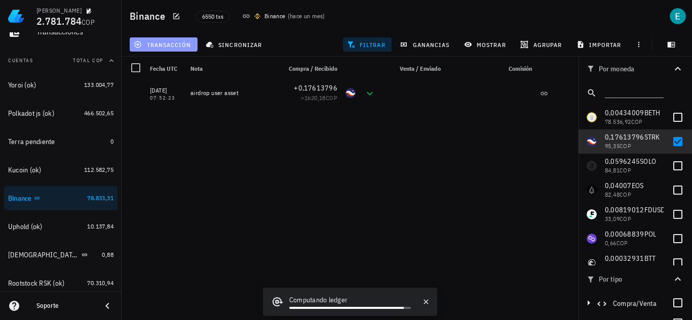
click at [174, 43] on span "transacción" at bounding box center [163, 45] width 55 height 8
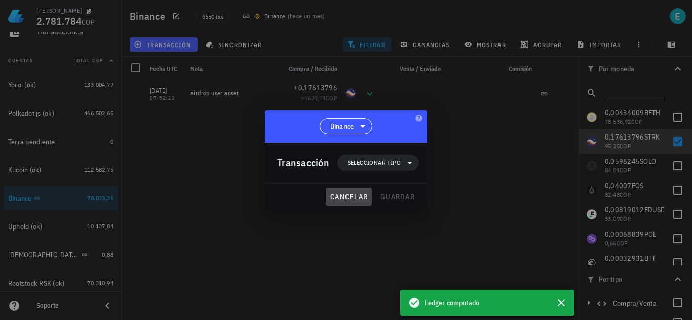
click at [357, 194] on span "cancelar" at bounding box center [349, 196] width 38 height 9
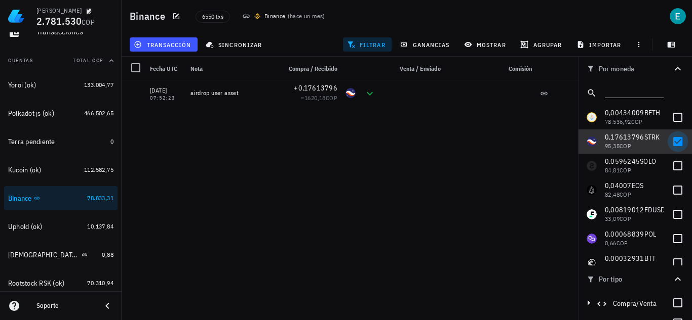
click at [669, 144] on div at bounding box center [677, 141] width 17 height 17
checkbox input "false"
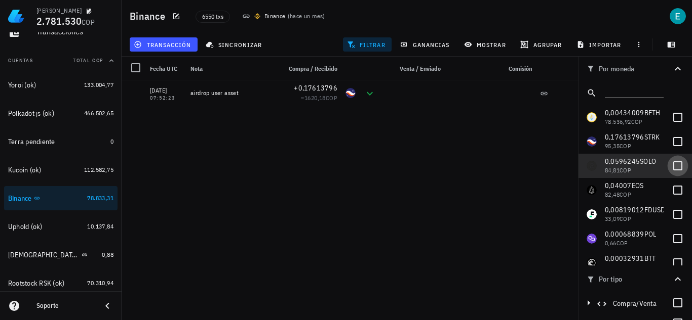
click at [669, 166] on div at bounding box center [677, 165] width 17 height 17
checkbox input "false"
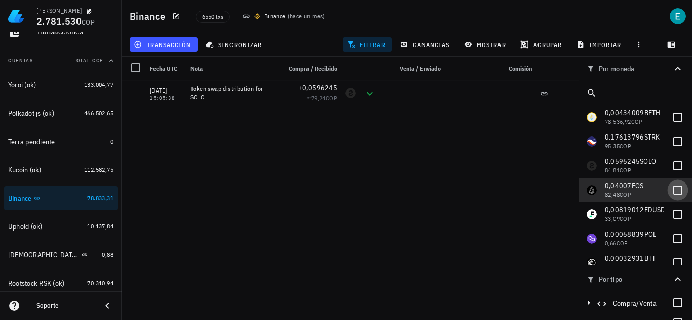
click at [669, 192] on div at bounding box center [677, 190] width 17 height 17
checkbox input "true"
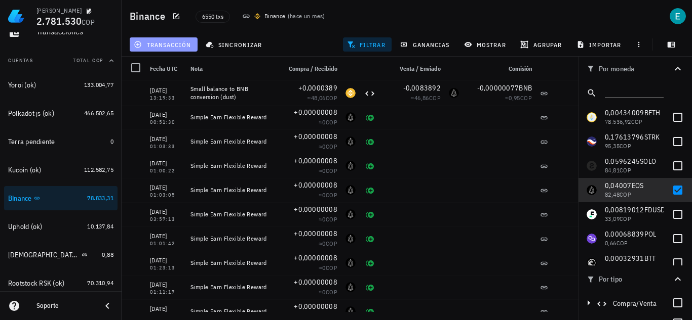
click at [181, 46] on span "transacción" at bounding box center [163, 45] width 55 height 8
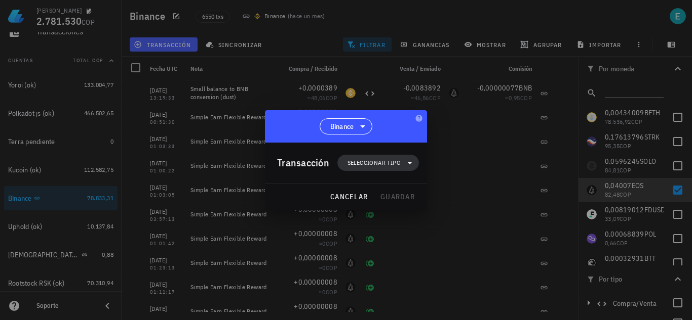
click at [381, 161] on span "Seleccionar tipo" at bounding box center [373, 163] width 53 height 10
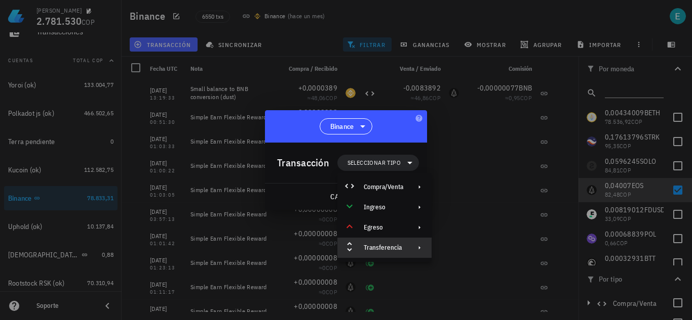
click at [381, 242] on div "Transferencia" at bounding box center [384, 248] width 94 height 20
click at [470, 273] on div "Retiro" at bounding box center [488, 272] width 60 height 8
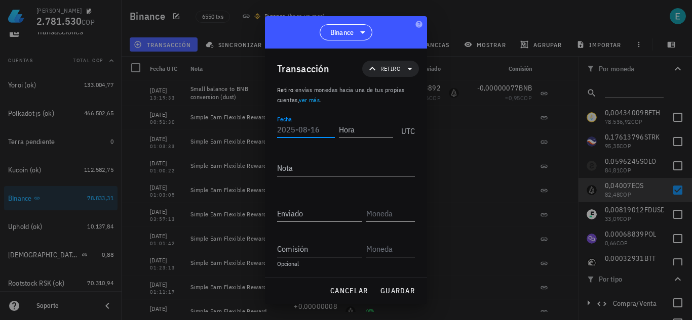
click at [306, 131] on input "Fecha" at bounding box center [306, 130] width 58 height 16
type input "2022-05-14"
type input "13:19:33"
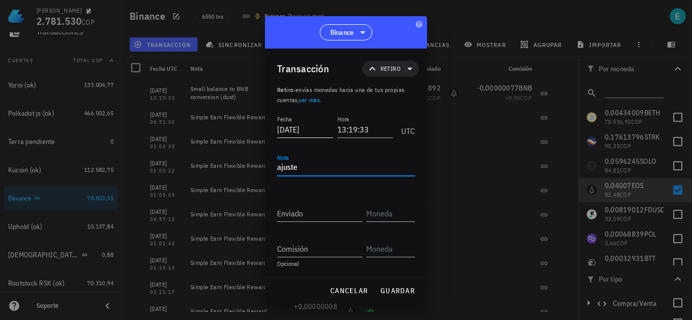
type textarea "ajuste"
type input "0,04007"
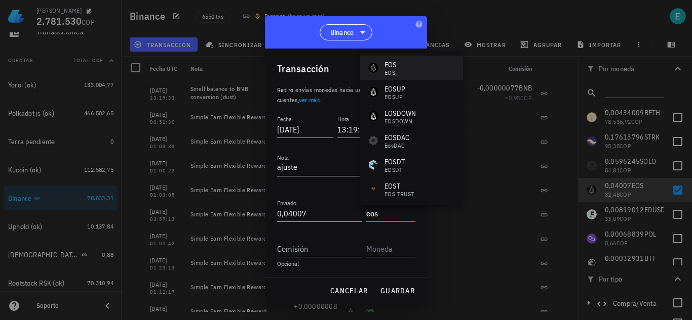
click at [414, 63] on div "EOS EOS" at bounding box center [411, 68] width 103 height 24
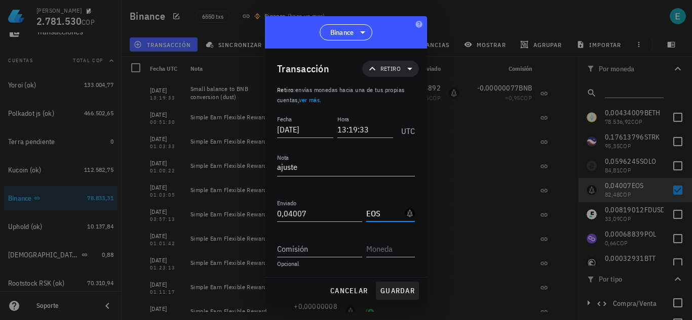
type input "EOS"
click at [399, 286] on button "guardar" at bounding box center [397, 291] width 43 height 18
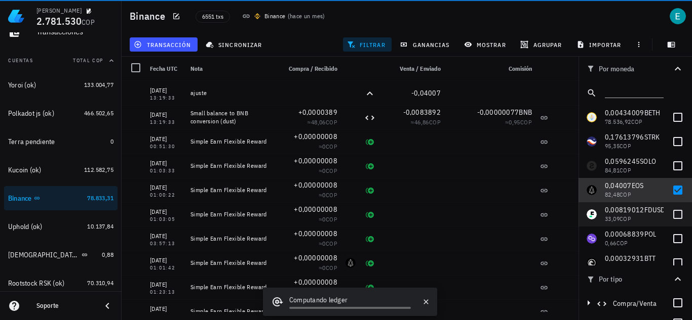
drag, startPoint x: 667, startPoint y: 190, endPoint x: 620, endPoint y: 213, distance: 52.8
click at [669, 190] on div at bounding box center [677, 190] width 17 height 17
checkbox input "false"
click at [669, 214] on div at bounding box center [677, 214] width 17 height 17
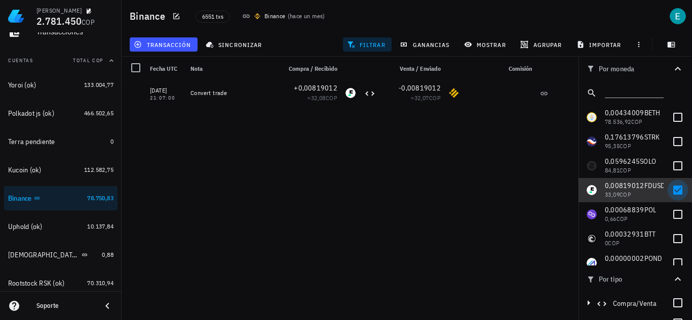
click at [669, 193] on div at bounding box center [677, 190] width 17 height 17
checkbox input "false"
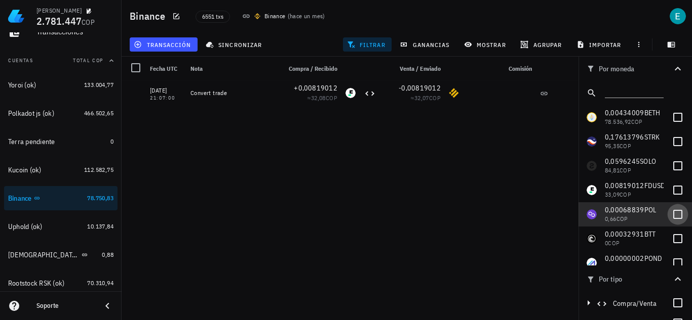
click at [669, 215] on div at bounding box center [677, 214] width 17 height 17
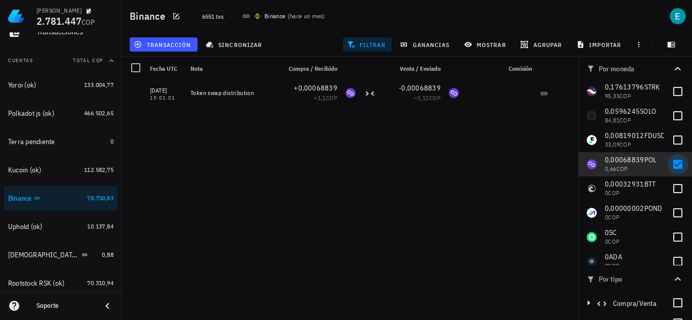
scroll to position [51, 0]
click at [669, 166] on div at bounding box center [677, 163] width 17 height 17
checkbox input "false"
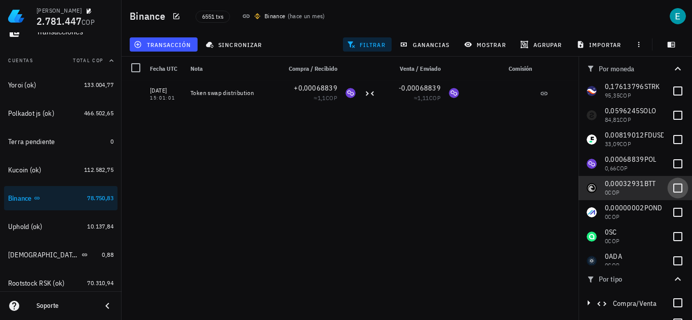
click at [669, 186] on div at bounding box center [677, 188] width 17 height 17
checkbox input "true"
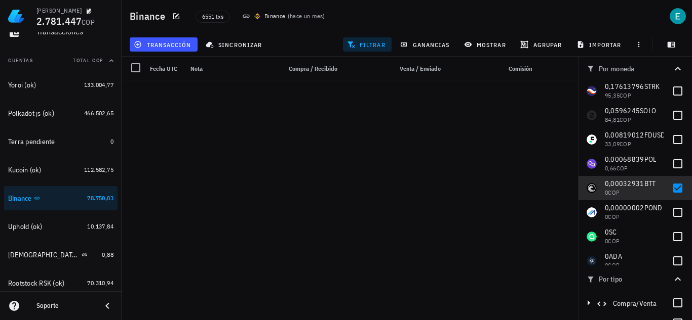
scroll to position [1008, 0]
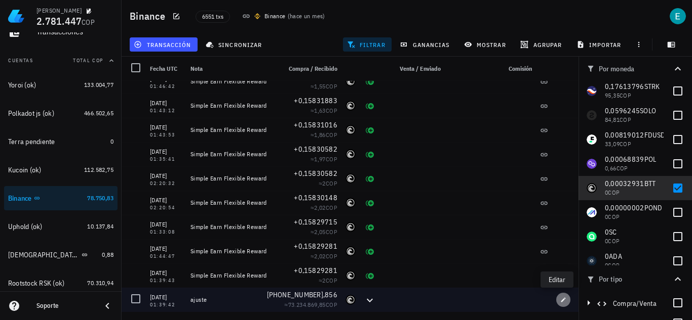
click at [560, 300] on icon "button" at bounding box center [563, 300] width 6 height 6
type input "2021-11-27"
type input "01:39:42"
type input "5.784.546,856"
type input "BTT"
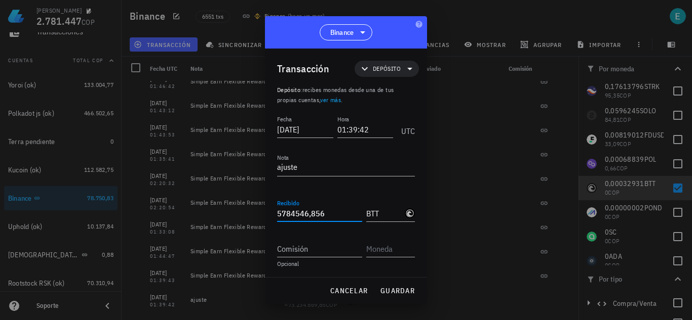
drag, startPoint x: 324, startPoint y: 213, endPoint x: 330, endPoint y: 214, distance: 6.2
click at [330, 214] on input "5784546,856" at bounding box center [319, 214] width 85 height 16
click at [390, 288] on span "guardar" at bounding box center [397, 291] width 35 height 9
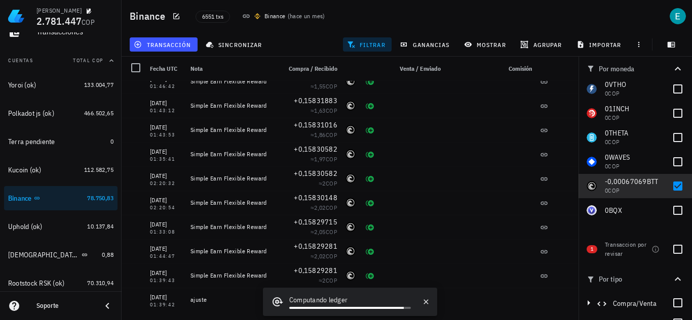
scroll to position [1456, 0]
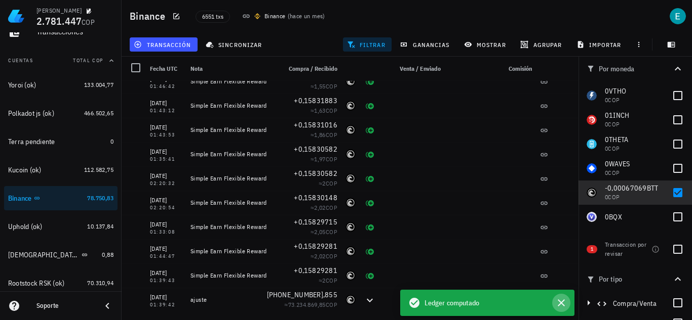
drag, startPoint x: 554, startPoint y: 303, endPoint x: 528, endPoint y: 220, distance: 86.8
click at [554, 302] on button "button" at bounding box center [561, 303] width 18 height 18
click at [561, 304] on icon "button" at bounding box center [560, 303] width 7 height 7
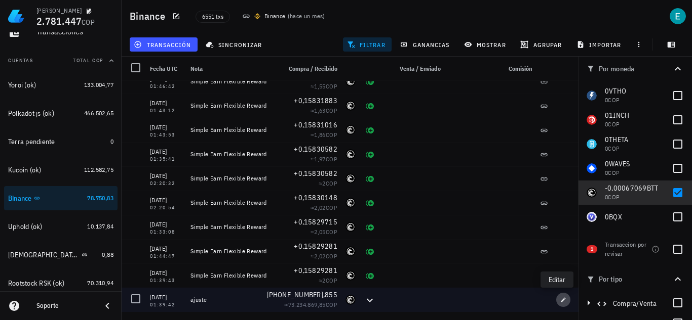
click at [556, 304] on button "button" at bounding box center [563, 300] width 14 height 14
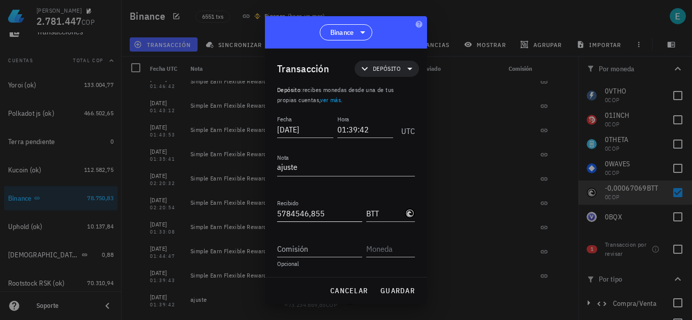
click at [331, 213] on input "5784546,855" at bounding box center [319, 214] width 85 height 16
click at [398, 288] on span "guardar" at bounding box center [397, 291] width 35 height 9
type input "5.784.546,855"
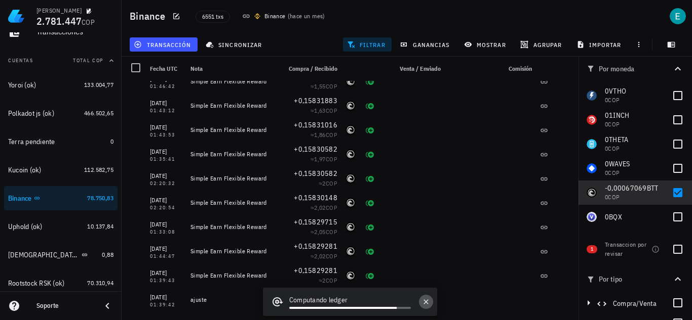
click at [423, 301] on icon "button" at bounding box center [426, 302] width 8 height 8
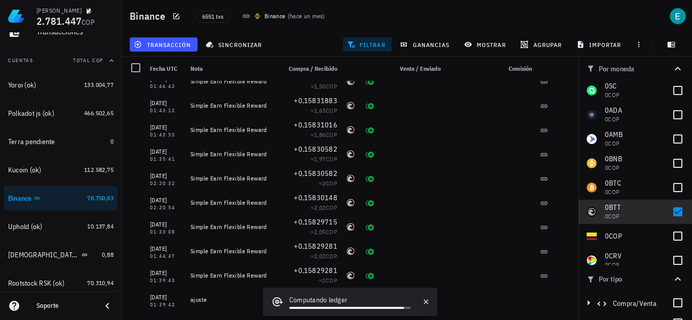
scroll to position [153, 0]
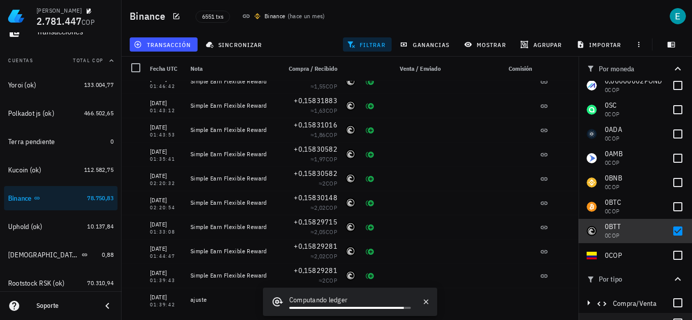
click at [669, 231] on div at bounding box center [677, 231] width 17 height 17
checkbox input "false"
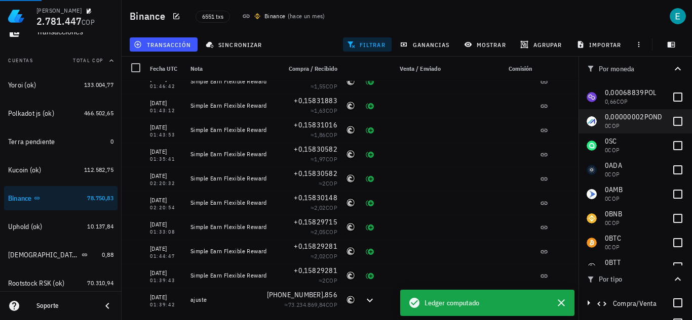
scroll to position [0, 0]
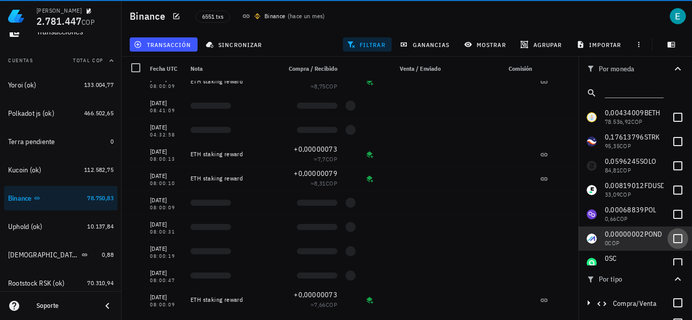
click at [669, 237] on div at bounding box center [677, 238] width 17 height 17
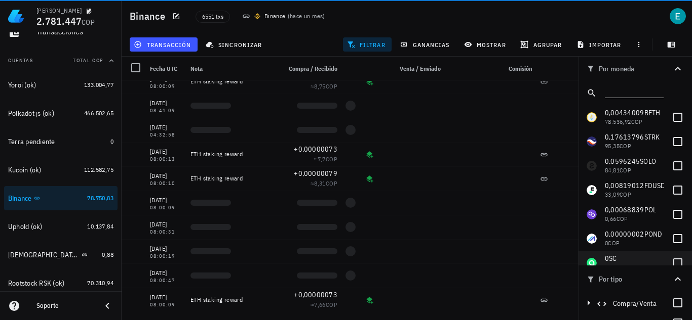
checkbox input "true"
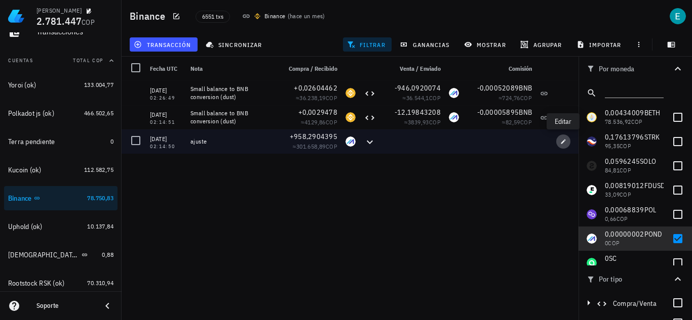
click at [562, 142] on icon "button" at bounding box center [563, 141] width 5 height 5
type input "2021-08-07"
type input "02:14:50"
type input "958,2904395"
type input "POND"
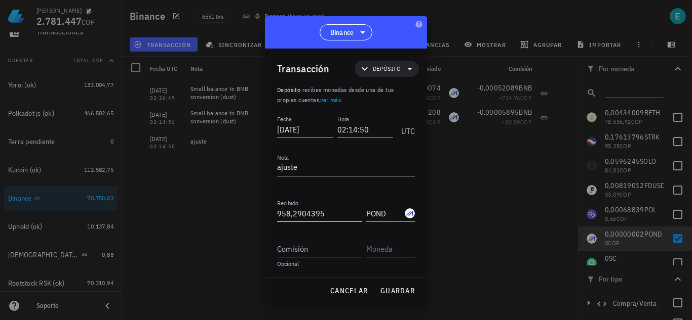
click at [325, 214] on input "958,2904395" at bounding box center [319, 214] width 85 height 16
click at [396, 288] on span "guardar" at bounding box center [397, 291] width 35 height 9
type input "958,2904395"
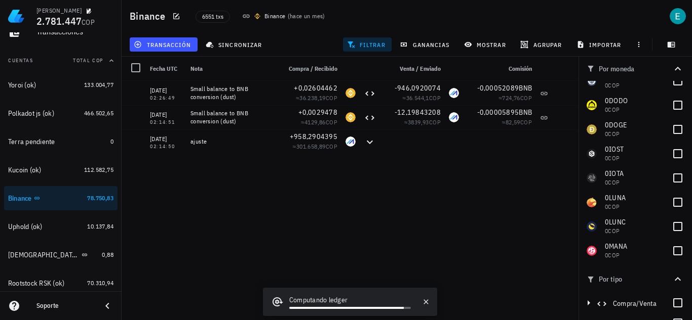
scroll to position [1266, 0]
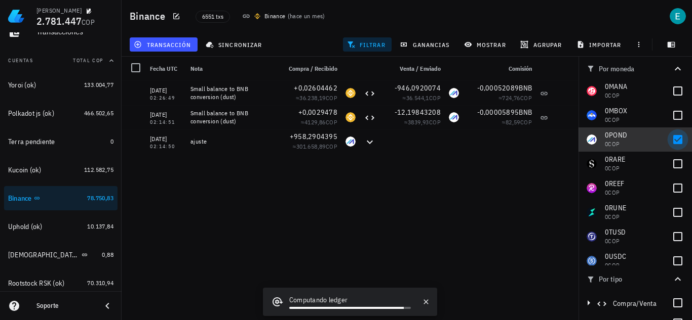
click at [669, 141] on div at bounding box center [677, 139] width 17 height 17
checkbox input "false"
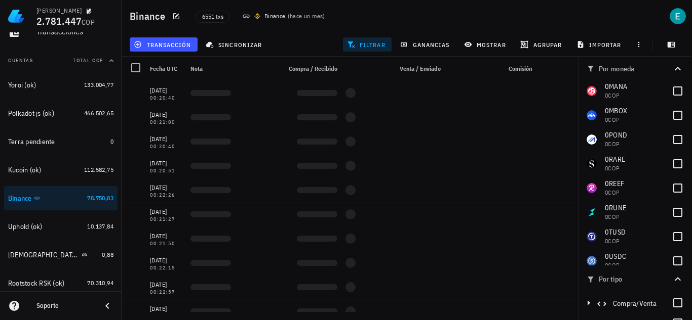
scroll to position [0, 0]
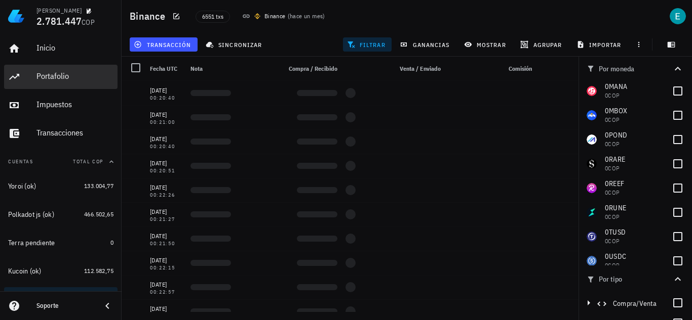
click at [68, 71] on div "Portafolio" at bounding box center [74, 76] width 77 height 23
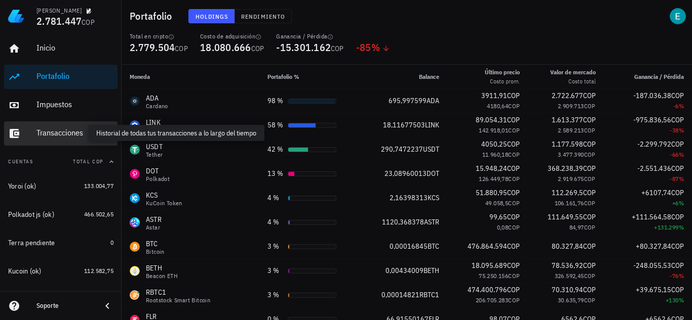
click at [65, 131] on div "Transacciones" at bounding box center [74, 133] width 77 height 10
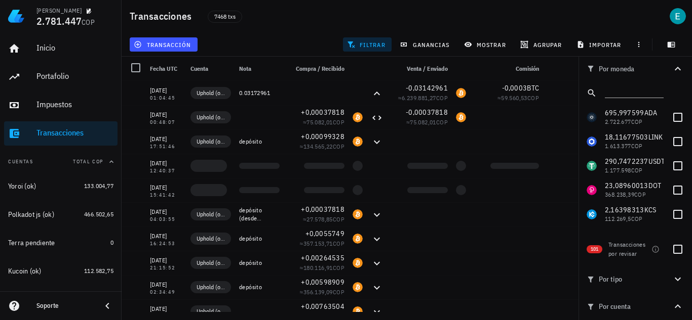
scroll to position [101, 0]
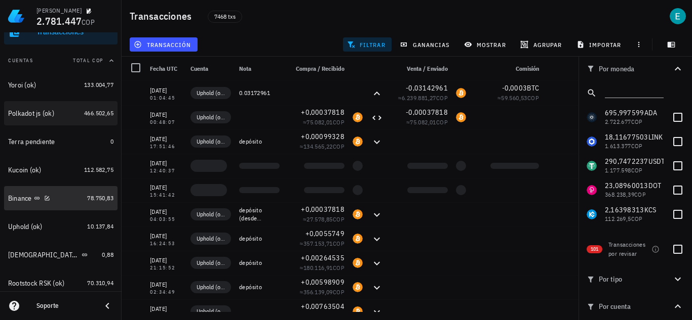
drag, startPoint x: 65, startPoint y: 195, endPoint x: 108, endPoint y: 113, distance: 93.1
click at [65, 195] on div "Binance" at bounding box center [45, 199] width 75 height 10
click at [23, 194] on div "Binance" at bounding box center [20, 198] width 24 height 9
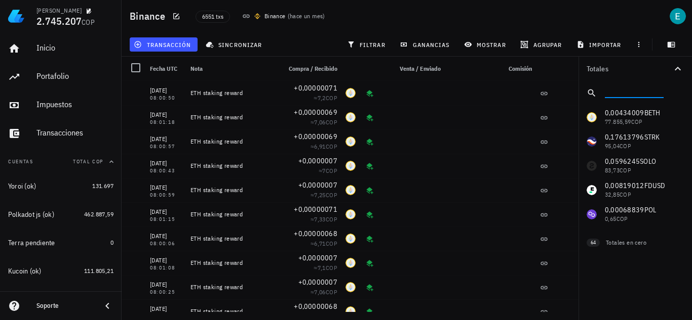
click at [616, 95] on input "text" at bounding box center [632, 91] width 57 height 13
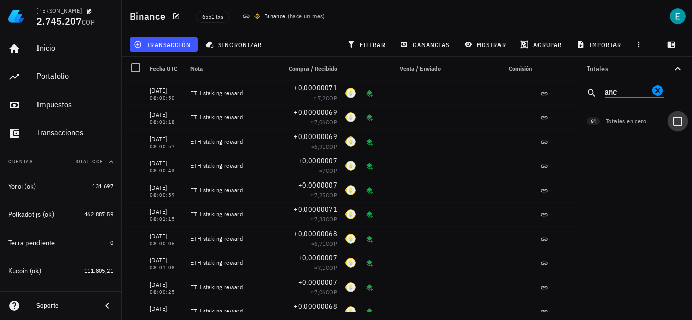
type input "anc"
click at [675, 123] on div at bounding box center [677, 121] width 17 height 17
checkbox input "true"
click at [623, 89] on input "anc" at bounding box center [626, 91] width 45 height 13
type input "anc"
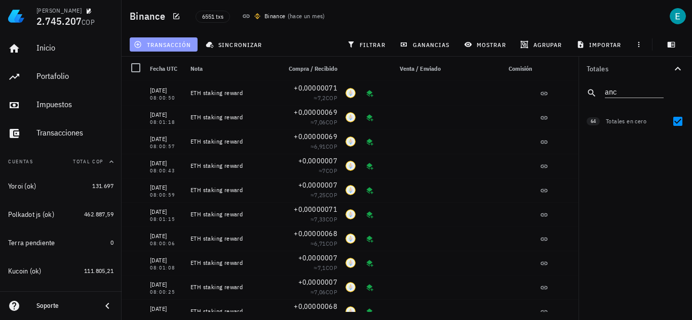
click at [174, 50] on button "transacción" at bounding box center [164, 44] width 68 height 14
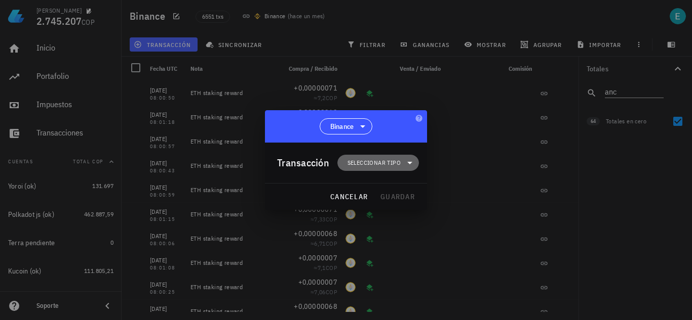
click at [362, 165] on span "Seleccionar tipo" at bounding box center [373, 163] width 53 height 10
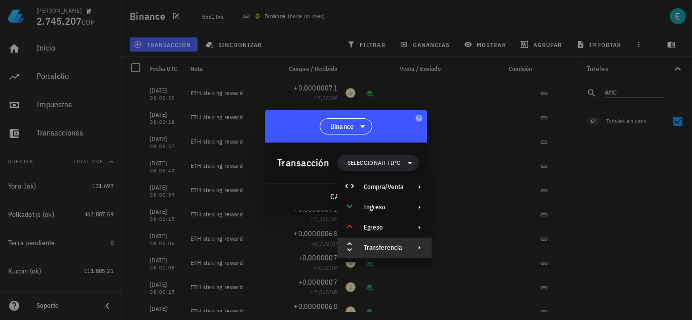
click at [391, 243] on div "Transferencia" at bounding box center [384, 248] width 94 height 20
click at [458, 251] on div "Depósito" at bounding box center [488, 252] width 60 height 8
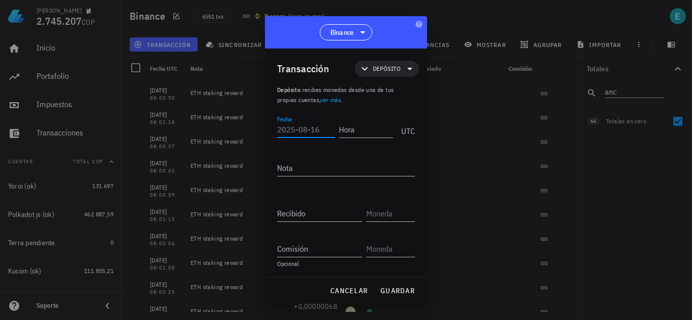
click at [300, 133] on input "Fecha" at bounding box center [306, 130] width 58 height 16
type input "[DATE]"
type input "00:00:50"
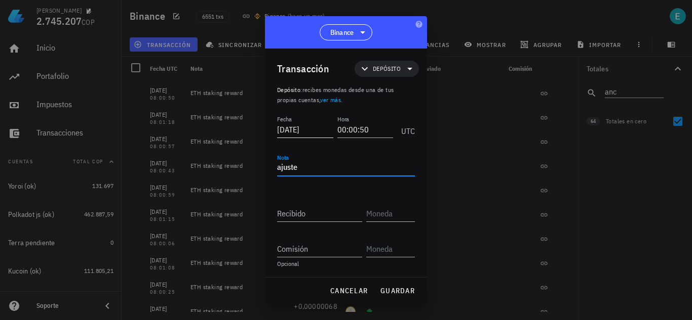
type textarea "ajuste"
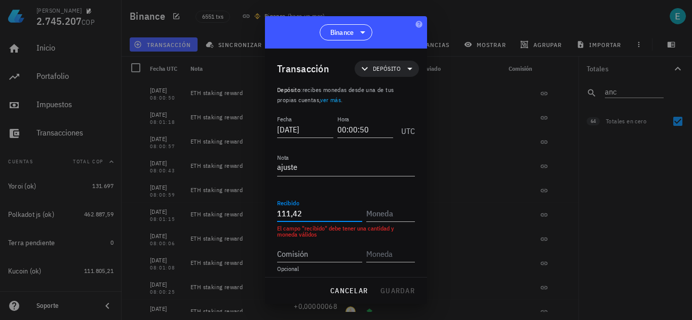
type input "111,42"
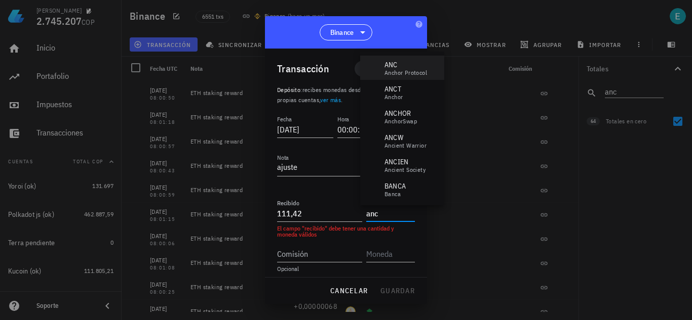
click at [396, 70] on div "Anchor Protocol" at bounding box center [405, 73] width 43 height 6
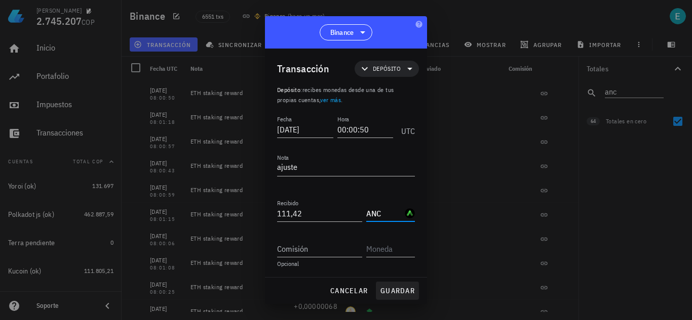
type input "ANC"
click at [402, 289] on span "guardar" at bounding box center [397, 291] width 35 height 9
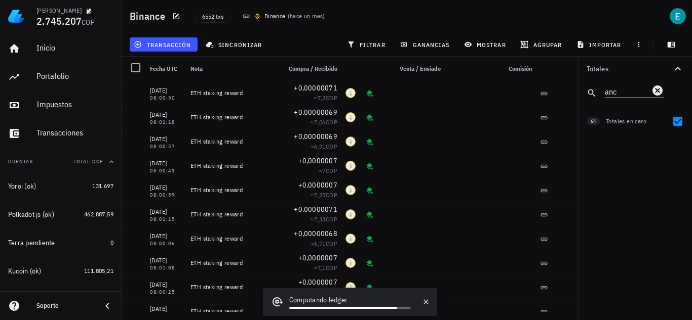
click at [621, 92] on input "anc" at bounding box center [626, 91] width 45 height 13
type input "a"
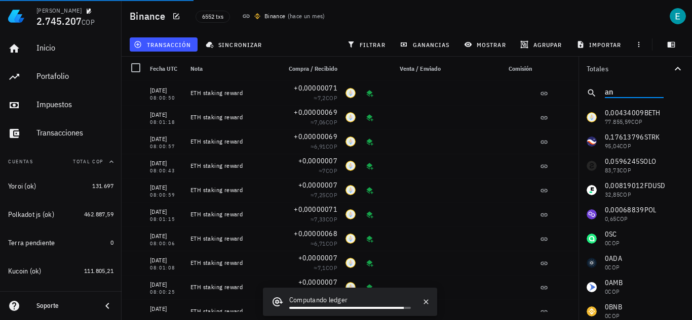
type input "anc"
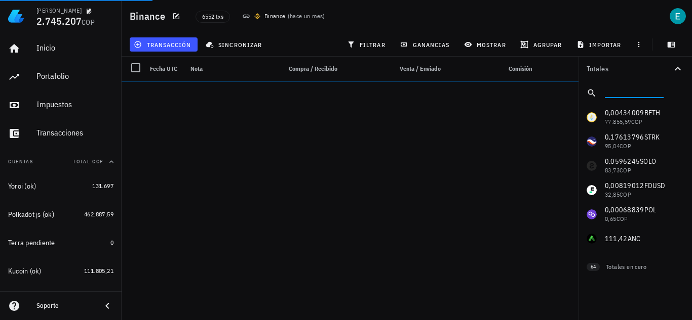
click at [624, 90] on input "text" at bounding box center [632, 91] width 57 height 13
click at [625, 90] on input "text" at bounding box center [632, 91] width 57 height 13
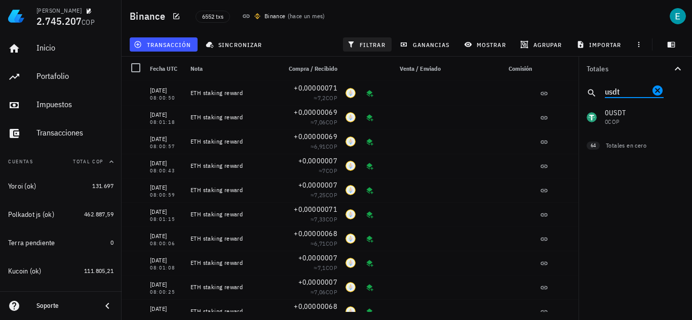
type input "usdt"
click at [368, 48] on span "filtrar" at bounding box center [367, 45] width 36 height 8
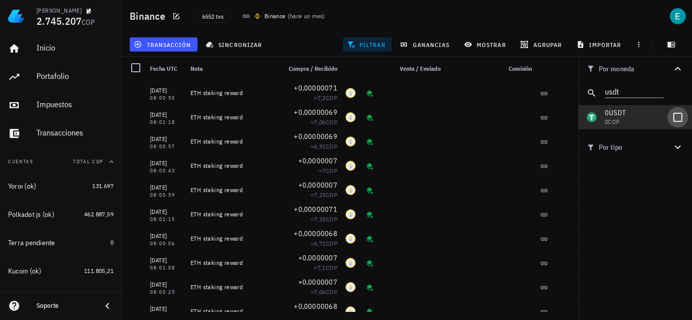
click at [676, 118] on div at bounding box center [677, 117] width 17 height 17
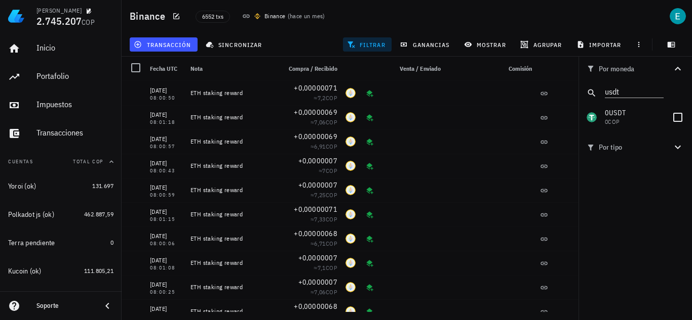
checkbox input "true"
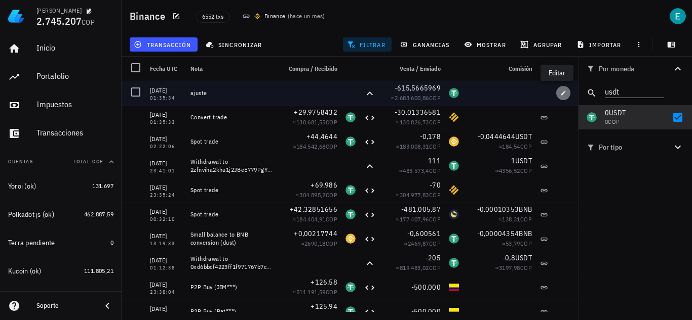
click at [560, 90] on icon "button" at bounding box center [563, 93] width 6 height 6
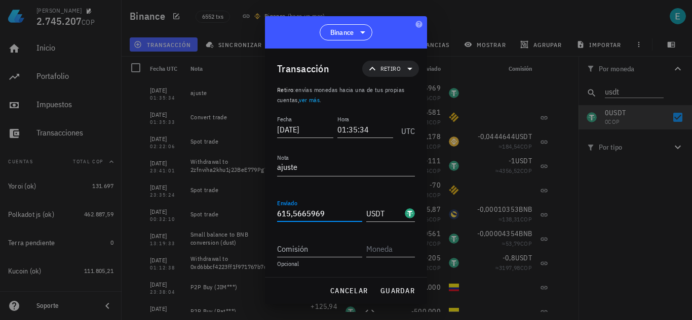
drag, startPoint x: 330, startPoint y: 214, endPoint x: 233, endPoint y: 207, distance: 97.0
click at [266, 209] on div "Transacción Retiro Retiro : envías monedas hacia una de tus propias cuentas, ve…" at bounding box center [346, 163] width 162 height 229
click at [386, 288] on span "guardar" at bounding box center [397, 291] width 35 height 9
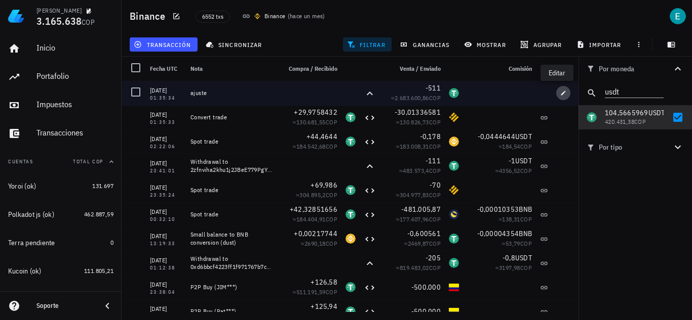
click at [560, 91] on icon "button" at bounding box center [563, 93] width 6 height 6
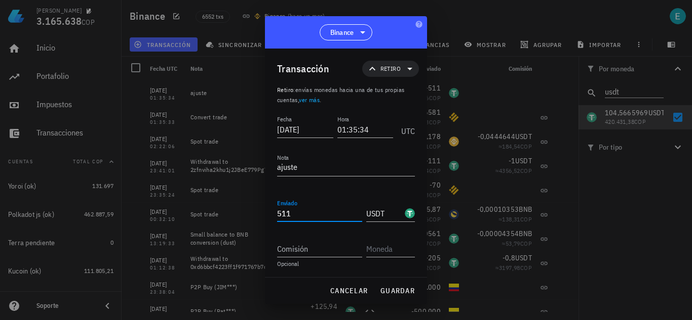
click at [328, 210] on input "511" at bounding box center [319, 214] width 85 height 16
click at [394, 289] on span "guardar" at bounding box center [397, 291] width 35 height 9
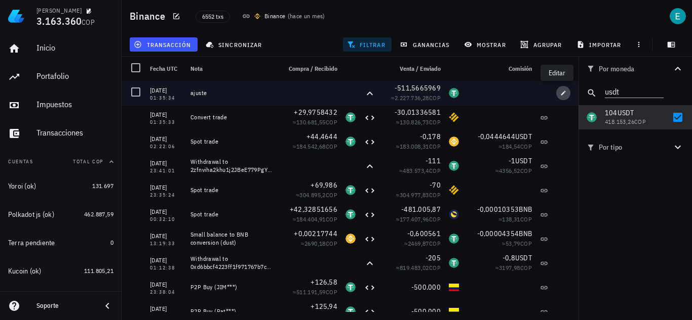
click at [560, 93] on icon "button" at bounding box center [563, 93] width 6 height 6
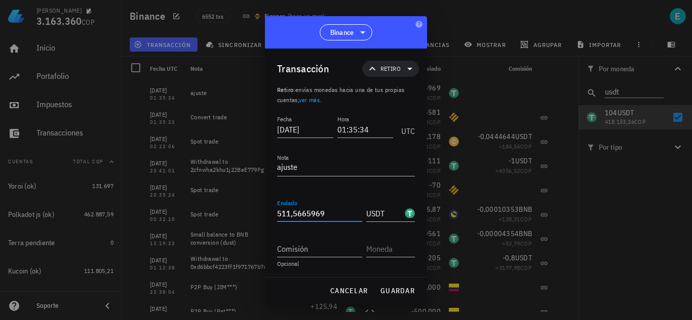
drag, startPoint x: 287, startPoint y: 215, endPoint x: 346, endPoint y: 216, distance: 58.7
click at [346, 216] on input "511,5665969" at bounding box center [319, 214] width 85 height 16
click at [289, 212] on input "51087462" at bounding box center [319, 214] width 85 height 16
click at [327, 212] on input "510,87462" at bounding box center [319, 214] width 85 height 16
click at [385, 284] on button "guardar" at bounding box center [397, 291] width 43 height 18
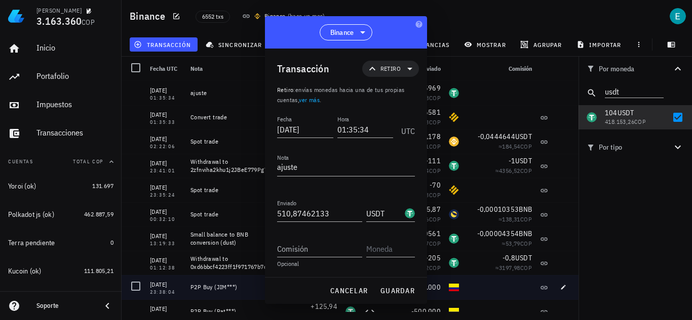
type input "511,5665969"
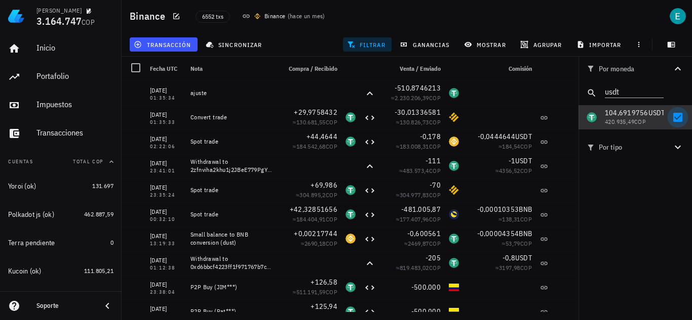
click at [675, 120] on div at bounding box center [677, 117] width 17 height 17
checkbox input "false"
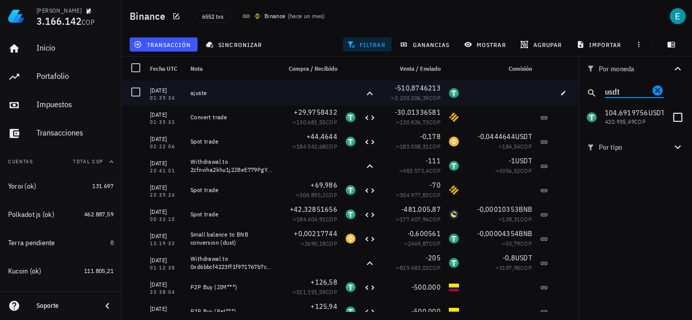
drag, startPoint x: 630, startPoint y: 89, endPoint x: 526, endPoint y: 89, distance: 104.3
click at [526, 89] on div "Binance 6552 txs Binance ( hace un mes ) transacción sincronizar filtrar gananc…" at bounding box center [346, 156] width 692 height 312
type input "[PERSON_NAME]"
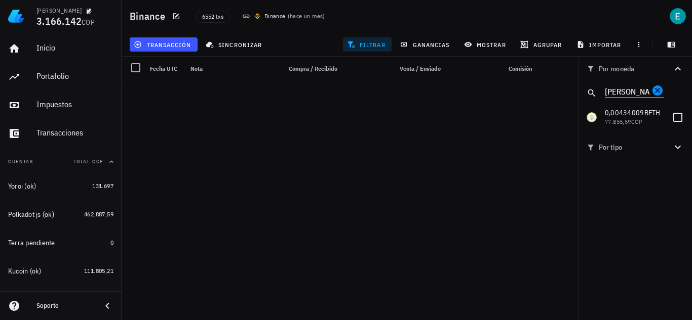
scroll to position [30528, 0]
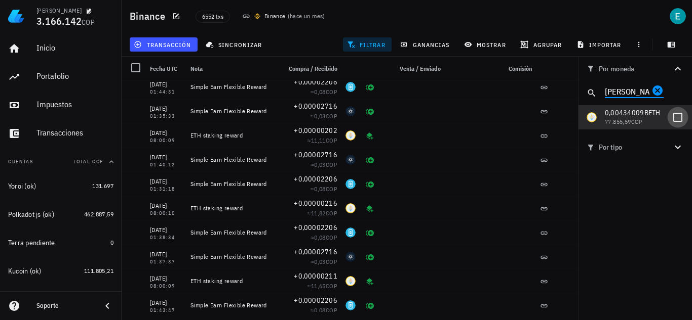
click at [674, 115] on div at bounding box center [677, 117] width 17 height 17
checkbox input "true"
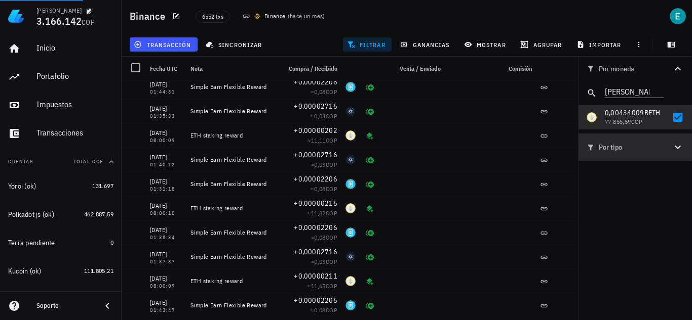
click at [665, 150] on span "Por tipo" at bounding box center [628, 147] width 85 height 11
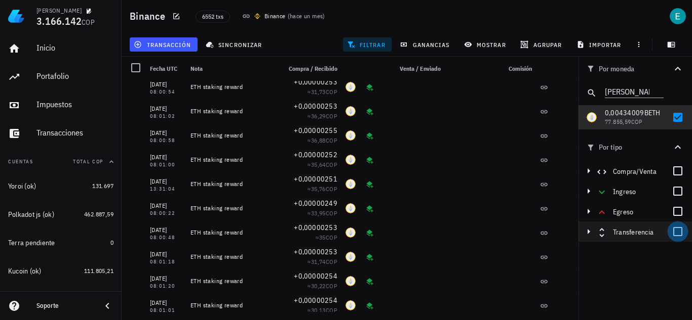
click at [677, 235] on div at bounding box center [677, 231] width 17 height 17
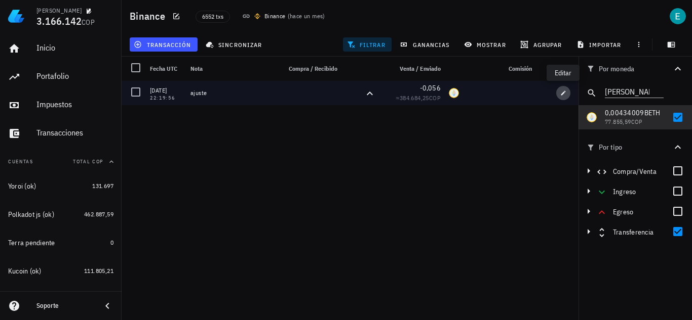
drag, startPoint x: 559, startPoint y: 94, endPoint x: 554, endPoint y: 95, distance: 5.3
click at [559, 93] on span "button" at bounding box center [563, 93] width 14 height 6
type input "[DATE]"
type input "22:19:56"
type input "0,056"
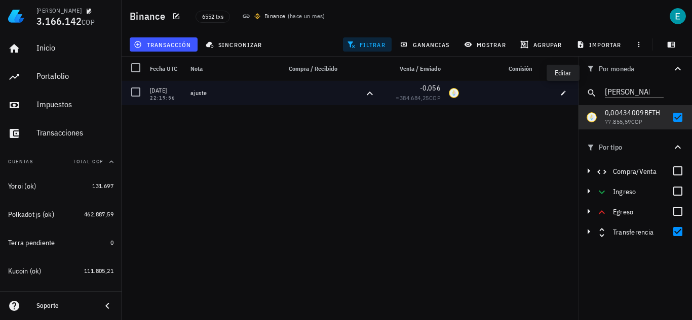
type input "BETH"
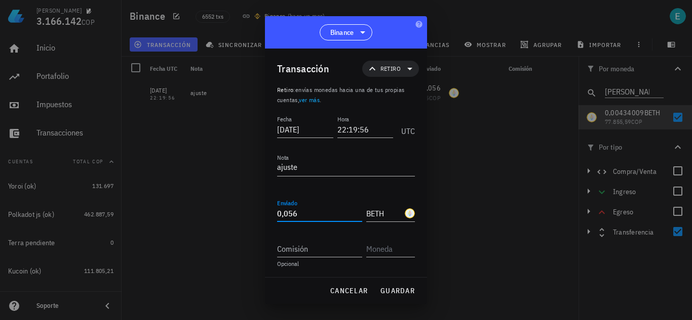
drag, startPoint x: 301, startPoint y: 214, endPoint x: 318, endPoint y: 216, distance: 16.9
click at [318, 216] on input "0,056" at bounding box center [319, 214] width 85 height 16
click at [308, 214] on input "0,056" at bounding box center [319, 214] width 85 height 16
click at [405, 290] on span "guardar" at bounding box center [397, 291] width 35 height 9
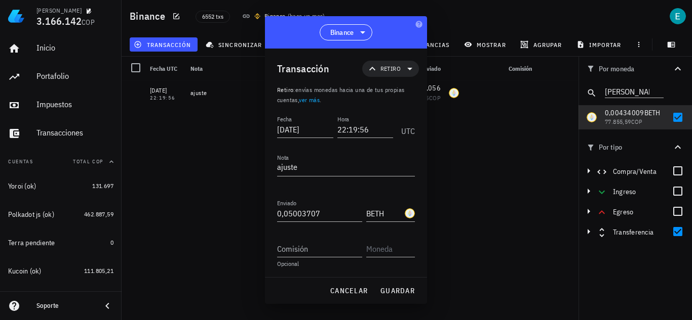
type input "0,056"
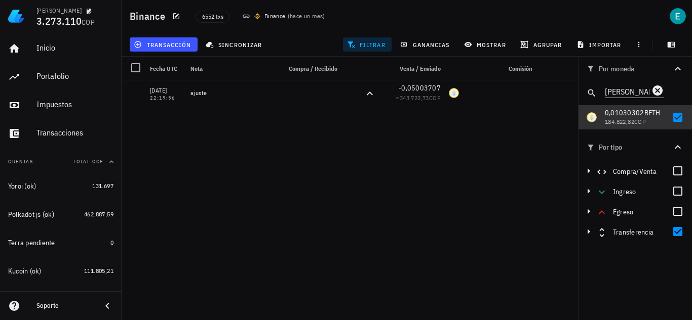
drag, startPoint x: 679, startPoint y: 116, endPoint x: 637, endPoint y: 88, distance: 50.7
click at [679, 116] on div at bounding box center [677, 117] width 17 height 17
checkbox input "false"
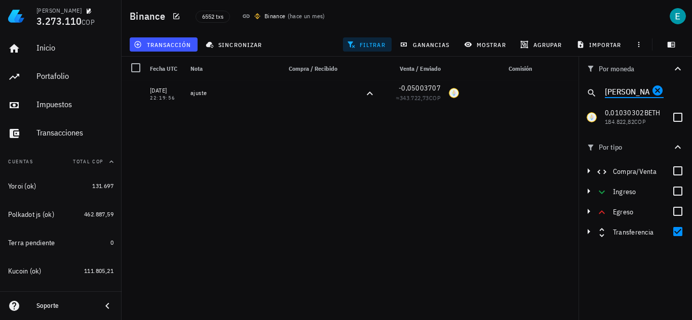
drag, startPoint x: 615, startPoint y: 90, endPoint x: 575, endPoint y: 90, distance: 40.0
click at [575, 90] on div "Binance 6552 txs Binance ( hace un mes ) transacción sincronizar filtrar gananc…" at bounding box center [346, 156] width 692 height 312
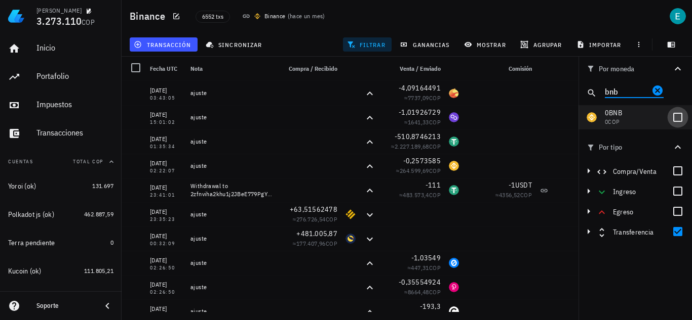
type input "bnb"
click at [681, 119] on div at bounding box center [677, 117] width 17 height 17
checkbox input "true"
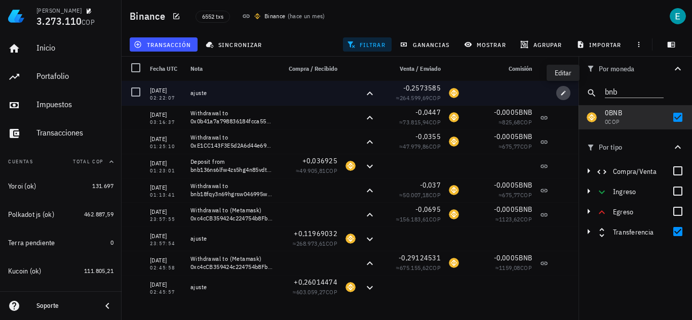
click at [562, 91] on icon "button" at bounding box center [563, 93] width 6 height 6
type input "2023-06-21"
type input "02:22:07"
type input "0,2573585"
type input "BNB"
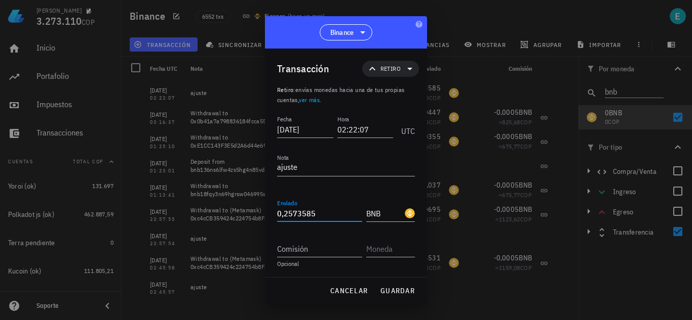
drag, startPoint x: 293, startPoint y: 215, endPoint x: 332, endPoint y: 215, distance: 38.5
click at [332, 215] on input "0,2573585" at bounding box center [319, 214] width 85 height 16
click at [386, 293] on span "guardar" at bounding box center [397, 291] width 35 height 9
type input "0,2573585"
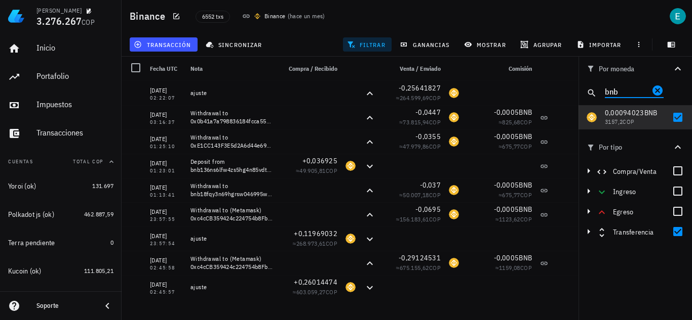
drag, startPoint x: 617, startPoint y: 91, endPoint x: 584, endPoint y: 87, distance: 33.2
click at [584, 87] on div "bnb" at bounding box center [634, 93] width 113 height 24
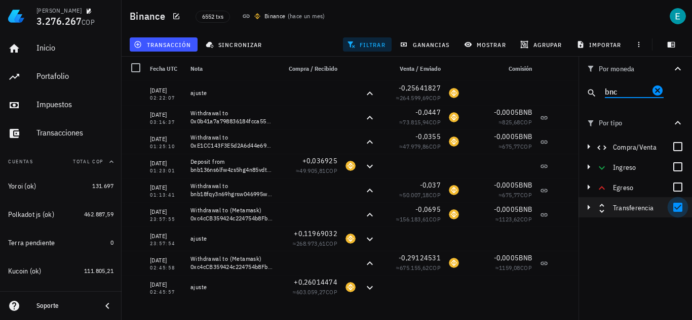
type input "bnc"
click at [678, 212] on div at bounding box center [677, 207] width 17 height 17
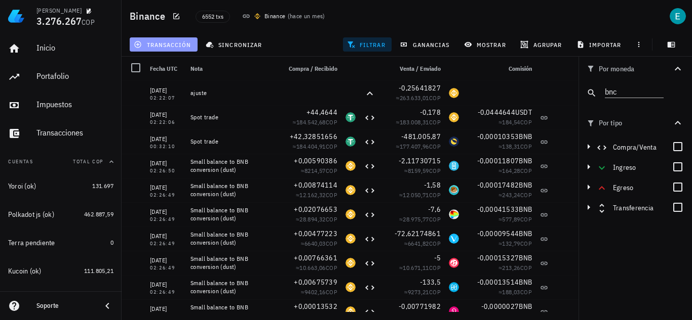
click at [152, 42] on span "transacción" at bounding box center [163, 45] width 55 height 8
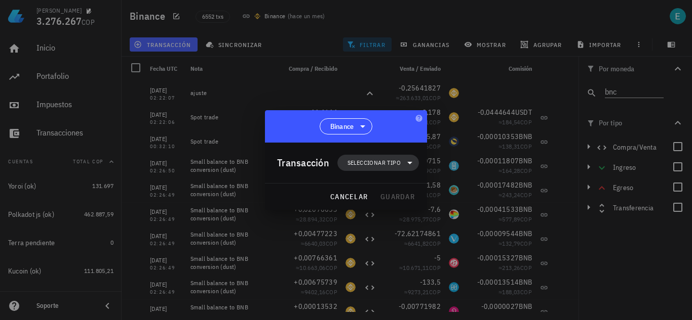
click at [369, 158] on span "Seleccionar tipo" at bounding box center [373, 163] width 53 height 10
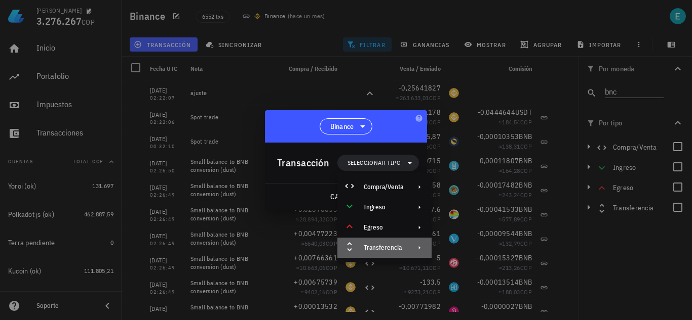
click at [384, 244] on div "Transferencia" at bounding box center [384, 248] width 94 height 20
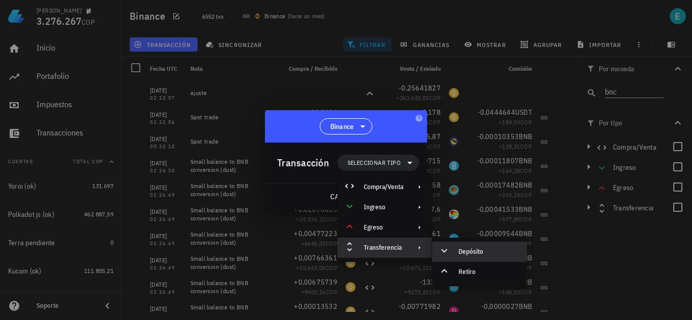
click at [457, 244] on div "Depósito" at bounding box center [479, 252] width 95 height 20
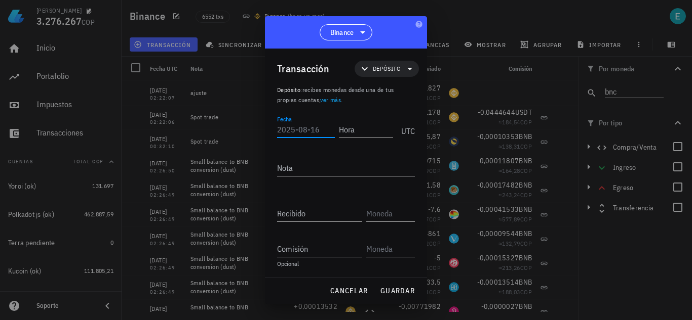
click at [304, 130] on input "Fecha" at bounding box center [306, 130] width 58 height 16
type input "2022-06-02"
type input "05:05:05"
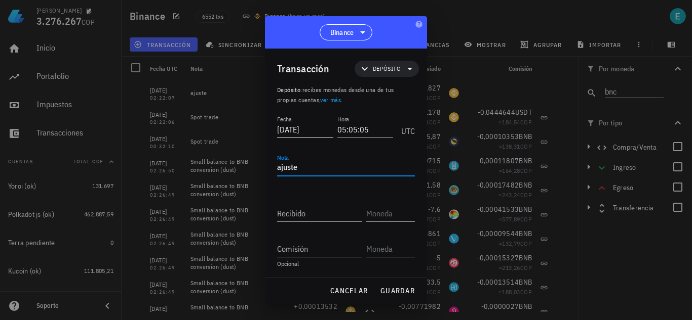
type textarea "ajuste"
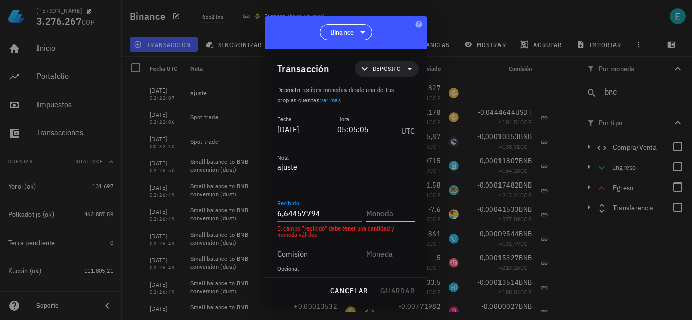
type input "6,64457794"
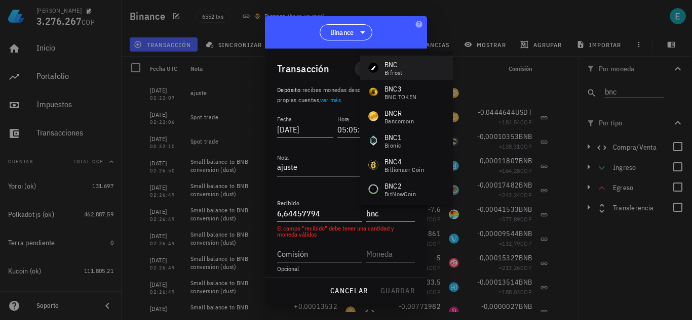
click at [395, 70] on div "Bifrost" at bounding box center [393, 73] width 18 height 6
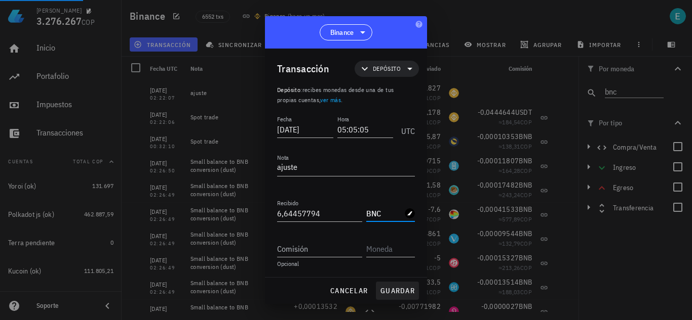
type input "BNC"
click at [401, 289] on span "guardar" at bounding box center [397, 291] width 35 height 9
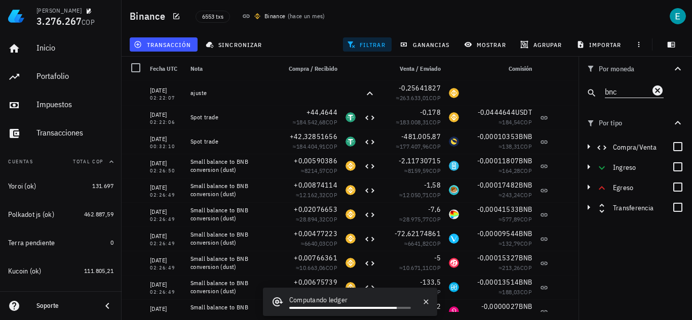
click at [627, 89] on input "bnc" at bounding box center [626, 91] width 45 height 13
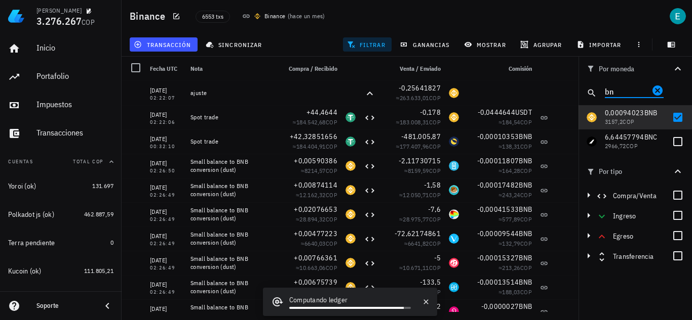
drag, startPoint x: 596, startPoint y: 89, endPoint x: 586, endPoint y: 87, distance: 10.3
click at [586, 87] on div "bn" at bounding box center [634, 93] width 113 height 24
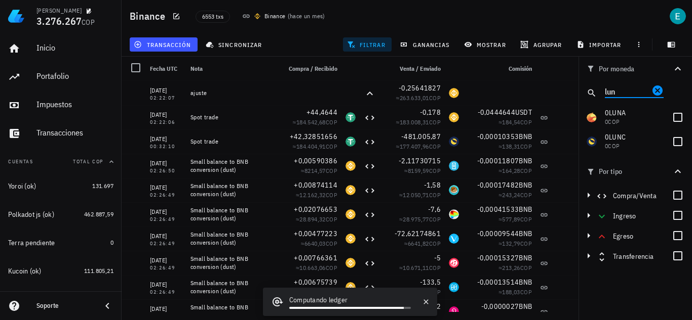
type input "luna"
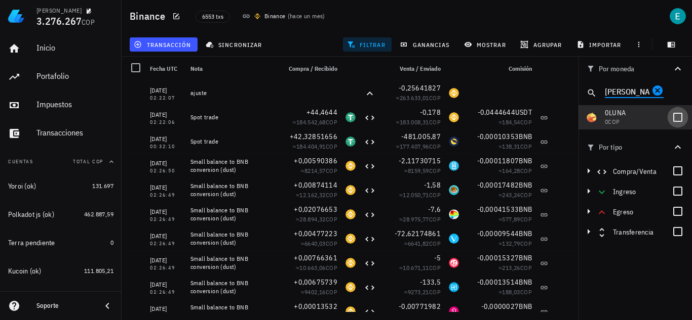
click at [677, 118] on div at bounding box center [677, 117] width 17 height 17
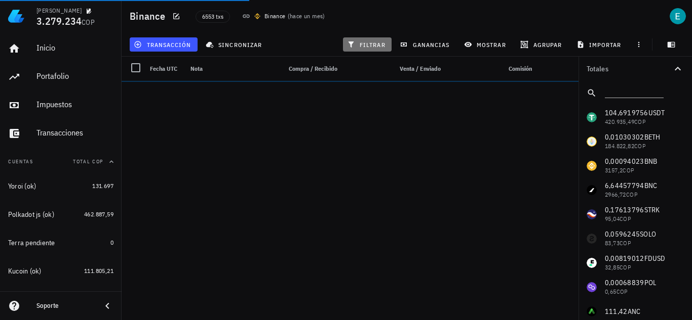
click at [365, 46] on span "filtrar" at bounding box center [367, 45] width 36 height 8
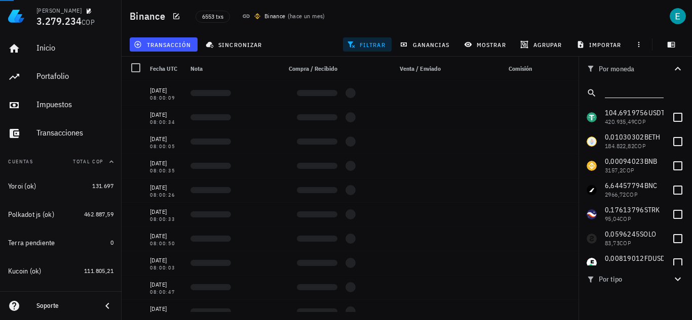
click at [622, 87] on input "text" at bounding box center [632, 91] width 57 height 13
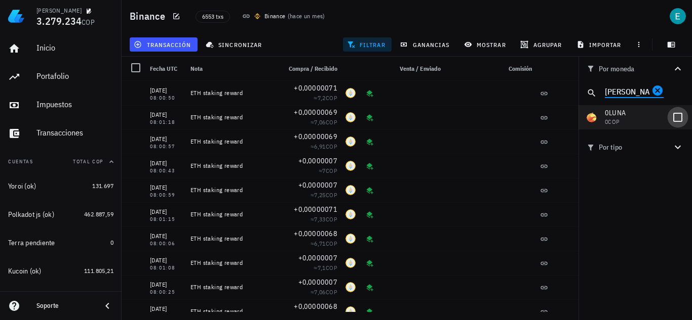
type input "luna"
click at [675, 118] on div at bounding box center [677, 117] width 17 height 17
checkbox input "true"
click at [679, 145] on icon "button" at bounding box center [677, 147] width 12 height 12
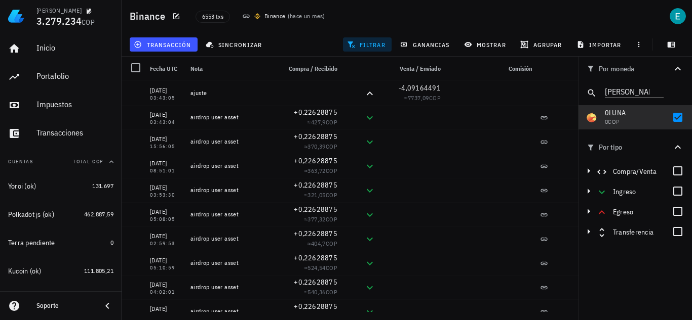
click at [673, 233] on div at bounding box center [677, 231] width 17 height 17
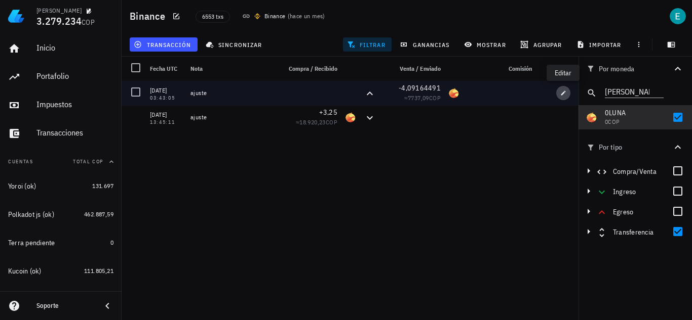
click at [564, 93] on icon "button" at bounding box center [563, 93] width 6 height 6
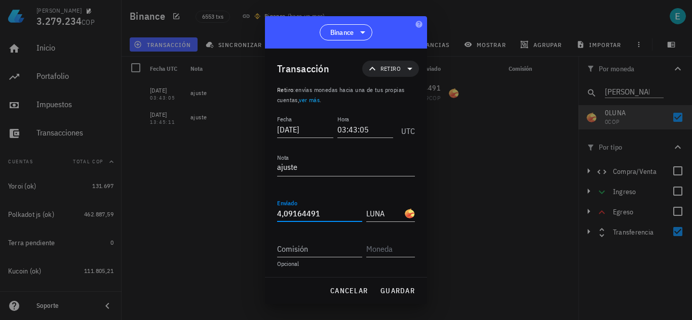
drag, startPoint x: 322, startPoint y: 210, endPoint x: 223, endPoint y: 211, distance: 98.7
click at [223, 210] on div "Ivan Patiño 3.279.234 COP Inicio Portafolio Impuestos Transacciones Cuentas Tot…" at bounding box center [346, 160] width 692 height 320
click at [395, 294] on span "guardar" at bounding box center [397, 291] width 35 height 9
type input "4,09164491"
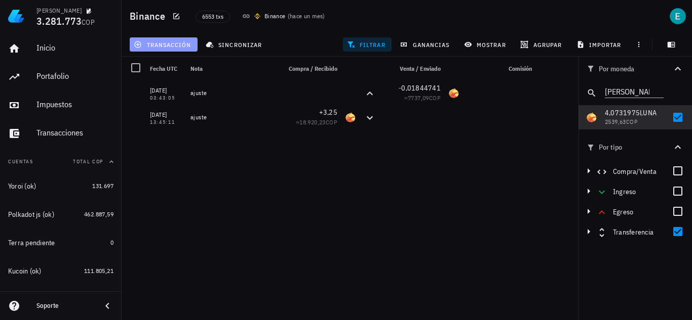
click at [177, 42] on span "transacción" at bounding box center [163, 45] width 55 height 8
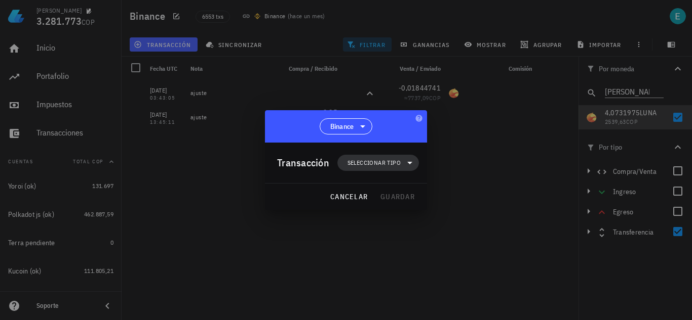
click at [367, 164] on span "Seleccionar tipo" at bounding box center [373, 163] width 53 height 10
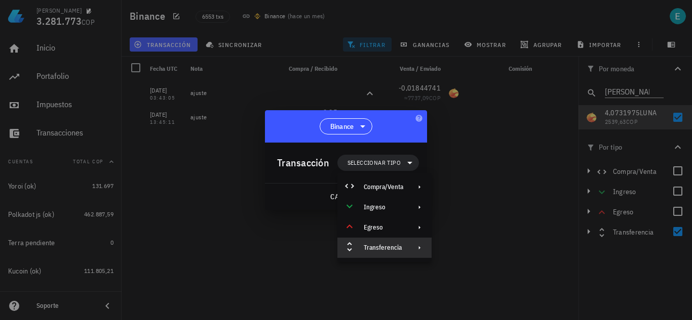
click at [383, 257] on div "Transferencia" at bounding box center [384, 248] width 94 height 20
click at [452, 247] on div "Depósito" at bounding box center [479, 252] width 95 height 20
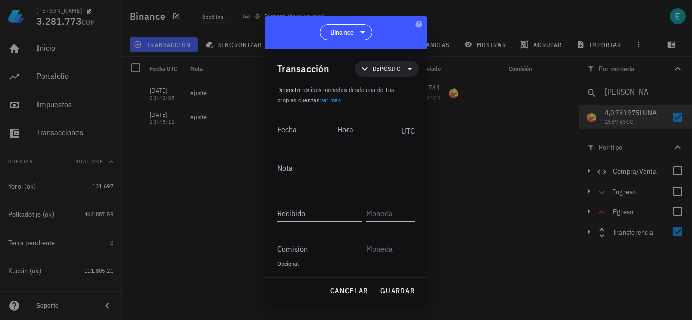
click at [297, 132] on input "Fecha" at bounding box center [305, 130] width 56 height 16
type input "2023-01-01"
type input "00:05:05"
type textarea "ajuste"
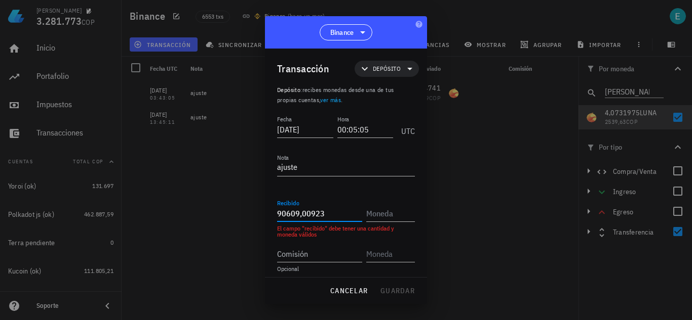
type input "90.609,00923"
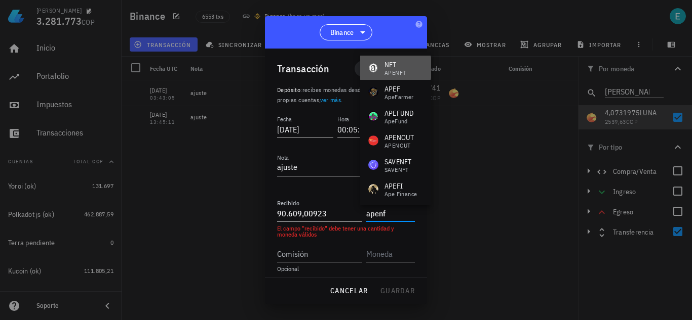
click at [421, 66] on div "NFT APENFT" at bounding box center [395, 68] width 71 height 24
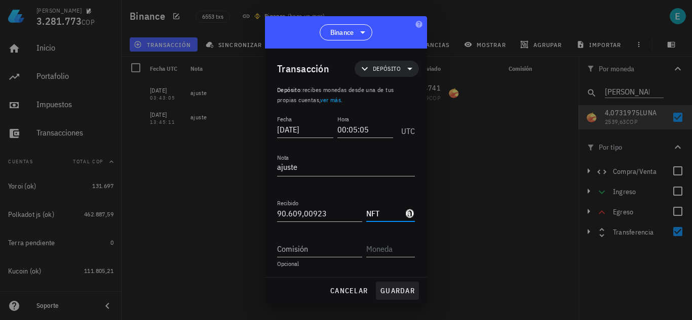
type input "NFT"
click at [401, 286] on button "guardar" at bounding box center [397, 291] width 43 height 18
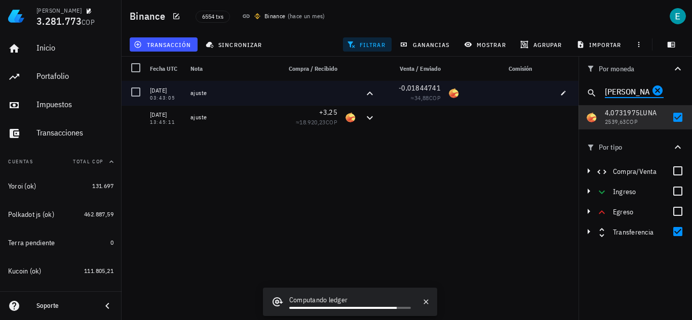
drag, startPoint x: 625, startPoint y: 91, endPoint x: 564, endPoint y: 81, distance: 61.5
click at [564, 81] on div "Binance 6554 txs Binance ( hace un mes ) transacción sincronizar filtrar gananc…" at bounding box center [346, 156] width 692 height 312
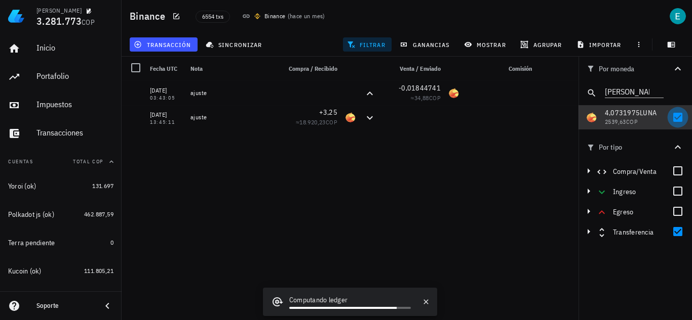
click at [676, 116] on div at bounding box center [677, 117] width 17 height 17
checkbox input "false"
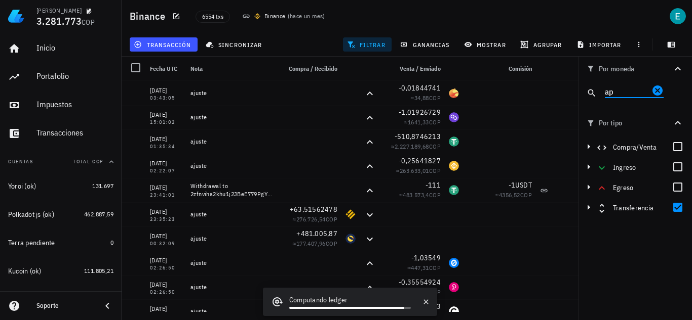
type input "ape"
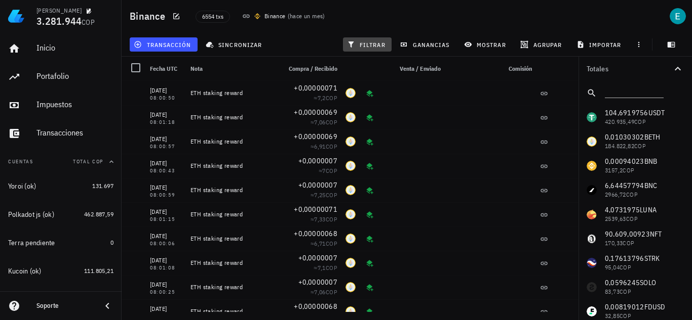
click at [377, 41] on span "filtrar" at bounding box center [367, 45] width 36 height 8
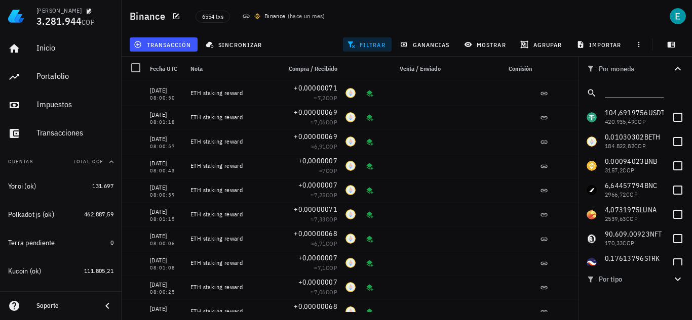
click at [621, 92] on input "text" at bounding box center [632, 91] width 57 height 13
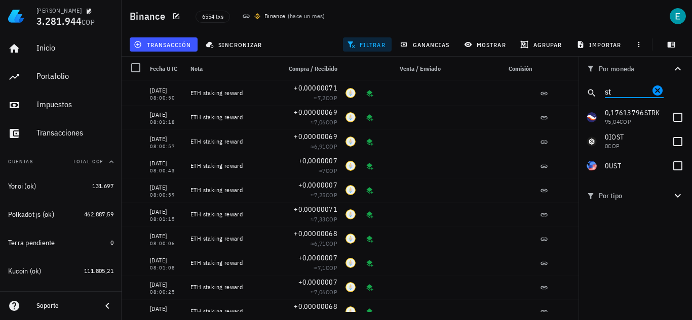
drag, startPoint x: 600, startPoint y: 90, endPoint x: 589, endPoint y: 89, distance: 10.7
click at [589, 89] on div "st" at bounding box center [634, 93] width 113 height 24
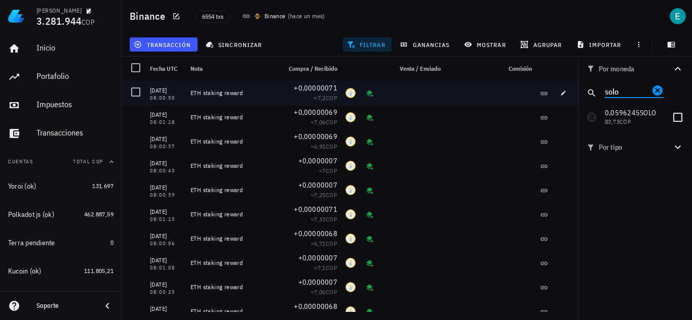
drag, startPoint x: 626, startPoint y: 86, endPoint x: 538, endPoint y: 90, distance: 88.2
click at [538, 90] on div "Binance 6554 txs Binance ( hace un mes ) transacción sincronizar filtrar gananc…" at bounding box center [346, 156] width 692 height 312
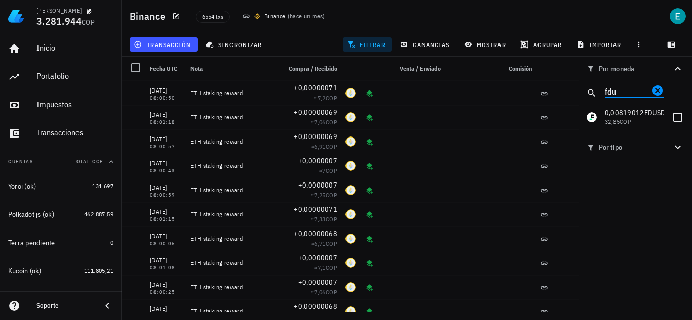
drag, startPoint x: 632, startPoint y: 88, endPoint x: 583, endPoint y: 88, distance: 49.1
click at [583, 88] on div "fdu" at bounding box center [634, 93] width 113 height 24
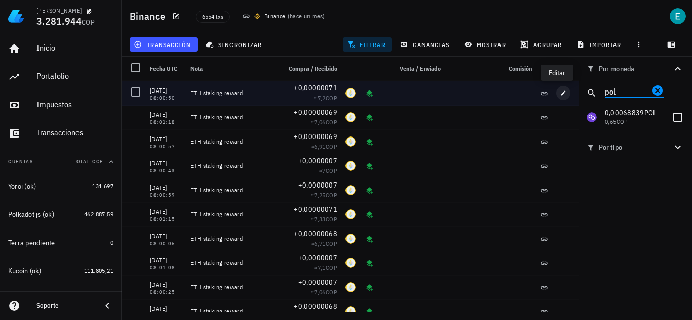
drag, startPoint x: 625, startPoint y: 93, endPoint x: 555, endPoint y: 94, distance: 69.4
click at [554, 93] on div "Binance 6554 txs Binance ( hace un mes ) transacción sincronizar filtrar gananc…" at bounding box center [346, 156] width 692 height 312
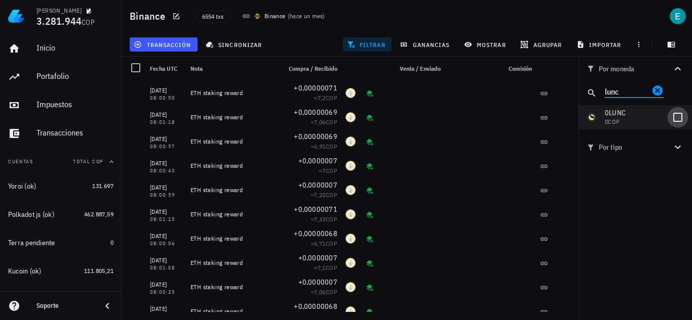
type input "lunc"
click at [672, 117] on div at bounding box center [677, 117] width 17 height 17
checkbox input "true"
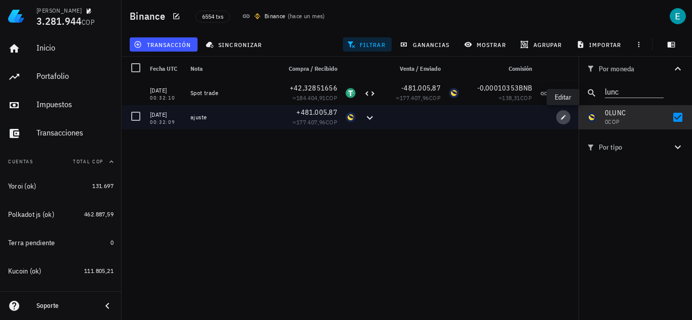
click at [558, 119] on span "button" at bounding box center [563, 117] width 14 height 6
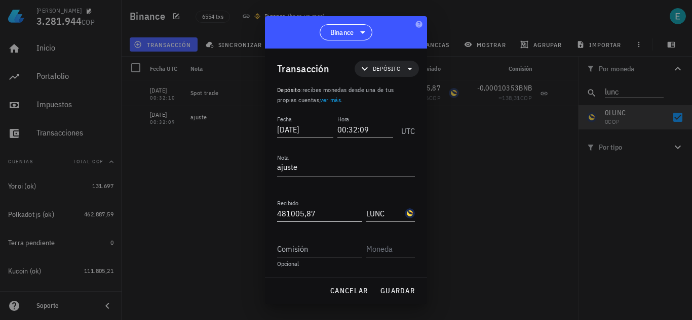
click at [331, 214] on input "481005,87" at bounding box center [319, 214] width 85 height 16
click at [406, 294] on span "guardar" at bounding box center [397, 291] width 35 height 9
type input "481.005,87"
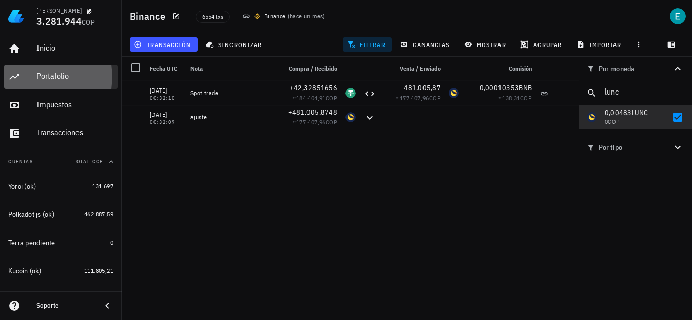
click at [61, 75] on div "Portafolio" at bounding box center [74, 76] width 77 height 10
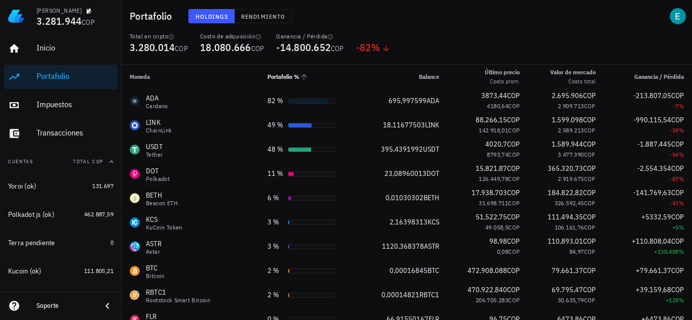
click at [299, 79] on icon "Portafolio %: Sin ordenar. Pulse para ordenar de forma ascendente." at bounding box center [303, 76] width 9 height 9
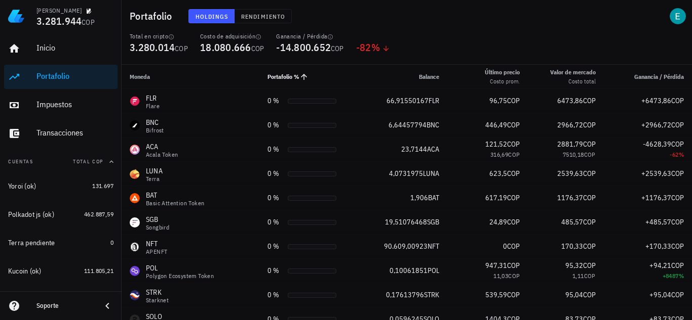
click at [299, 79] on icon "Portafolio %: Orden ascendente. Pulse para ordenar de forma descendente." at bounding box center [303, 76] width 9 height 9
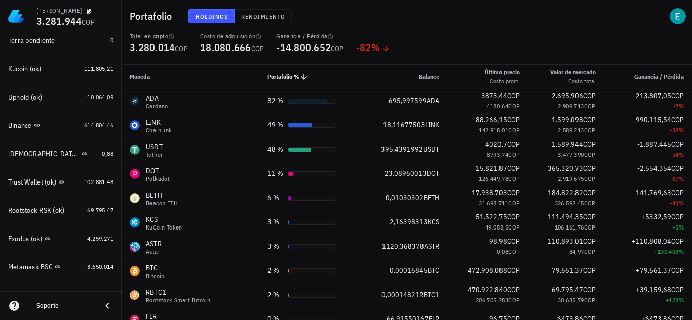
scroll to position [253, 0]
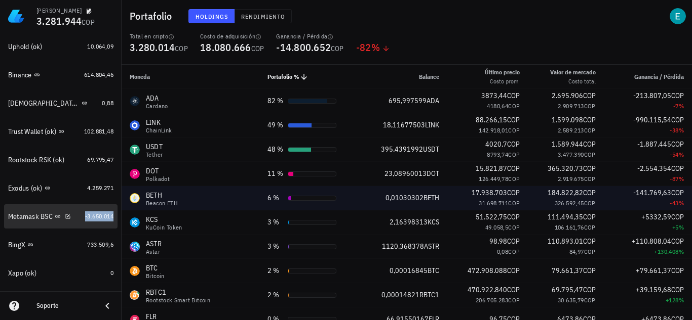
drag, startPoint x: 88, startPoint y: 218, endPoint x: 315, endPoint y: 187, distance: 229.8
click at [88, 218] on span "-3.650.014" at bounding box center [99, 217] width 28 height 8
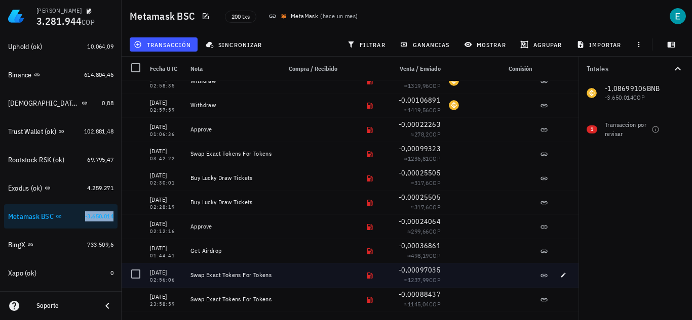
scroll to position [1063, 0]
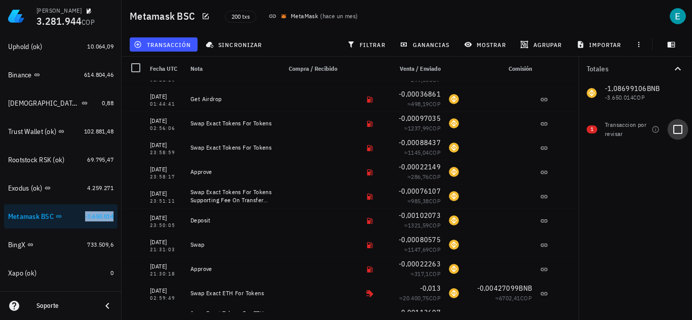
click at [680, 129] on div at bounding box center [677, 129] width 17 height 17
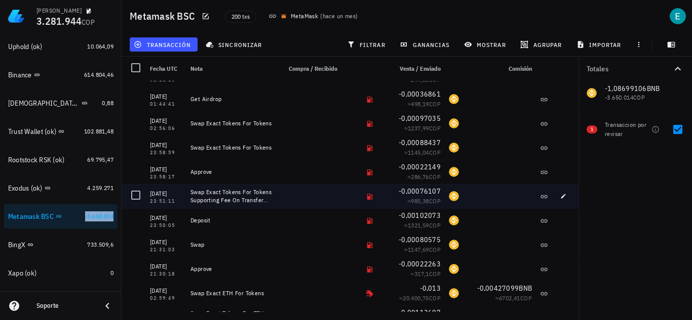
scroll to position [0, 0]
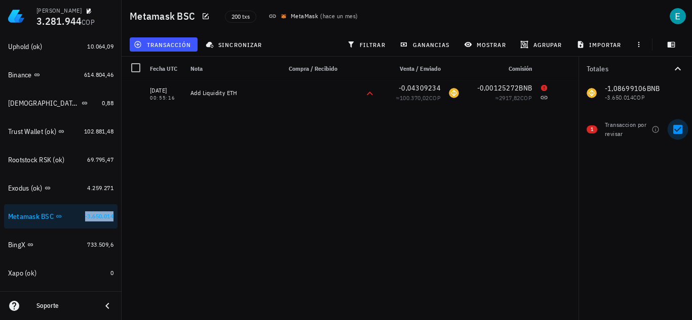
click at [675, 126] on div at bounding box center [677, 129] width 17 height 17
checkbox input "false"
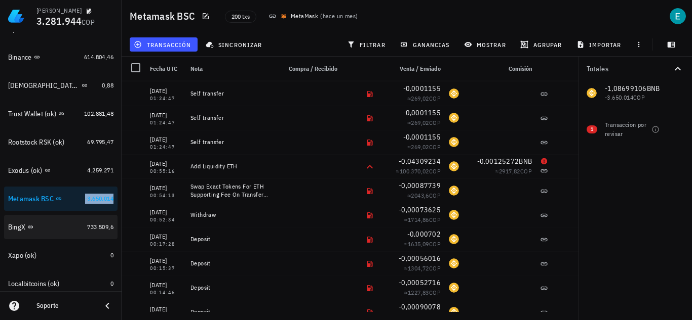
scroll to position [253, 0]
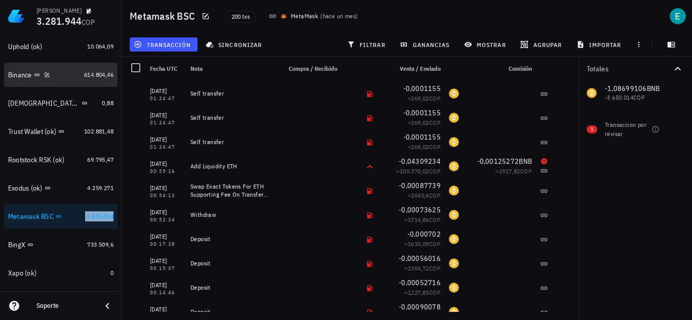
drag, startPoint x: 67, startPoint y: 75, endPoint x: 171, endPoint y: 153, distance: 129.4
click at [67, 76] on div "Binance" at bounding box center [44, 75] width 72 height 10
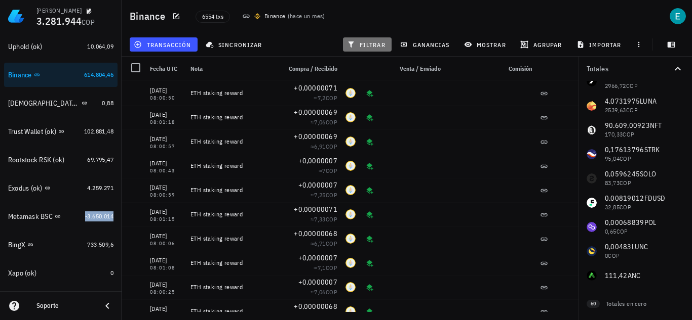
click at [356, 44] on span "filtrar" at bounding box center [367, 45] width 36 height 8
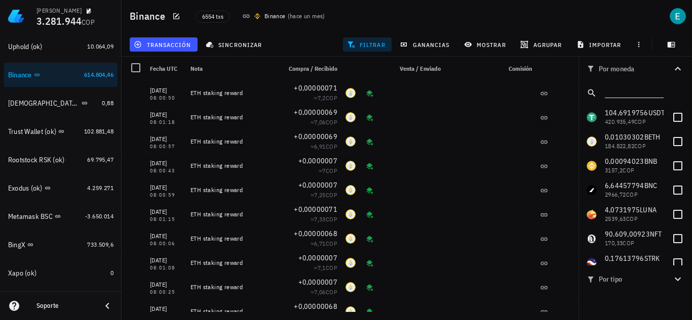
click at [619, 93] on input "text" at bounding box center [632, 91] width 57 height 13
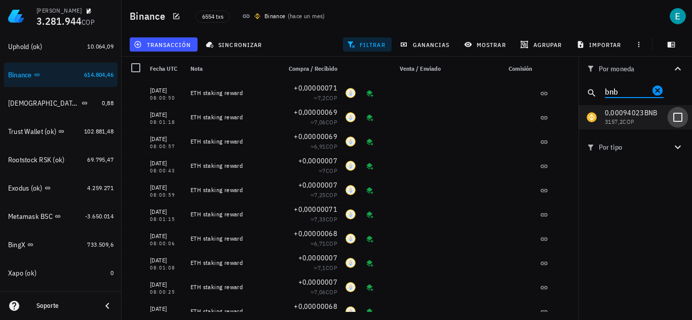
type input "bnb"
click at [674, 116] on div at bounding box center [677, 117] width 17 height 17
checkbox input "true"
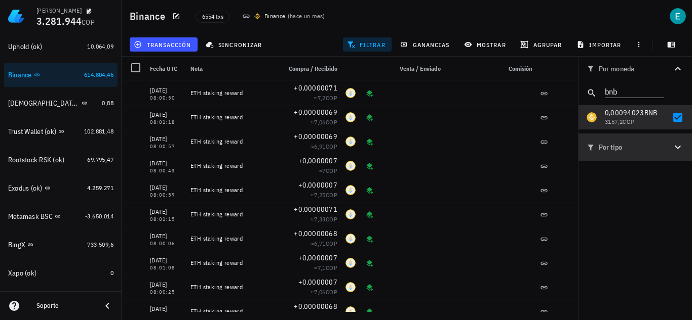
click at [677, 143] on icon "button" at bounding box center [677, 147] width 12 height 12
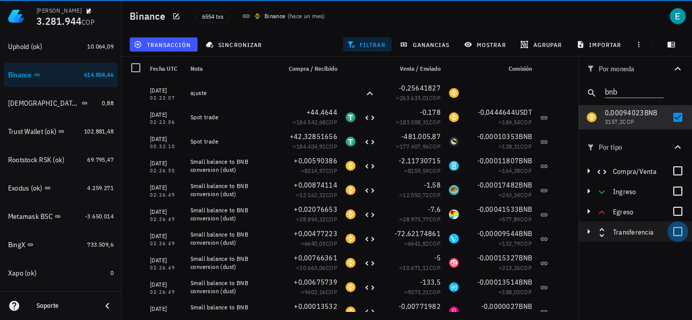
click at [677, 228] on div at bounding box center [677, 231] width 17 height 17
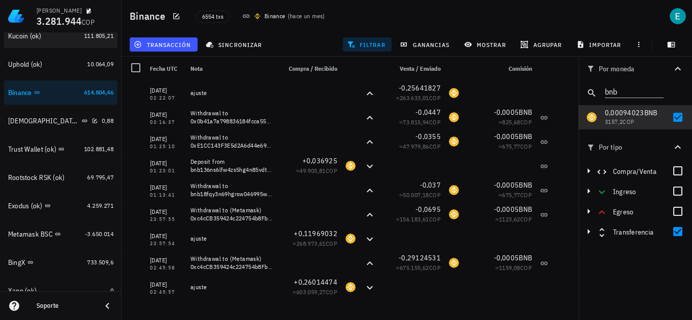
scroll to position [253, 0]
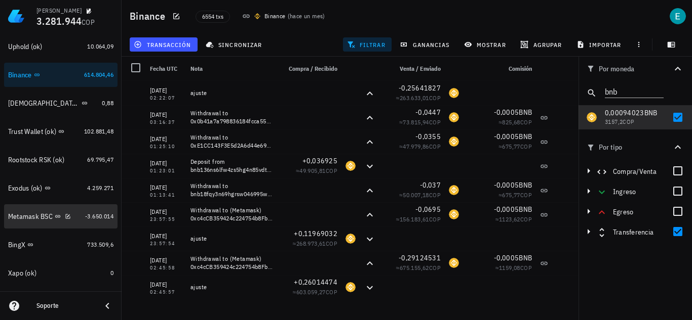
click at [33, 217] on div "Metamask BSC" at bounding box center [30, 217] width 45 height 9
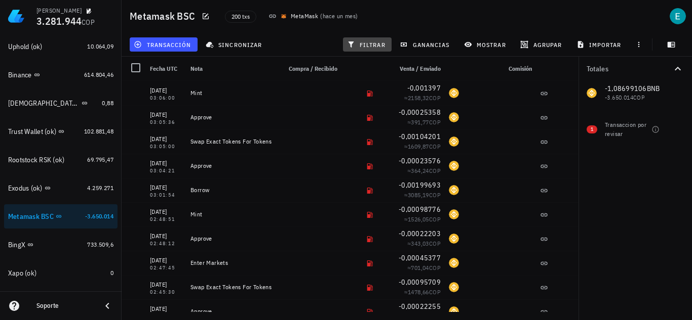
click at [375, 39] on button "filtrar" at bounding box center [367, 44] width 49 height 14
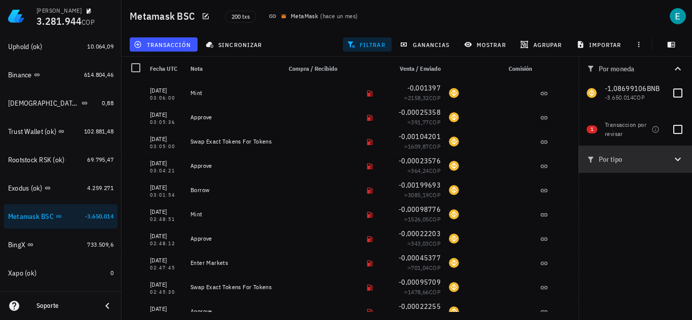
click at [678, 158] on icon "button" at bounding box center [677, 159] width 12 height 12
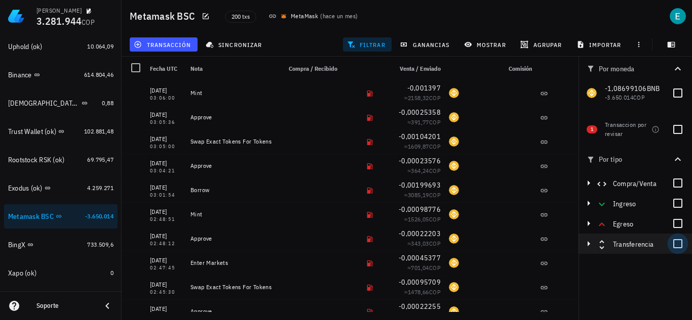
click at [678, 243] on div at bounding box center [677, 243] width 17 height 17
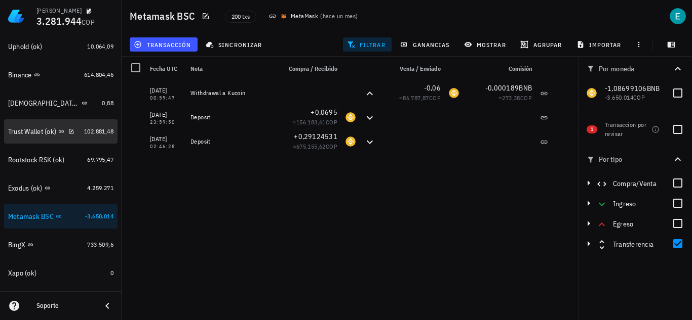
click at [37, 129] on div "Trust Wallet (ok)" at bounding box center [32, 132] width 48 height 9
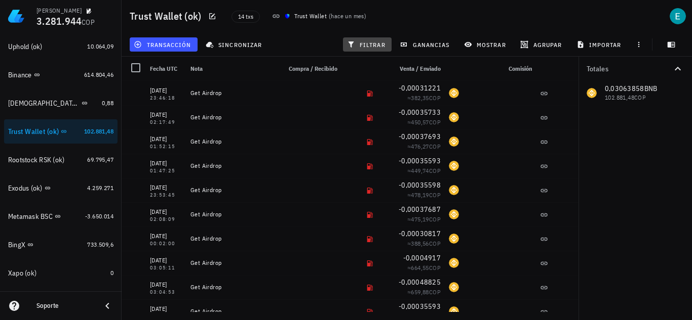
click at [365, 42] on span "filtrar" at bounding box center [367, 45] width 36 height 8
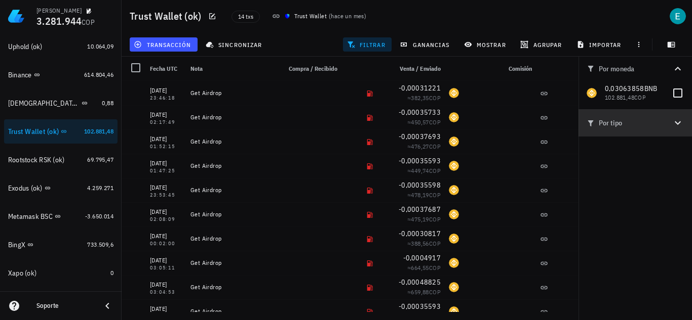
click at [682, 118] on icon "button" at bounding box center [677, 123] width 12 height 12
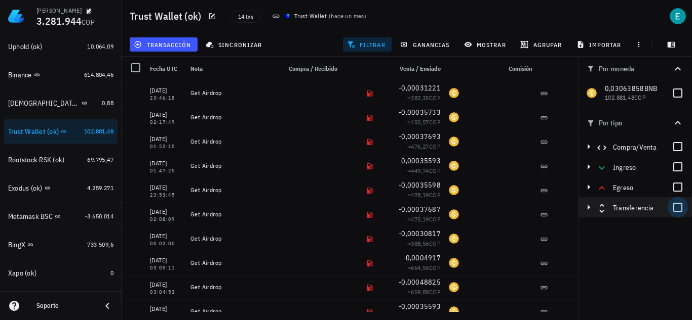
click at [675, 210] on div at bounding box center [677, 207] width 17 height 17
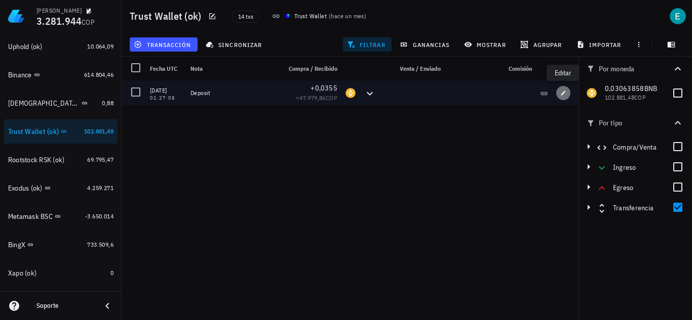
click at [562, 91] on icon "button" at bounding box center [563, 93] width 6 height 6
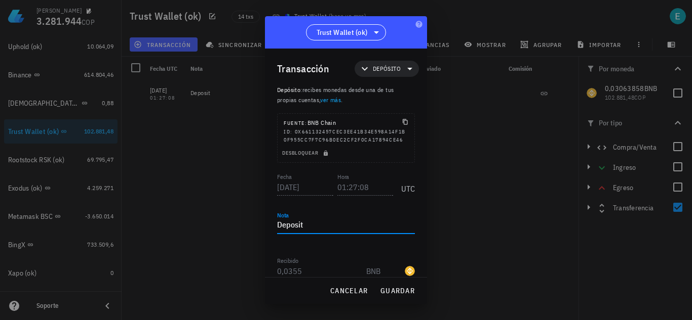
click at [314, 234] on textarea "Deposit" at bounding box center [346, 226] width 138 height 16
click at [391, 287] on span "guardar" at bounding box center [397, 291] width 35 height 9
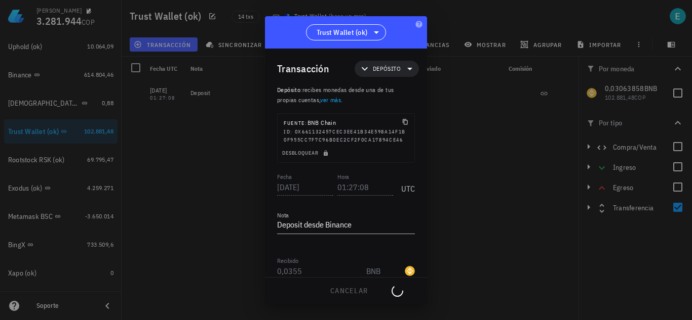
type textarea "Deposit"
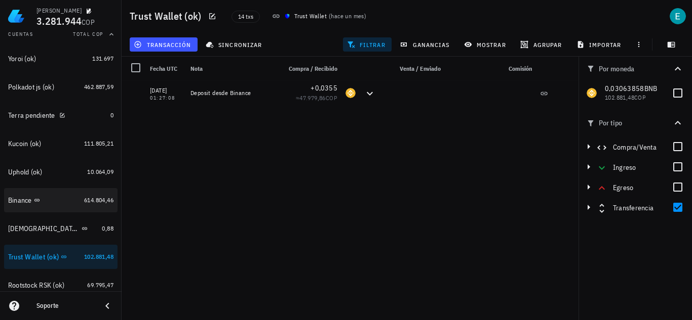
scroll to position [152, 0]
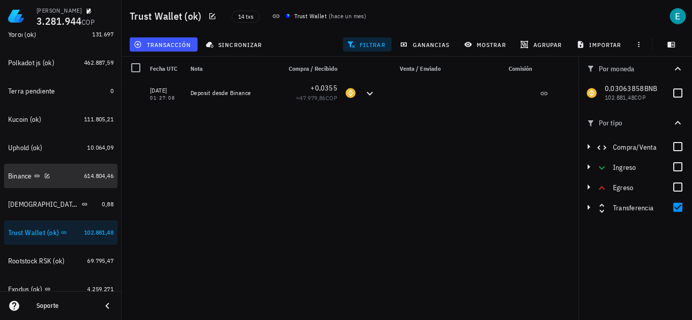
click at [22, 168] on div "Binance" at bounding box center [44, 177] width 72 height 22
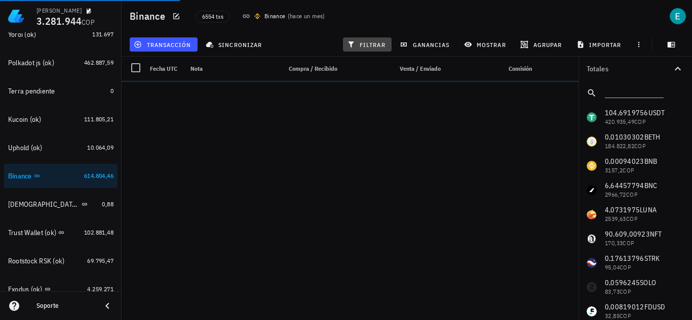
click at [364, 42] on span "filtrar" at bounding box center [367, 45] width 36 height 8
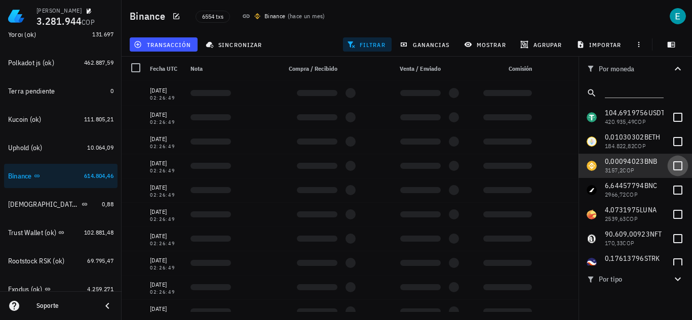
click at [670, 166] on div at bounding box center [677, 165] width 17 height 17
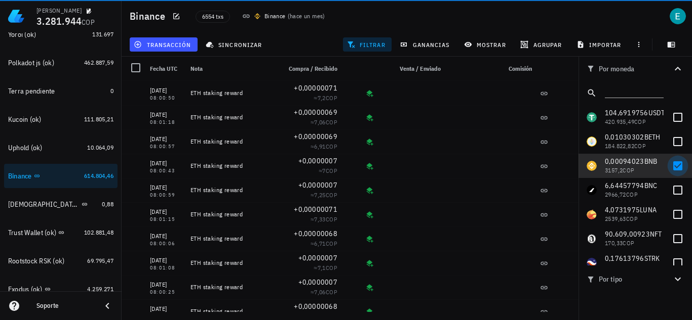
checkbox input "true"
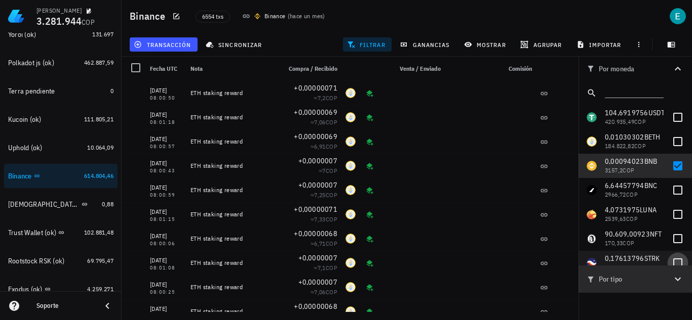
click at [675, 285] on icon "button" at bounding box center [677, 279] width 12 height 12
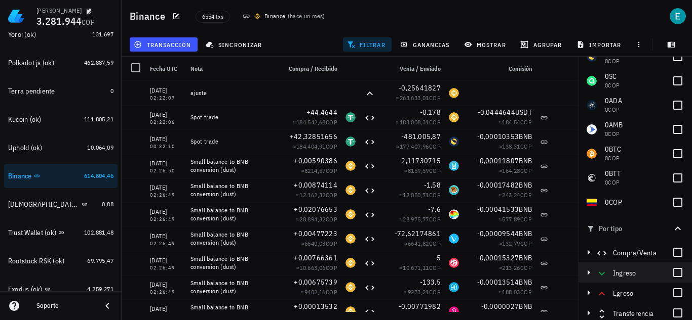
scroll to position [54, 0]
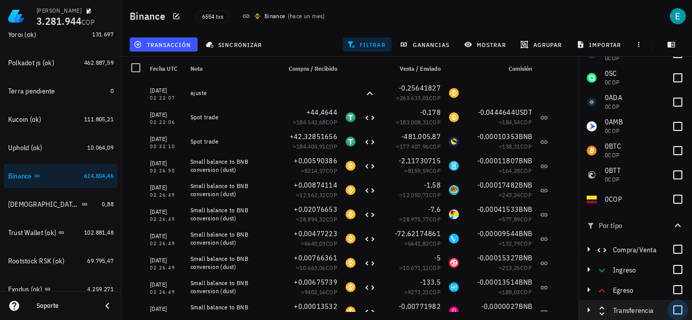
click at [673, 310] on div at bounding box center [677, 310] width 17 height 17
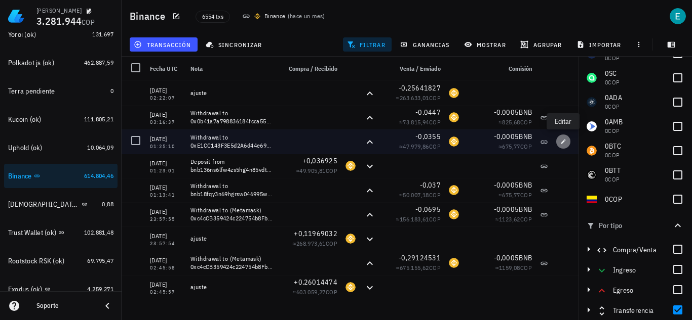
click at [566, 138] on button "button" at bounding box center [563, 142] width 14 height 14
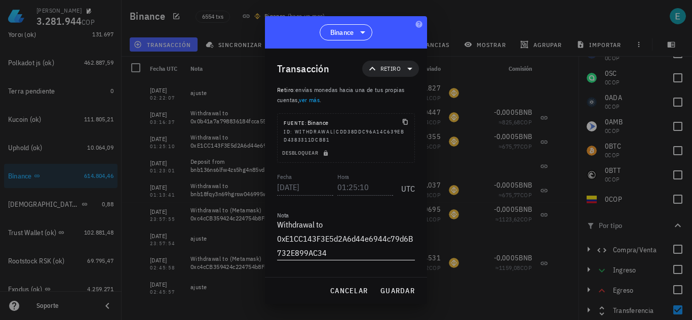
click at [337, 225] on textarea "Withdrawal to 0xE1CC143F3E5d2A6d44e6944c79d6B732E899AC34" at bounding box center [346, 239] width 138 height 43
click at [389, 291] on span "guardar" at bounding box center [397, 291] width 35 height 9
type textarea "Withdrawal to 0xE1CC143F3E5d2A6d44e6944c79d6B732E899AC34"
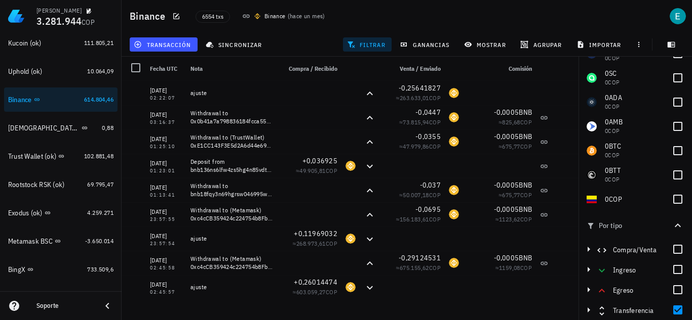
scroll to position [253, 0]
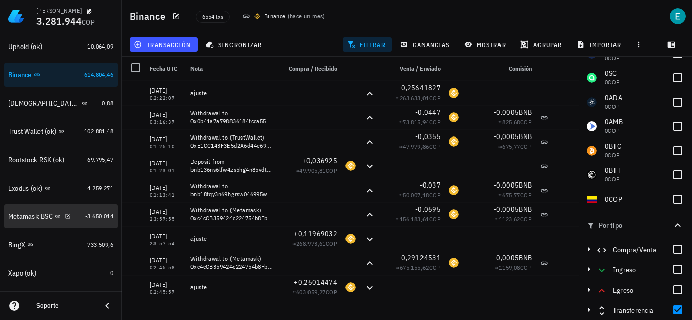
click at [29, 216] on div "Metamask BSC" at bounding box center [30, 217] width 45 height 9
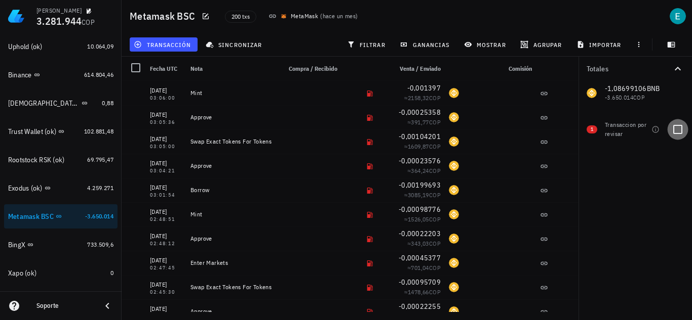
click at [679, 130] on div at bounding box center [677, 129] width 17 height 17
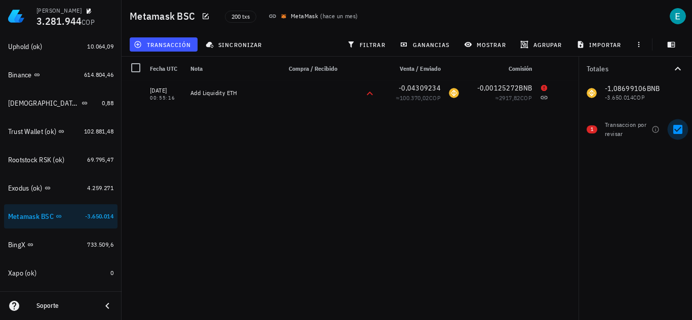
click at [679, 130] on div at bounding box center [677, 129] width 17 height 17
checkbox input "false"
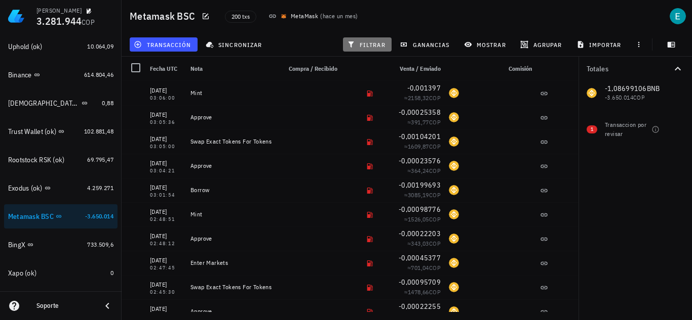
click at [376, 47] on span "filtrar" at bounding box center [367, 45] width 36 height 8
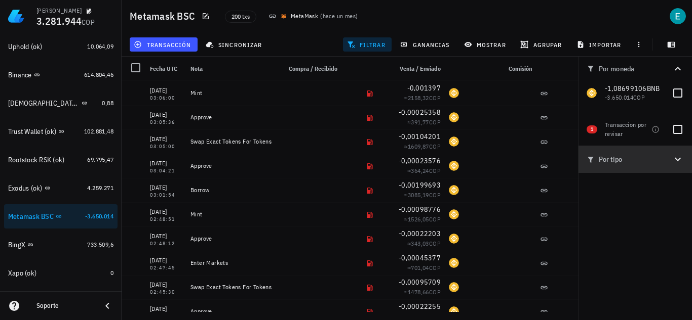
click at [680, 160] on icon "button" at bounding box center [677, 159] width 12 height 12
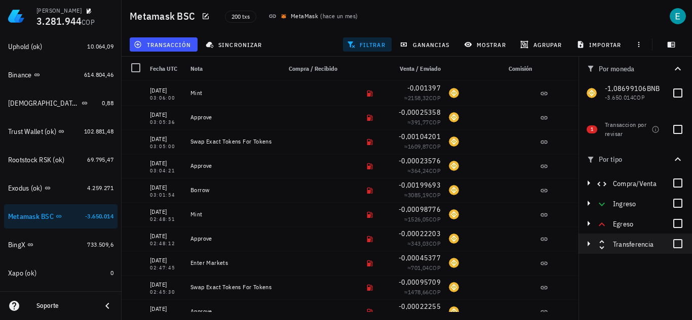
click at [668, 247] on div "Transferencia" at bounding box center [642, 244] width 90 height 16
click at [679, 246] on div at bounding box center [677, 243] width 17 height 17
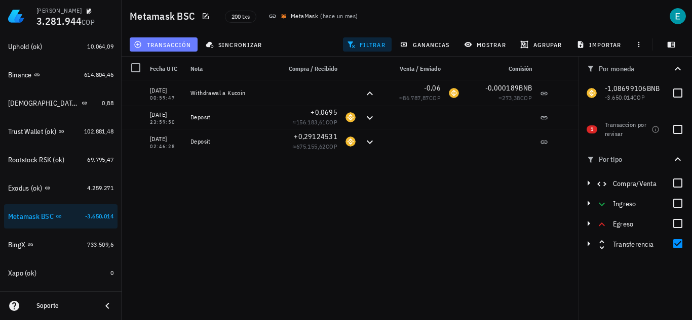
click at [169, 45] on span "transacción" at bounding box center [163, 45] width 55 height 8
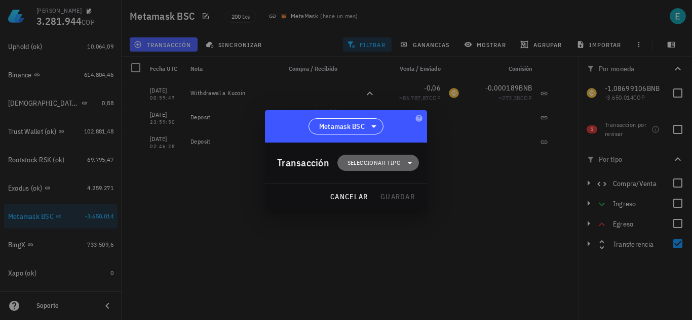
click at [388, 167] on span "Seleccionar tipo" at bounding box center [373, 163] width 53 height 10
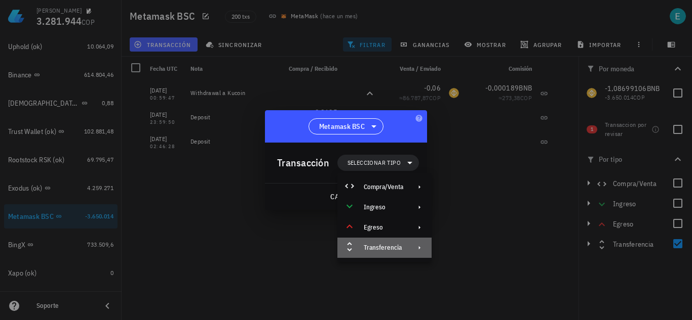
click at [392, 246] on div "Transferencia" at bounding box center [383, 248] width 39 height 8
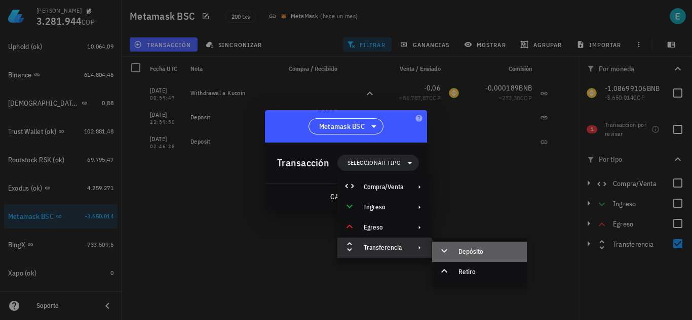
click at [461, 249] on div "Depósito" at bounding box center [488, 252] width 60 height 8
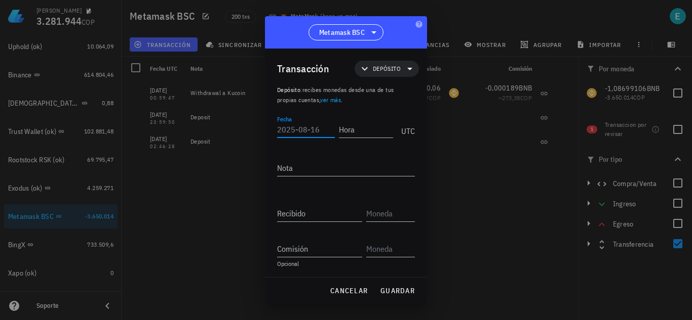
click at [306, 134] on input "Fecha" at bounding box center [306, 130] width 58 height 16
type input "[DATE]"
type input "02:46:30"
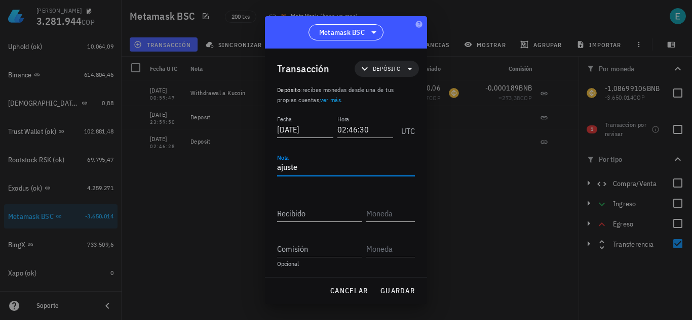
type textarea "ajuste"
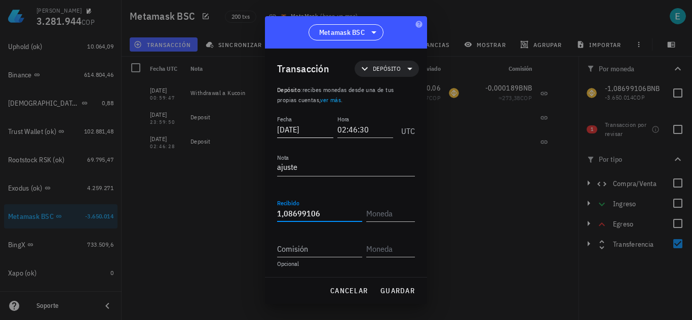
type input "1,08699106"
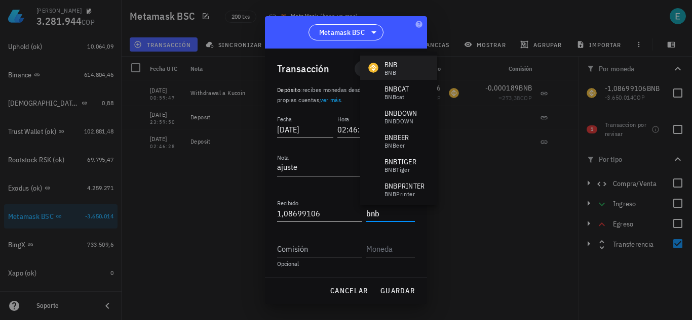
click at [399, 76] on div "BNB BNB" at bounding box center [398, 68] width 77 height 24
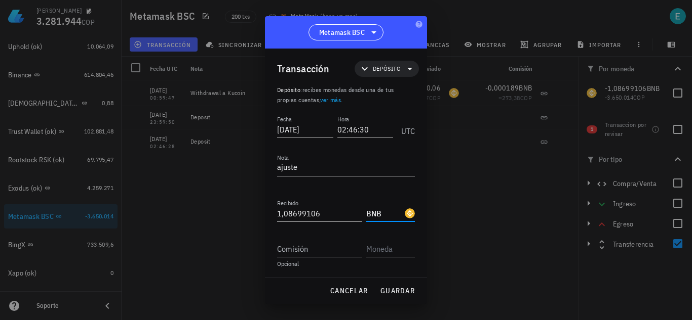
type input "BNB"
click at [393, 282] on button "guardar" at bounding box center [397, 291] width 43 height 18
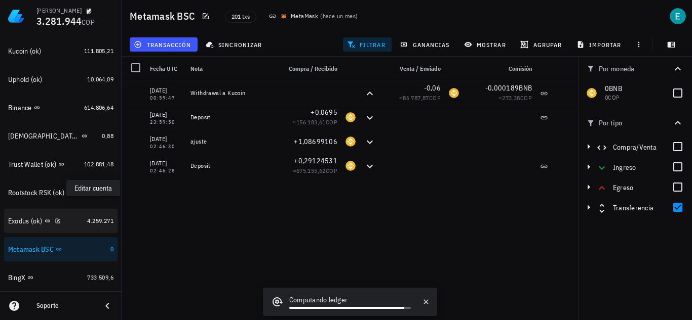
scroll to position [203, 0]
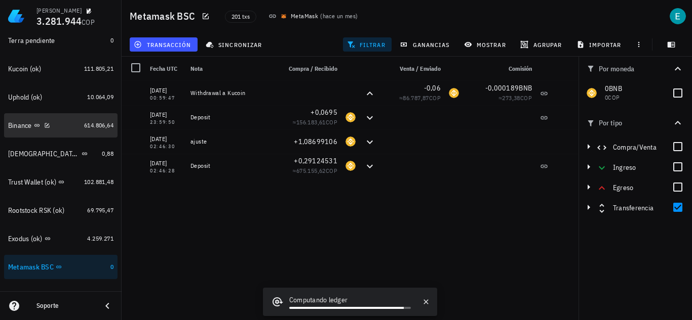
click at [60, 132] on div "Binance" at bounding box center [44, 126] width 72 height 22
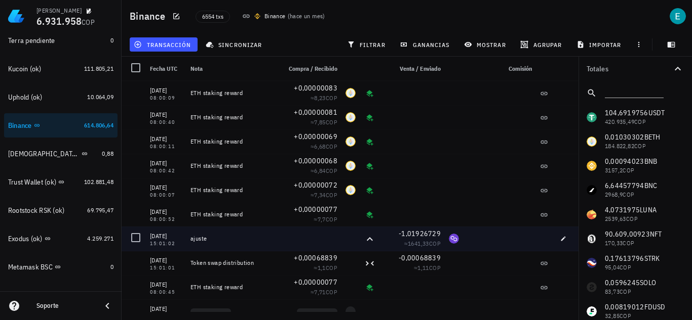
scroll to position [7290, 0]
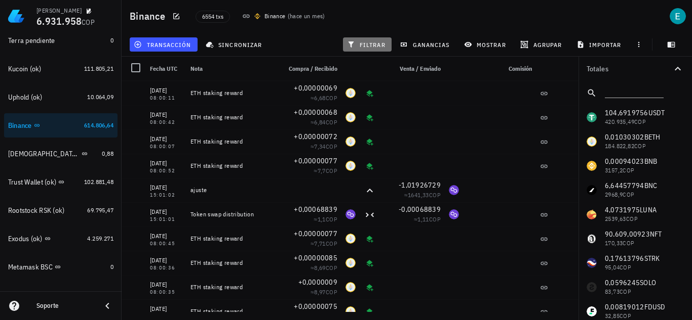
click at [362, 42] on span "filtrar" at bounding box center [367, 45] width 36 height 8
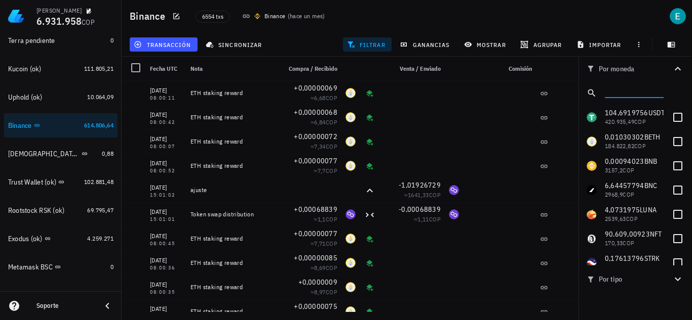
click at [621, 93] on input "text" at bounding box center [632, 91] width 57 height 13
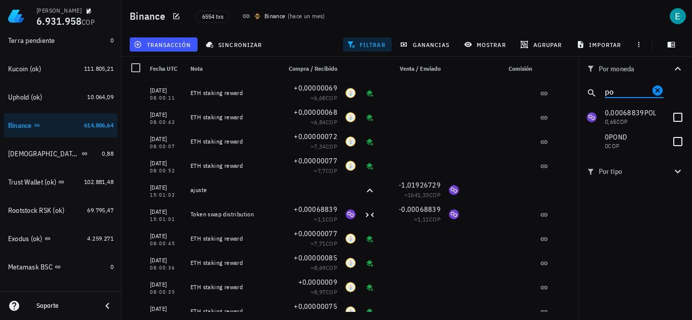
type input "p"
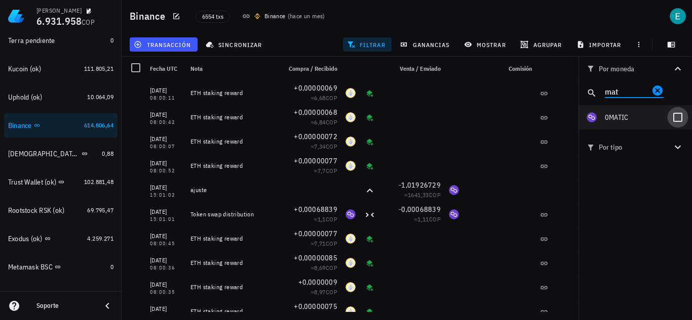
type input "mat"
click at [679, 120] on div at bounding box center [677, 117] width 17 height 17
checkbox input "true"
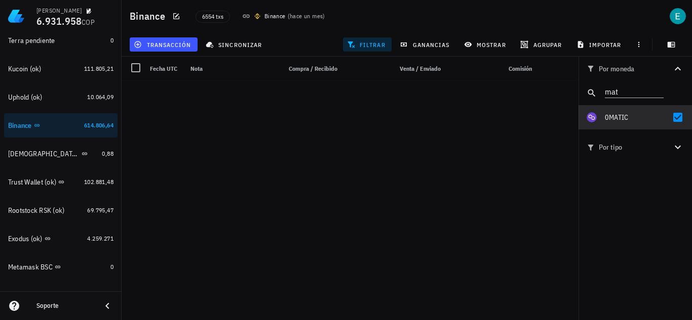
scroll to position [0, 0]
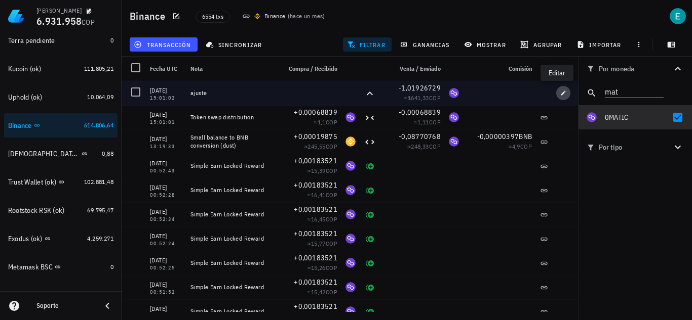
click at [561, 92] on span "button" at bounding box center [563, 93] width 14 height 6
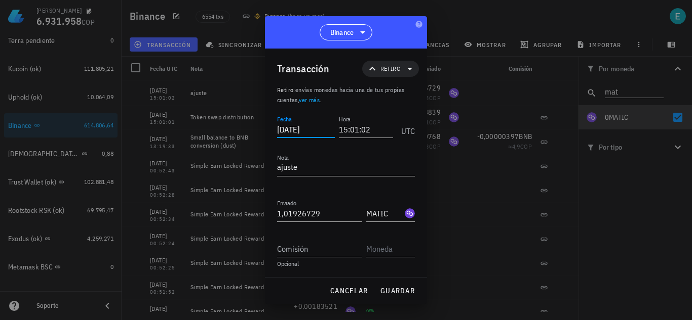
drag, startPoint x: 291, startPoint y: 128, endPoint x: 322, endPoint y: 133, distance: 31.8
click at [322, 133] on input "[DATE]" at bounding box center [306, 130] width 58 height 16
type input "2022-05-14"
type input "13:19:34"
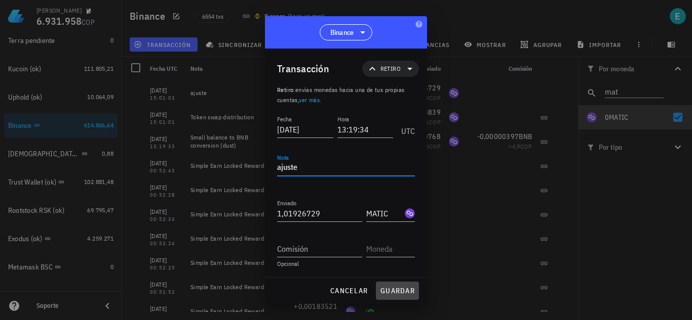
click at [411, 292] on span "guardar" at bounding box center [397, 291] width 35 height 9
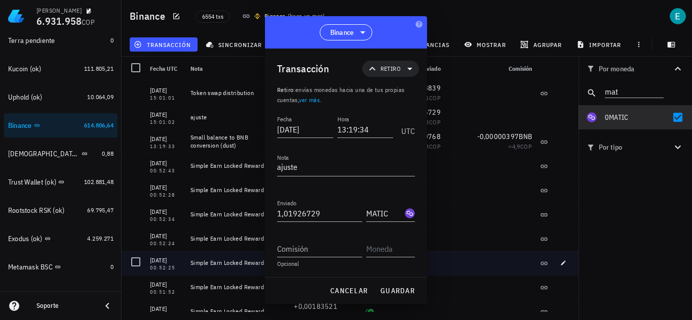
type input "[DATE]"
type input "15:01:02"
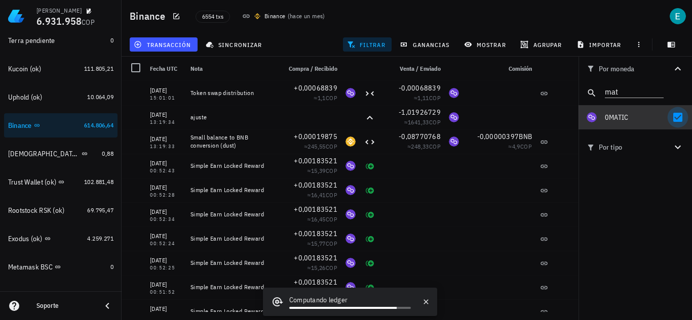
click at [673, 118] on div at bounding box center [677, 117] width 17 height 17
checkbox input "false"
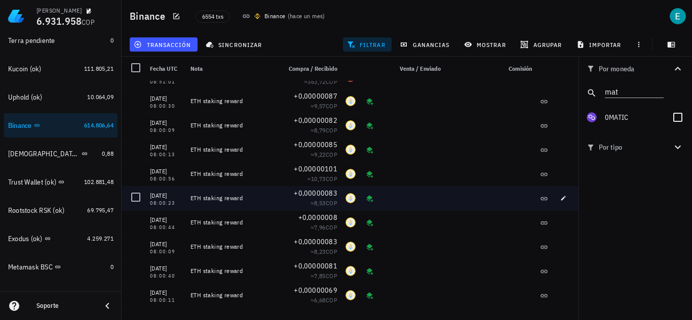
scroll to position [7131, 0]
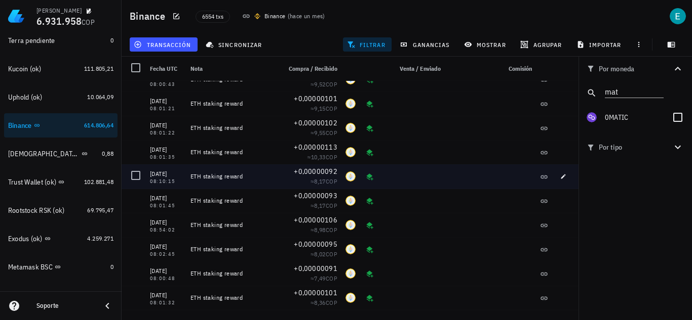
scroll to position [14479, 0]
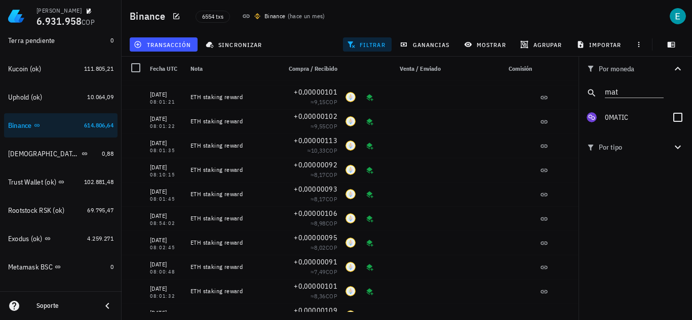
click at [655, 149] on span "Por tipo" at bounding box center [628, 147] width 85 height 11
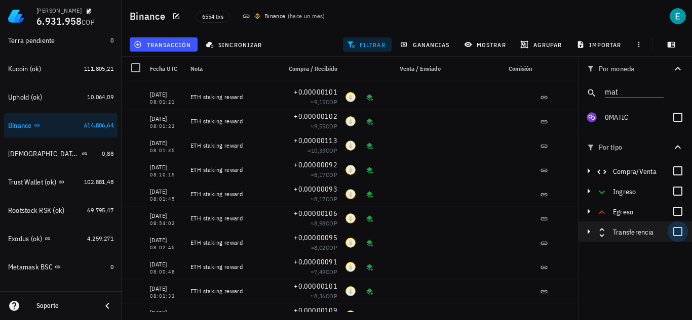
click at [678, 236] on div at bounding box center [677, 231] width 17 height 17
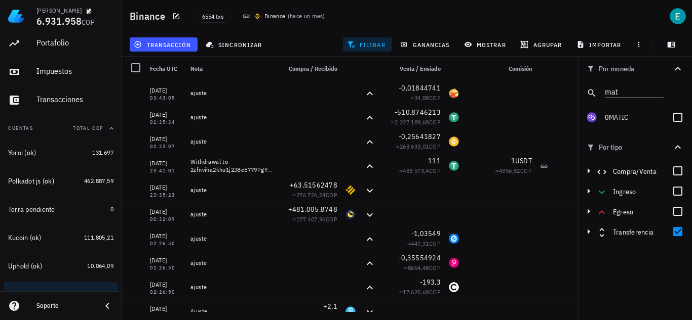
scroll to position [0, 0]
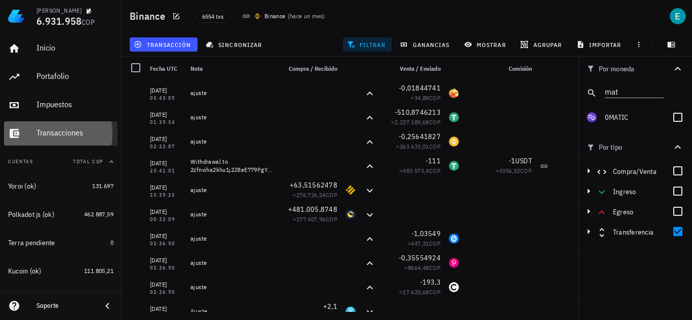
click at [51, 140] on div "Transacciones" at bounding box center [74, 133] width 77 height 23
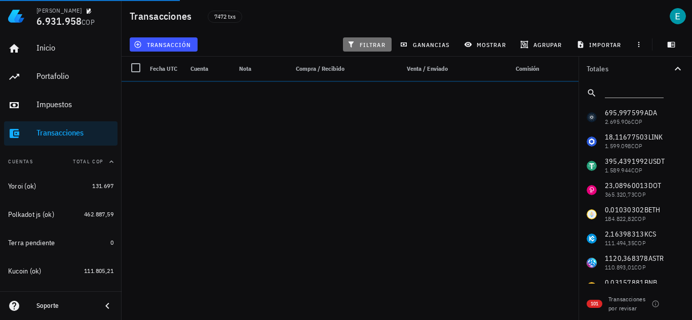
click at [367, 46] on span "filtrar" at bounding box center [367, 45] width 36 height 8
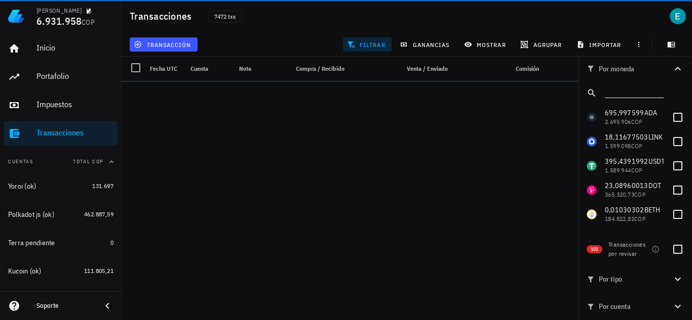
click at [622, 90] on input "text" at bounding box center [632, 91] width 57 height 13
click at [623, 92] on input "text" at bounding box center [632, 91] width 57 height 13
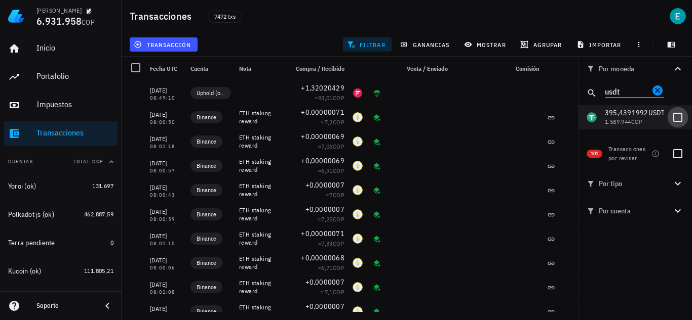
type input "usdt"
click at [676, 120] on div at bounding box center [677, 117] width 17 height 17
checkbox input "true"
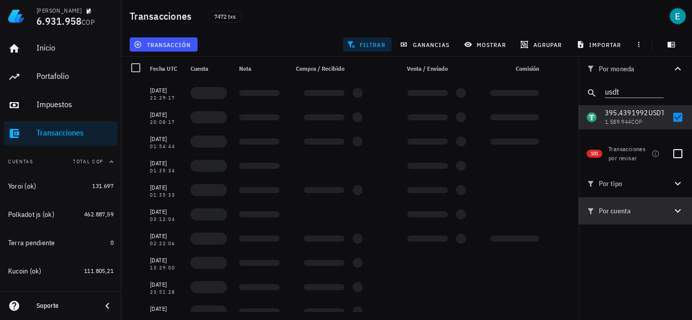
drag, startPoint x: 682, startPoint y: 212, endPoint x: 675, endPoint y: 246, distance: 34.2
click at [682, 212] on icon "button" at bounding box center [677, 211] width 12 height 12
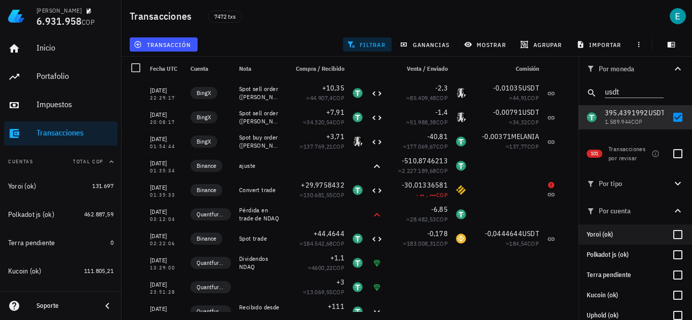
scroll to position [51, 0]
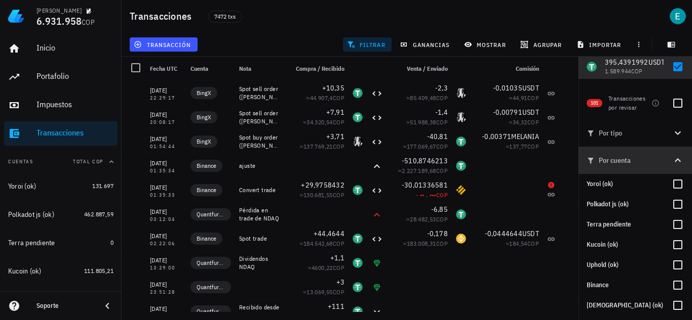
click at [671, 158] on icon "button" at bounding box center [677, 160] width 12 height 12
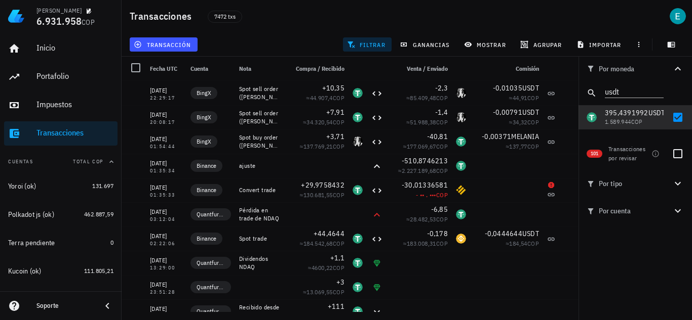
scroll to position [0, 0]
click at [672, 134] on div "101 Transacciones por revisar" at bounding box center [634, 152] width 113 height 36
click at [672, 135] on div "101 Transacciones por revisar" at bounding box center [634, 152] width 113 height 36
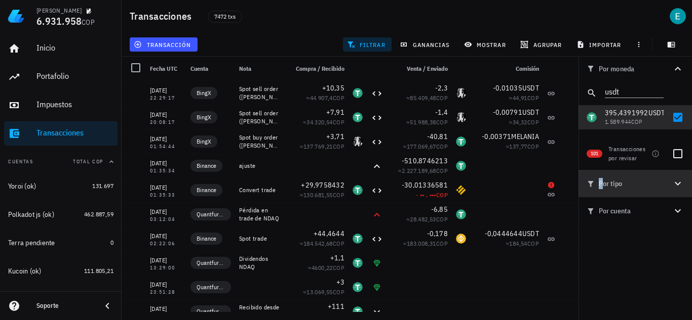
click at [678, 184] on icon "button" at bounding box center [677, 184] width 6 height 4
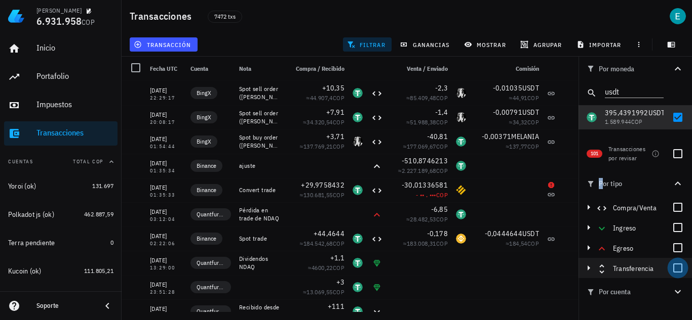
click at [681, 269] on div at bounding box center [677, 268] width 17 height 17
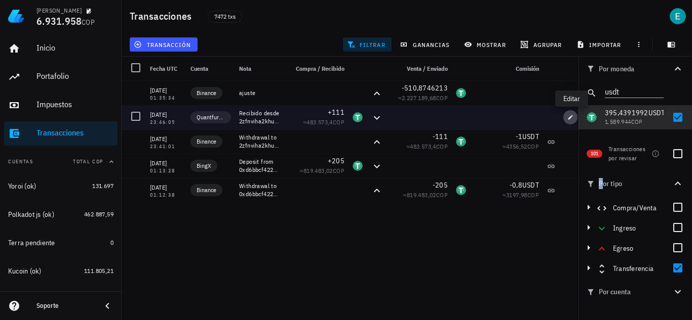
click at [569, 115] on icon "button" at bounding box center [570, 117] width 6 height 6
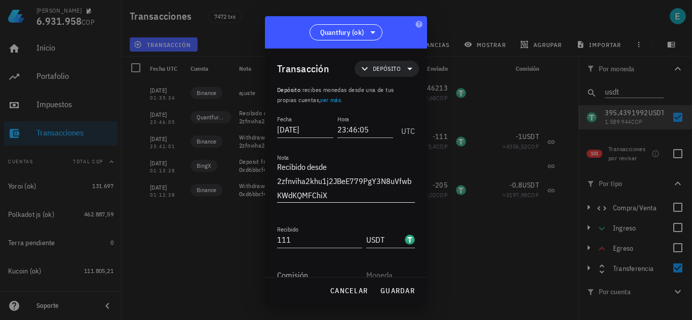
click at [360, 167] on textarea "Recibido desde 2zfnviha2khu1j2JBeE779PgY3N8uVfwbKWdKQMFChiX" at bounding box center [346, 181] width 138 height 43
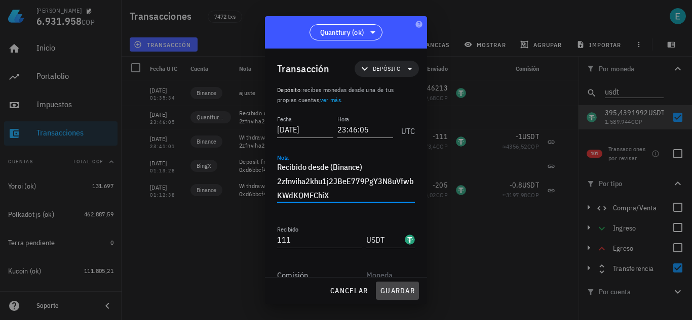
click at [383, 294] on span "guardar" at bounding box center [397, 291] width 35 height 9
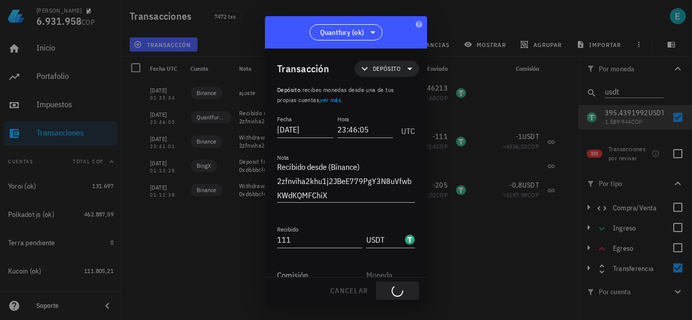
type textarea "Recibido desde 2zfnviha2khu1j2JBeE779PgY3N8uVfwbKWdKQMFChiX"
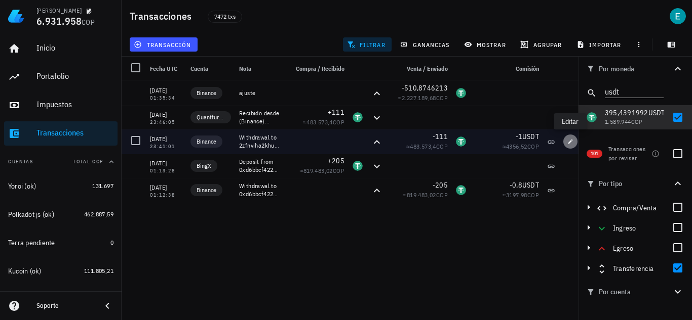
click at [569, 141] on icon "button" at bounding box center [570, 142] width 6 height 6
type input "23:41:01"
type textarea "Withdrawal to 2zfnviha2khu1j2JBeE779PgY3N8uVfwbKWdKQMFChiX"
type input "111"
type input "USDT"
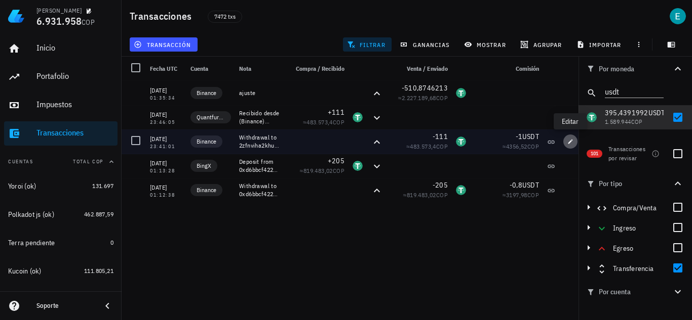
type input "1"
type input "USDT"
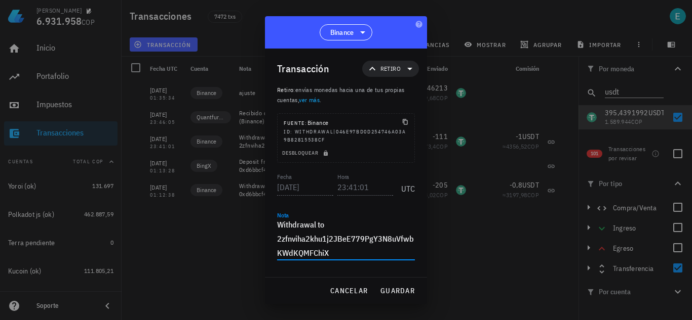
click at [342, 224] on textarea "Withdrawal to 2zfnviha2khu1j2JBeE779PgY3N8uVfwbKWdKQMFChiX" at bounding box center [346, 239] width 138 height 43
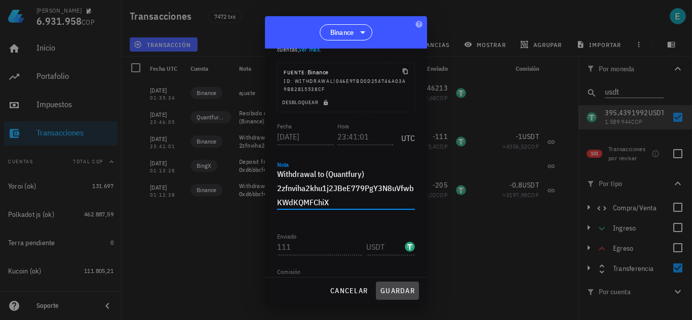
click at [391, 293] on span "guardar" at bounding box center [397, 291] width 35 height 9
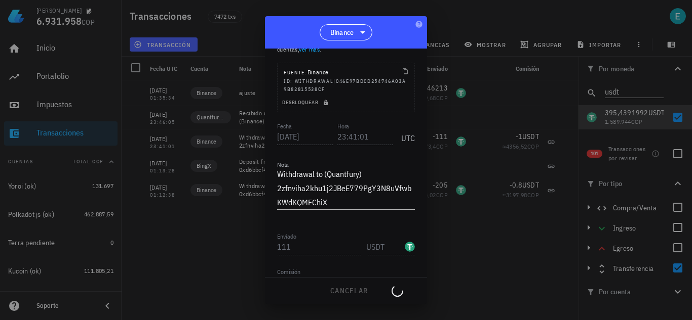
type textarea "Withdrawal to 2zfnviha2khu1j2JBeE779PgY3N8uVfwbKWdKQMFChiX"
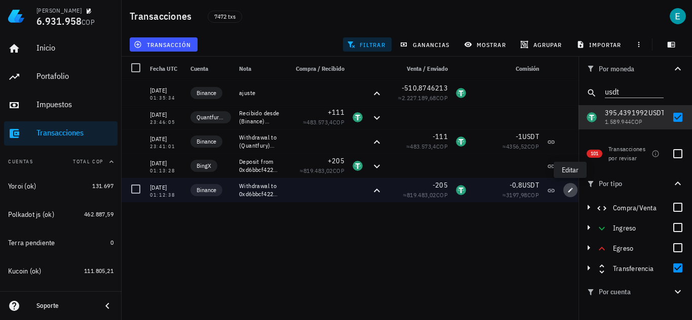
click at [569, 191] on icon "button" at bounding box center [570, 190] width 5 height 5
type input "[DATE]"
type input "01:12:38"
type textarea "Withdrawal to 0xd6bbcf4223ff1f971767b7ccca3ee5c2a22b64a1"
type input "205"
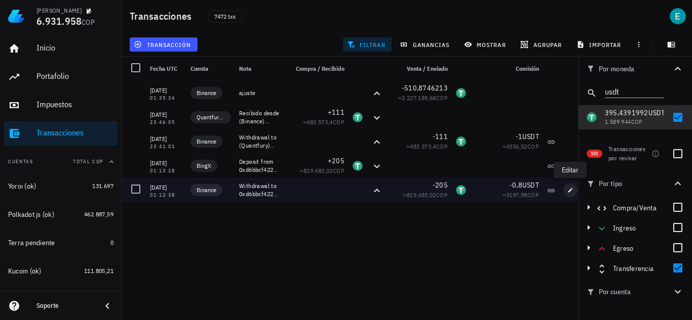
type input "0,8"
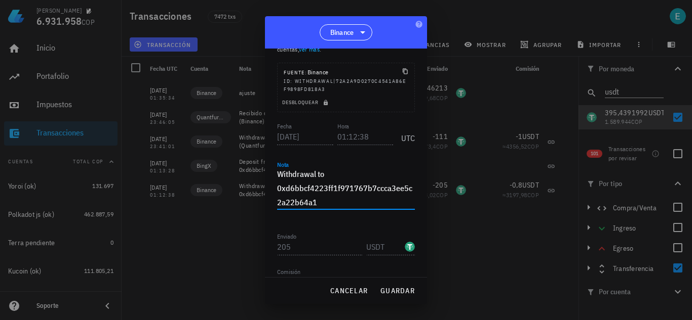
click at [327, 172] on textarea "Withdrawal to 0xd6bbcf4223ff1f971767b7ccca3ee5c2a22b64a1" at bounding box center [346, 188] width 138 height 43
click at [393, 289] on span "guardar" at bounding box center [397, 291] width 35 height 9
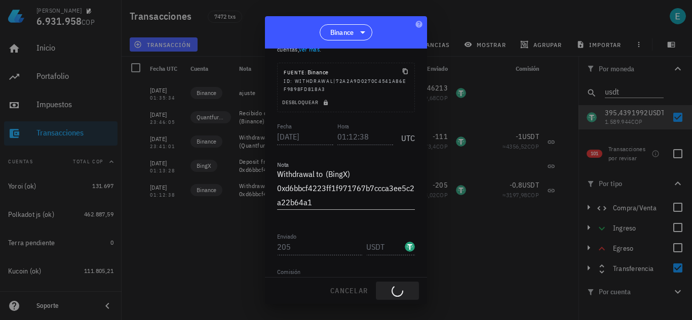
type textarea "Withdrawal to 0xd6bbcf4223ff1f971767b7ccca3ee5c2a22b64a1"
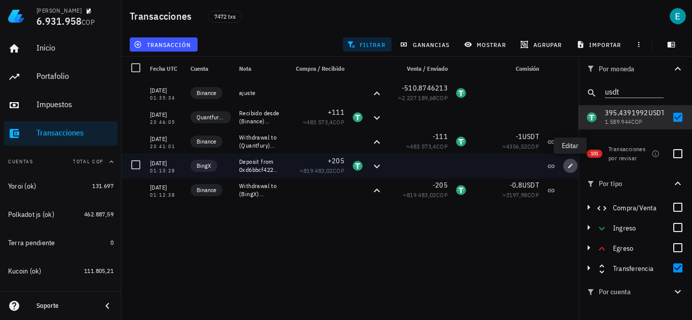
click at [570, 165] on icon "button" at bounding box center [570, 166] width 6 height 6
type input "01:13:28"
type textarea "Deposit from 0xd6bbcf4223ff1f971767b7ccca3ee5c2a22b64a1"
type input "205"
type input "USDT"
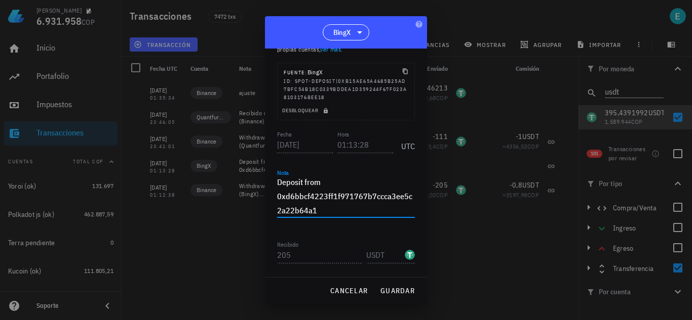
click at [330, 183] on textarea "Deposit from 0xd6bbcf4223ff1f971767b7ccca3ee5c2a22b64a1" at bounding box center [346, 196] width 138 height 43
click at [401, 289] on span "guardar" at bounding box center [397, 291] width 35 height 9
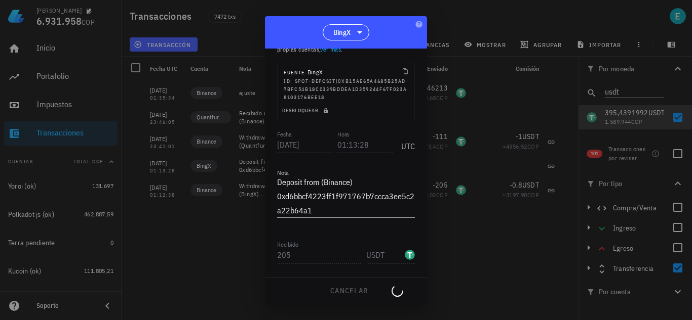
type textarea "Deposit from 0xd6bbcf4223ff1f971767b7ccca3ee5c2a22b64a1"
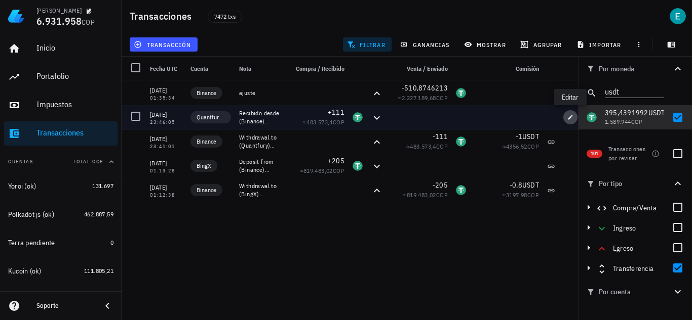
click at [568, 119] on icon "button" at bounding box center [570, 117] width 5 height 5
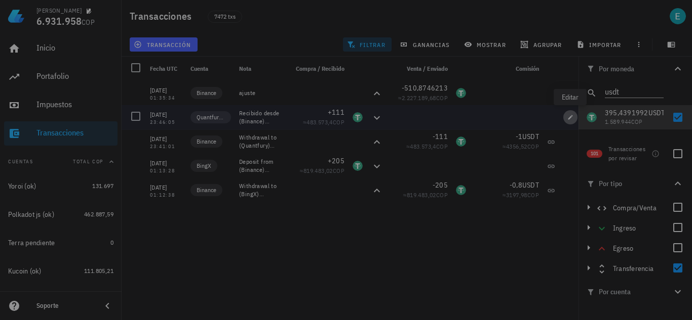
type input "[DATE]"
type input "23:46:05"
type textarea "Recibido desde (Binance) 2zfnviha2khu1j2JBeE779PgY3N8uVfwbKWdKQMFChiX"
type input "111"
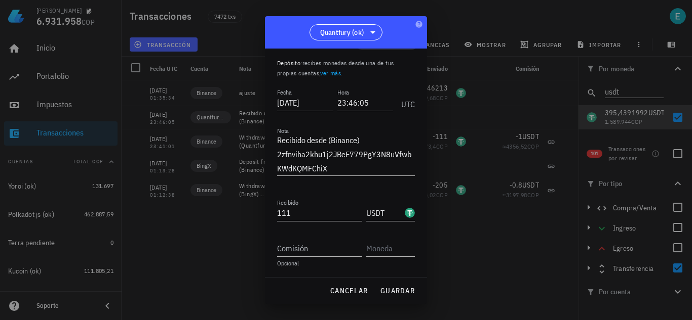
scroll to position [27, 0]
click at [356, 292] on span "cancelar" at bounding box center [349, 291] width 38 height 9
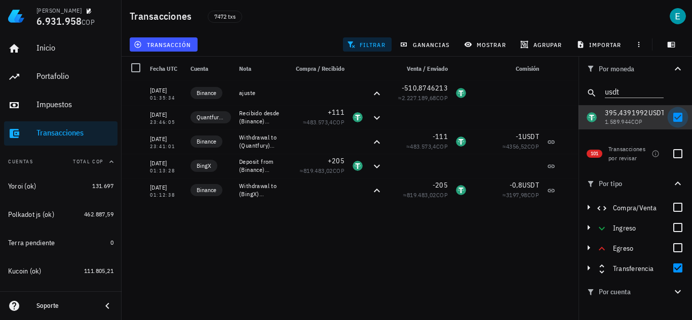
click at [680, 118] on div at bounding box center [677, 117] width 17 height 17
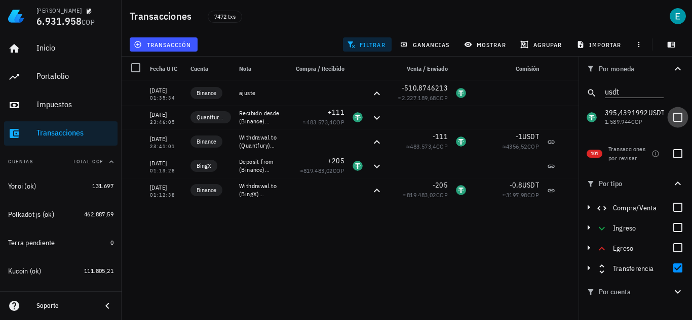
checkbox input "false"
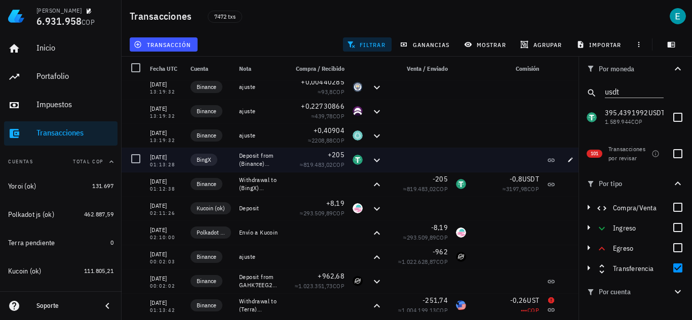
scroll to position [810, 0]
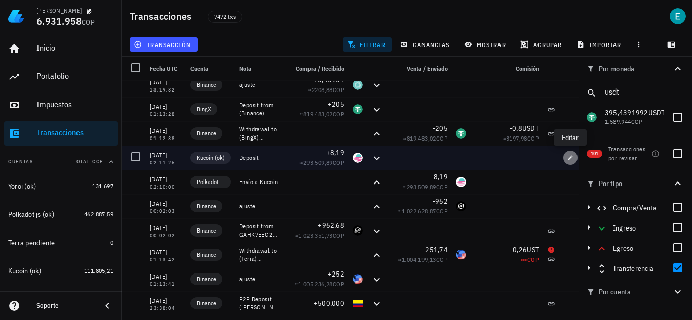
click at [570, 156] on icon "button" at bounding box center [570, 158] width 6 height 6
type input "[DATE]"
type input "02:11:26"
type textarea "Deposit"
type input "8,19"
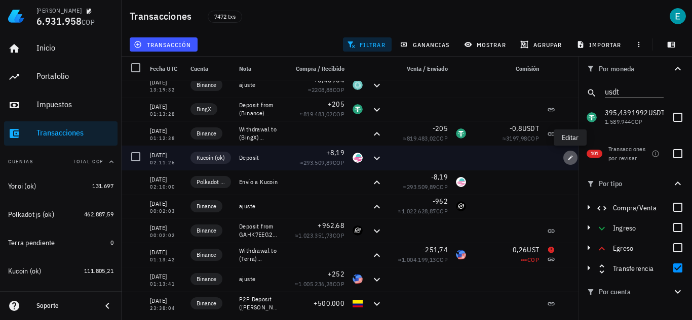
type input "GLMR"
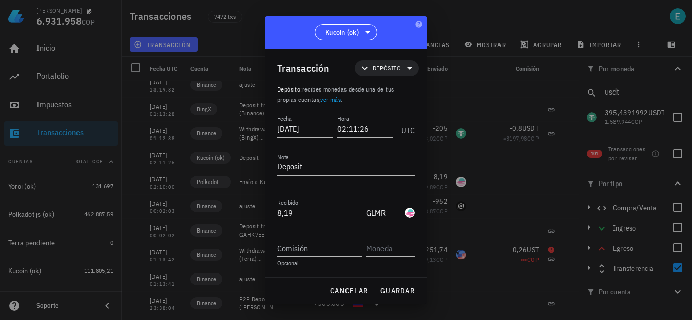
scroll to position [1, 0]
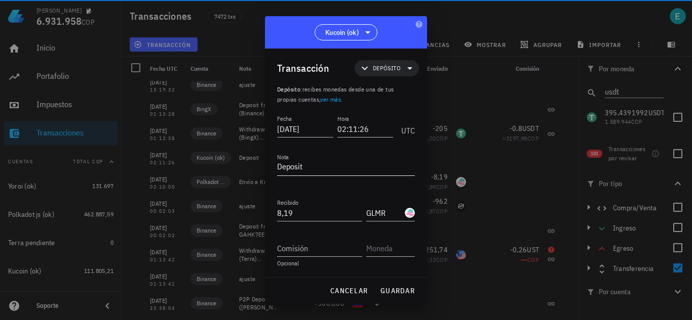
click at [352, 166] on textarea "Deposit" at bounding box center [346, 167] width 138 height 16
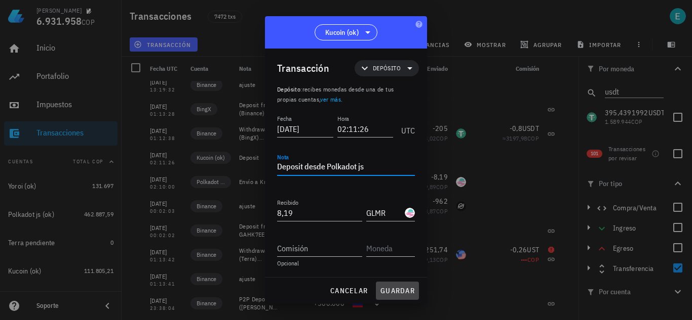
click at [400, 288] on span "guardar" at bounding box center [397, 291] width 35 height 9
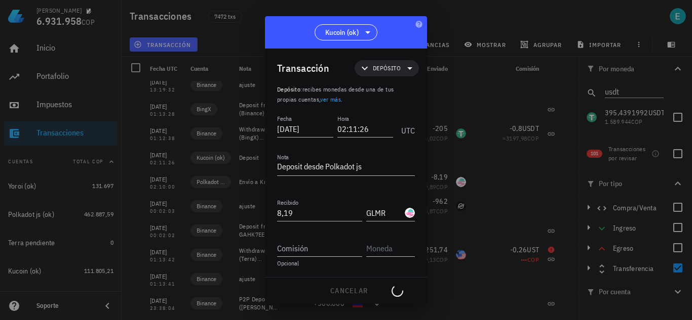
type textarea "Deposit"
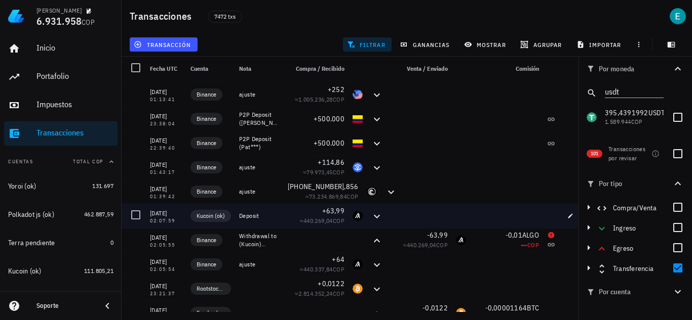
scroll to position [1013, 0]
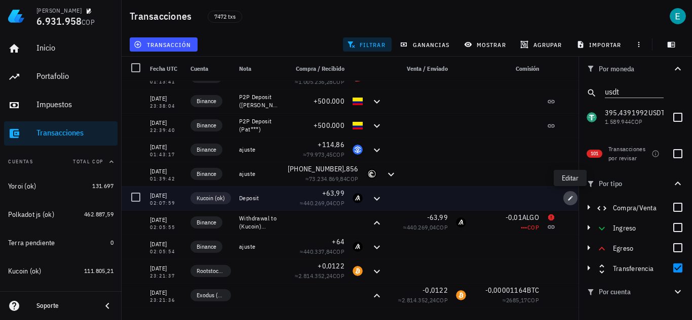
drag, startPoint x: 567, startPoint y: 200, endPoint x: 345, endPoint y: 191, distance: 222.4
click at [567, 200] on icon "button" at bounding box center [570, 198] width 6 height 6
type input "2021-11-24"
type input "02:07:59"
type input "63,99"
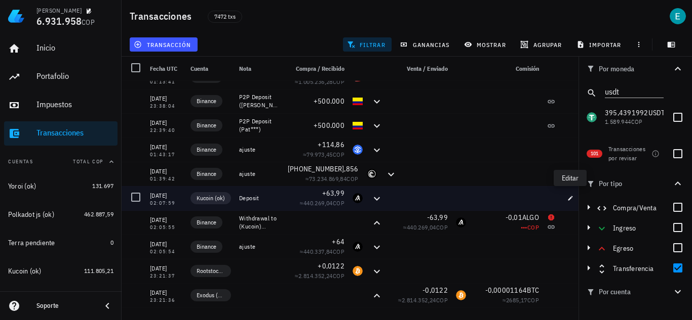
type input "ALGO"
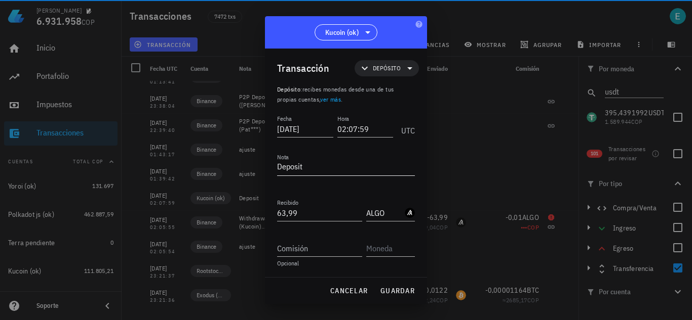
click at [328, 169] on textarea "Deposit" at bounding box center [346, 167] width 138 height 16
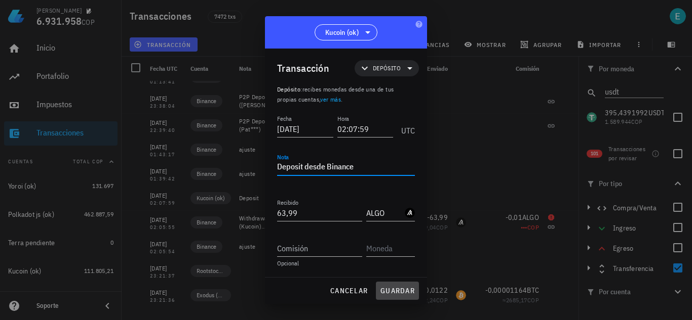
click at [402, 289] on span "guardar" at bounding box center [397, 291] width 35 height 9
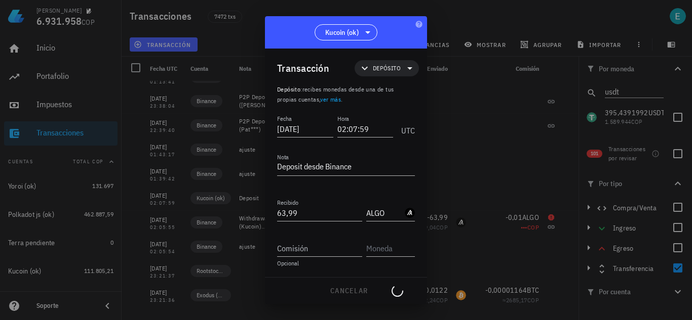
type textarea "Deposit"
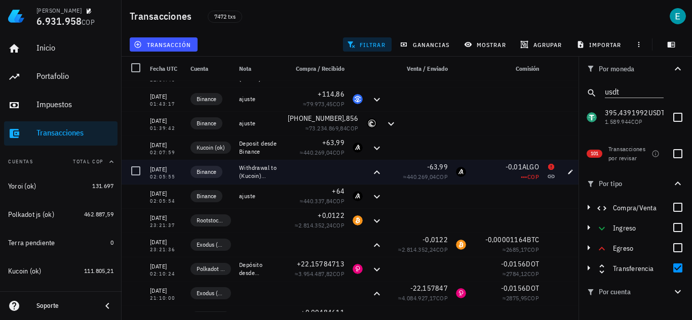
scroll to position [1114, 0]
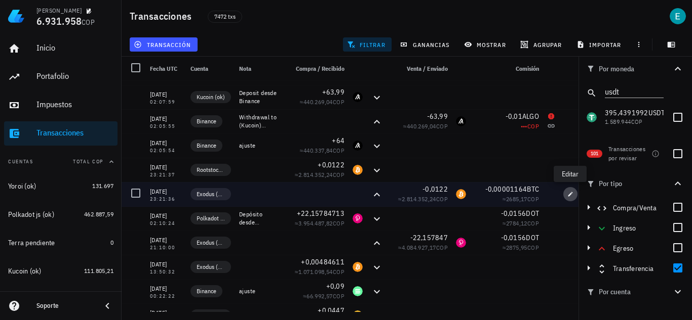
click at [567, 193] on span "button" at bounding box center [570, 194] width 14 height 6
type input "2021-11-21"
type input "23:21:36"
type input "0,0122"
type input "BTC"
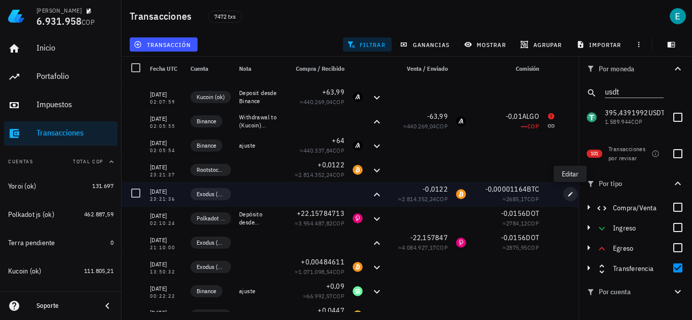
type input "0,00001164"
type input "BTC"
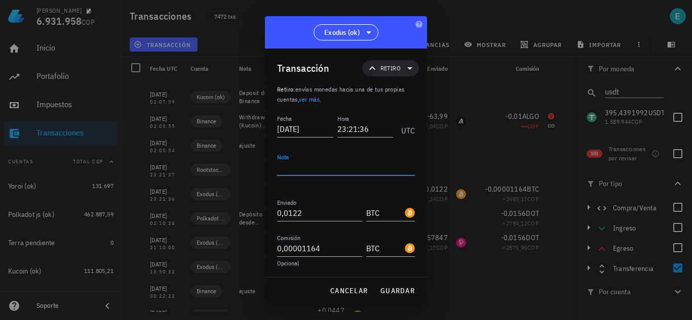
click at [322, 168] on textarea "Nota" at bounding box center [346, 167] width 138 height 16
type textarea "Depósito a Rootstock"
click at [411, 287] on span "guardar" at bounding box center [397, 291] width 35 height 9
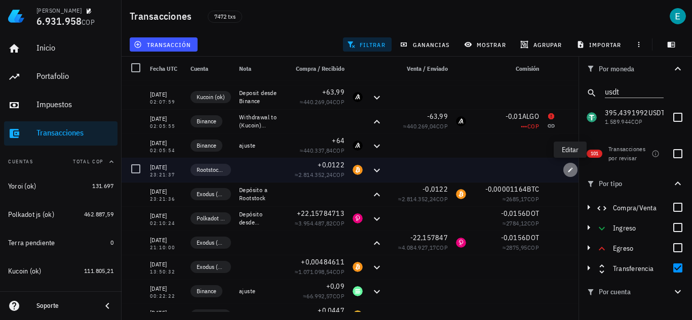
click at [573, 171] on icon "button" at bounding box center [570, 170] width 6 height 6
type input "23:21:37"
type input "0,0122"
type input "BTC"
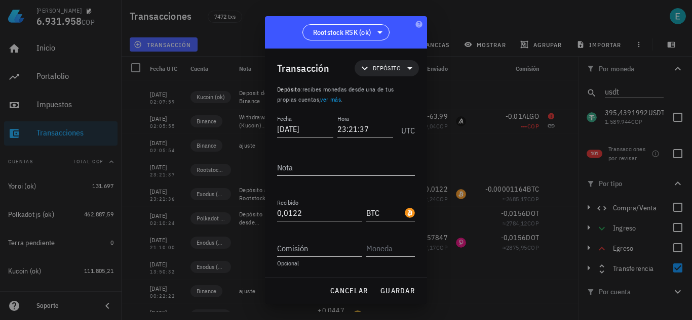
click at [301, 167] on textarea "Nota" at bounding box center [346, 167] width 138 height 16
type textarea "Depósito desde Exodus"
click at [386, 293] on span "guardar" at bounding box center [397, 291] width 35 height 9
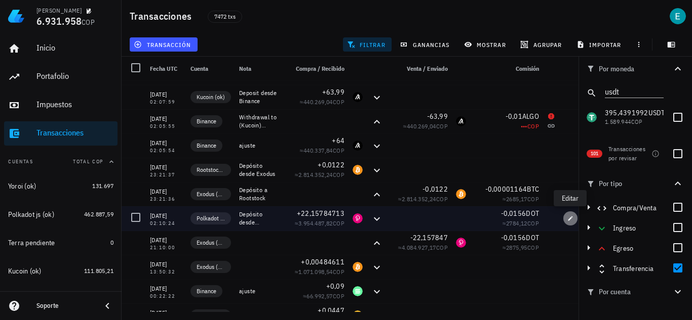
click at [568, 221] on icon "button" at bounding box center [570, 218] width 5 height 5
type input "2021-11-12"
type input "02:10:24"
type textarea "Depósito desde 16Bkx2v652vhgekY7L4MH1stDbnYRFpH6qaZkPcJUVbj3qk7"
type input "22,15784713"
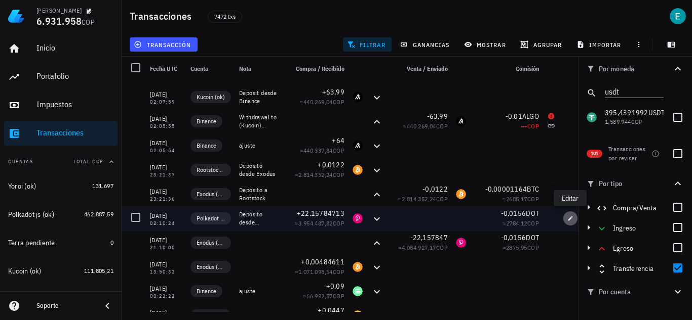
type input "DOT"
type input "0,0156"
type input "DOT"
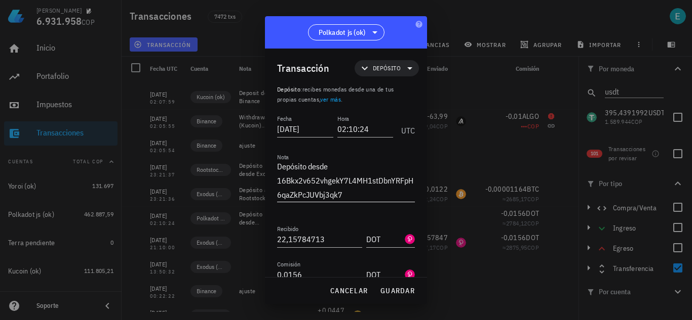
click at [342, 166] on textarea "Depósito desde 16Bkx2v652vhgekY7L4MH1stDbnYRFpH6qaZkPcJUVbj3qk7" at bounding box center [346, 180] width 138 height 43
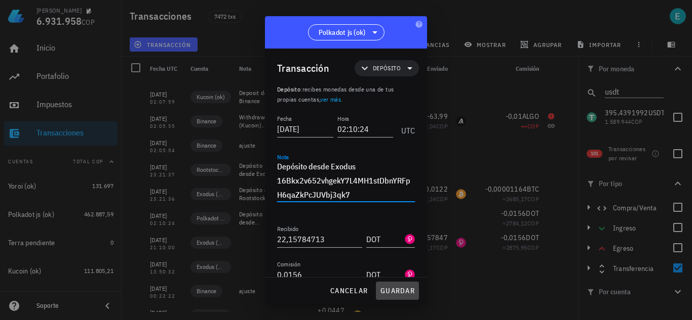
click at [391, 296] on span "guardar" at bounding box center [397, 291] width 35 height 9
type textarea "Depósito desde 16Bkx2v652vhgekY7L4MH1stDbnYRFpH6qaZkPcJUVbj3qk7"
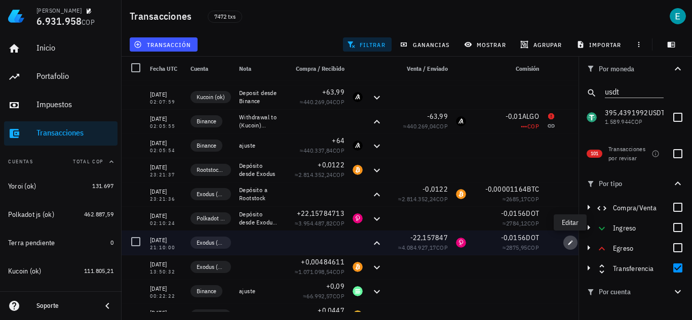
click at [571, 243] on icon "button" at bounding box center [570, 242] width 5 height 5
type input "2021-11-11"
type input "21:10:00"
type input "22,157847"
type input "DOT"
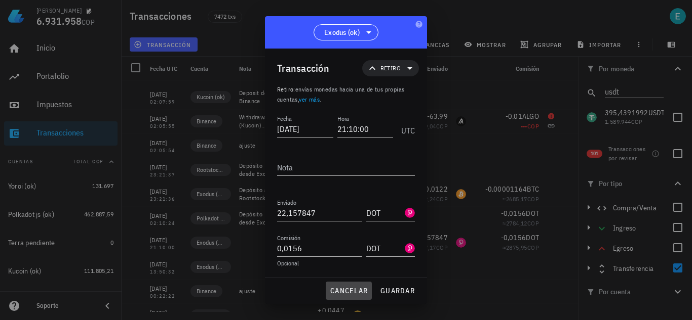
click at [349, 285] on button "cancelar" at bounding box center [349, 291] width 46 height 18
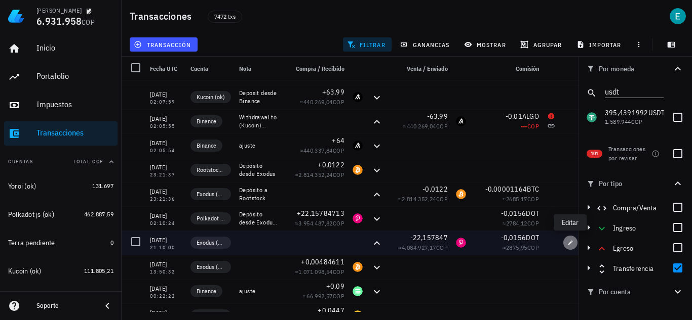
click at [577, 244] on span "button" at bounding box center [570, 243] width 14 height 6
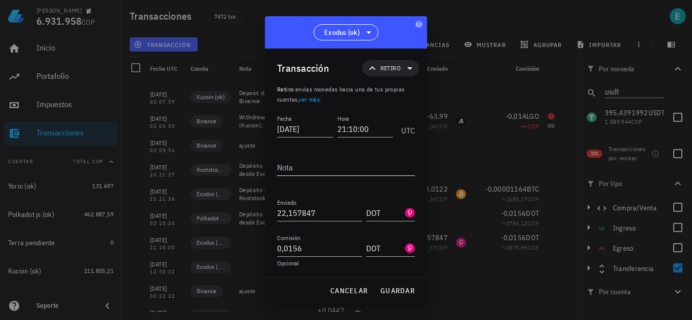
click at [313, 169] on textarea "Nota" at bounding box center [346, 167] width 138 height 16
type textarea "Depósito a polkadot js"
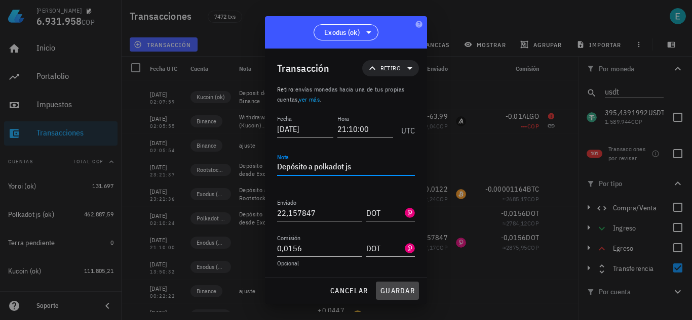
click at [393, 285] on button "guardar" at bounding box center [397, 291] width 43 height 18
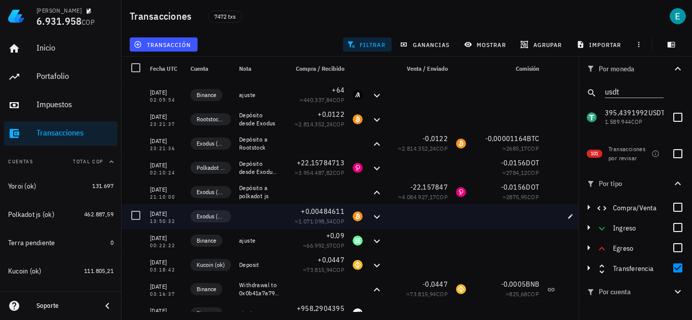
scroll to position [1215, 0]
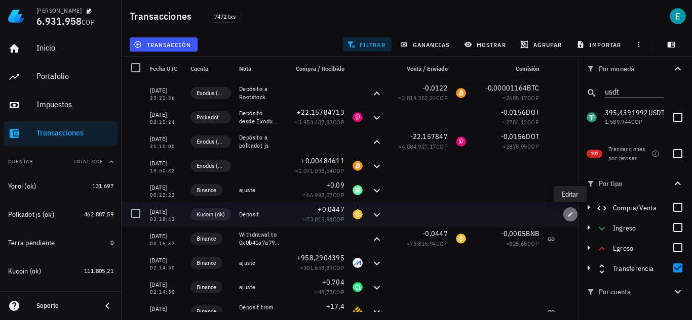
click at [570, 213] on icon "button" at bounding box center [570, 215] width 6 height 6
type input "2021-10-06"
type input "03:18:42"
type textarea "Deposit"
type input "0,0447"
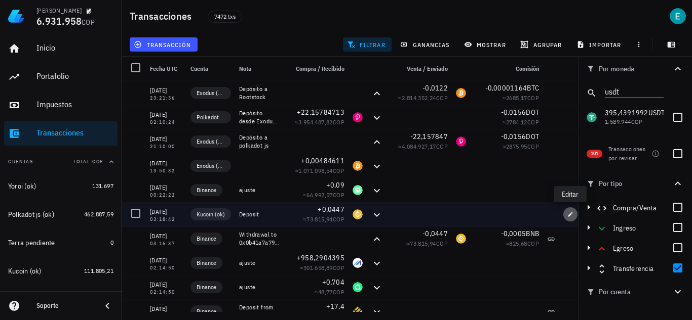
type input "BNB"
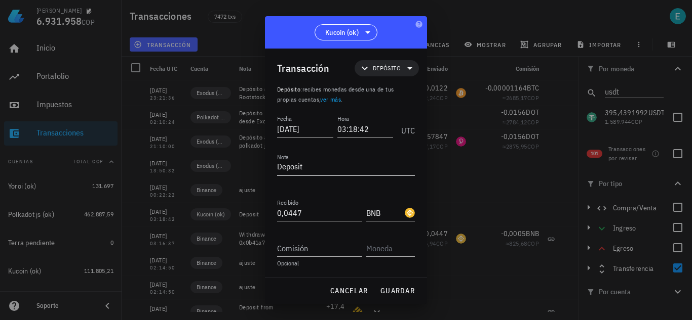
click at [317, 168] on textarea "Deposit" at bounding box center [346, 167] width 138 height 16
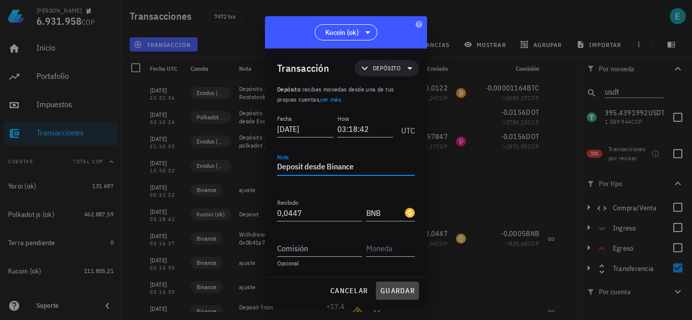
click at [402, 283] on button "guardar" at bounding box center [397, 291] width 43 height 18
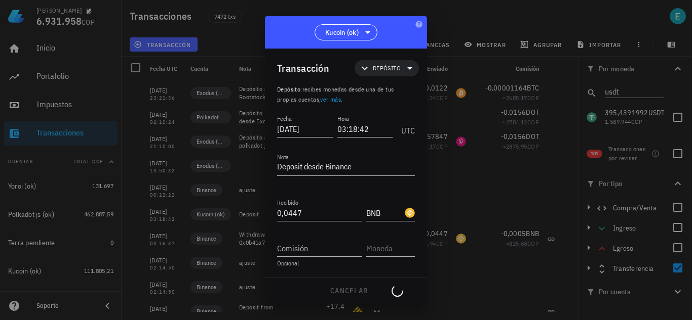
type textarea "Deposit"
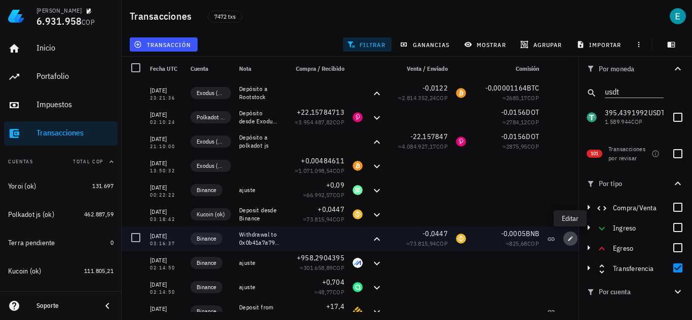
click at [572, 236] on icon "button" at bounding box center [570, 239] width 6 height 6
type input "03:16:37"
type textarea "Withdrawal to 0x0b41a7a798836184fcca55a687f8d14577a63974"
type input "0,0447"
type input "BNB"
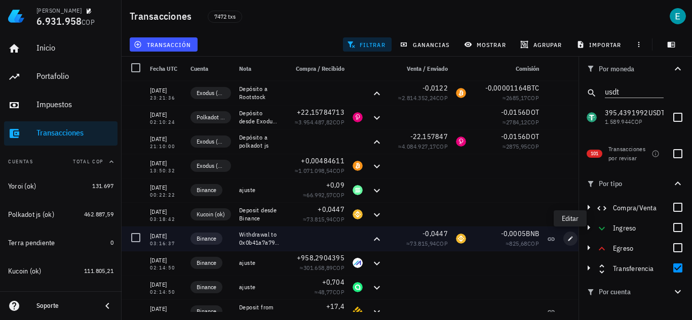
type input "0,0005"
type input "BNB"
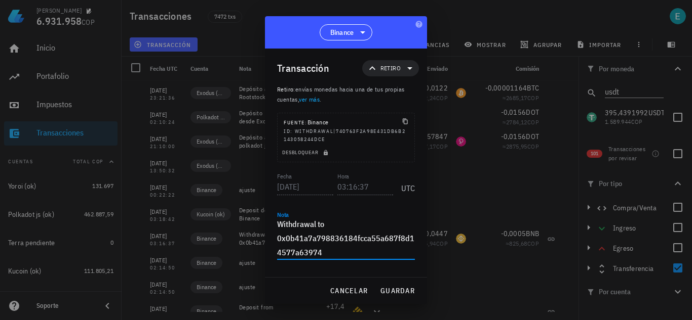
click at [335, 226] on textarea "Withdrawal to 0x0b41a7a798836184fcca55a687f8d14577a63974" at bounding box center [346, 238] width 138 height 43
click at [392, 296] on span "guardar" at bounding box center [397, 291] width 35 height 9
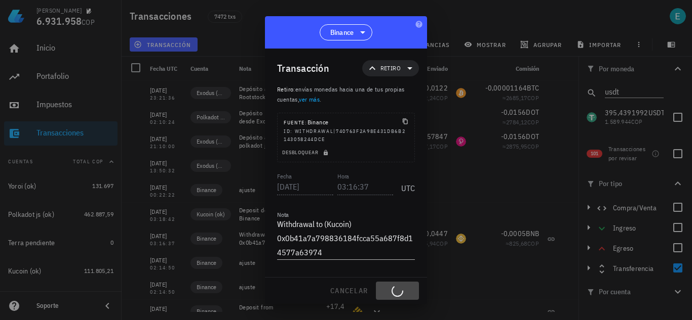
type textarea "Withdrawal to 0x0b41a7a798836184fcca55a687f8d14577a63974"
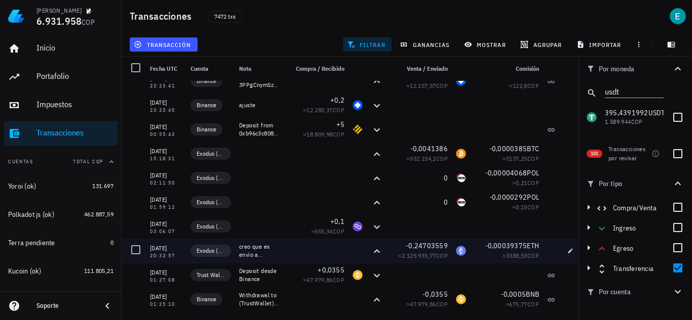
scroll to position [1569, 0]
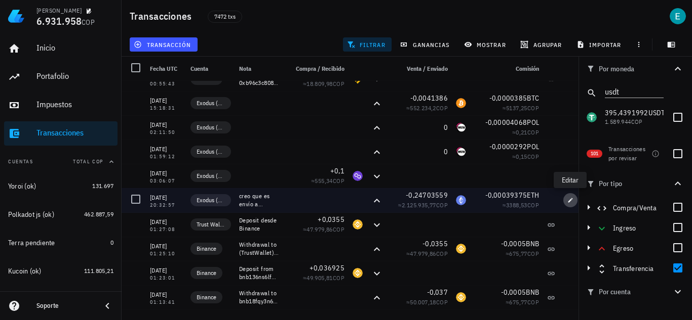
click at [569, 199] on icon "button" at bounding box center [570, 200] width 6 height 6
type input "2021-06-12"
type input "20:32:57"
type textarea "creo que es envío a Metamask"
type input "0,24703559"
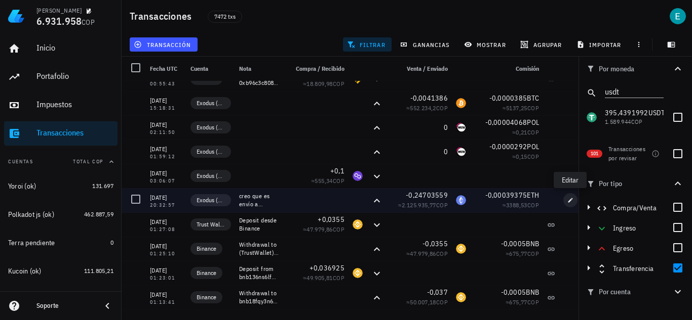
type input "ETH"
type input "0,00039375"
type input "ETH"
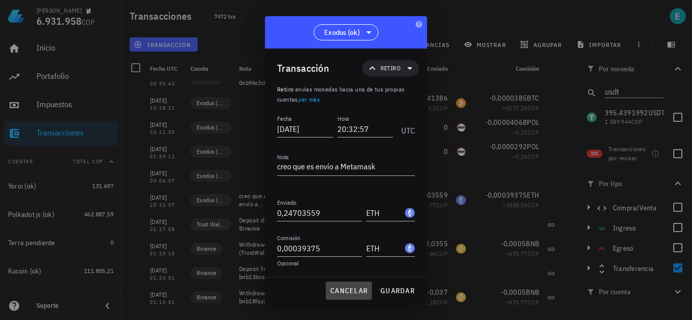
click at [359, 295] on span "cancelar" at bounding box center [349, 291] width 38 height 9
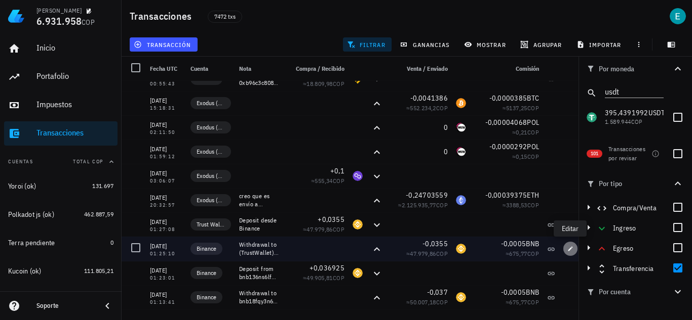
click at [571, 246] on icon "button" at bounding box center [570, 249] width 6 height 6
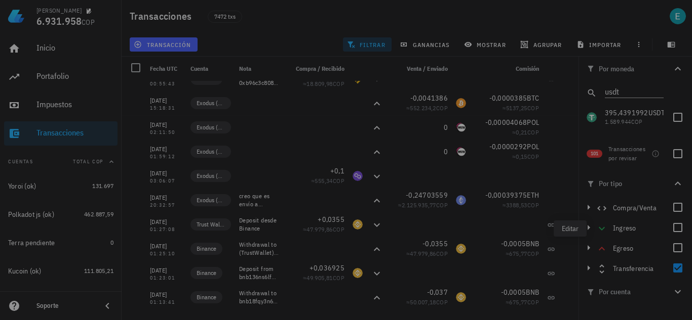
type input "2021-06-09"
type input "01:25:10"
type textarea "Withdrawal to (TrustWallet) 0xE1CC143F3E5d2A6d44e6944c79d6B732E899AC34"
type input "0,0355"
type input "BNB"
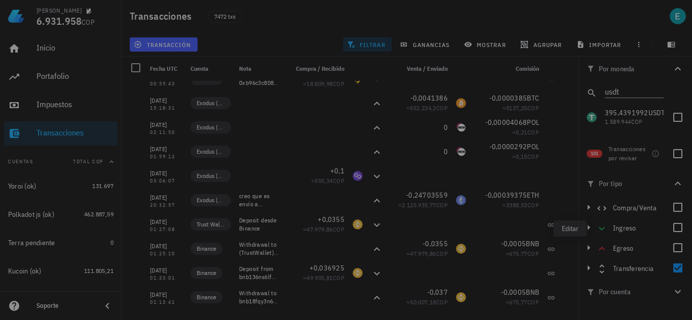
type input "0,0005"
type input "BNB"
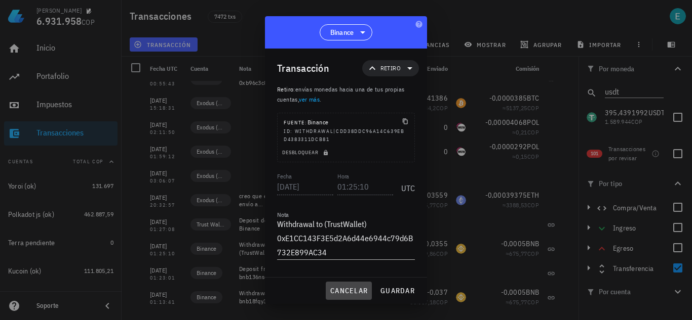
click at [364, 287] on span "cancelar" at bounding box center [349, 291] width 38 height 9
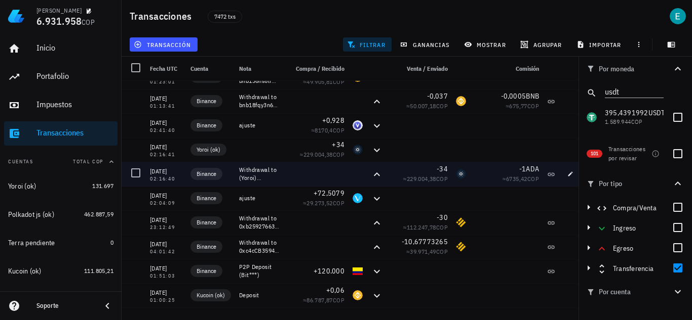
scroll to position [1772, 0]
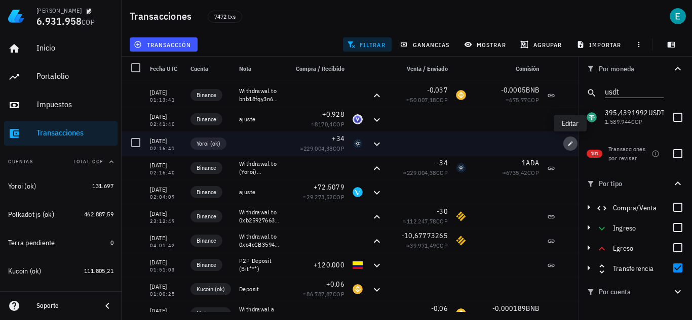
click at [568, 146] on icon "button" at bounding box center [570, 143] width 5 height 5
type input "2021-06-03"
type input "02:16:41"
type input "34"
type input "ADA"
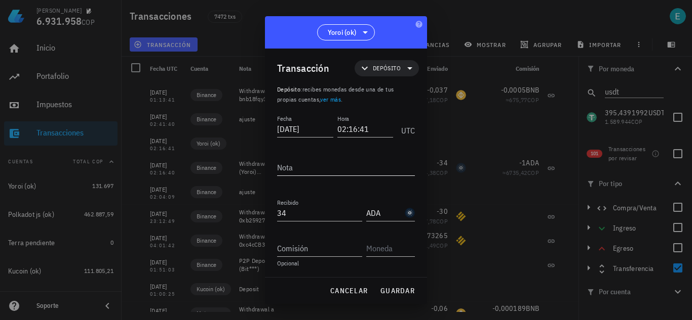
click at [319, 168] on textarea "Nota" at bounding box center [346, 167] width 138 height 16
type textarea "Depósito desde Binance"
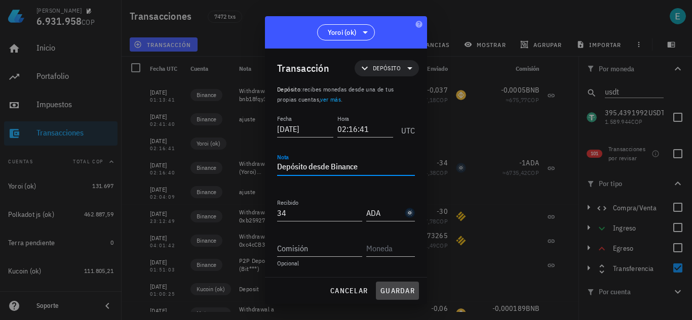
click at [396, 290] on span "guardar" at bounding box center [397, 291] width 35 height 9
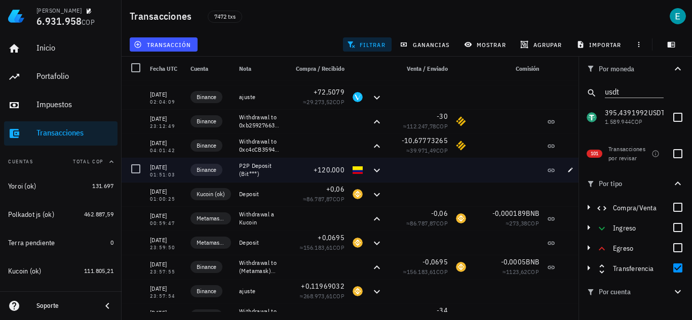
scroll to position [1873, 0]
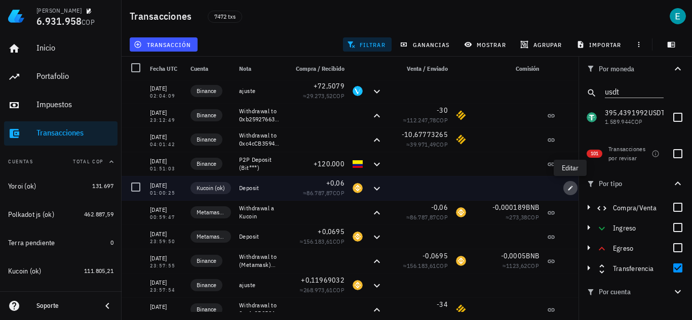
drag, startPoint x: 569, startPoint y: 185, endPoint x: 554, endPoint y: 183, distance: 15.4
click at [569, 185] on button "button" at bounding box center [570, 188] width 14 height 14
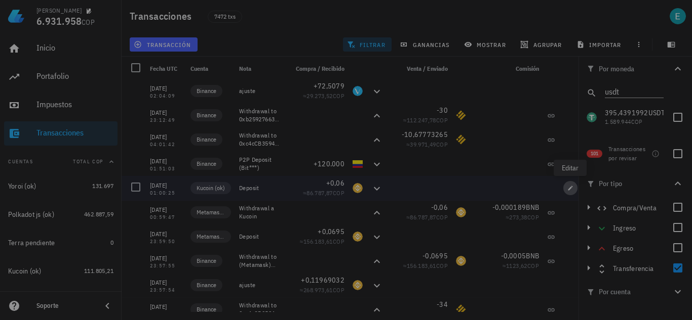
type input "2021-05-20"
type input "01:00:25"
type textarea "Deposit"
type input "0,06"
type input "BNB"
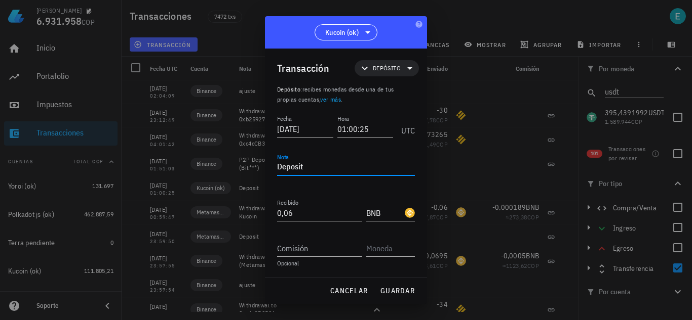
click at [314, 167] on textarea "Deposit" at bounding box center [346, 167] width 138 height 16
click at [403, 288] on span "guardar" at bounding box center [397, 291] width 35 height 9
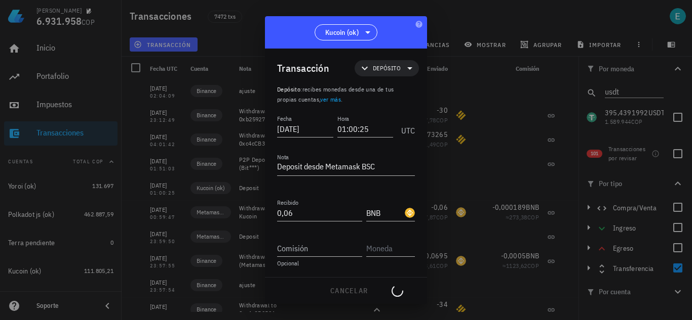
type textarea "Deposit"
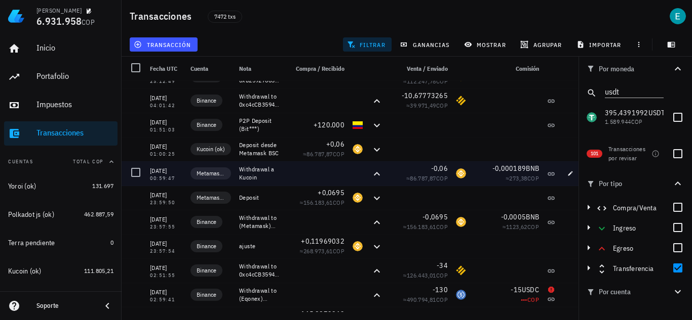
scroll to position [1924, 0]
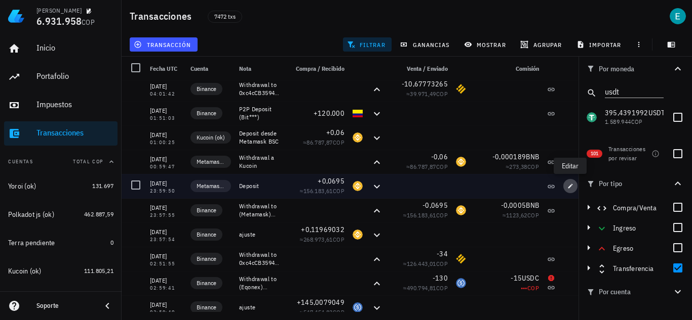
click at [573, 184] on icon "button" at bounding box center [570, 186] width 6 height 6
type input "2021-05-14"
type input "23:59:50"
type input "0,0695"
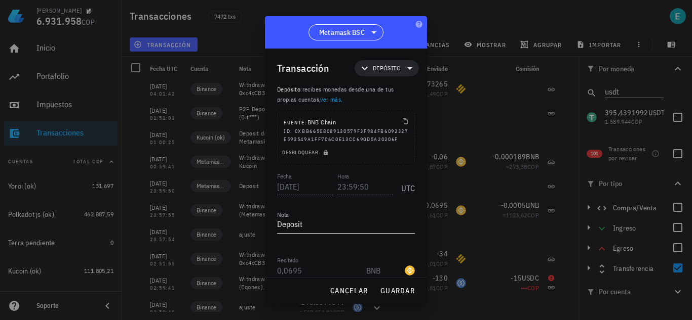
click at [324, 233] on textarea "Deposit" at bounding box center [346, 225] width 138 height 16
type textarea "Deposit desde Binance"
click at [403, 288] on span "guardar" at bounding box center [397, 291] width 35 height 9
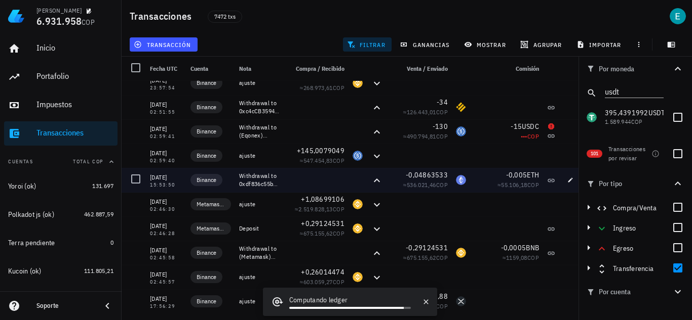
scroll to position [2126, 0]
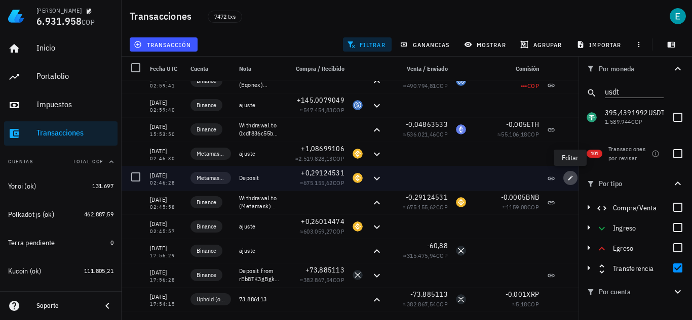
click at [571, 174] on button "button" at bounding box center [570, 178] width 14 height 14
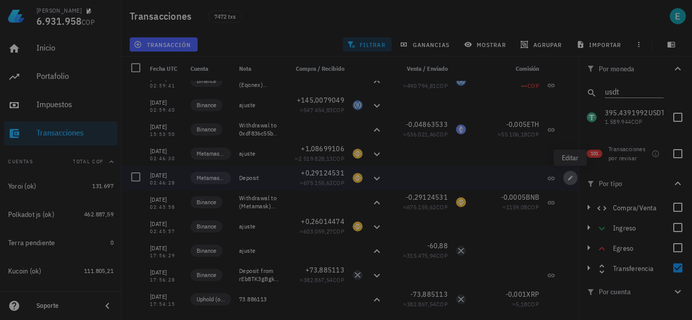
type input "2021-05-01"
type input "02:46:28"
type input "0,29124531"
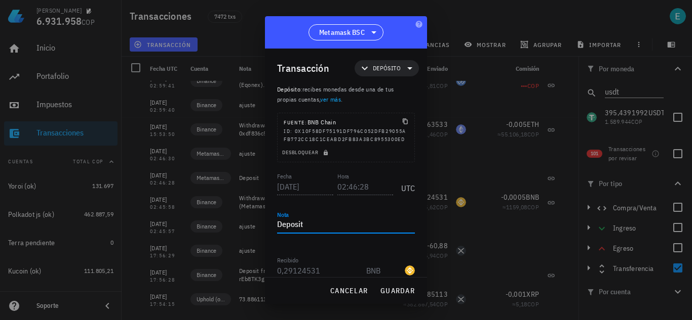
click at [321, 233] on textarea "Deposit" at bounding box center [346, 225] width 138 height 16
click at [393, 291] on span "guardar" at bounding box center [397, 291] width 35 height 9
type textarea "Deposit"
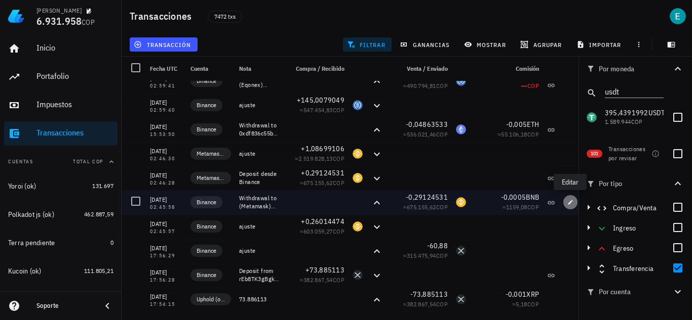
click at [568, 206] on button "button" at bounding box center [570, 202] width 14 height 14
type input "02:45:58"
type textarea "Withdrawal to (Metamask) 0xc4cCB359424c224754b8Fb41d8fB3eC43C461fEF"
type input "0,29124531"
type input "BNB"
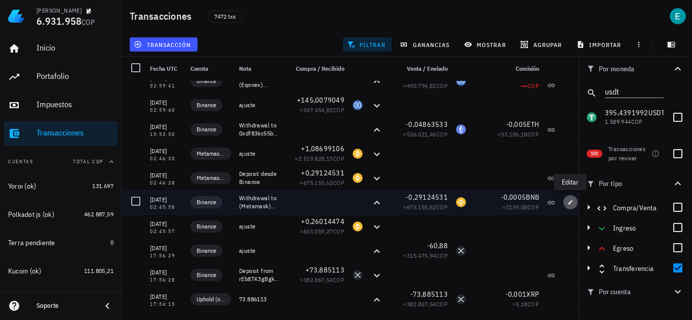
type input "0,0005"
type input "BNB"
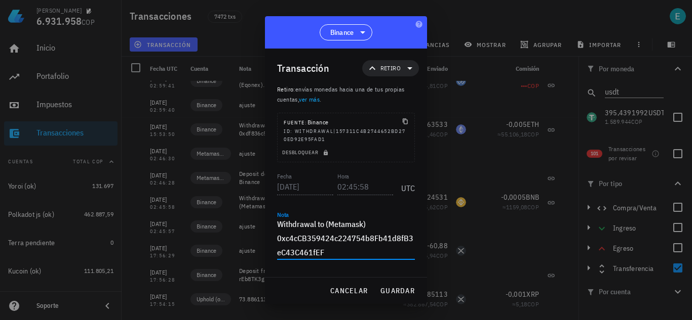
click at [361, 223] on textarea "Withdrawal to (Metamask) 0xc4cCB359424c224754b8Fb41d8fB3eC43C461fEF" at bounding box center [346, 238] width 138 height 43
click at [400, 282] on button "guardar" at bounding box center [397, 291] width 43 height 18
type textarea "Withdrawal to (Metamask) 0xc4cCB359424c224754b8Fb41d8fB3eC43C461fEF"
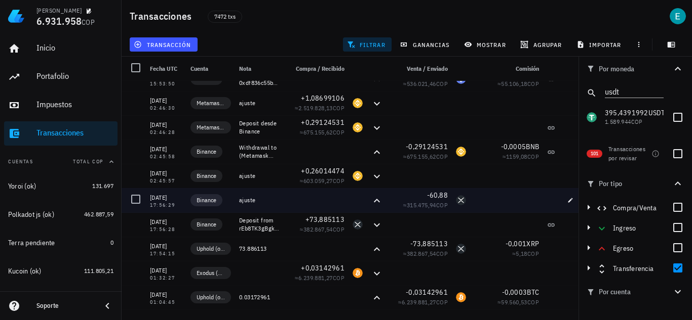
scroll to position [2228, 0]
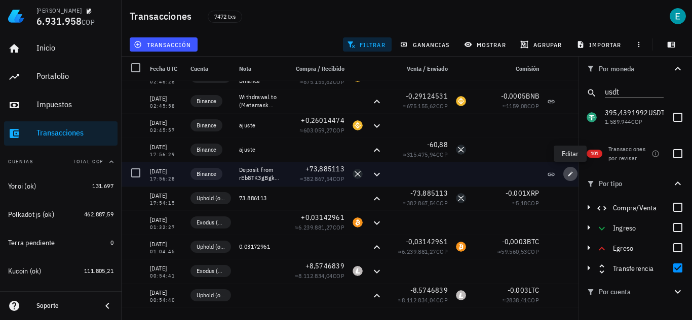
click at [569, 174] on icon "button" at bounding box center [570, 174] width 6 height 6
type input "2021-04-29"
type input "17:56:28"
type textarea "Deposit from rEb8TK3gBgk5auZkwc6sHnwrGVJH8DuaLh"
type input "73,885113"
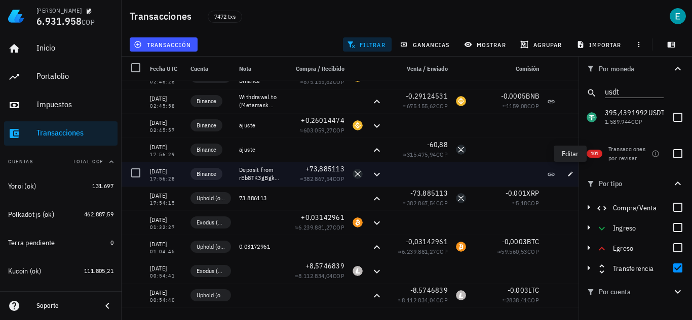
type input "XRP"
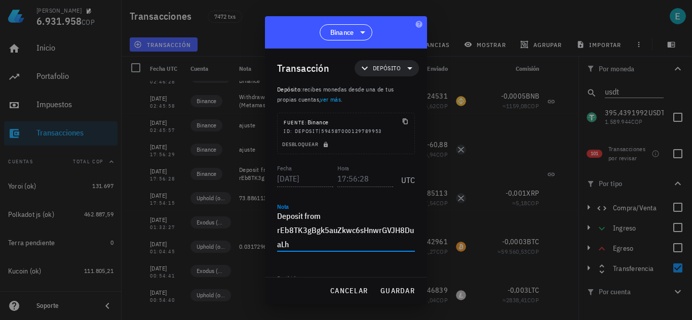
click at [326, 215] on textarea "Deposit from rEb8TK3gBgk5auZkwc6sHnwrGVJH8DuaLh" at bounding box center [346, 230] width 138 height 43
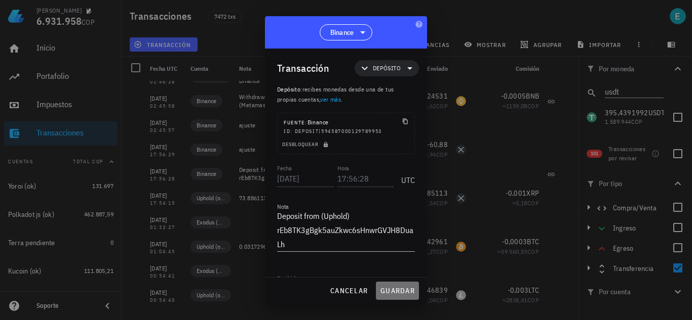
click at [403, 288] on span "guardar" at bounding box center [397, 291] width 35 height 9
type textarea "Deposit from rEb8TK3gBgk5auZkwc6sHnwrGVJH8DuaLh"
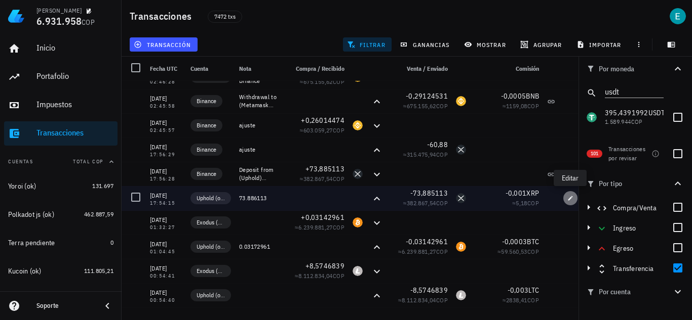
click at [570, 198] on icon "button" at bounding box center [570, 198] width 5 height 5
type input "17:54:15"
type textarea "73.886113"
type input "73,885113"
type input "XRP"
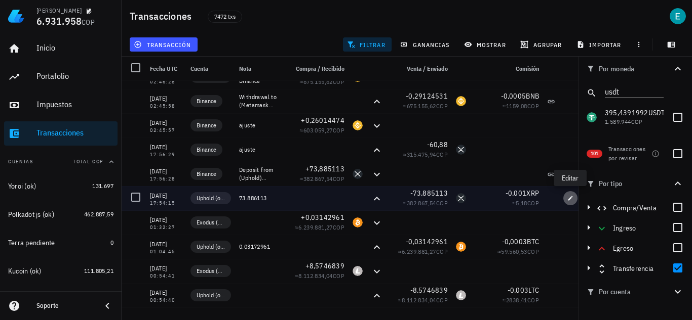
type input "0,001"
type input "XRP"
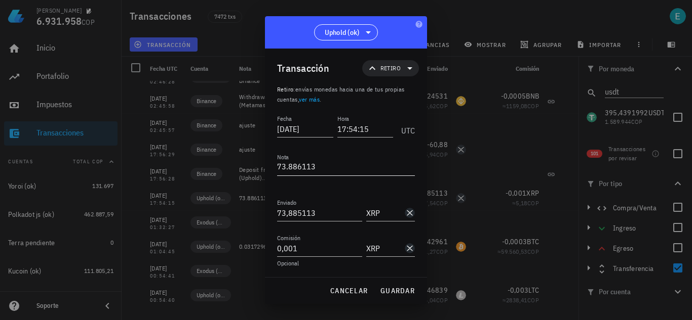
click at [334, 167] on textarea "73.886113" at bounding box center [346, 167] width 138 height 16
click at [391, 290] on span "guardar" at bounding box center [397, 291] width 35 height 9
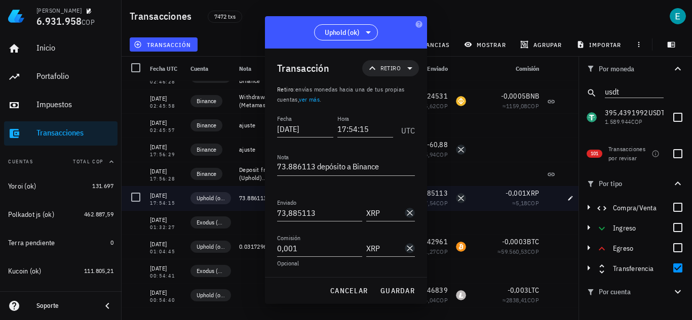
type textarea "73.886113"
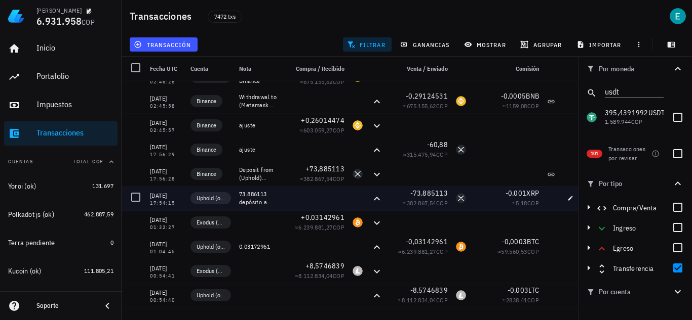
scroll to position [2278, 0]
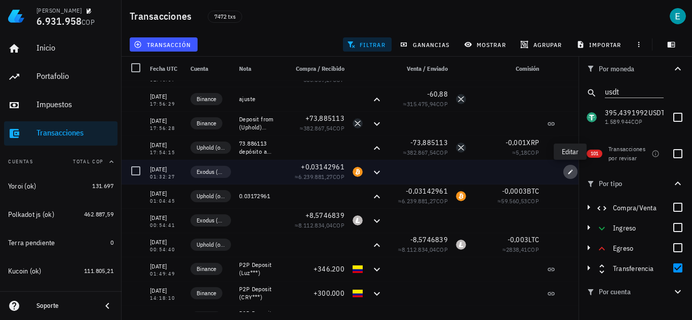
click at [568, 174] on icon "button" at bounding box center [570, 172] width 5 height 5
type input "01:32:27"
type input "0,03142961"
type input "BTC"
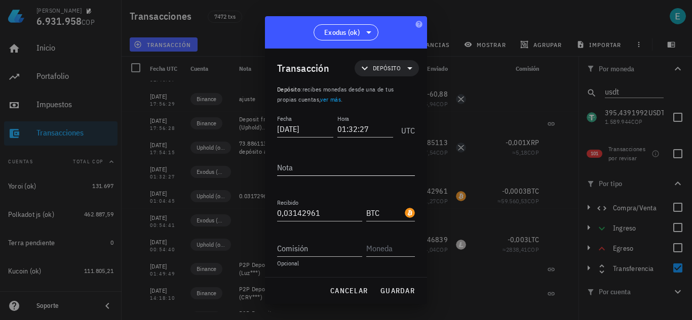
click at [324, 172] on textarea "Nota" at bounding box center [346, 167] width 138 height 16
type textarea "Depósito desde Uphold"
click at [404, 291] on span "guardar" at bounding box center [397, 291] width 35 height 9
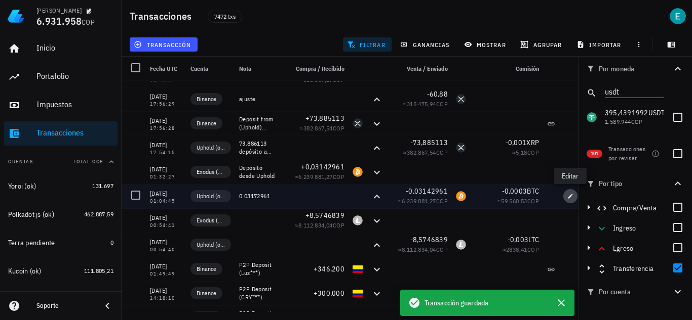
click at [568, 199] on icon "button" at bounding box center [570, 196] width 6 height 6
type input "01:04:45"
type textarea "0.03172961"
type input "0,03142961"
type input "BTC"
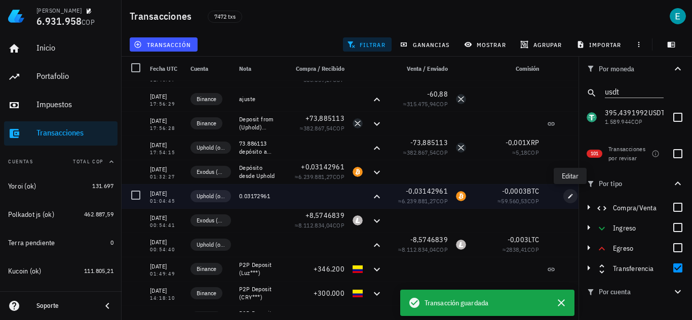
type input "0,0003"
type input "BTC"
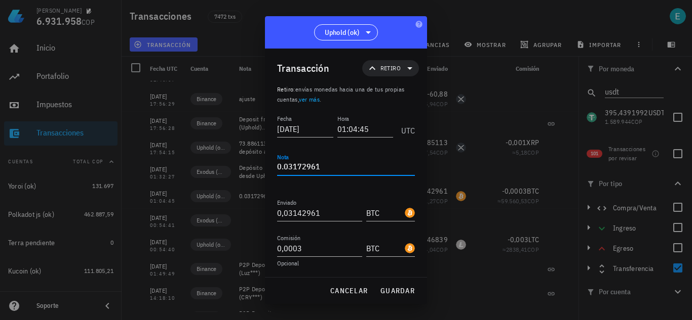
click at [334, 165] on textarea "0.03172961" at bounding box center [346, 167] width 138 height 16
click at [402, 282] on button "guardar" at bounding box center [397, 291] width 43 height 18
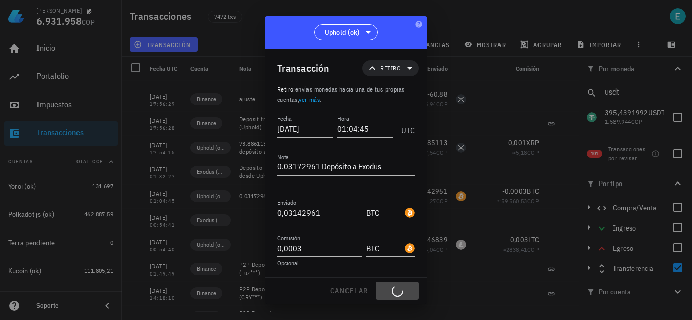
type textarea "0.03172961"
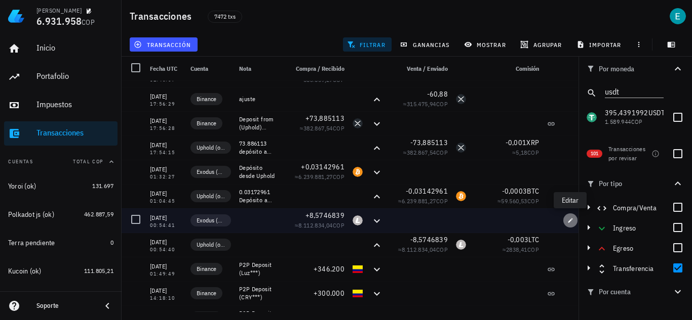
click at [571, 219] on icon "button" at bounding box center [570, 221] width 6 height 6
type input "00:54:41"
type input "8,5746839"
type input "LTC"
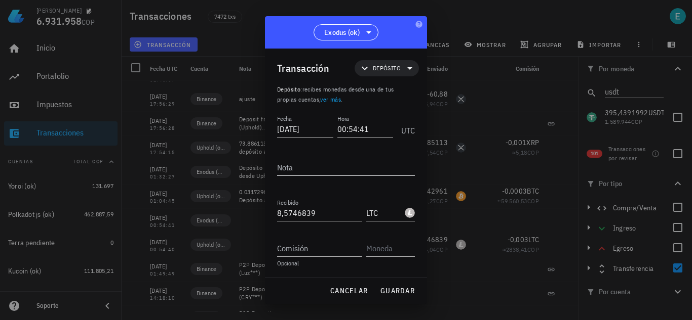
click at [304, 168] on textarea "Nota" at bounding box center [346, 167] width 138 height 16
type textarea "Depósito desde Uphold"
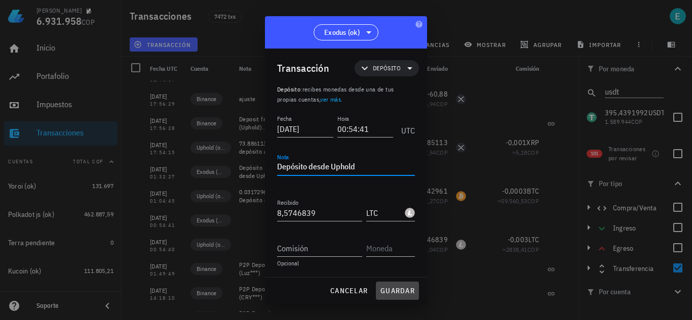
click at [398, 292] on span "guardar" at bounding box center [397, 291] width 35 height 9
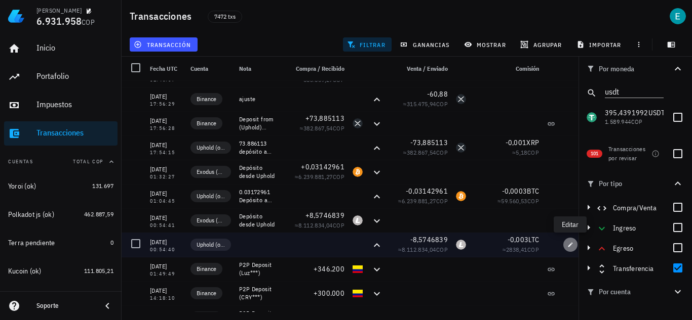
click at [571, 245] on icon "button" at bounding box center [570, 245] width 5 height 5
type input "00:54:40"
type input "8,5746839"
type input "LTC"
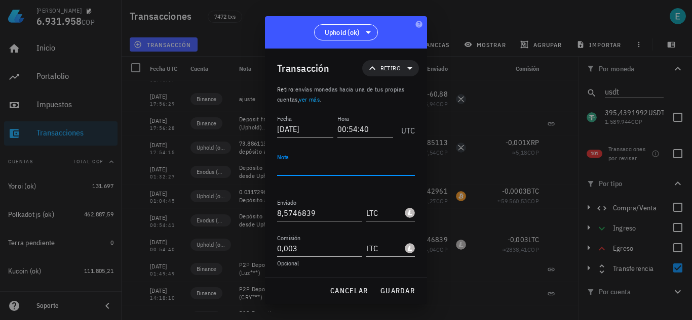
click at [323, 164] on textarea "Nota" at bounding box center [346, 167] width 138 height 16
click at [387, 290] on span "guardar" at bounding box center [397, 291] width 35 height 9
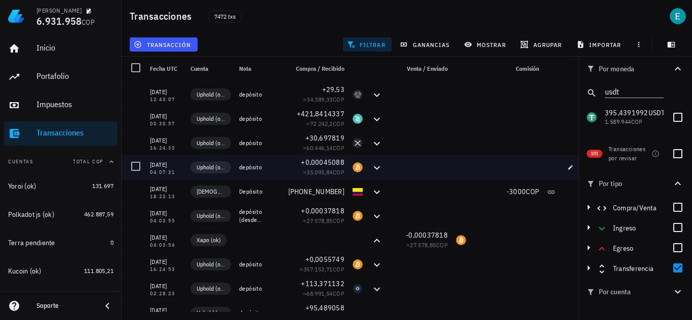
scroll to position [3443, 0]
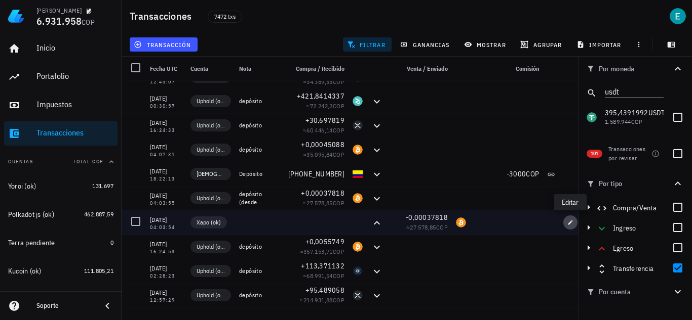
click at [571, 222] on icon "button" at bounding box center [570, 222] width 5 height 5
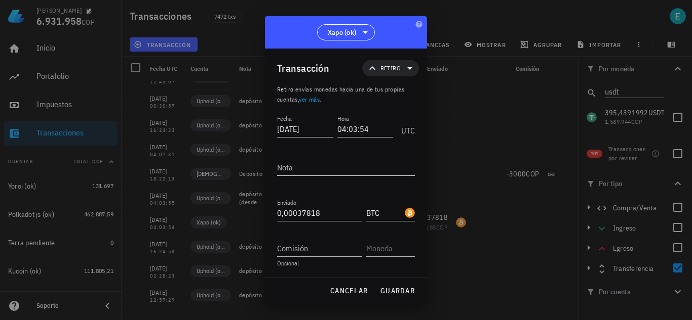
click at [345, 170] on textarea "Nota" at bounding box center [346, 167] width 138 height 16
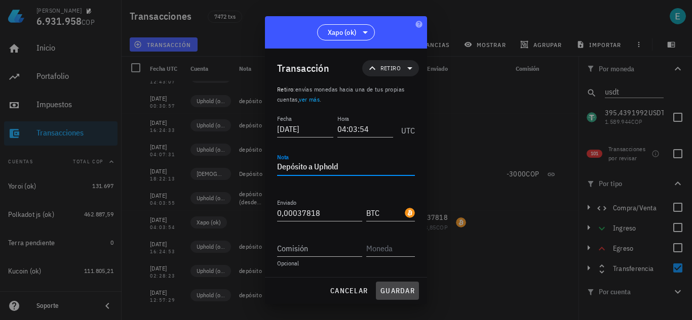
click at [401, 288] on span "guardar" at bounding box center [397, 291] width 35 height 9
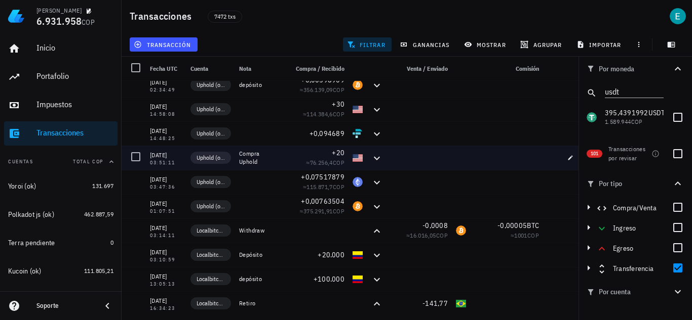
scroll to position [3898, 0]
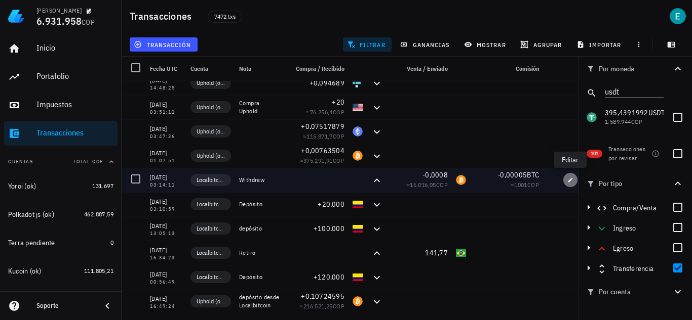
click at [570, 183] on button "button" at bounding box center [570, 180] width 14 height 14
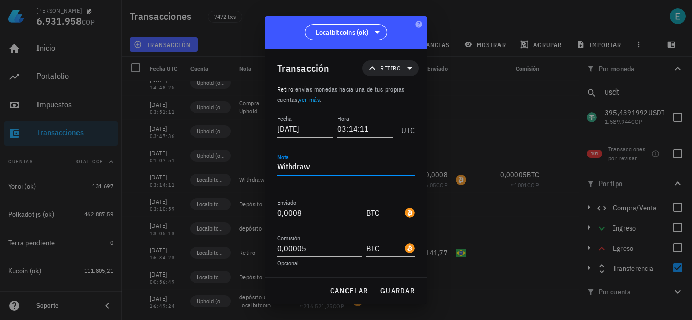
click at [334, 166] on textarea "Withdraw" at bounding box center [346, 167] width 138 height 16
click at [405, 287] on span "guardar" at bounding box center [397, 291] width 35 height 9
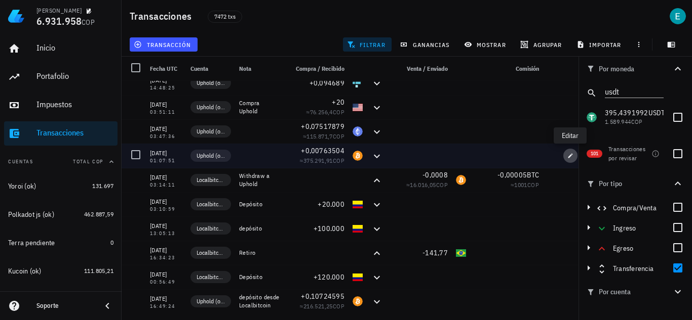
click at [570, 154] on icon "button" at bounding box center [570, 156] width 6 height 6
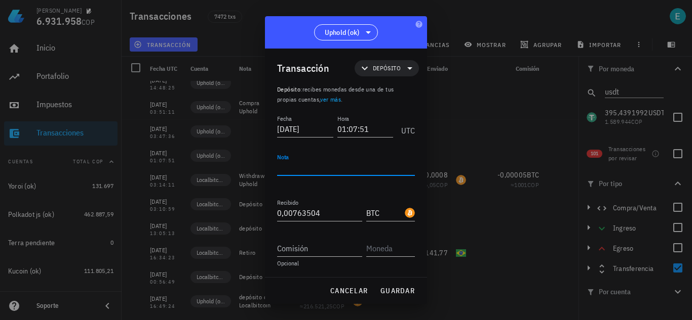
click at [344, 168] on textarea "Nota" at bounding box center [346, 167] width 138 height 16
click at [400, 294] on span "guardar" at bounding box center [397, 291] width 35 height 9
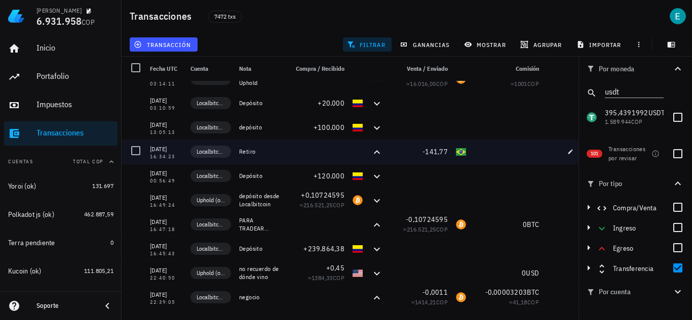
scroll to position [4050, 0]
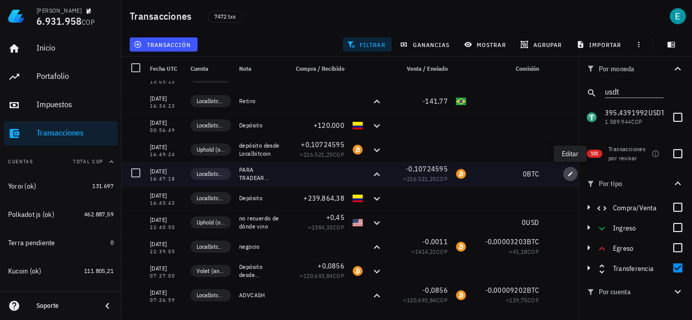
click at [569, 174] on icon "button" at bounding box center [570, 174] width 6 height 6
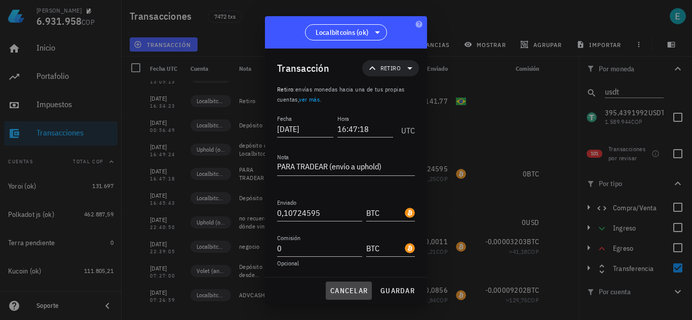
click at [346, 289] on span "cancelar" at bounding box center [349, 291] width 38 height 9
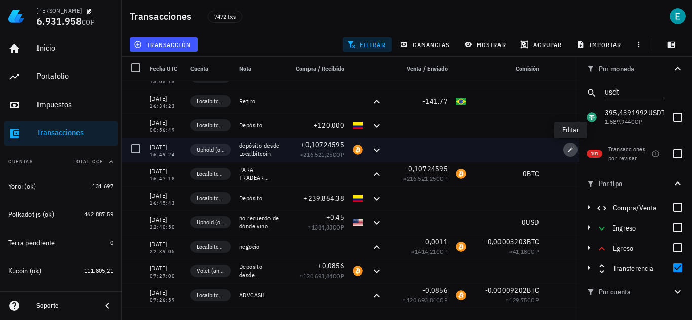
click at [572, 148] on icon "button" at bounding box center [570, 149] width 5 height 5
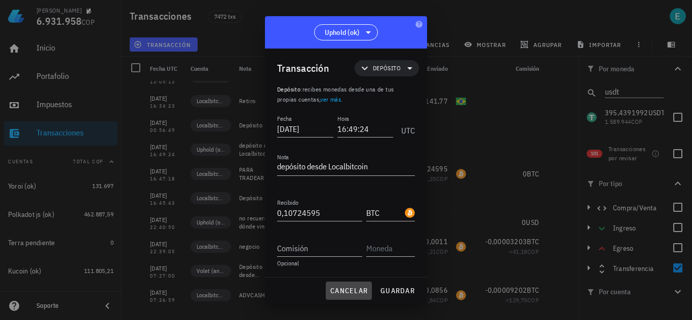
click at [339, 292] on span "cancelar" at bounding box center [349, 291] width 38 height 9
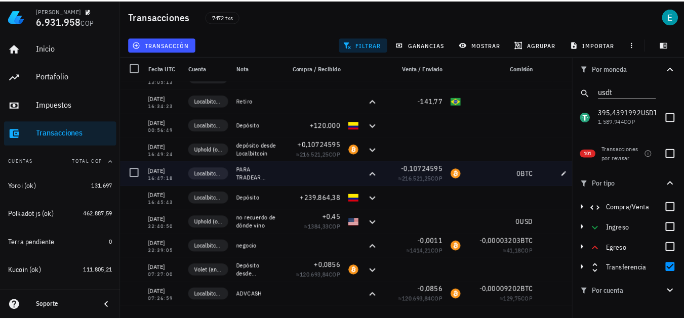
scroll to position [4070, 0]
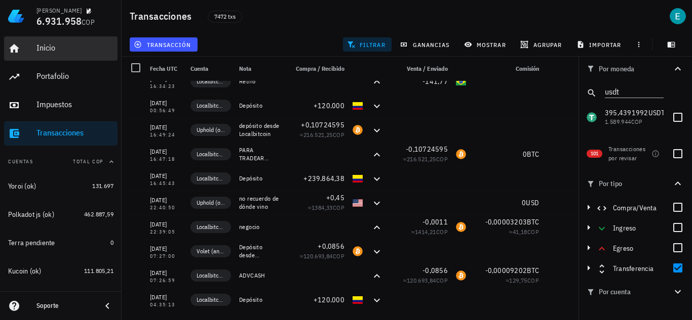
drag, startPoint x: 54, startPoint y: 47, endPoint x: 0, endPoint y: 92, distance: 70.4
click at [54, 47] on div "Inicio" at bounding box center [74, 48] width 77 height 10
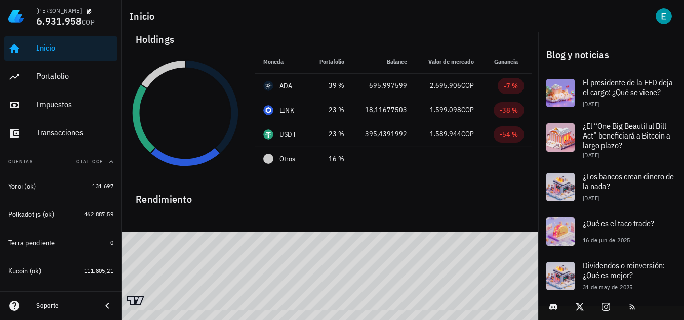
scroll to position [20, 0]
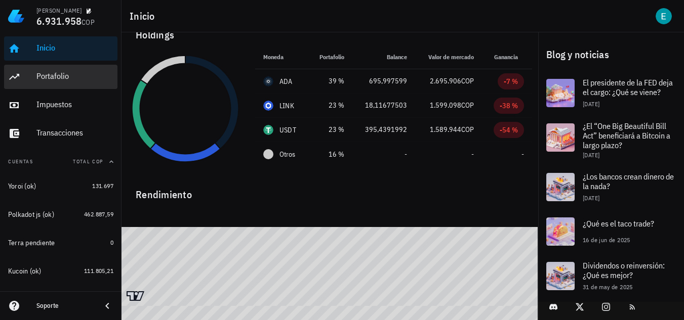
click at [63, 71] on div "Portafolio" at bounding box center [74, 76] width 77 height 10
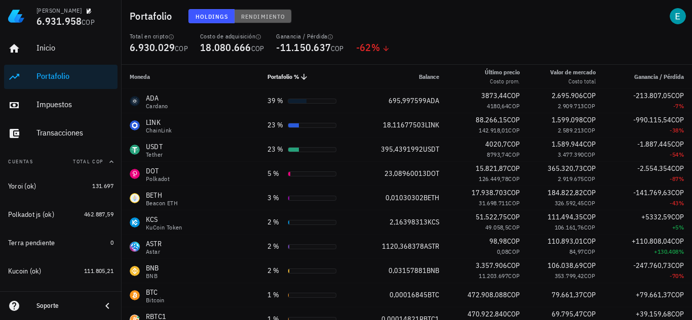
click at [259, 21] on button "Rendimiento" at bounding box center [262, 16] width 57 height 14
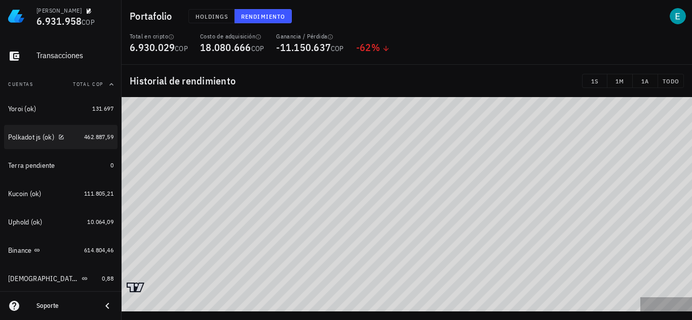
scroll to position [101, 0]
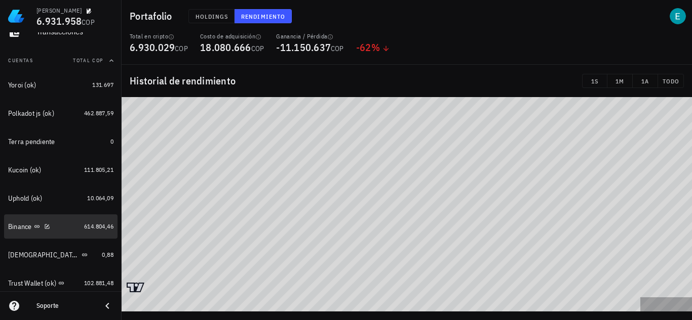
click at [61, 229] on div "Binance" at bounding box center [44, 227] width 72 height 10
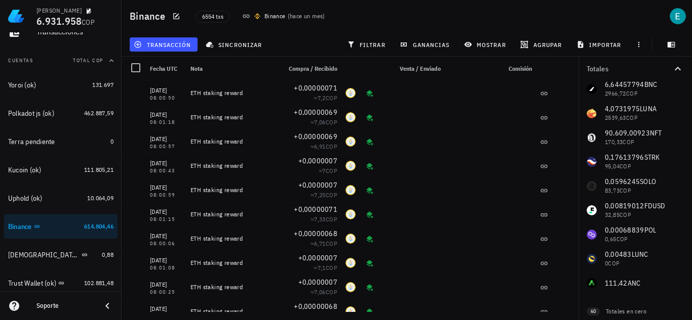
scroll to position [109, 0]
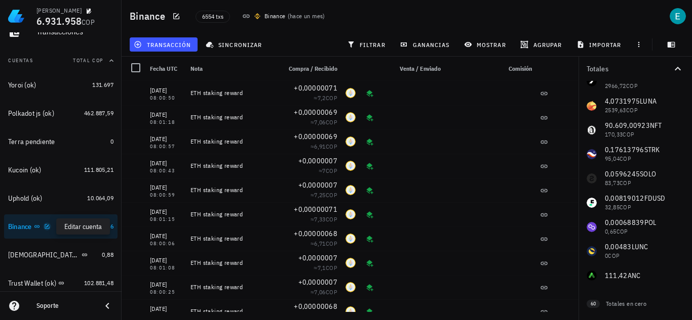
click at [49, 225] on icon "button" at bounding box center [47, 226] width 5 height 5
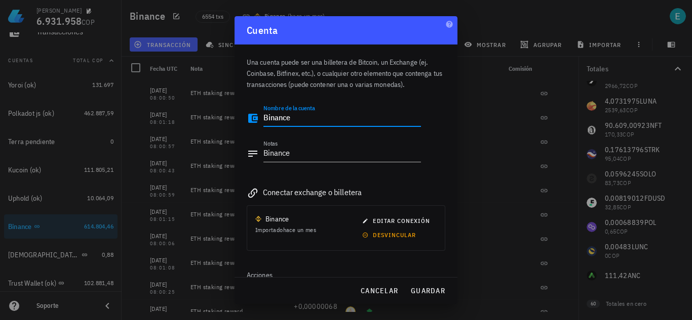
click at [312, 125] on textarea "Binance" at bounding box center [341, 118] width 157 height 16
click at [309, 152] on textarea "Binance" at bounding box center [341, 154] width 157 height 16
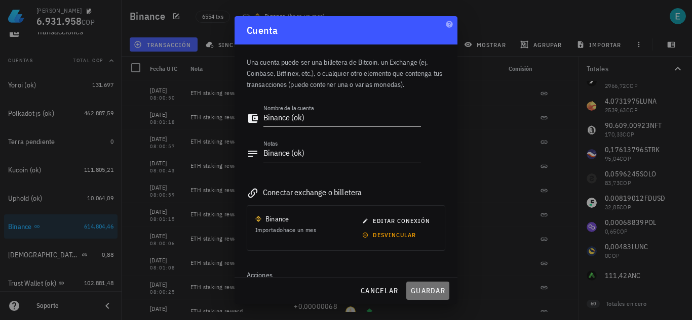
click at [438, 292] on span "guardar" at bounding box center [427, 291] width 35 height 9
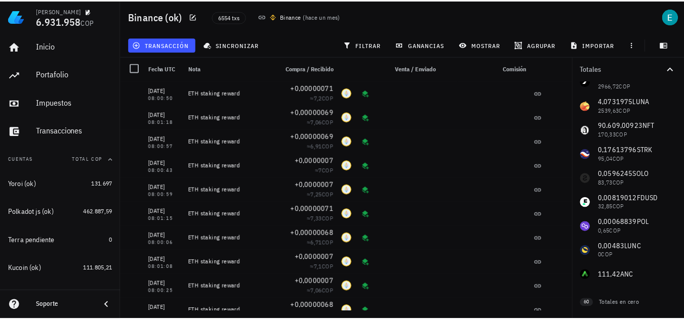
scroll to position [0, 0]
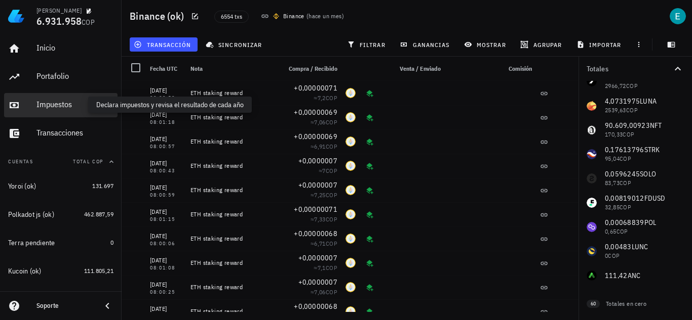
click at [62, 103] on div "Impuestos" at bounding box center [74, 105] width 77 height 10
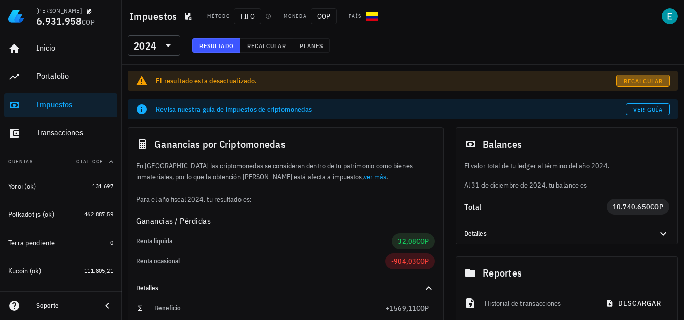
click at [637, 74] on div "El resultado esta desactualizado. Recalcular" at bounding box center [403, 81] width 550 height 20
click at [644, 80] on span "Recalcular" at bounding box center [643, 81] width 40 height 8
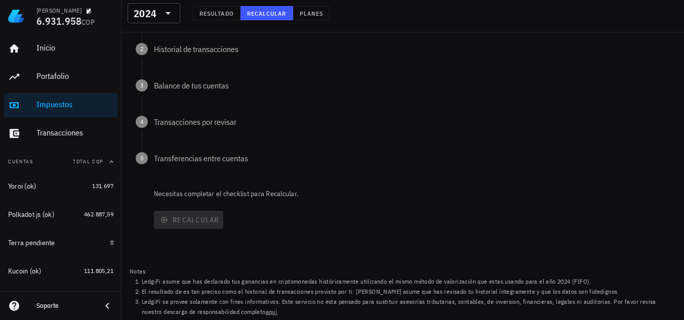
scroll to position [171, 0]
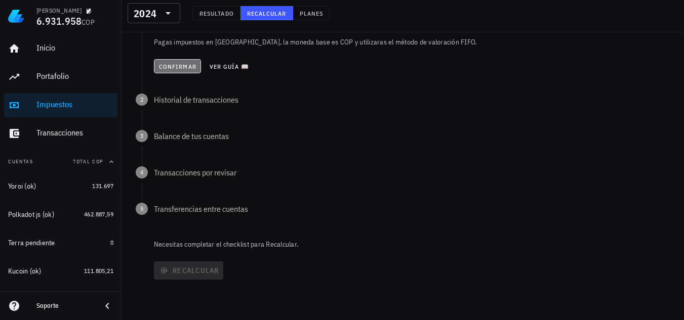
click at [184, 64] on span "Confirmar" at bounding box center [177, 67] width 38 height 8
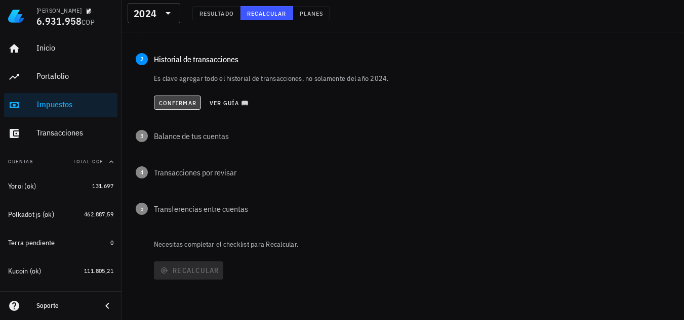
click at [163, 104] on span "Confirmar" at bounding box center [177, 103] width 38 height 8
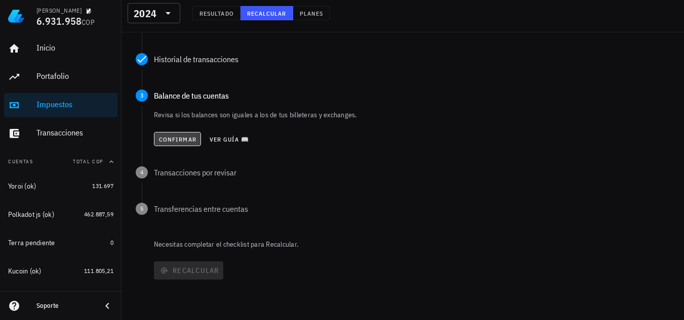
click at [175, 144] on button "Confirmar" at bounding box center [177, 139] width 47 height 14
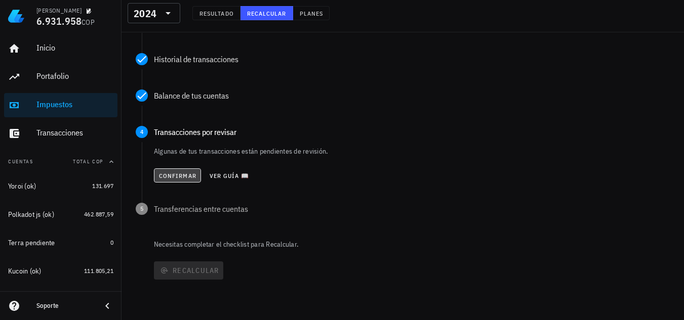
click at [177, 181] on button "Confirmar" at bounding box center [177, 176] width 47 height 14
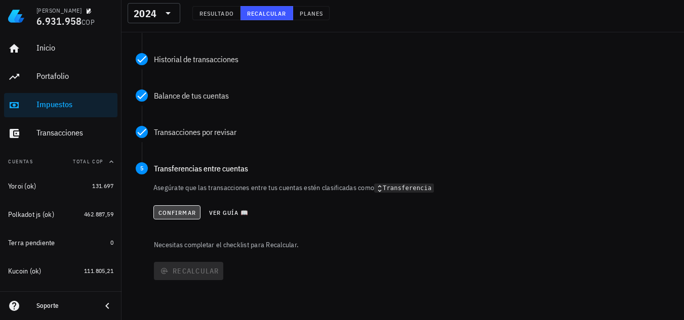
click at [174, 213] on span "Confirmar" at bounding box center [177, 213] width 38 height 8
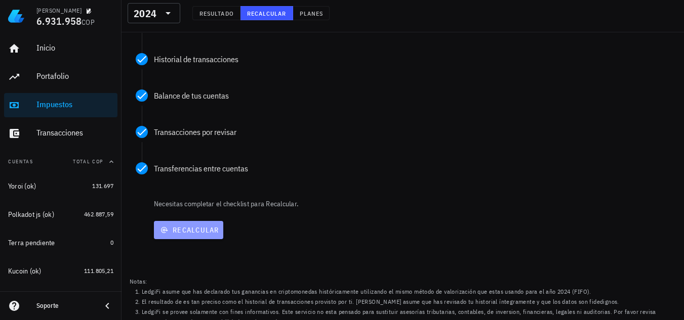
click at [187, 234] on span "Recalcular" at bounding box center [188, 230] width 61 height 9
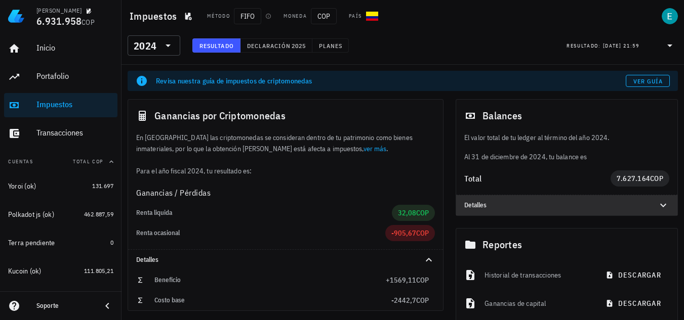
click at [660, 208] on icon at bounding box center [663, 205] width 12 height 12
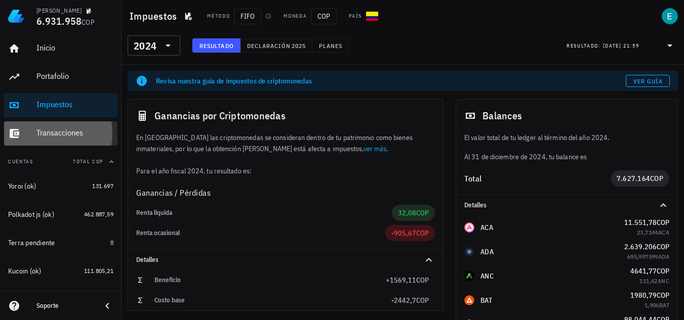
click at [41, 136] on div "Transacciones" at bounding box center [74, 133] width 77 height 10
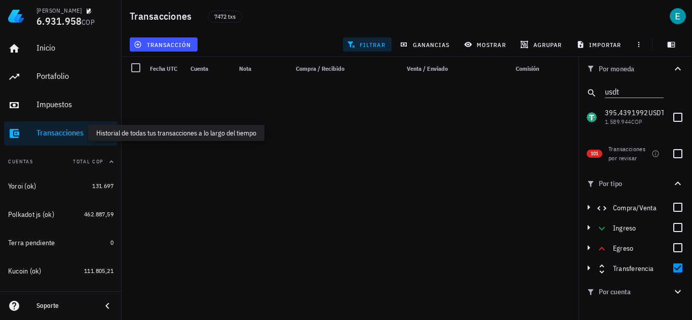
scroll to position [4013, 0]
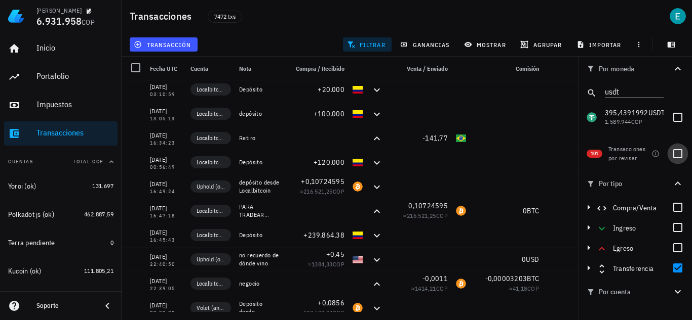
click at [677, 153] on div at bounding box center [677, 153] width 17 height 17
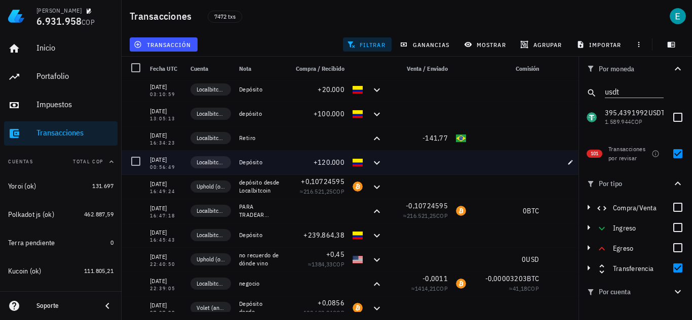
scroll to position [0, 0]
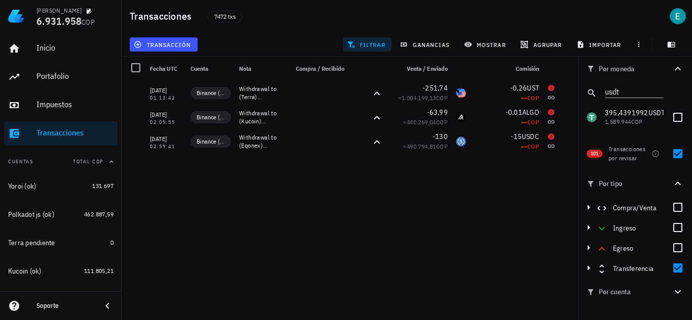
drag, startPoint x: 676, startPoint y: 155, endPoint x: 566, endPoint y: 163, distance: 110.7
click at [676, 154] on div at bounding box center [677, 153] width 17 height 17
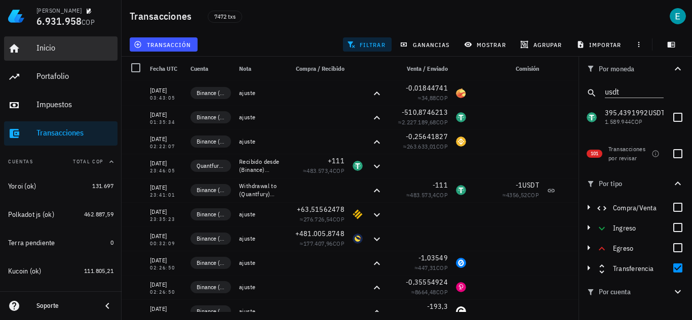
drag, startPoint x: 51, startPoint y: 44, endPoint x: 1, endPoint y: 86, distance: 65.8
click at [51, 44] on div "Inicio" at bounding box center [74, 48] width 77 height 10
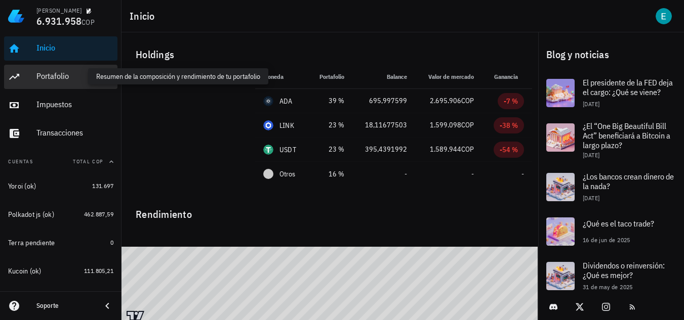
click at [47, 74] on div "Portafolio" at bounding box center [74, 76] width 77 height 10
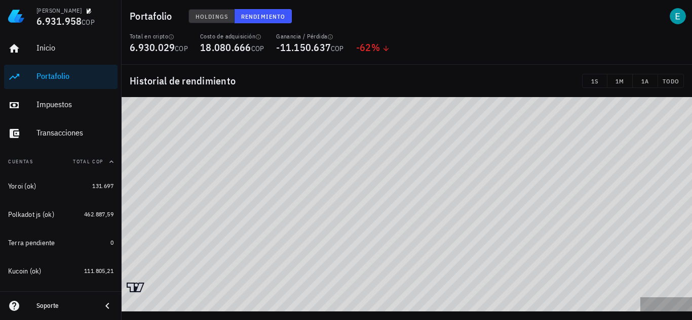
drag, startPoint x: 225, startPoint y: 19, endPoint x: 214, endPoint y: 65, distance: 47.4
click at [225, 19] on span "Holdings" at bounding box center [211, 17] width 33 height 8
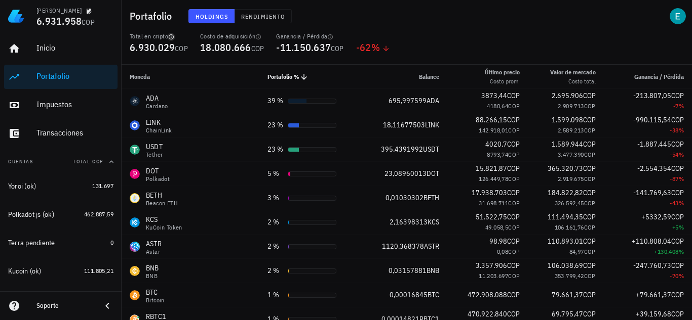
click at [172, 37] on icon "button" at bounding box center [171, 36] width 5 height 5
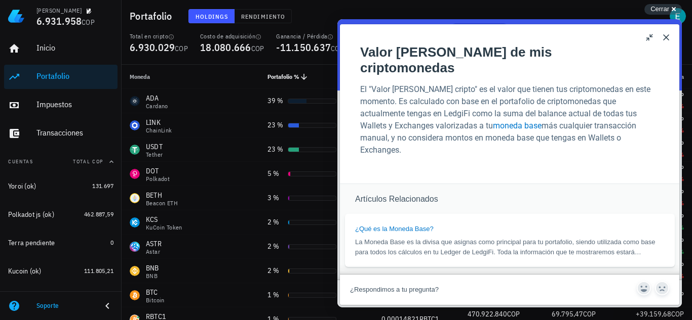
click at [667, 38] on button "Close" at bounding box center [666, 37] width 16 height 16
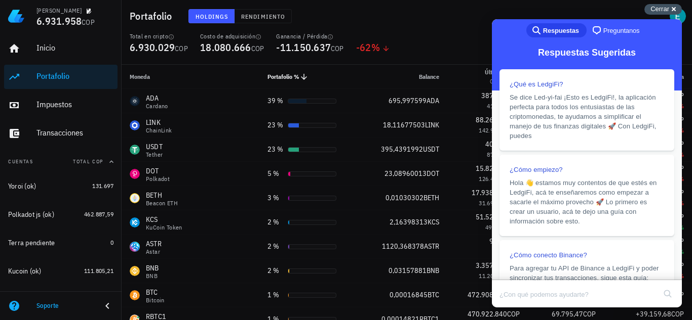
click at [672, 5] on div "Cerrar cross-small" at bounding box center [662, 9] width 37 height 11
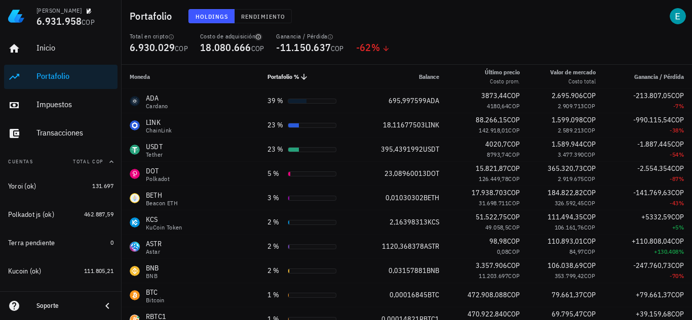
click at [260, 34] on icon "button" at bounding box center [258, 37] width 6 height 6
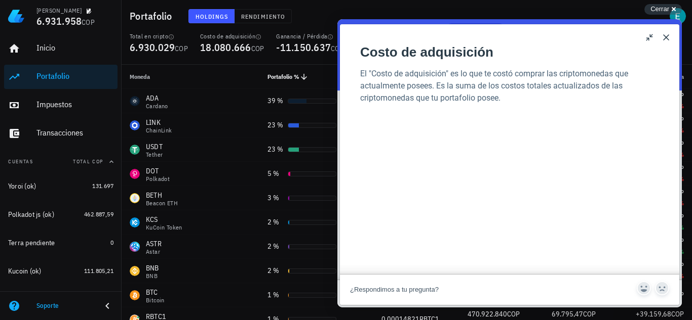
click at [665, 33] on button "Close" at bounding box center [666, 37] width 16 height 16
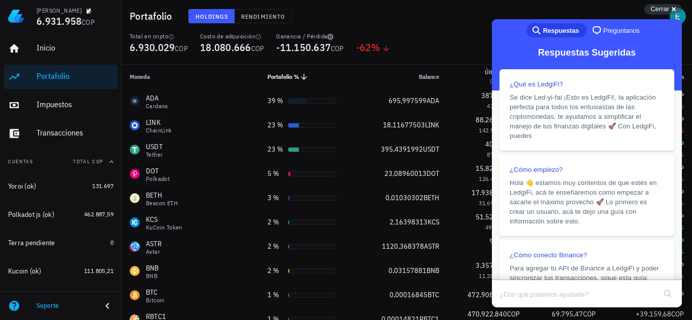
click at [333, 37] on icon "button" at bounding box center [330, 37] width 6 height 6
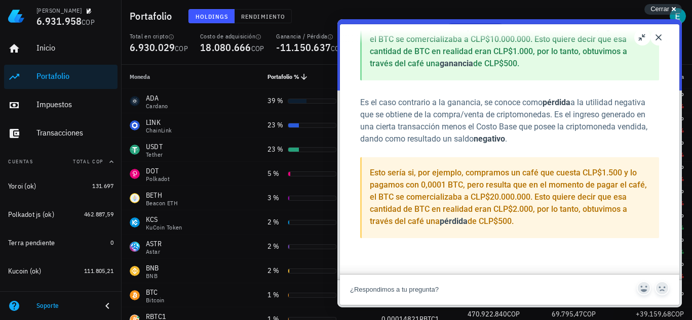
scroll to position [134, 0]
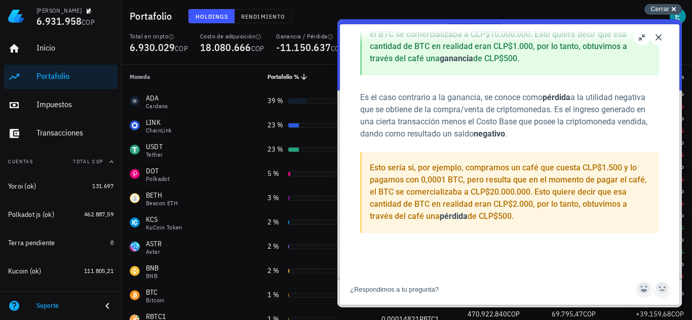
click at [670, 10] on div "Cerrar cross-small" at bounding box center [662, 9] width 37 height 11
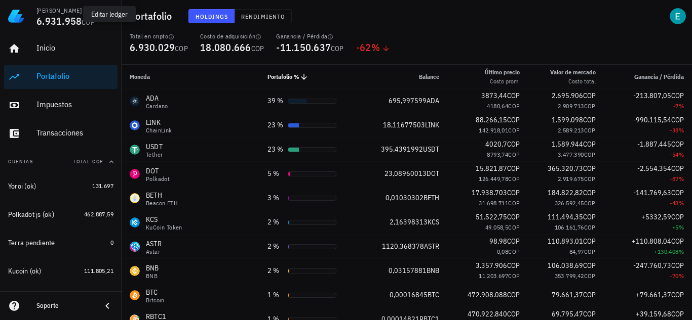
click at [87, 10] on icon "button" at bounding box center [89, 11] width 5 height 5
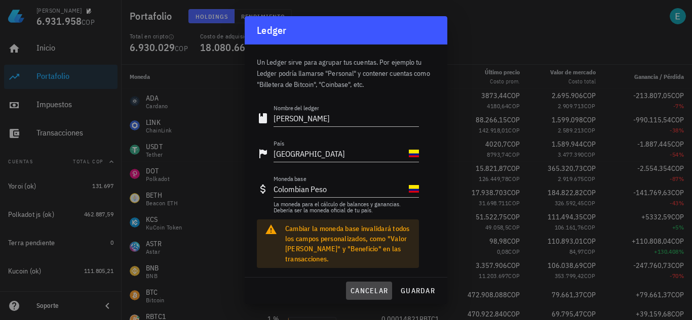
click at [376, 287] on span "cancelar" at bounding box center [369, 291] width 38 height 9
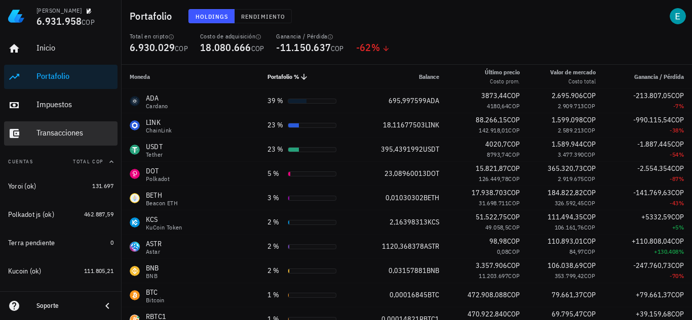
click at [75, 128] on div "Transacciones" at bounding box center [74, 133] width 77 height 23
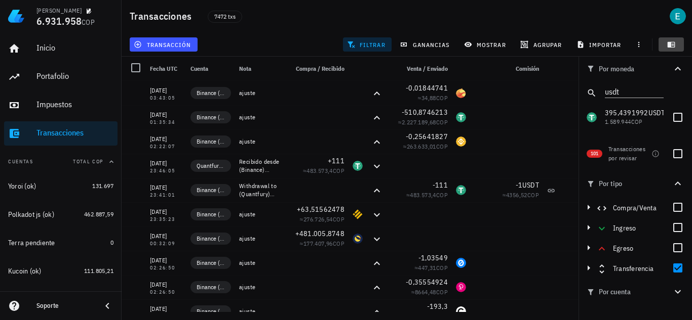
click at [670, 45] on icon "button" at bounding box center [671, 45] width 8 height 6
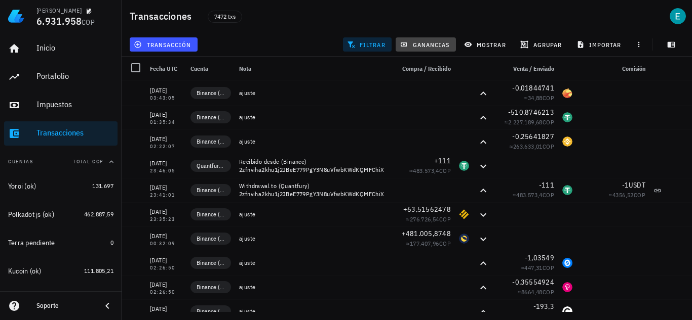
click at [438, 42] on span "ganancias" at bounding box center [425, 45] width 48 height 8
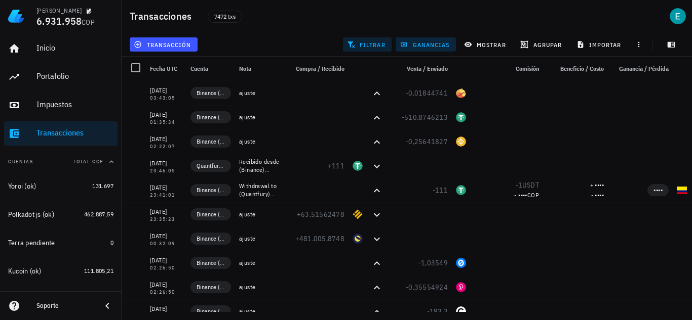
click at [373, 46] on span "filtrar" at bounding box center [367, 45] width 36 height 8
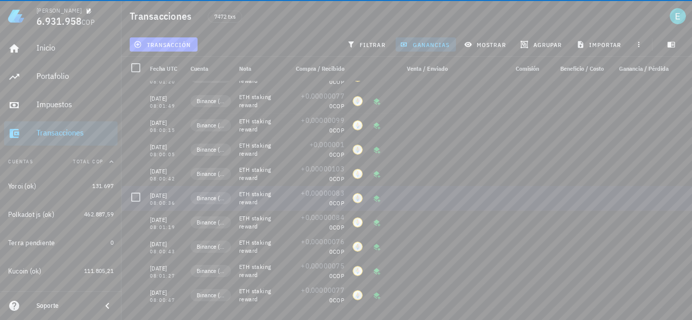
scroll to position [11990, 0]
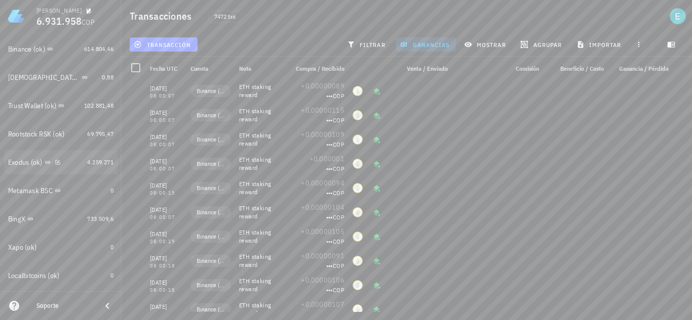
scroll to position [304, 0]
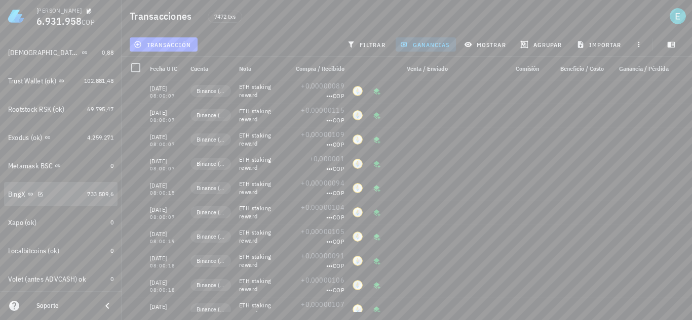
drag, startPoint x: 54, startPoint y: 194, endPoint x: 79, endPoint y: 210, distance: 29.4
click at [54, 194] on div "BingX" at bounding box center [45, 195] width 75 height 10
